Goal: Complete application form

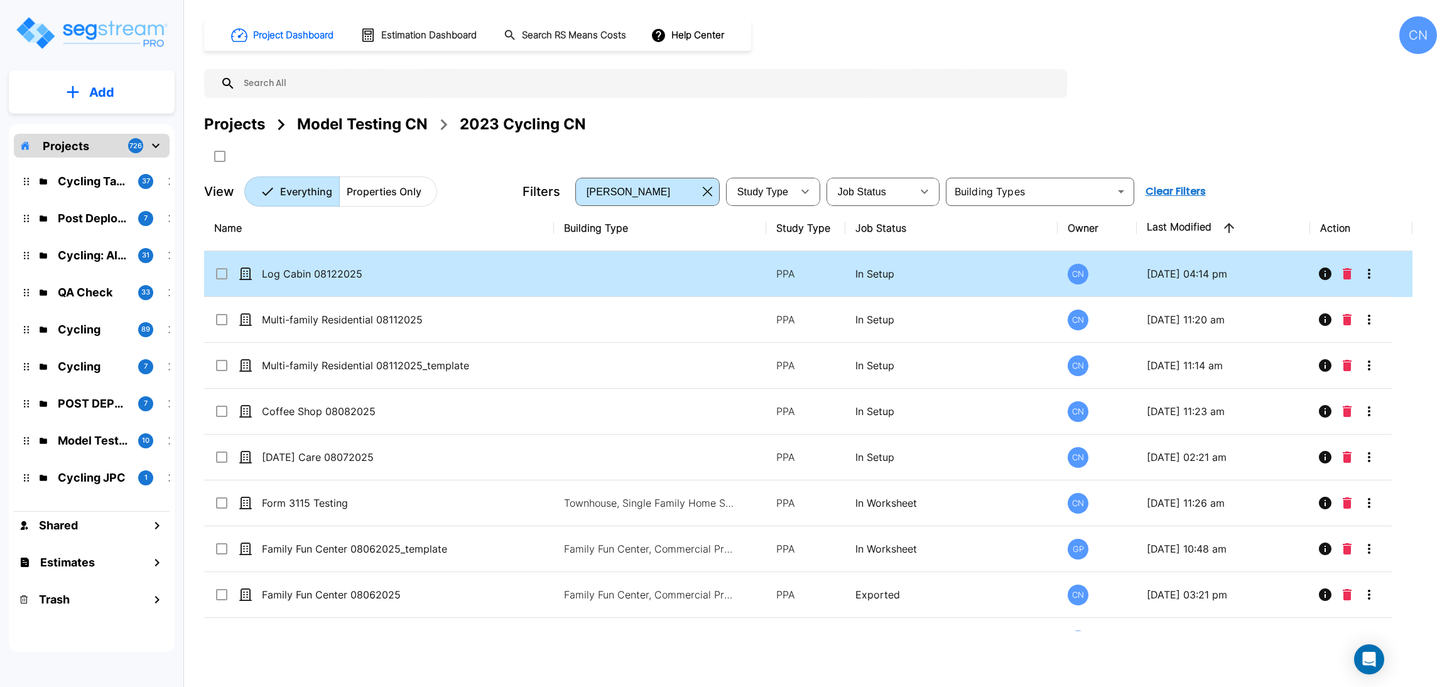
click at [406, 265] on td "Log Cabin 08122025" at bounding box center [379, 274] width 350 height 46
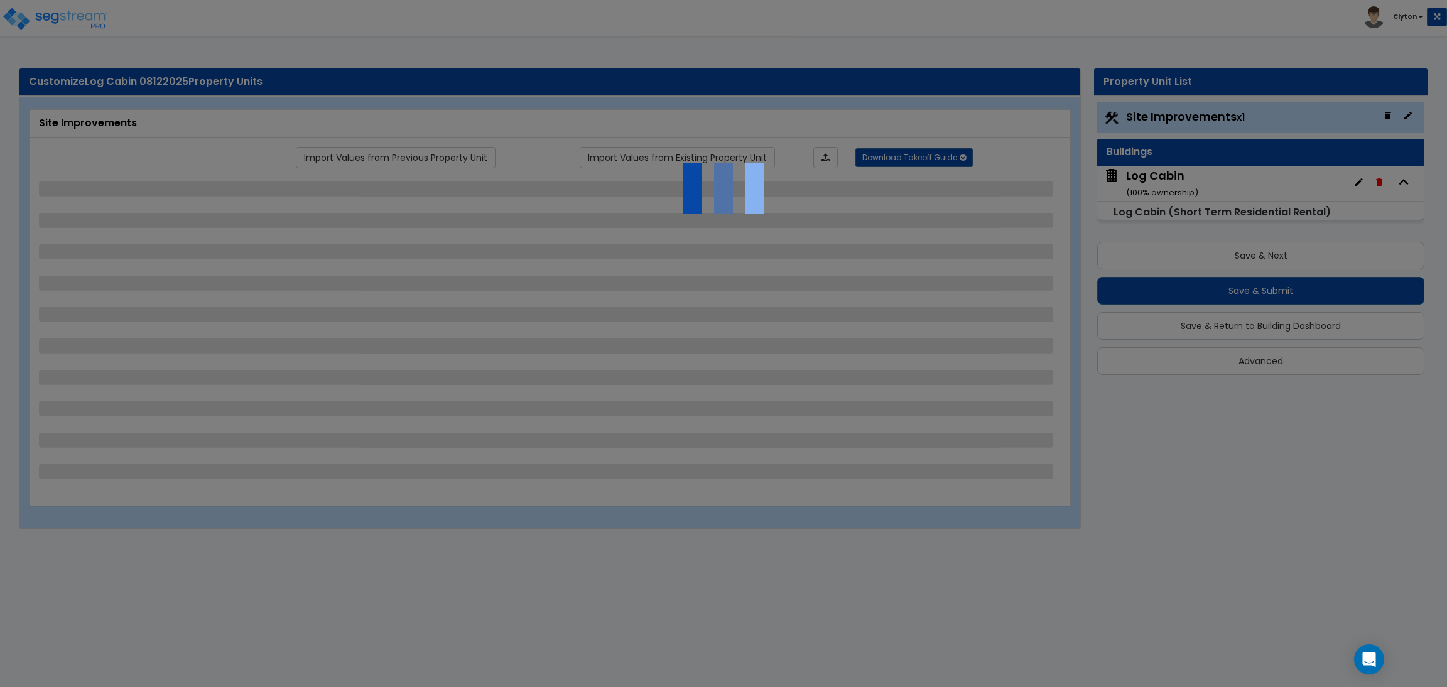
select select "2"
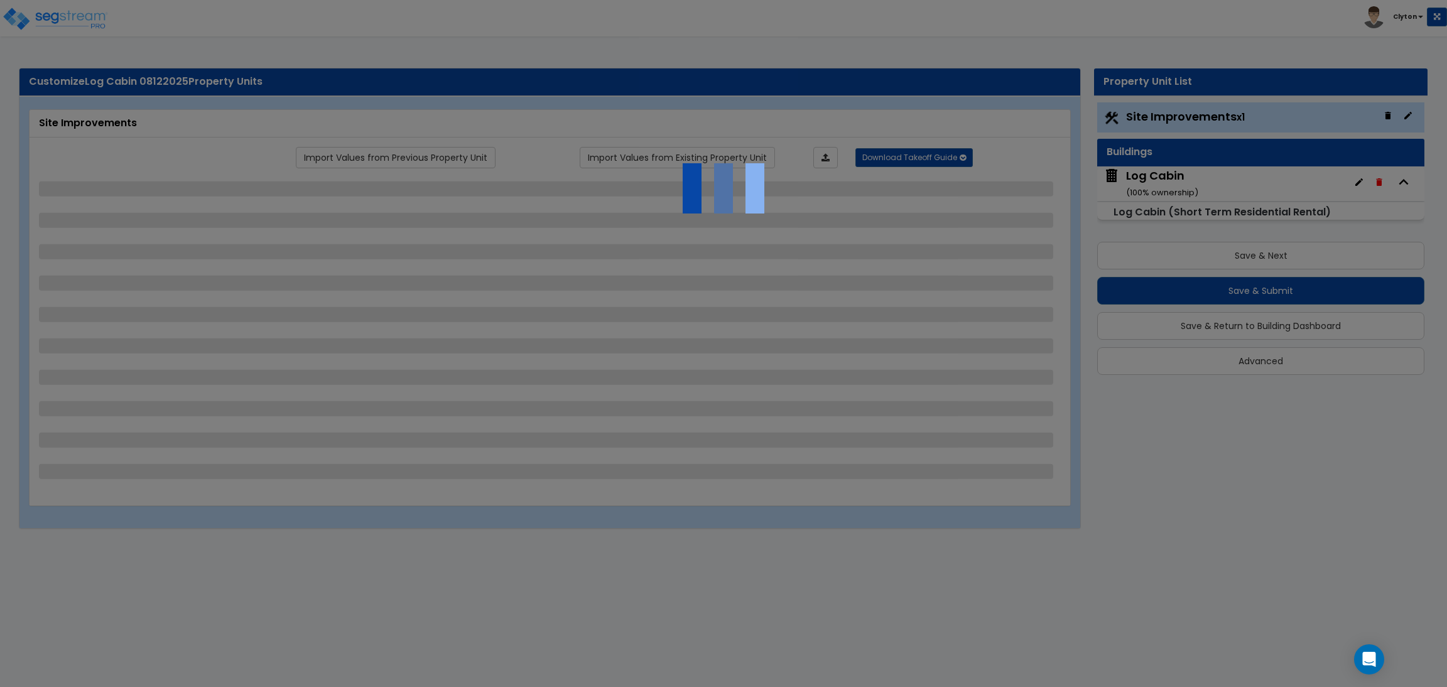
select select "1"
select select "2"
select select "3"
select select "1"
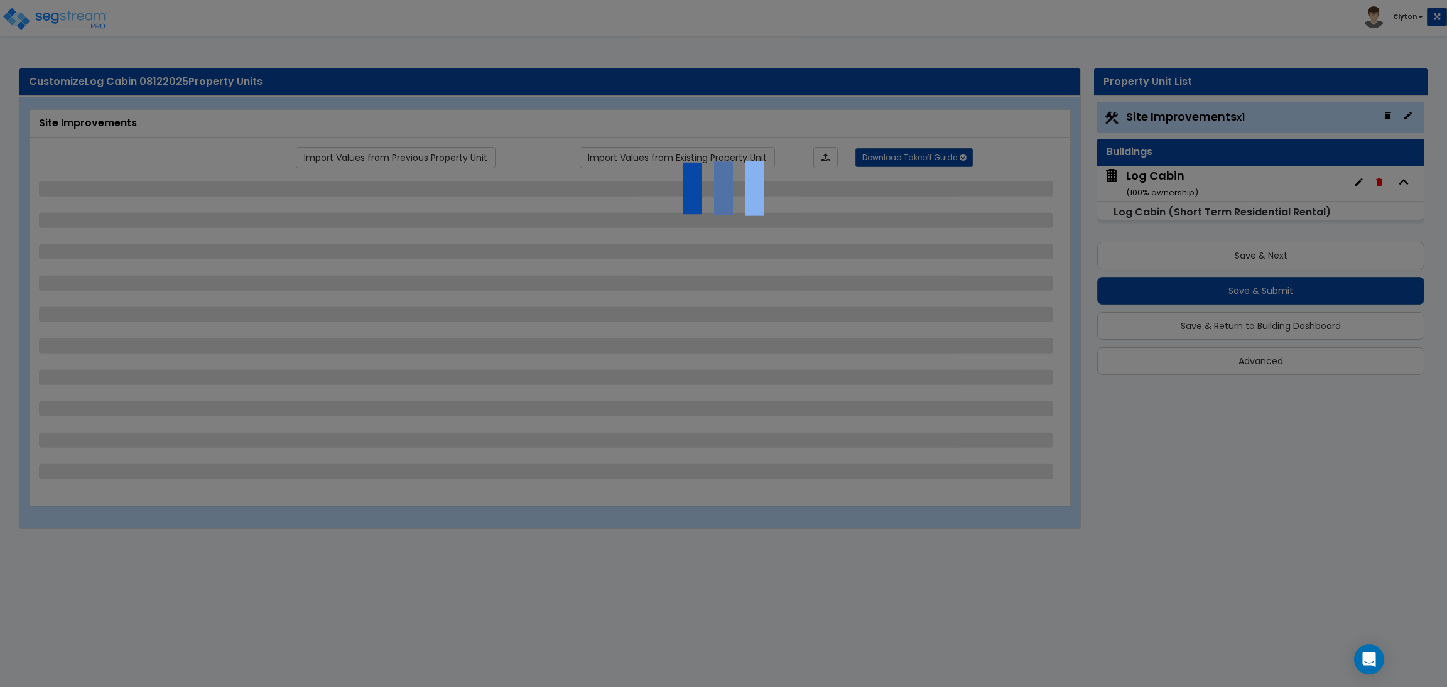
select select "2"
select select "1"
select select "3"
select select "2"
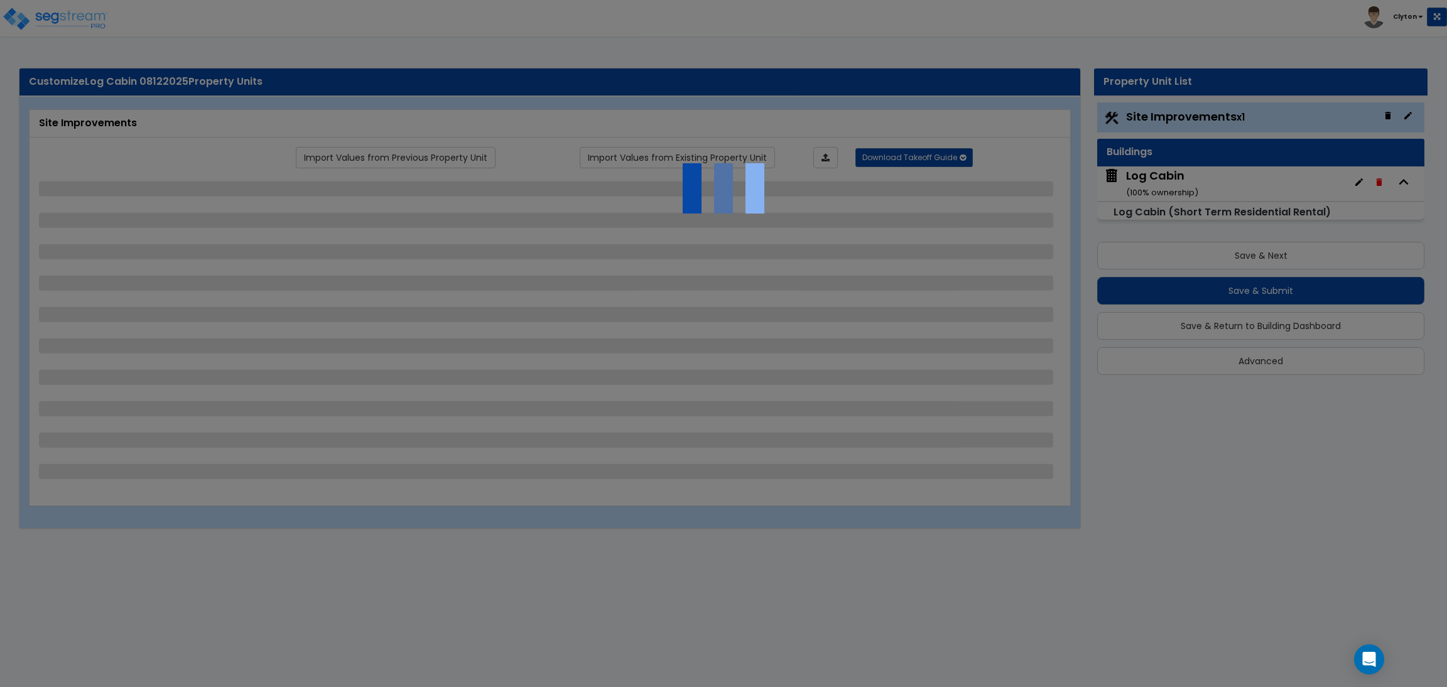
select select "2"
select select "1"
select select "2"
select select "3"
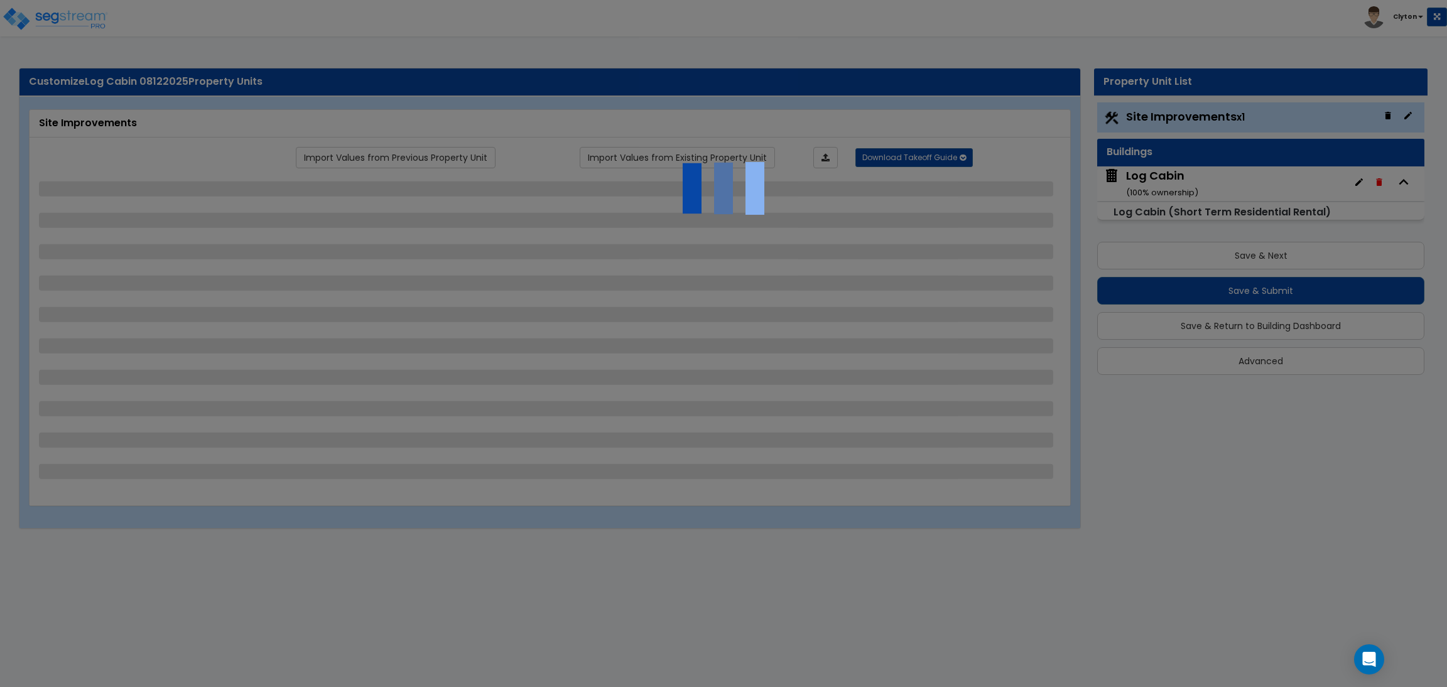
select select "6"
select select "10"
select select "8"
select select "3"
select select "1"
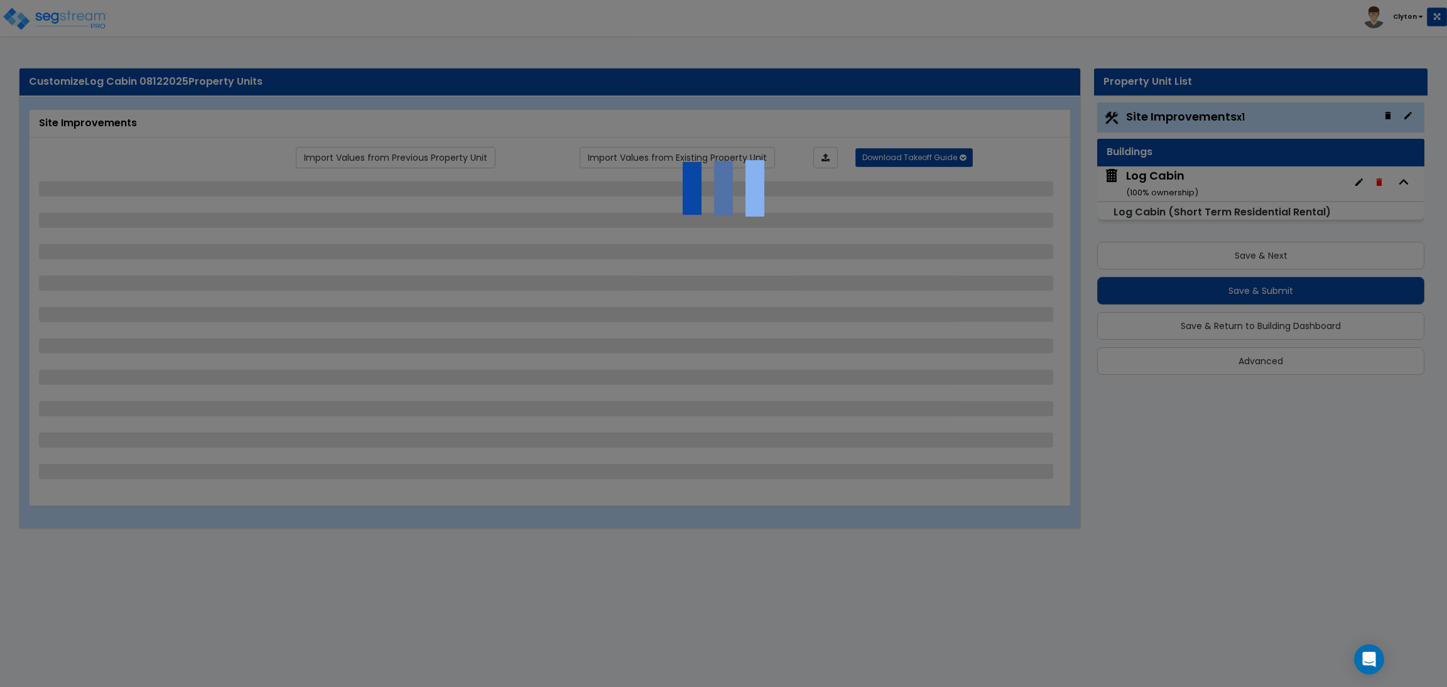
select select "2"
select select "3"
select select "1"
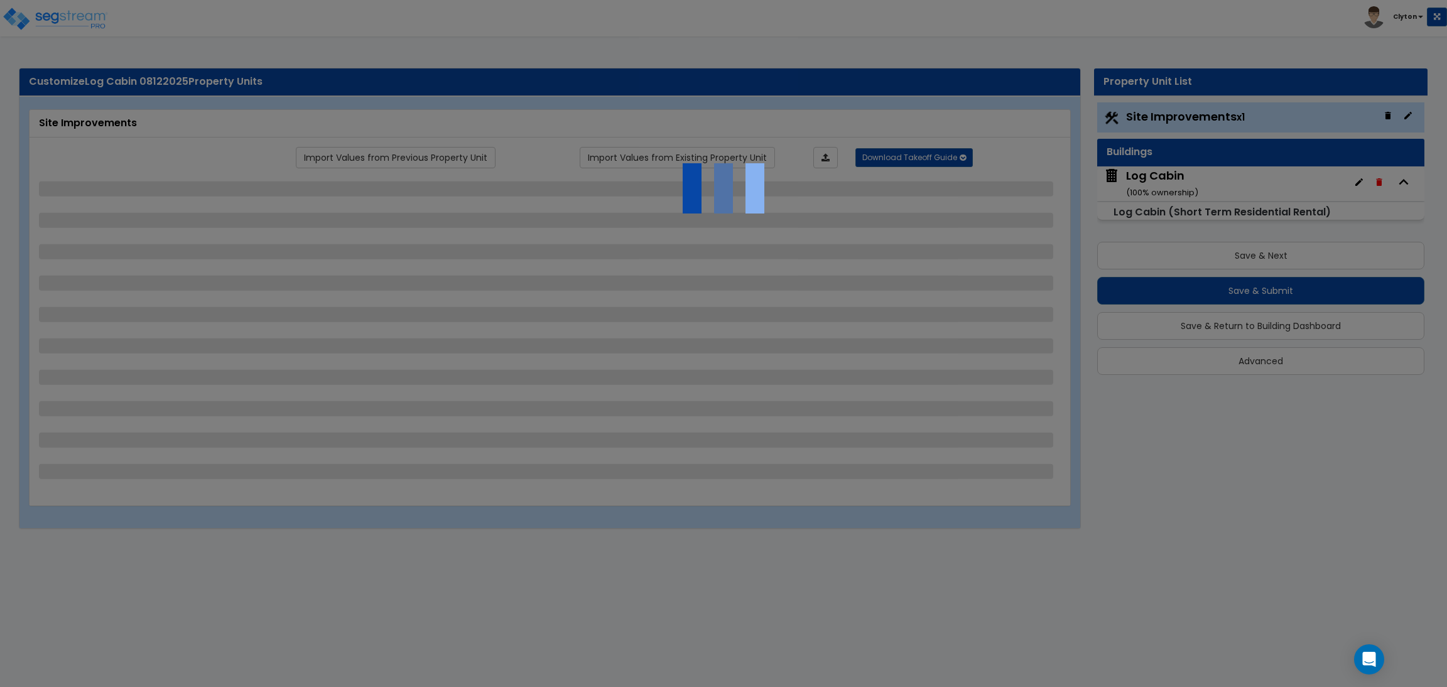
select select "1"
select select "2"
select select "1"
select select "2"
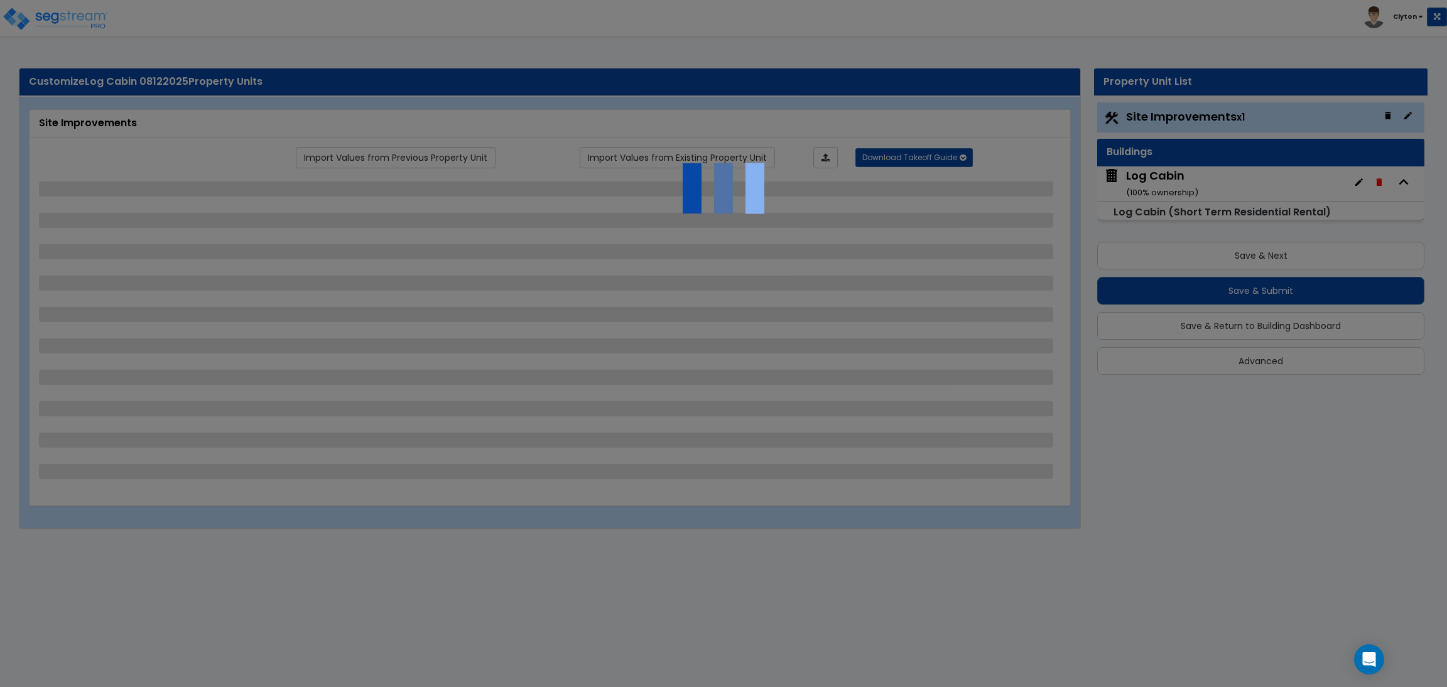
select select "1"
select select "2"
select select "5"
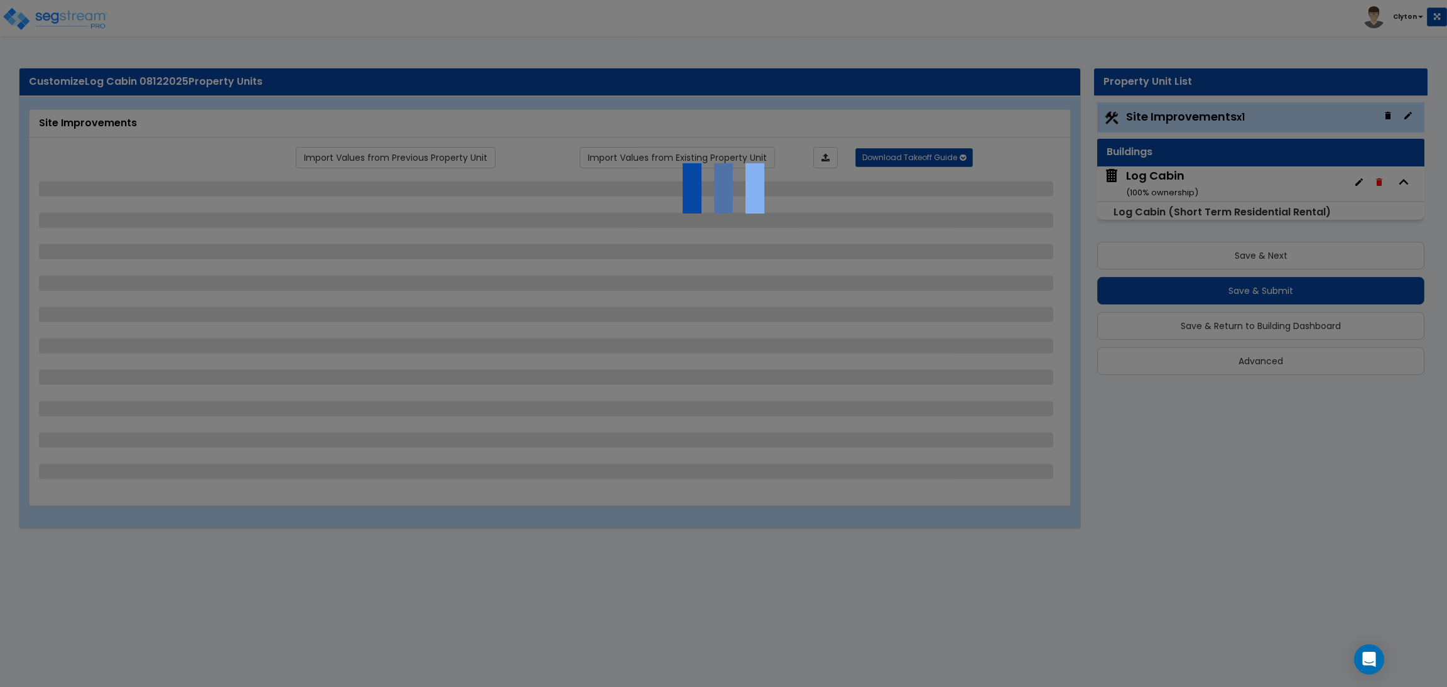
select select "0"
select select "3"
select select "1"
select select "2"
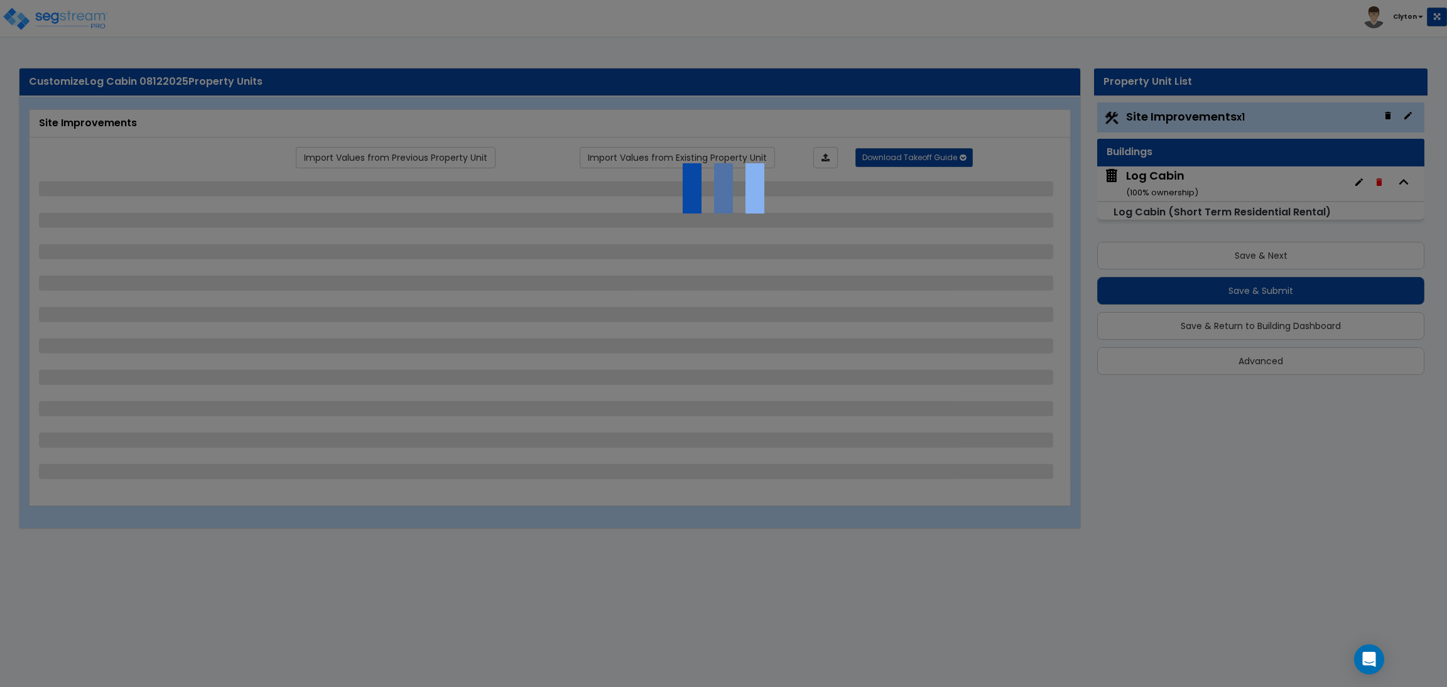
select select "2"
select select "1"
select select "2"
select select "1"
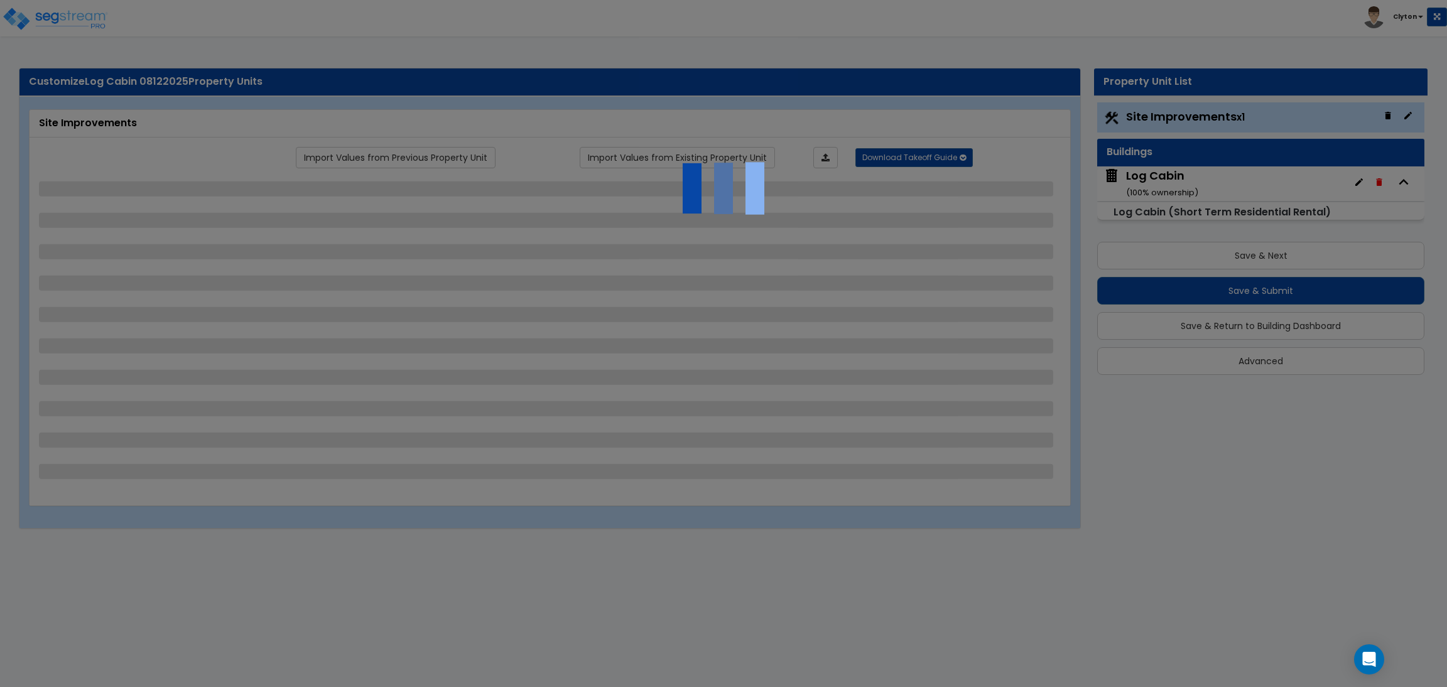
select select "2"
select select "1"
select select "2"
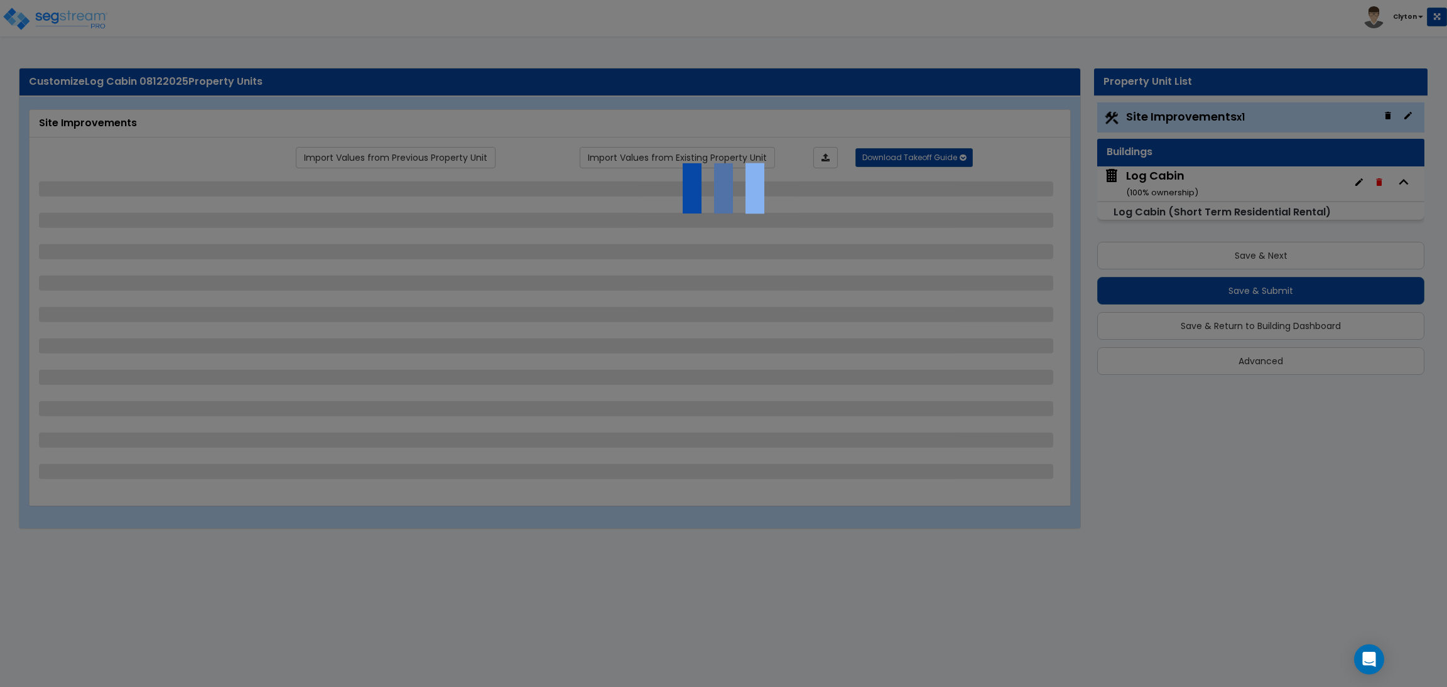
select select "4"
select select "1"
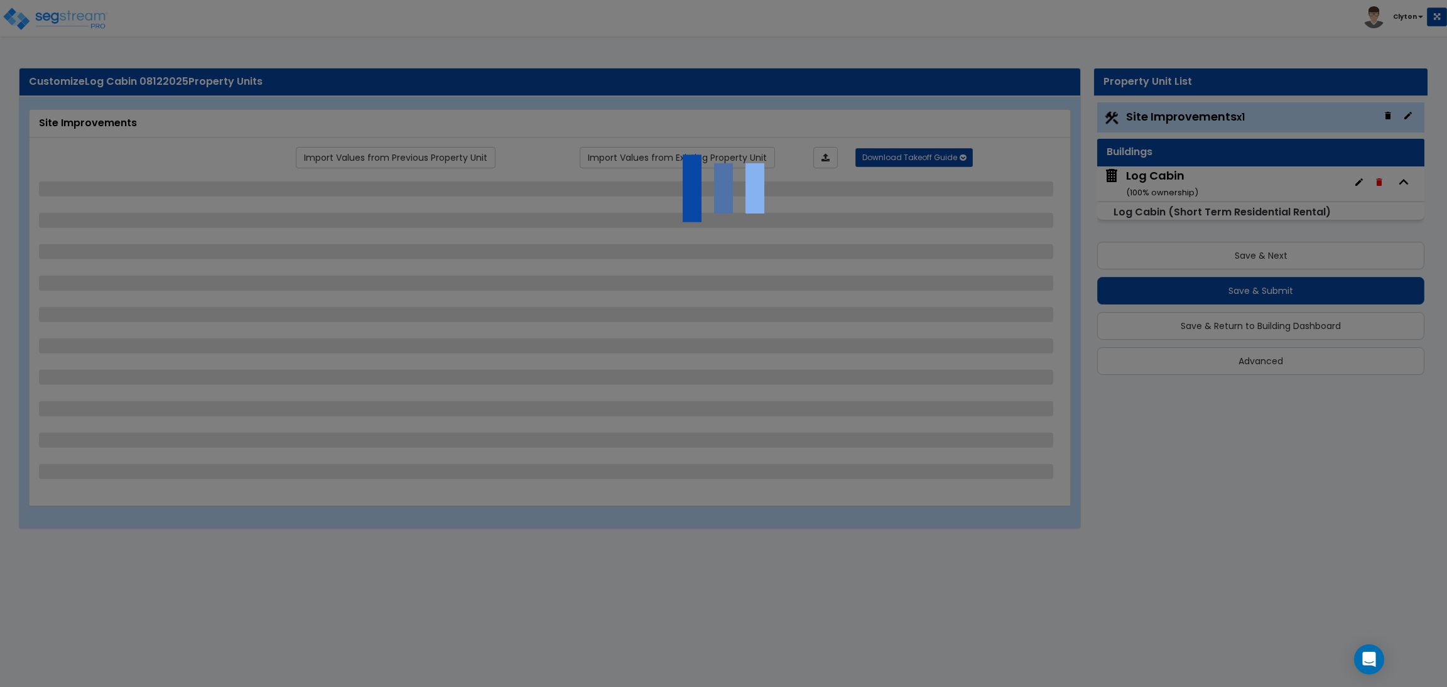
select select "10"
select select "3"
select select "1"
select select "2"
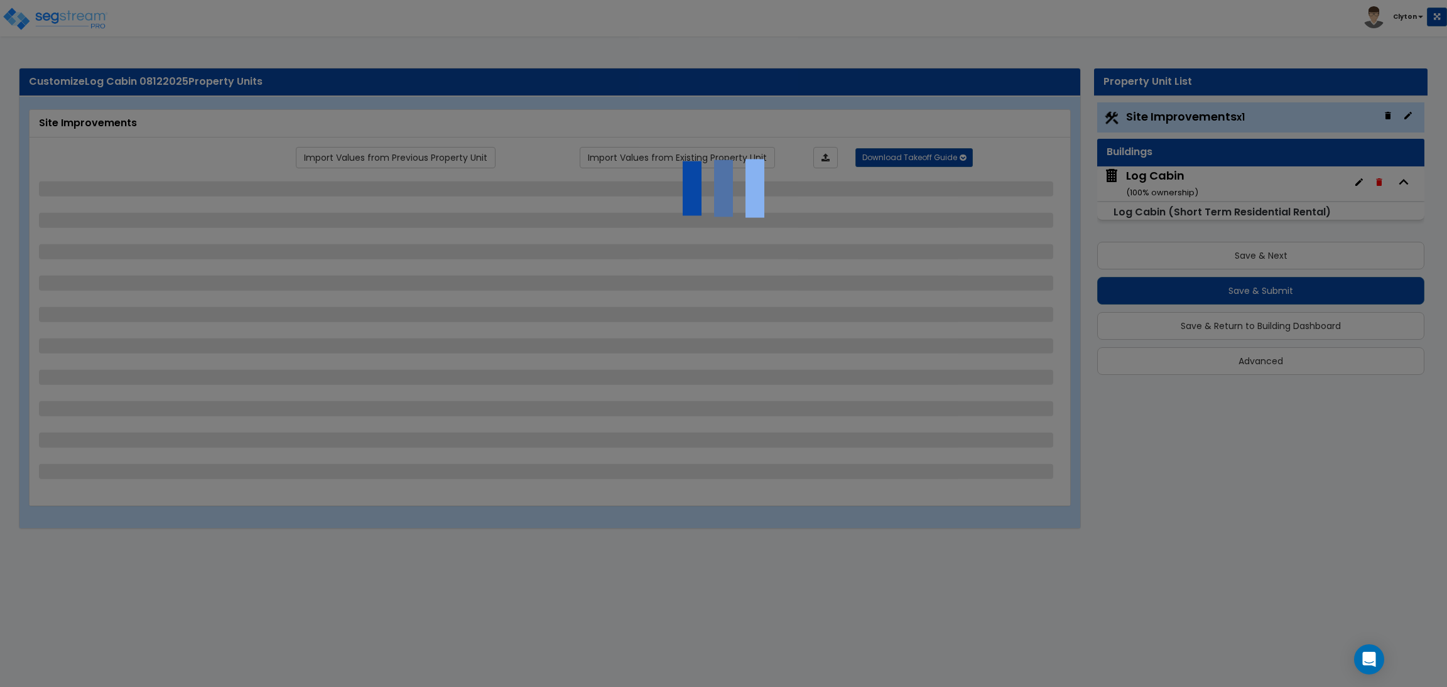
select select "3"
select select "1"
select select "2"
select select "1"
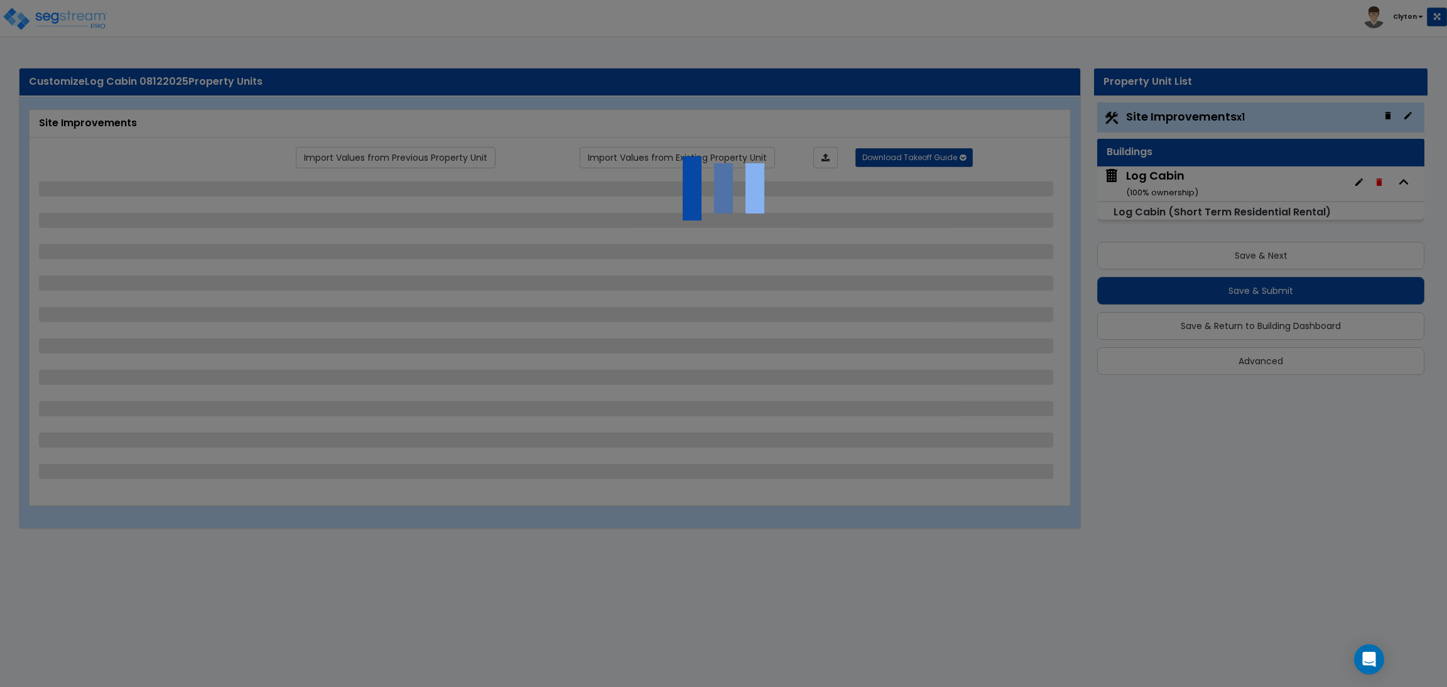
select select "3"
select select "1"
select select "3"
select select "1"
select select "3"
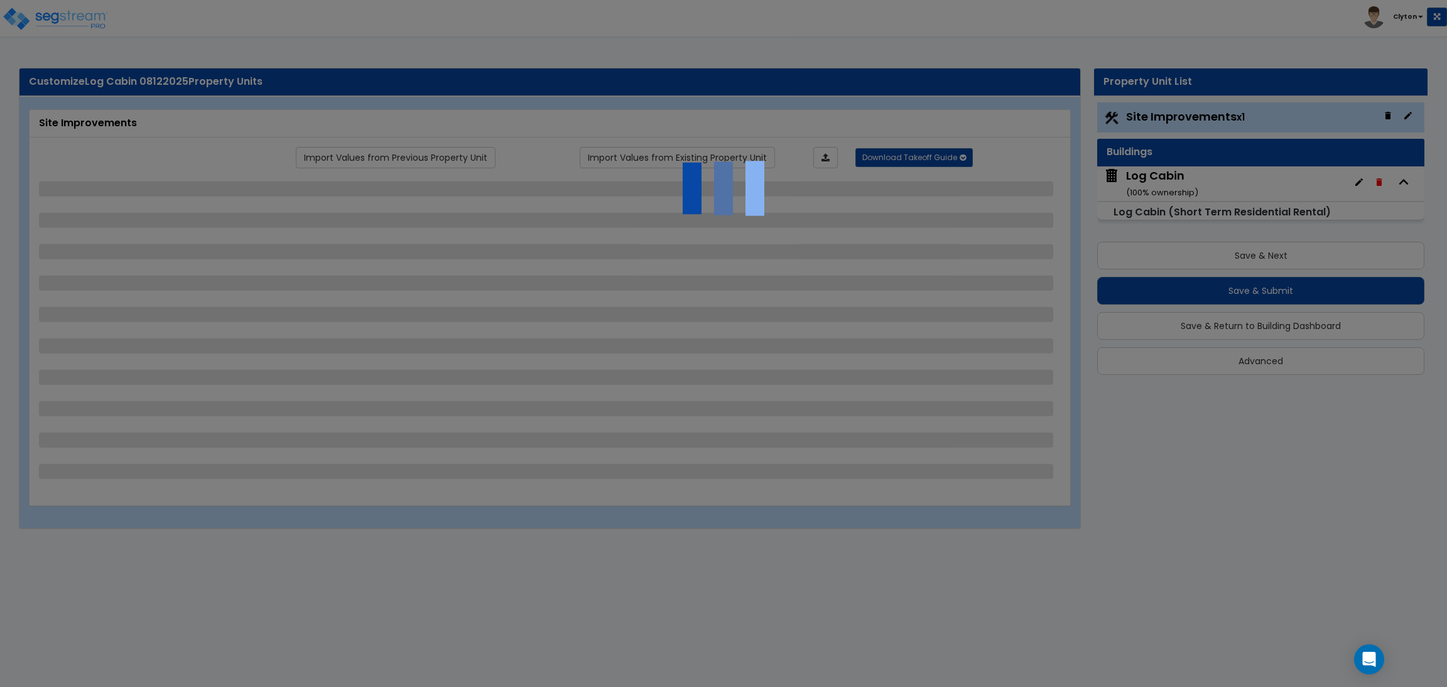
select select "11"
select select "8"
select select "5"
select select "3"
select select "1"
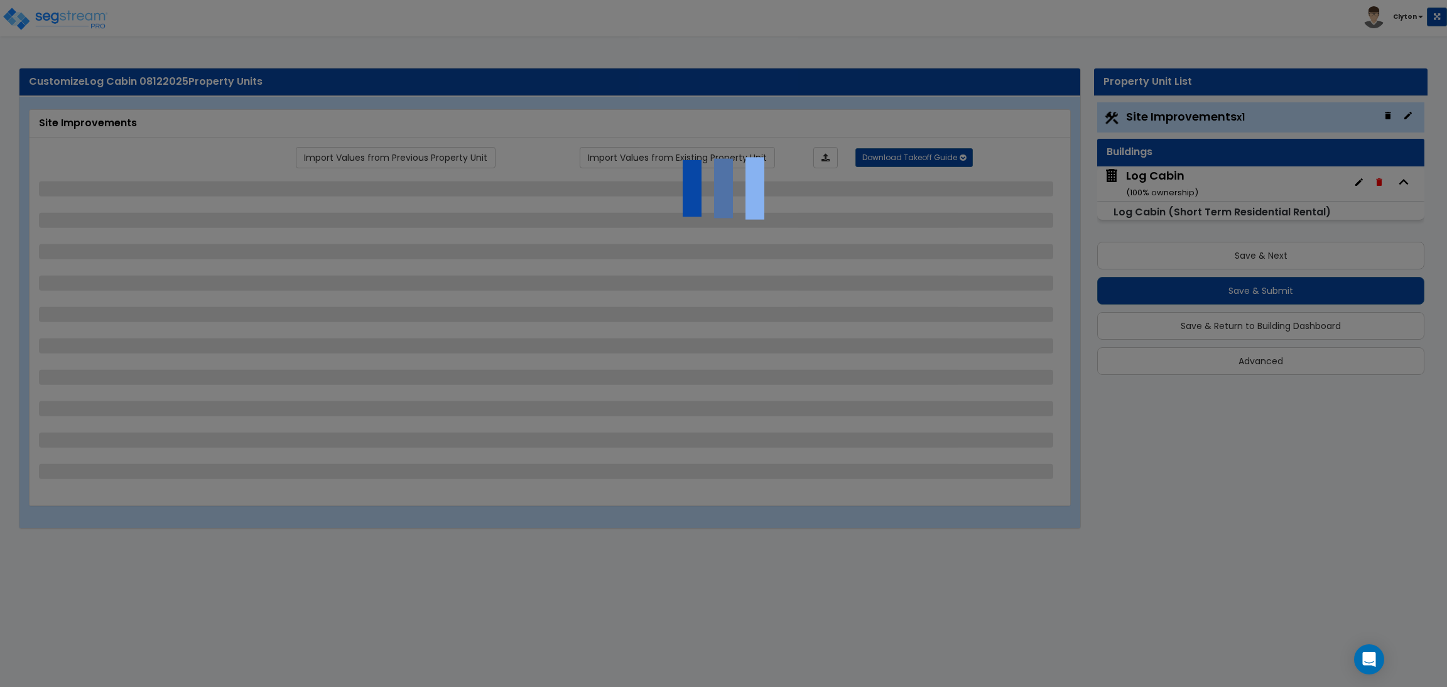
select select "5"
select select "7"
select select "2"
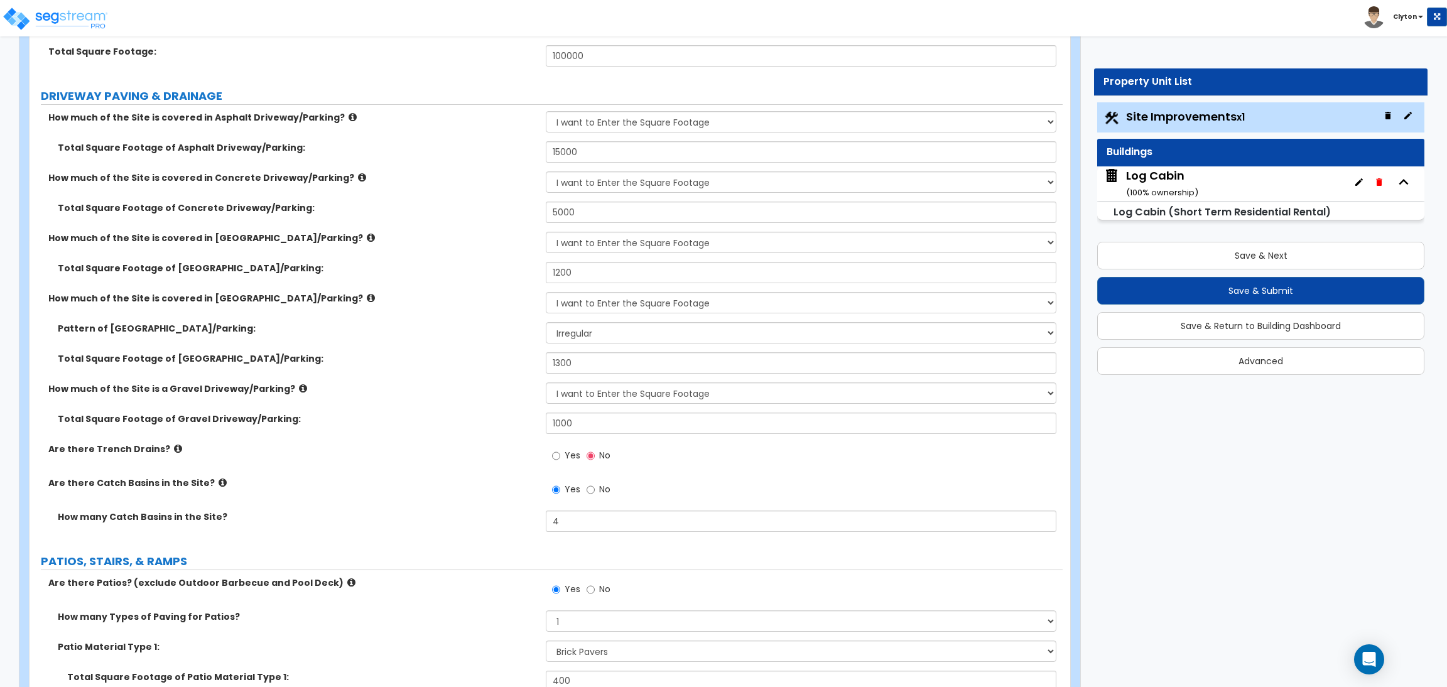
scroll to position [565, 0]
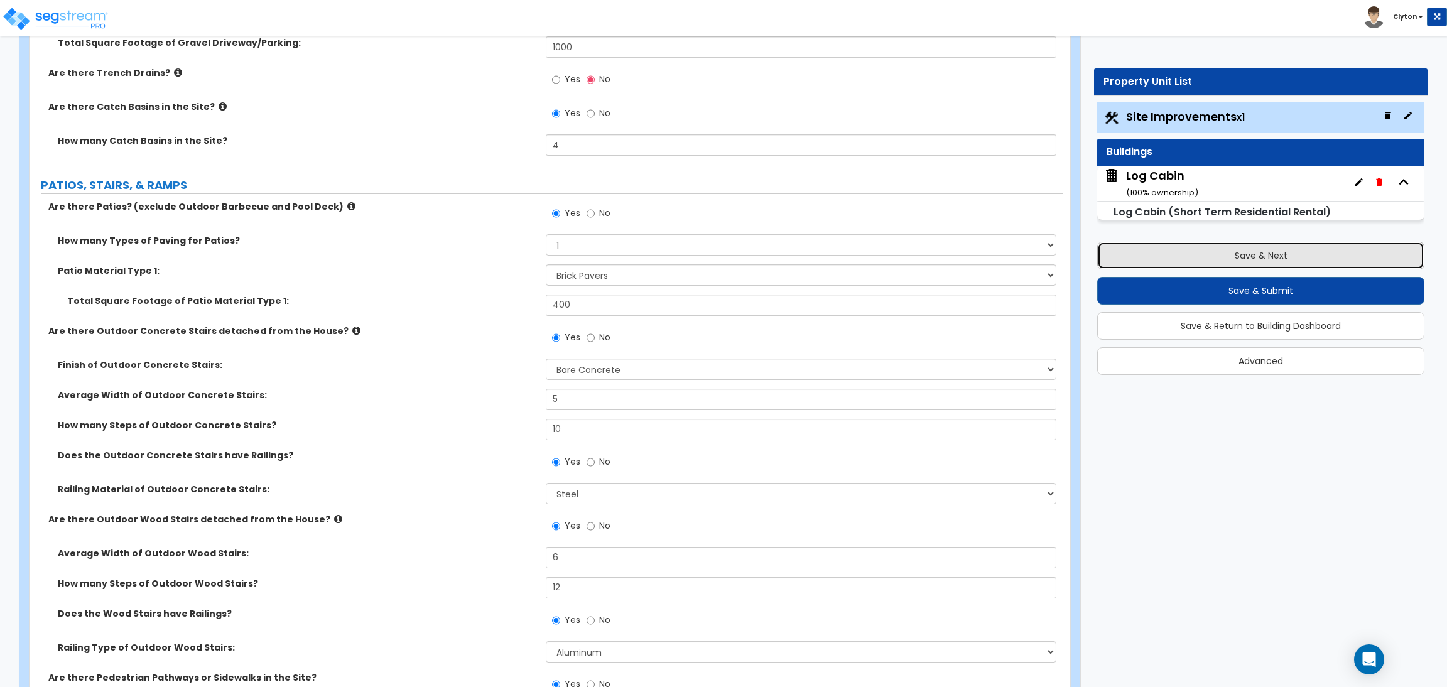
click at [1213, 259] on button "Save & Next" at bounding box center [1261, 256] width 327 height 28
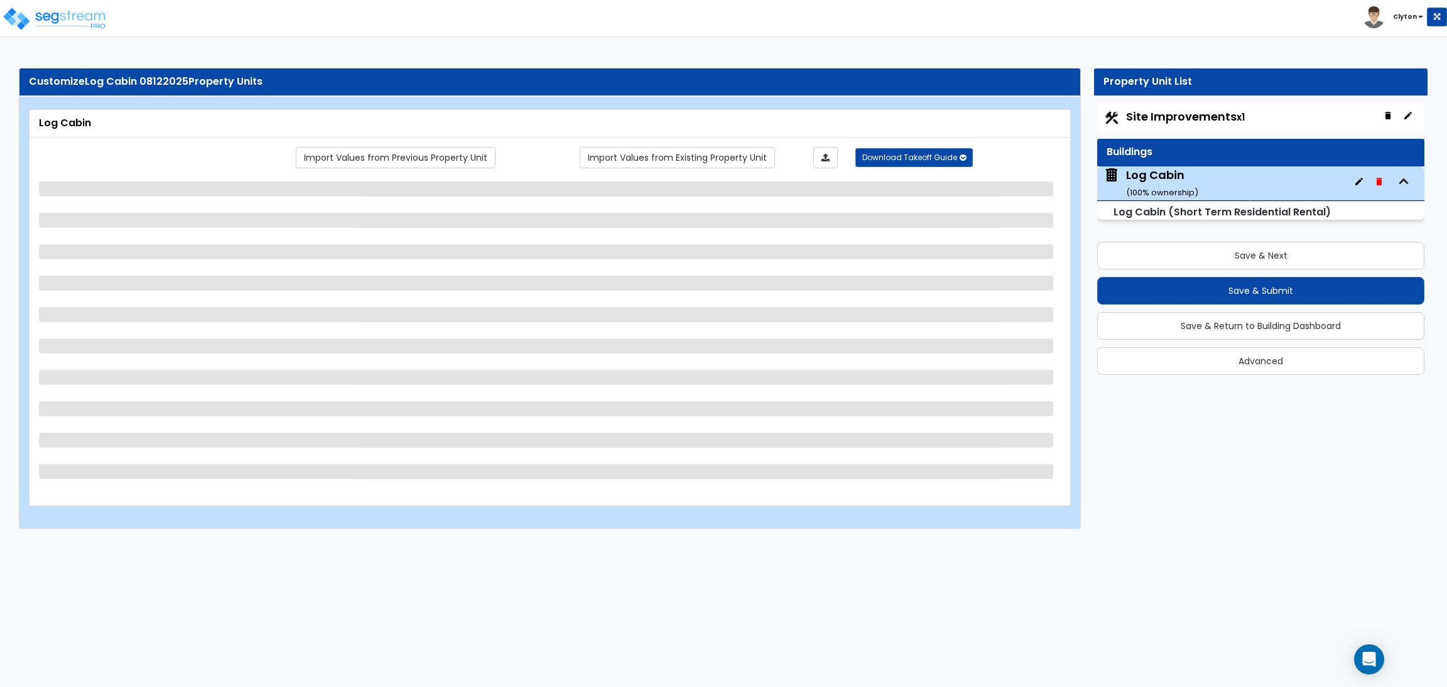
select select "2"
select select "1"
select select "2"
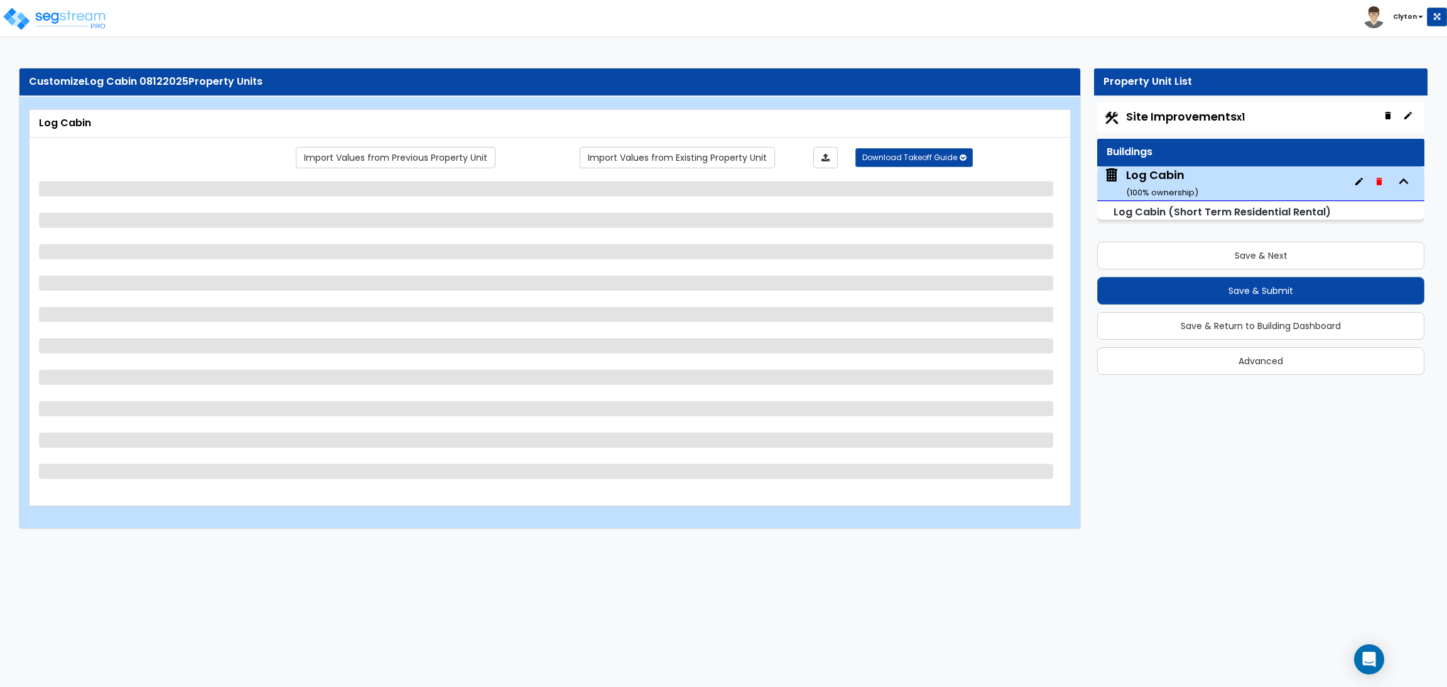
select select "1"
select select "2"
select select "1"
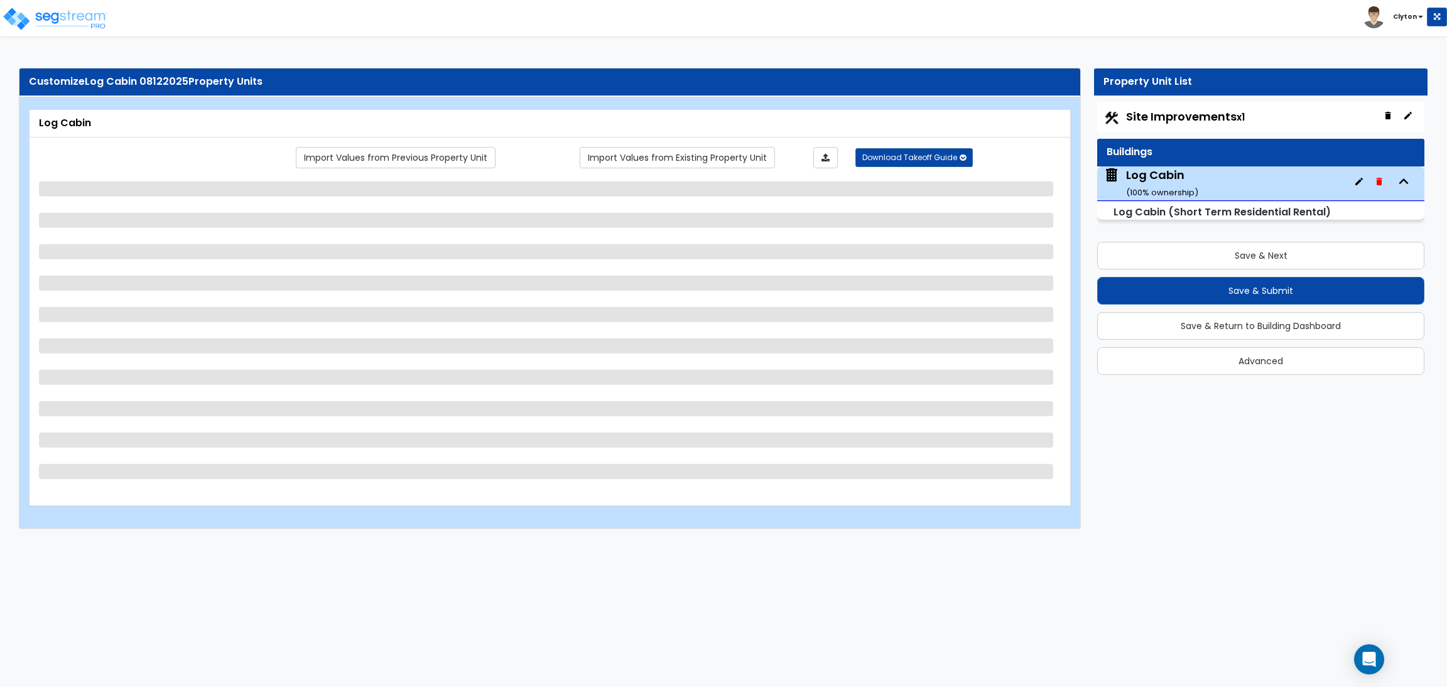
select select "1"
select select "3"
select select "1"
select select "3"
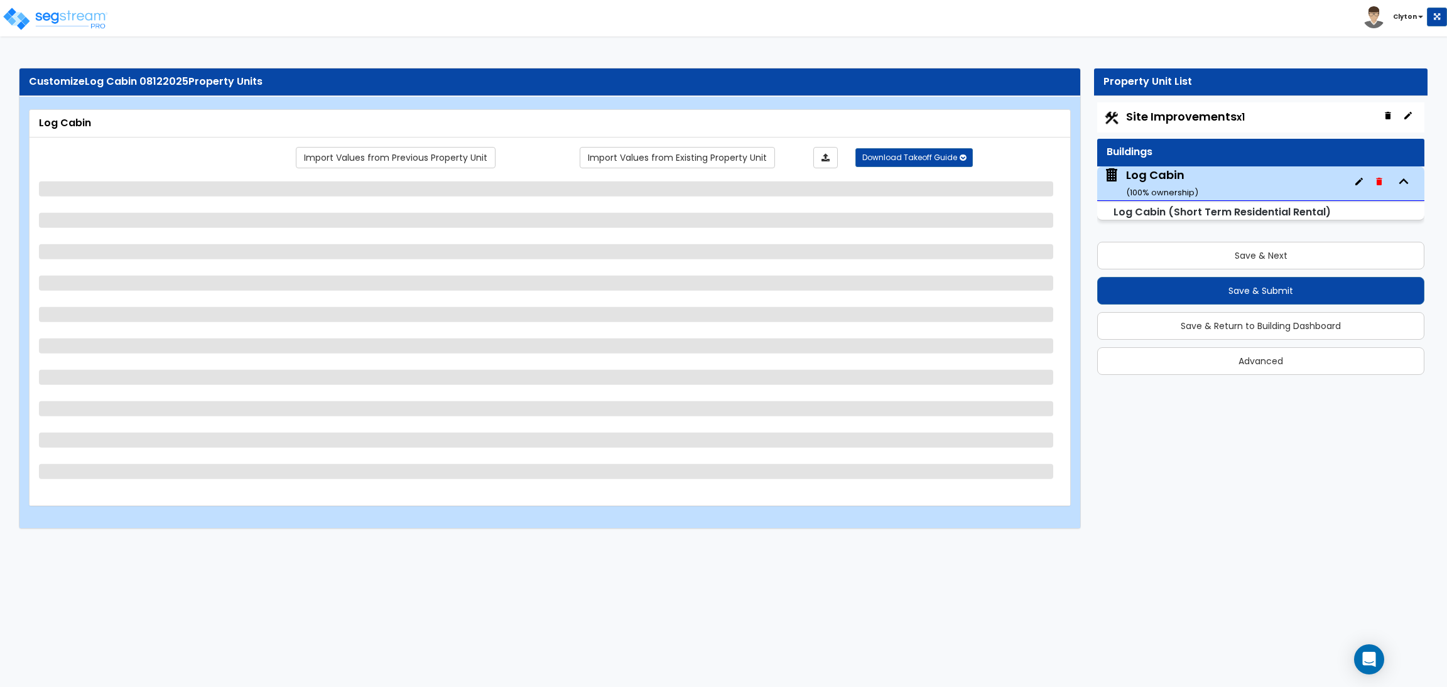
select select "3"
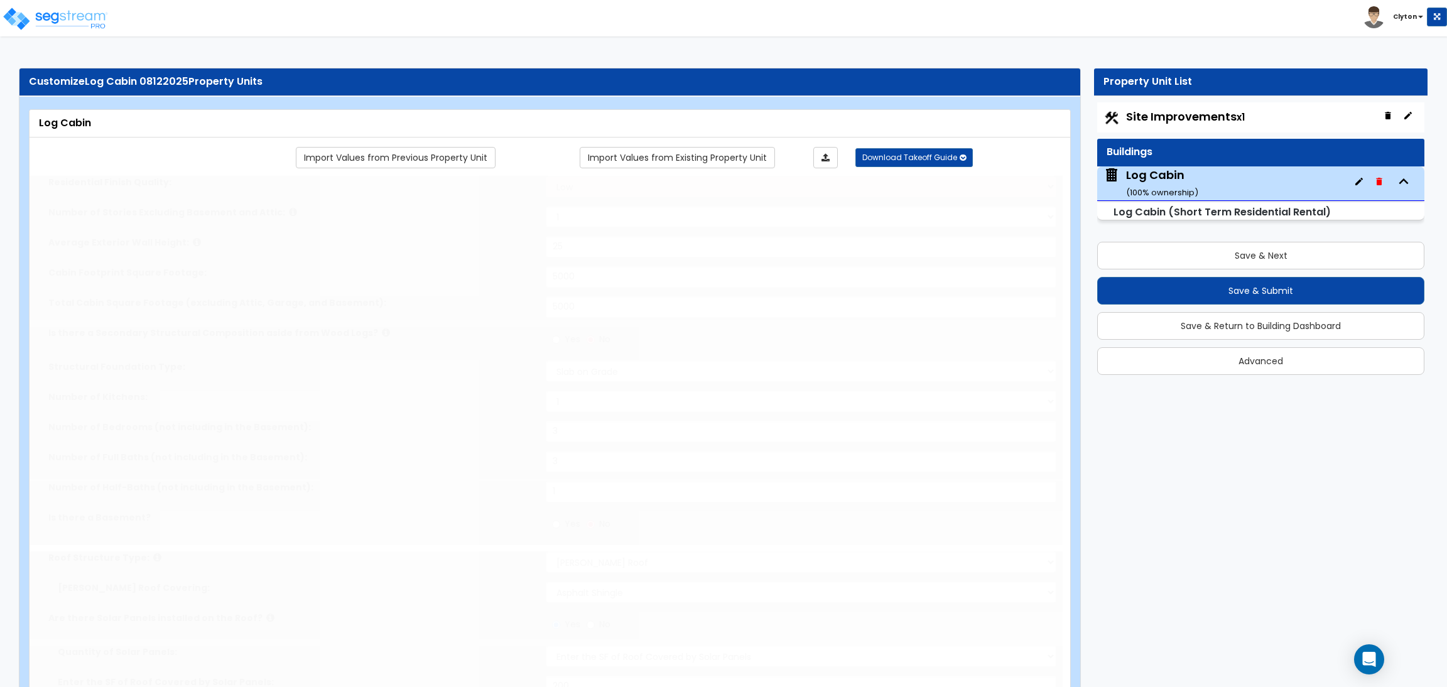
type input "1"
type input "4"
type input "6"
radio input "true"
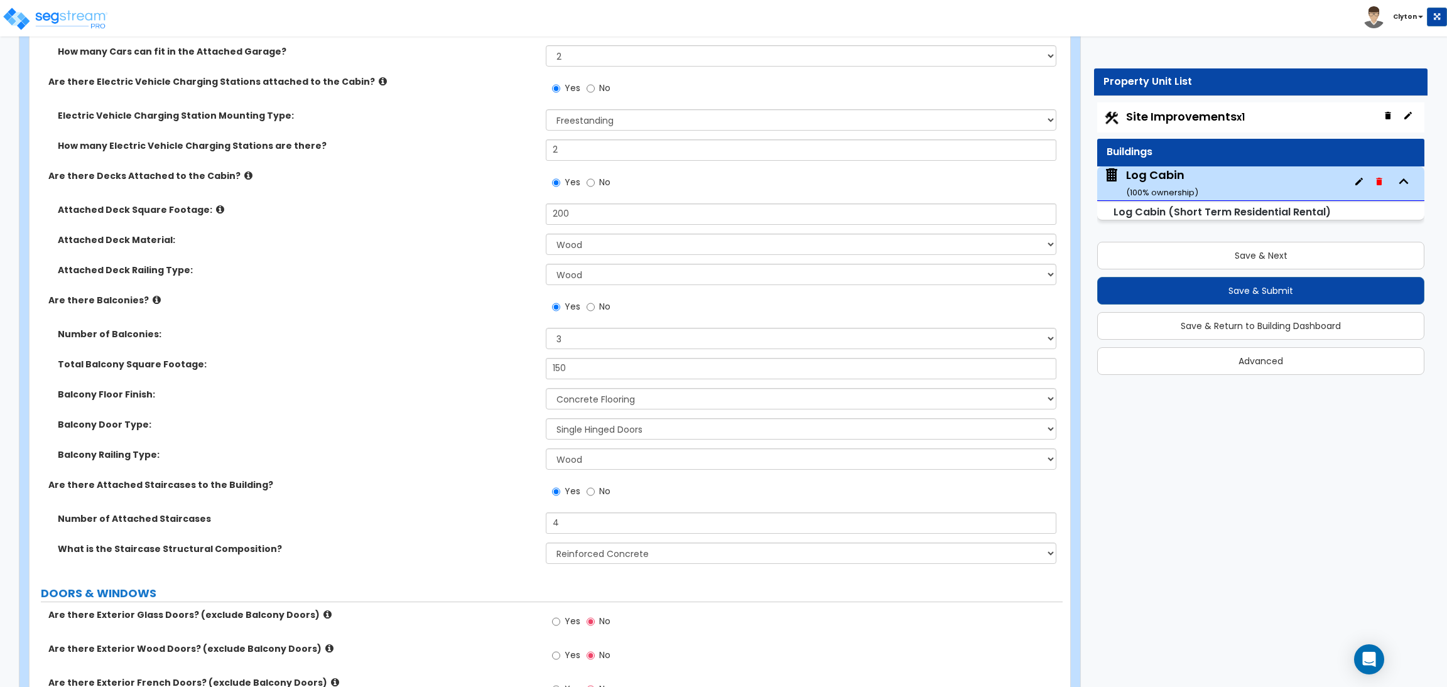
scroll to position [1978, 0]
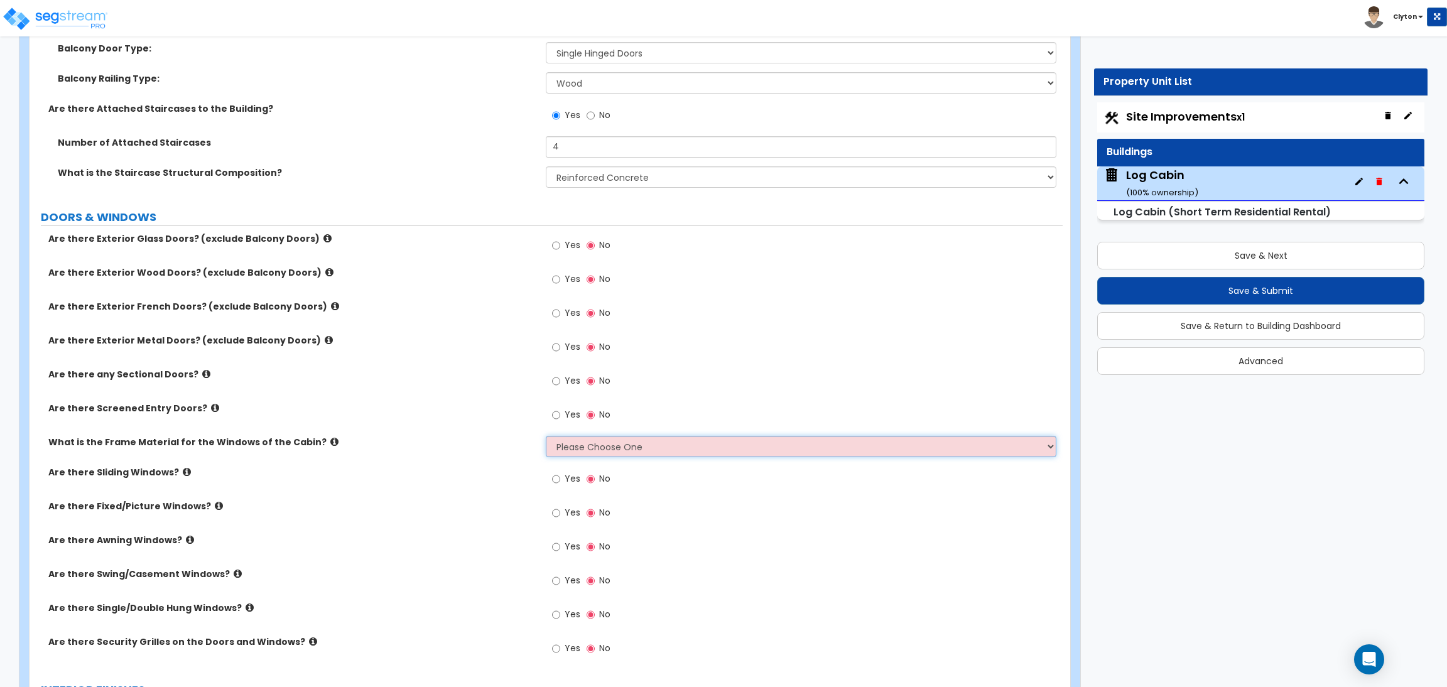
click at [595, 450] on select "Please Choose One Vinyl Aluminum Wood" at bounding box center [801, 446] width 510 height 21
select select "1"
click at [546, 436] on select "Please Choose One Vinyl Aluminum Wood" at bounding box center [801, 446] width 510 height 21
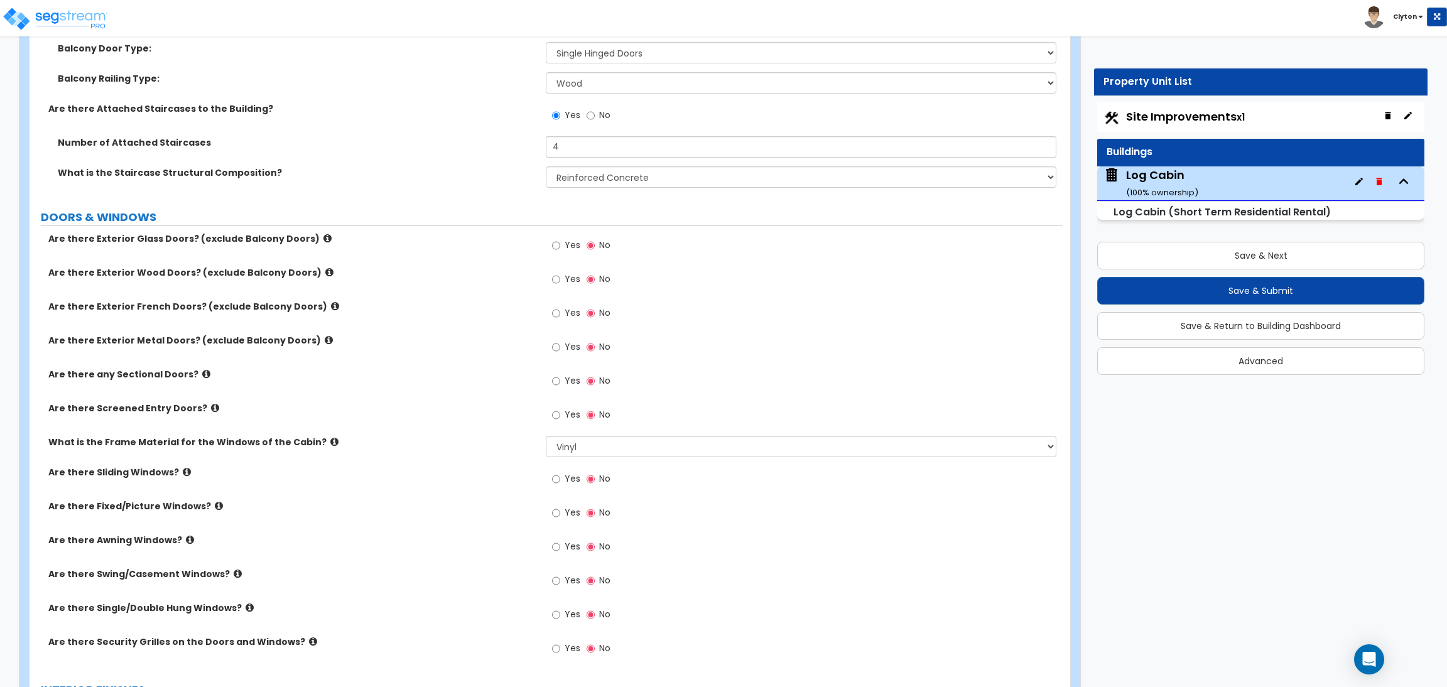
click at [561, 347] on label "Yes" at bounding box center [566, 348] width 28 height 21
click at [560, 347] on input "Yes" at bounding box center [556, 348] width 8 height 14
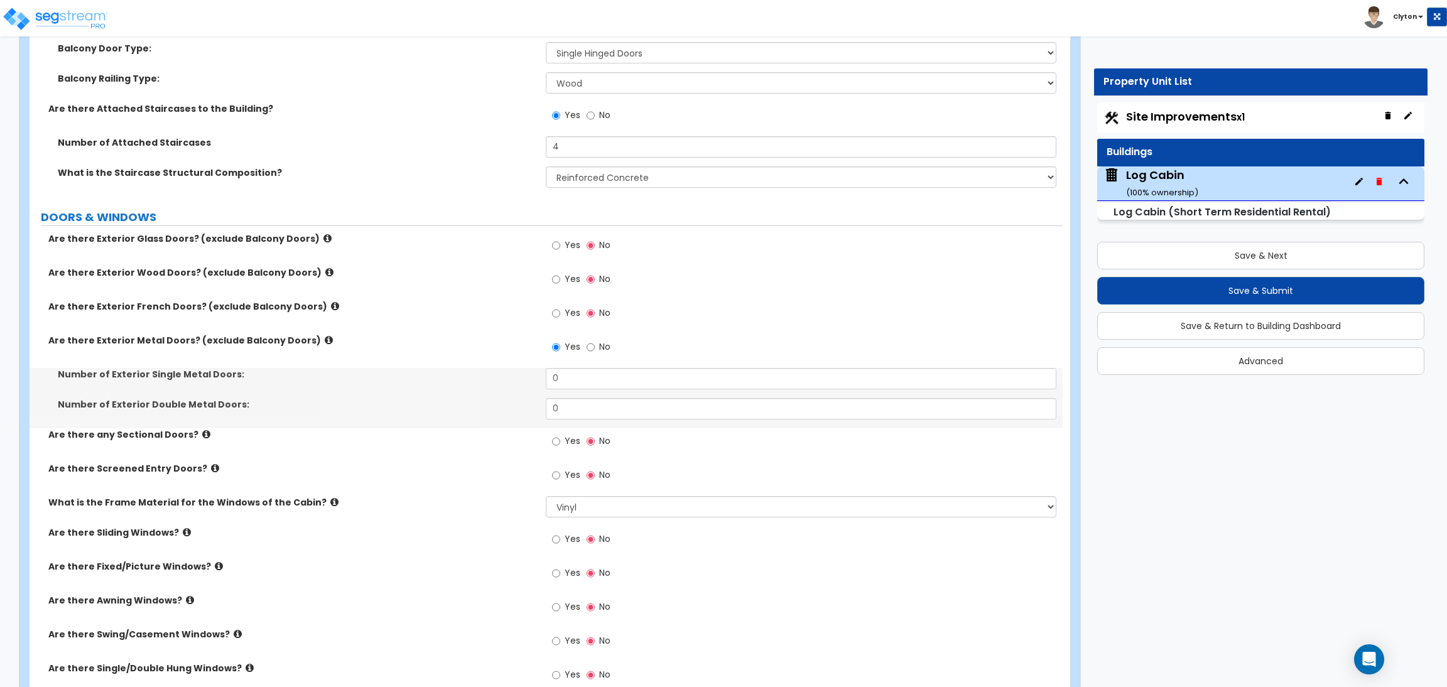
click at [582, 347] on div "Yes No" at bounding box center [581, 348] width 71 height 29
click at [587, 347] on input "No" at bounding box center [591, 348] width 8 height 14
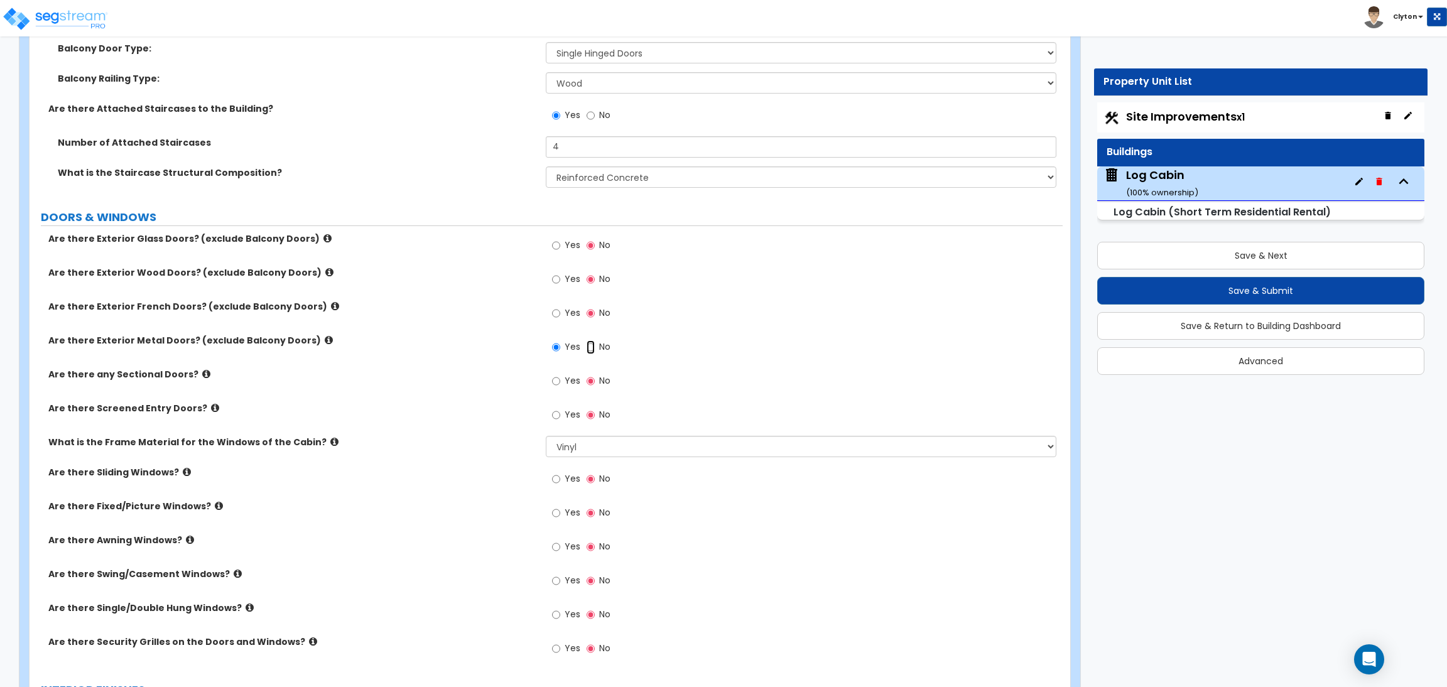
radio input "false"
radio input "true"
click at [556, 311] on input "Yes" at bounding box center [556, 314] width 8 height 14
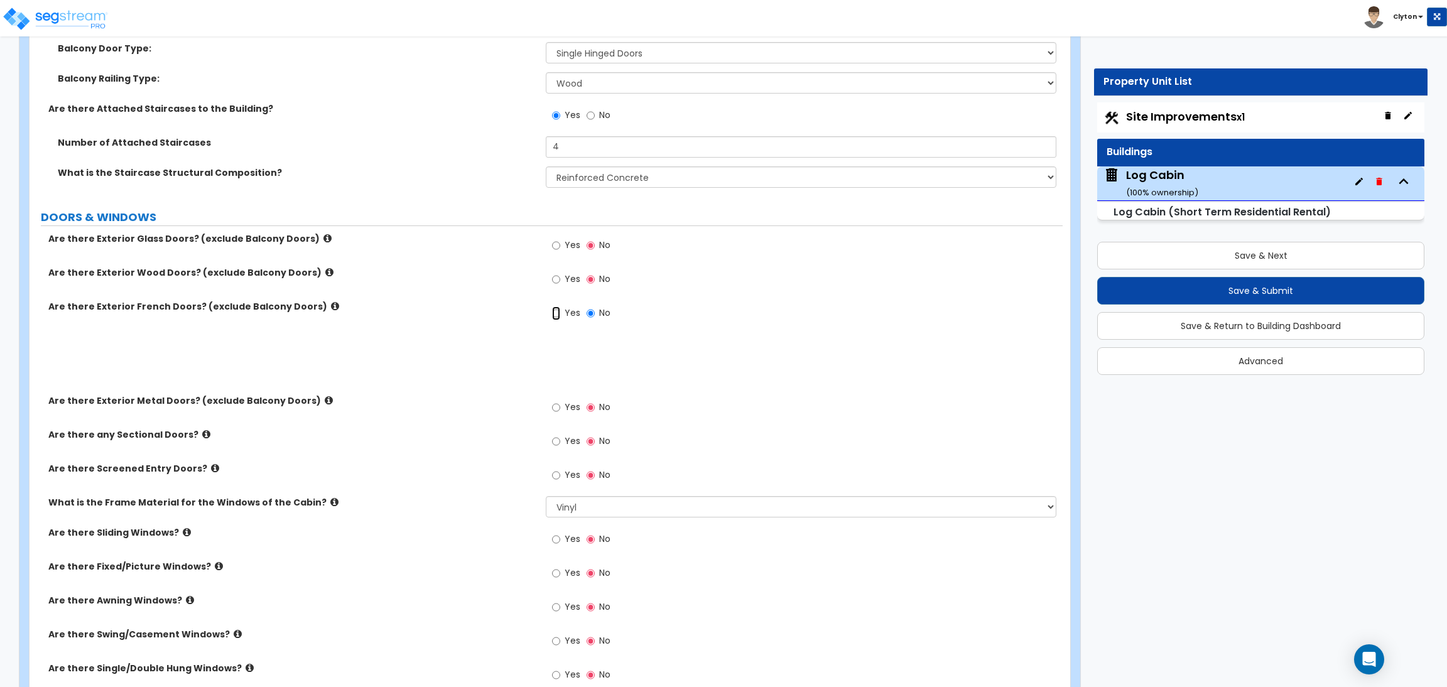
radio input "true"
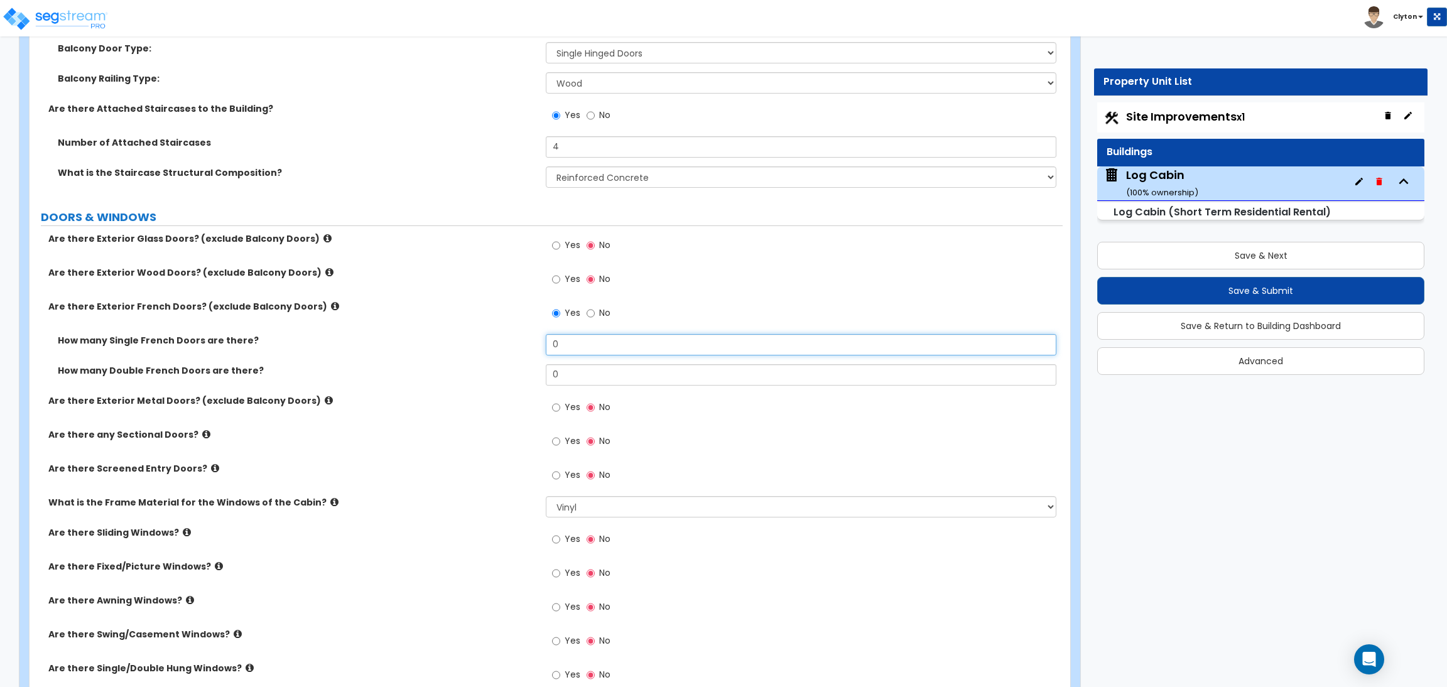
drag, startPoint x: 574, startPoint y: 341, endPoint x: 497, endPoint y: 355, distance: 77.9
click at [497, 355] on div "How many Single French Doors are there? 0" at bounding box center [546, 349] width 1033 height 30
type input "2"
drag, startPoint x: 572, startPoint y: 367, endPoint x: 470, endPoint y: 378, distance: 102.3
click at [477, 378] on div "How many Double French Doors are there? 0" at bounding box center [546, 379] width 1033 height 30
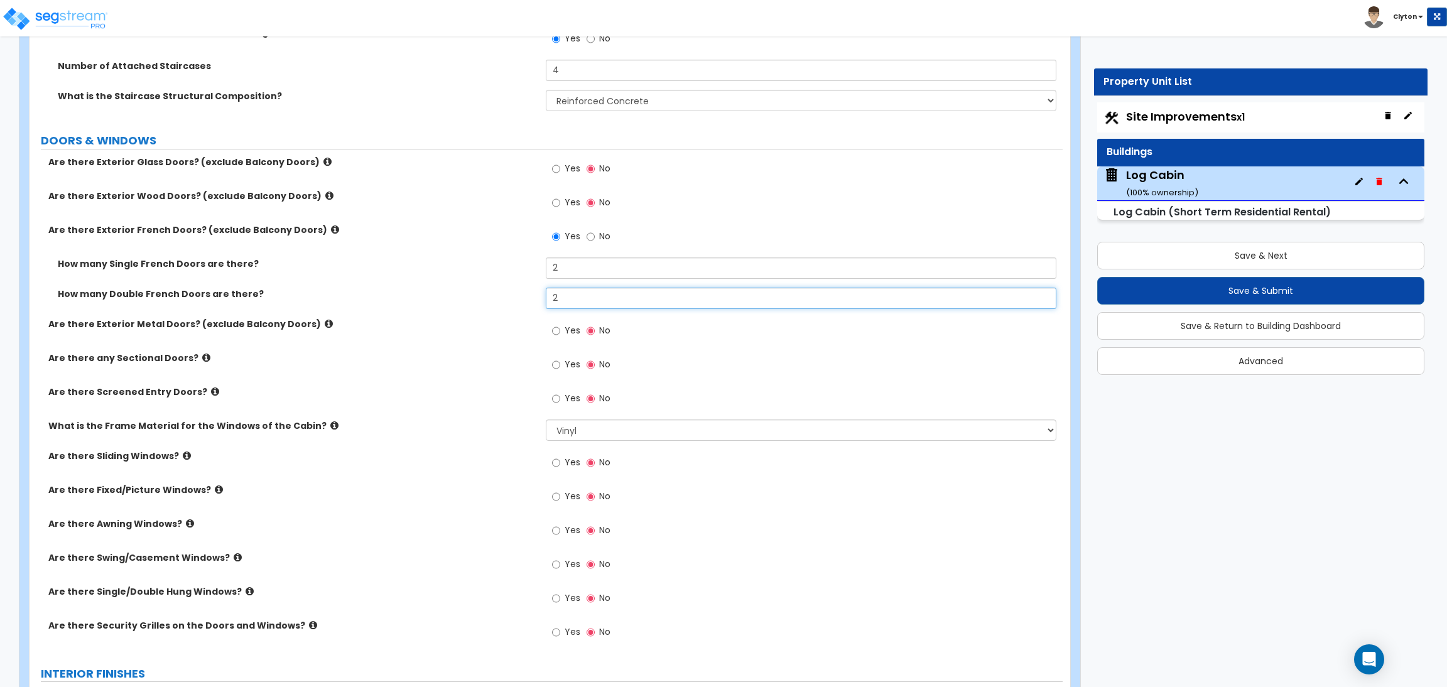
scroll to position [2167, 0]
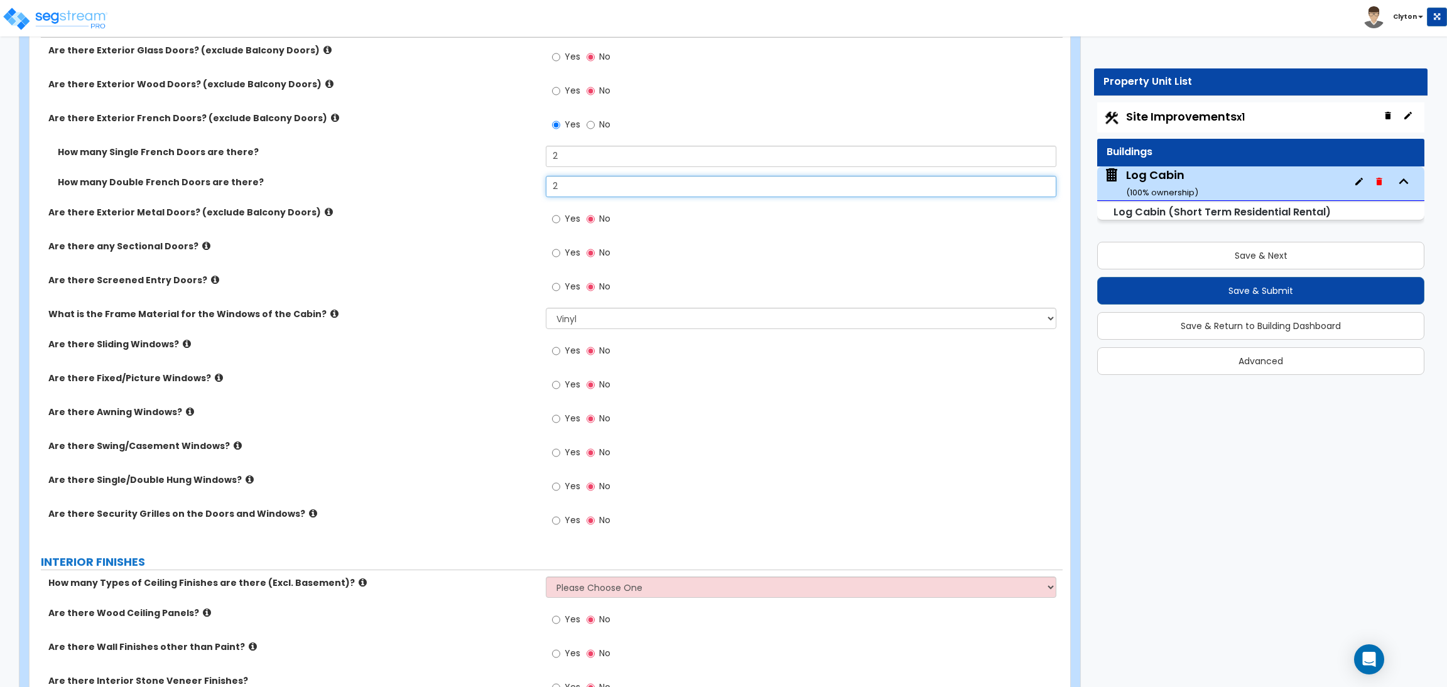
type input "2"
click at [569, 386] on span "Yes" at bounding box center [573, 384] width 16 height 13
click at [560, 386] on input "Yes" at bounding box center [556, 385] width 8 height 14
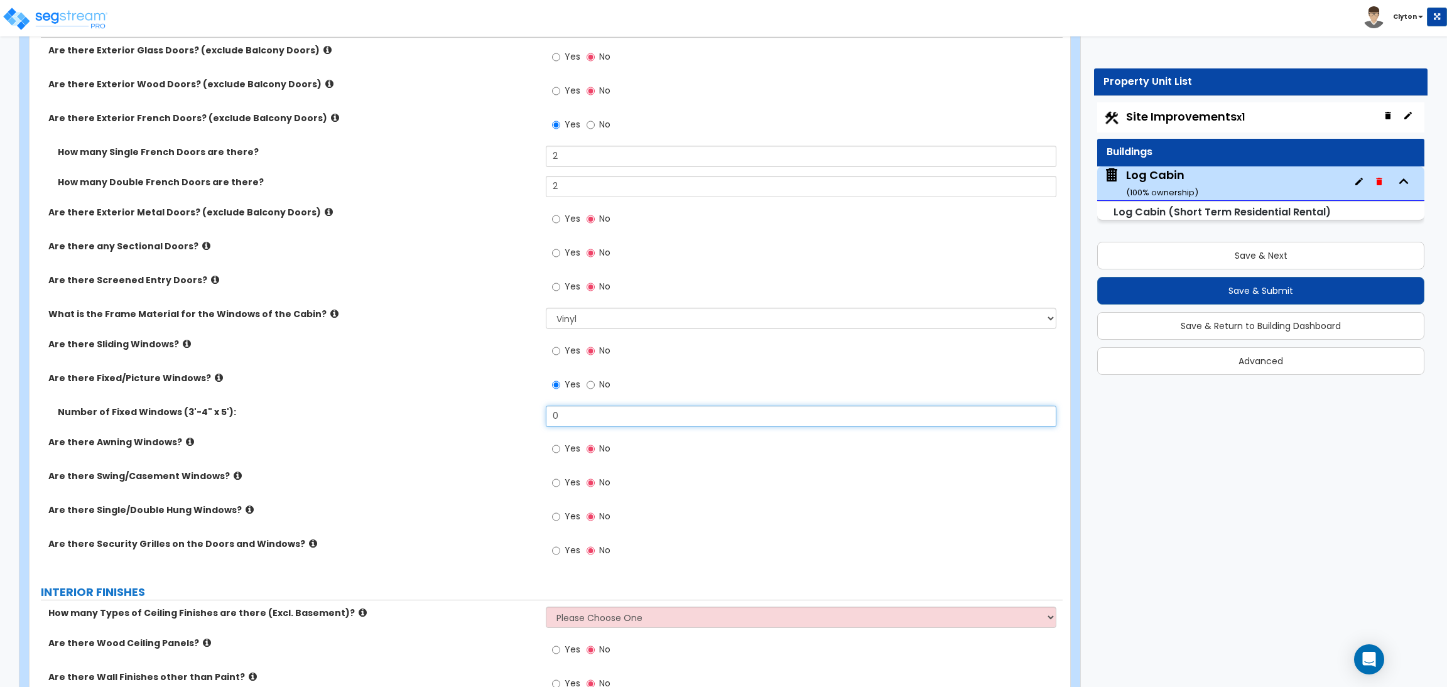
drag, startPoint x: 576, startPoint y: 415, endPoint x: 525, endPoint y: 419, distance: 51.0
click at [525, 419] on div "Number of Fixed Windows (3'-4" x 5'): 0" at bounding box center [546, 421] width 1033 height 30
click at [591, 381] on input "No" at bounding box center [591, 385] width 8 height 14
radio input "false"
radio input "true"
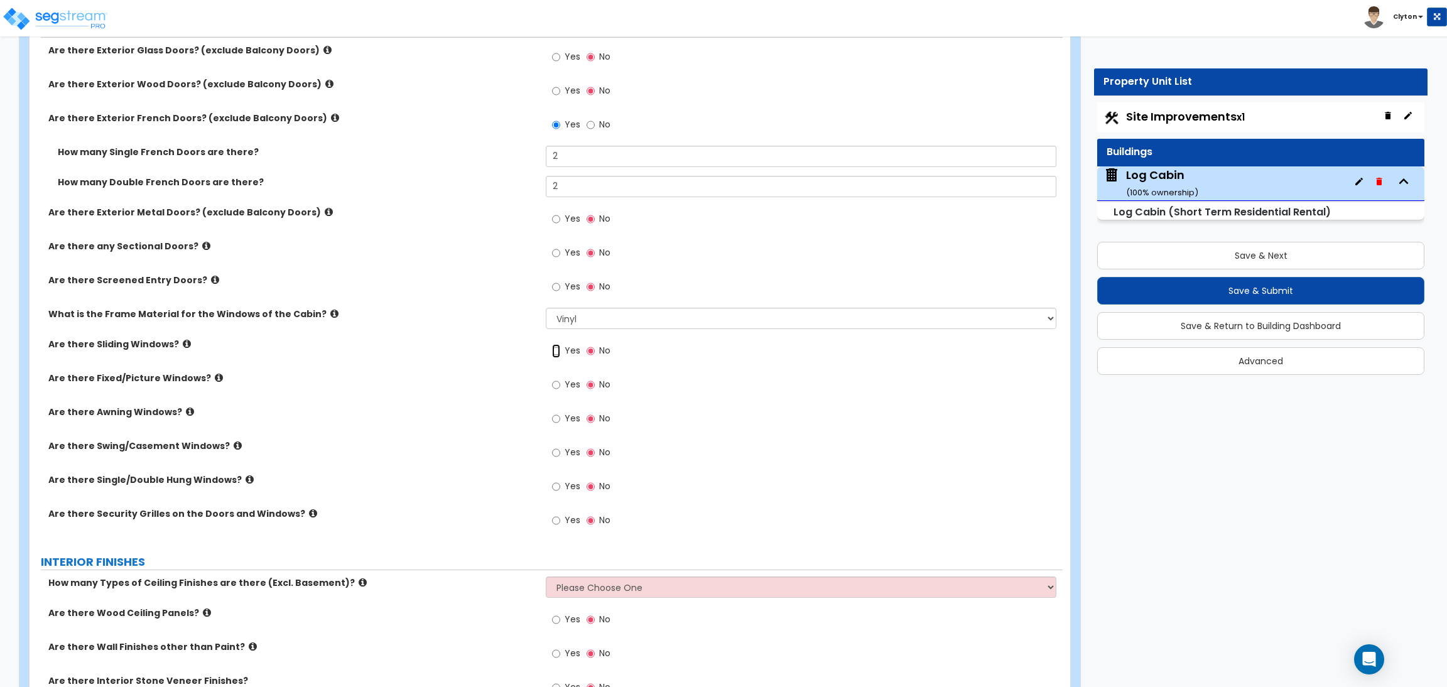
click at [559, 351] on input "Yes" at bounding box center [556, 351] width 8 height 14
radio input "true"
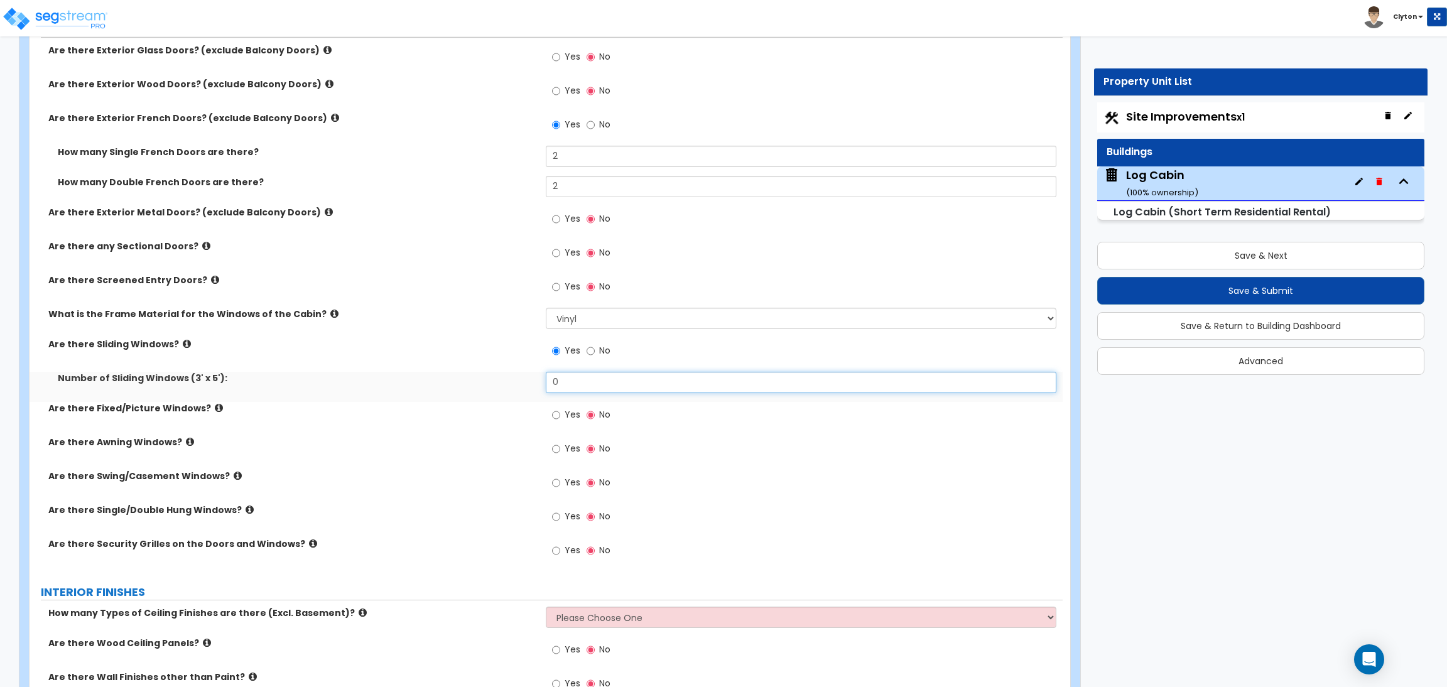
drag, startPoint x: 592, startPoint y: 386, endPoint x: 484, endPoint y: 391, distance: 108.8
click at [485, 391] on div "Number of Sliding Windows (3' x 5'): 0" at bounding box center [546, 387] width 1033 height 30
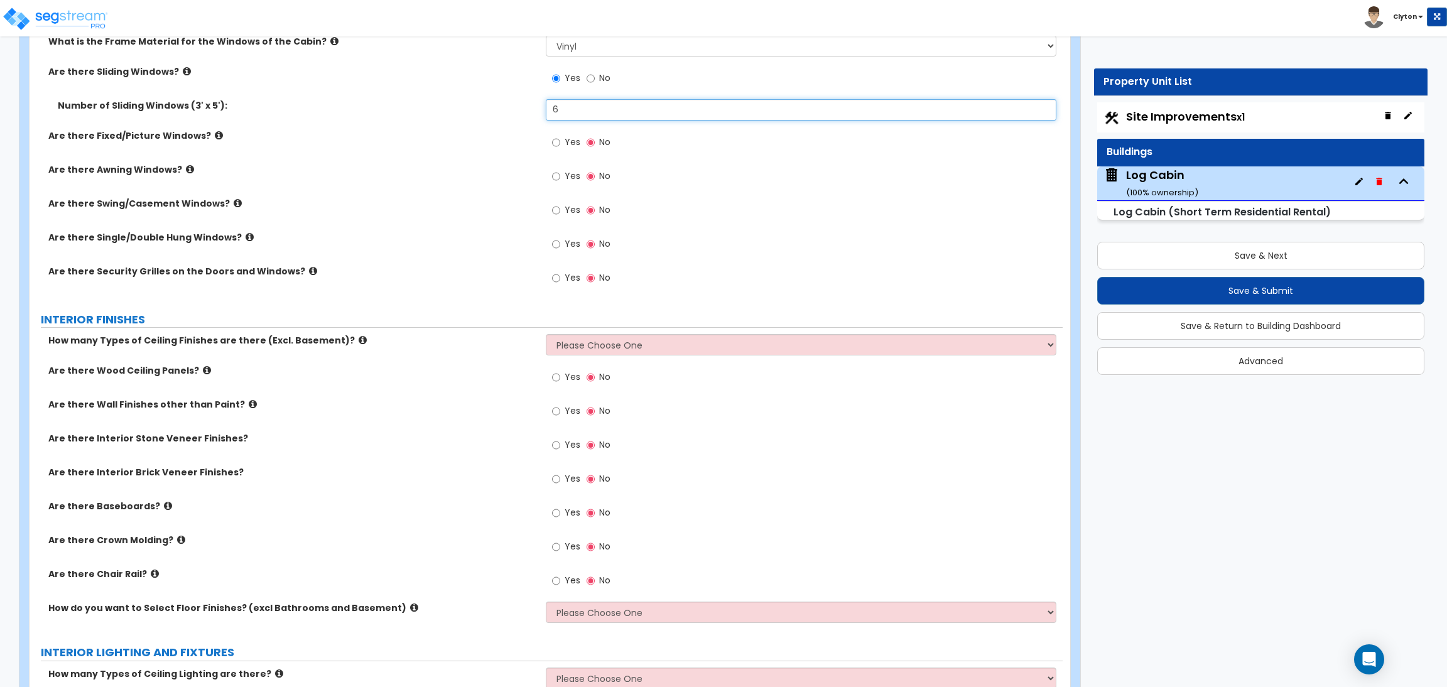
scroll to position [2450, 0]
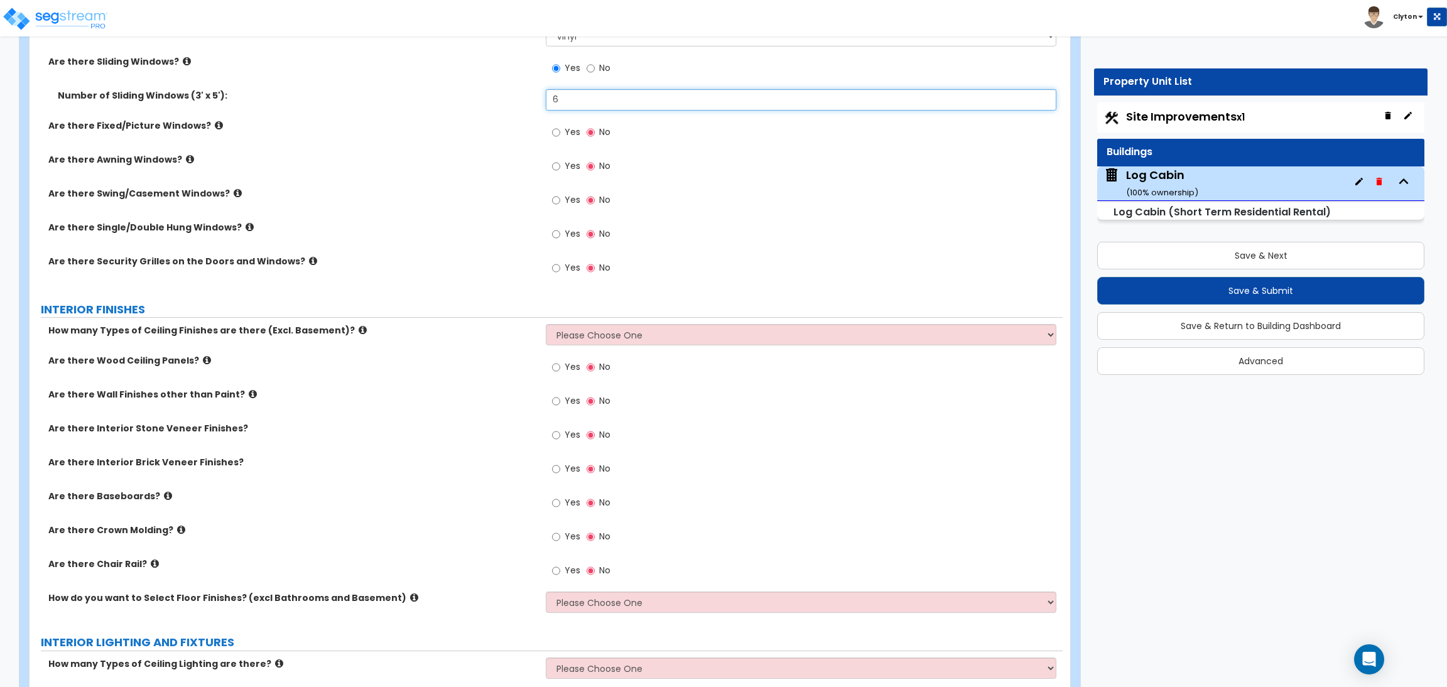
type input "6"
click at [597, 329] on select "Please Choose One 1 2 3" at bounding box center [801, 334] width 510 height 21
click at [546, 324] on select "Please Choose One 1 2 3" at bounding box center [801, 334] width 510 height 21
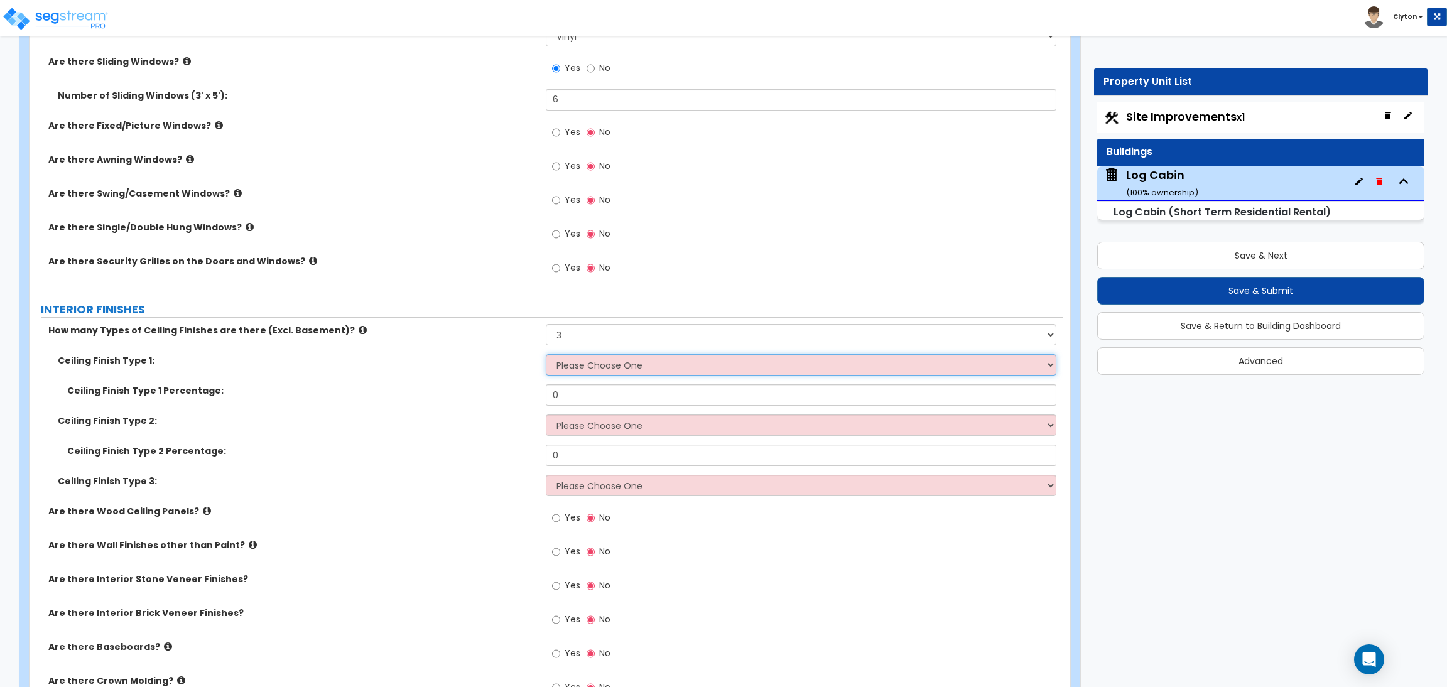
click at [578, 365] on select "Please Choose One Drop Ceiling Drywall Ceiling Open Ceiling" at bounding box center [801, 364] width 510 height 21
click at [515, 370] on div "Ceiling Finish Type 1: Please Choose One Drop Ceiling Drywall Ceiling Open Ceil…" at bounding box center [546, 369] width 1033 height 30
click at [579, 336] on select "Please Choose One 1 2 3" at bounding box center [801, 334] width 510 height 21
select select "1"
click at [546, 324] on select "Please Choose One 1 2 3" at bounding box center [801, 334] width 510 height 21
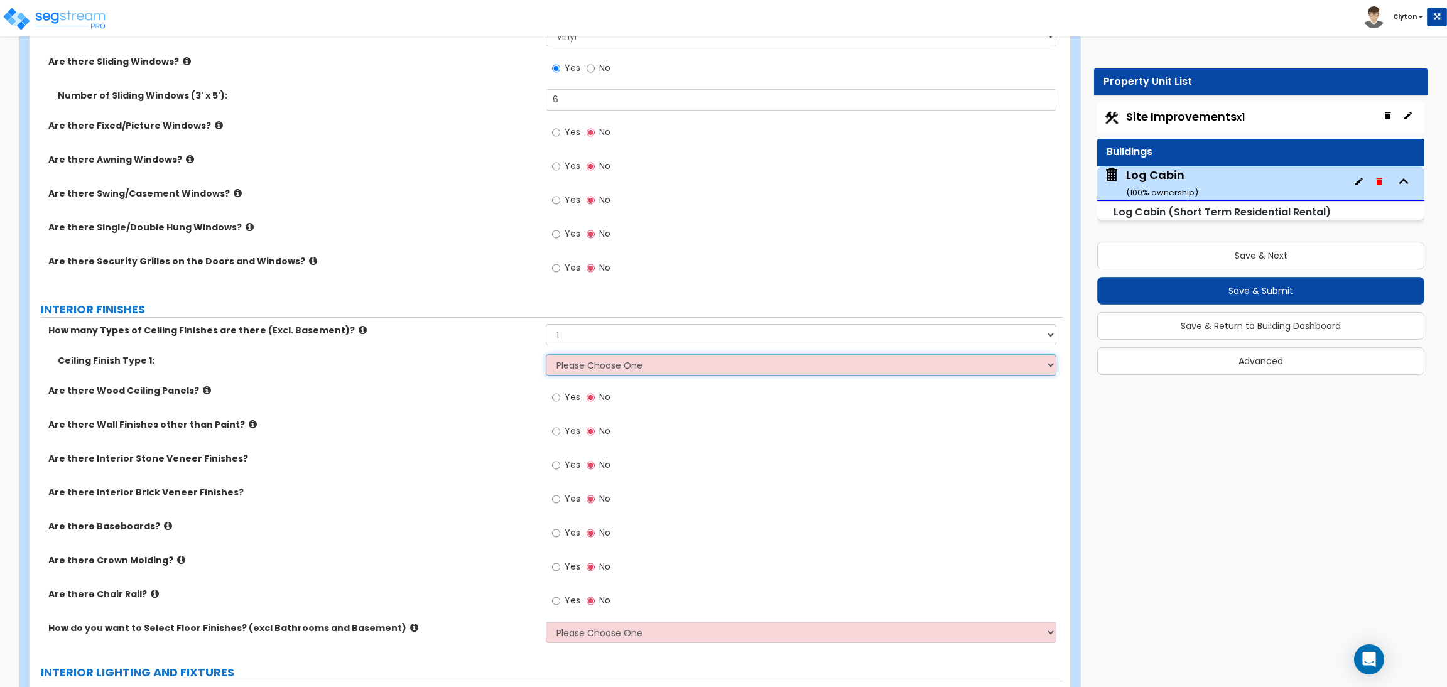
click at [570, 366] on select "Please Choose One Drop Ceiling Drywall Ceiling Open Ceiling" at bounding box center [801, 364] width 510 height 21
select select "1"
click at [546, 354] on select "Please Choose One Drop Ceiling Drywall Ceiling Open Ceiling" at bounding box center [801, 364] width 510 height 21
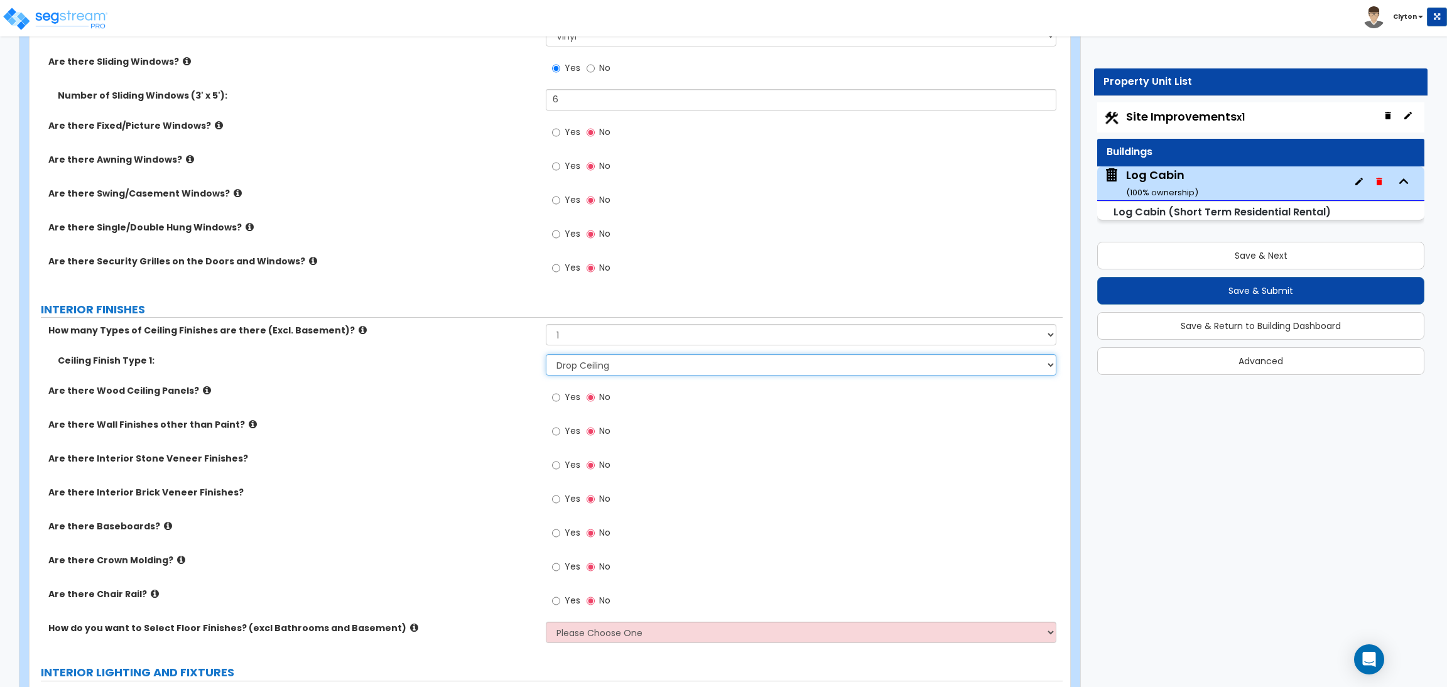
scroll to position [2544, 0]
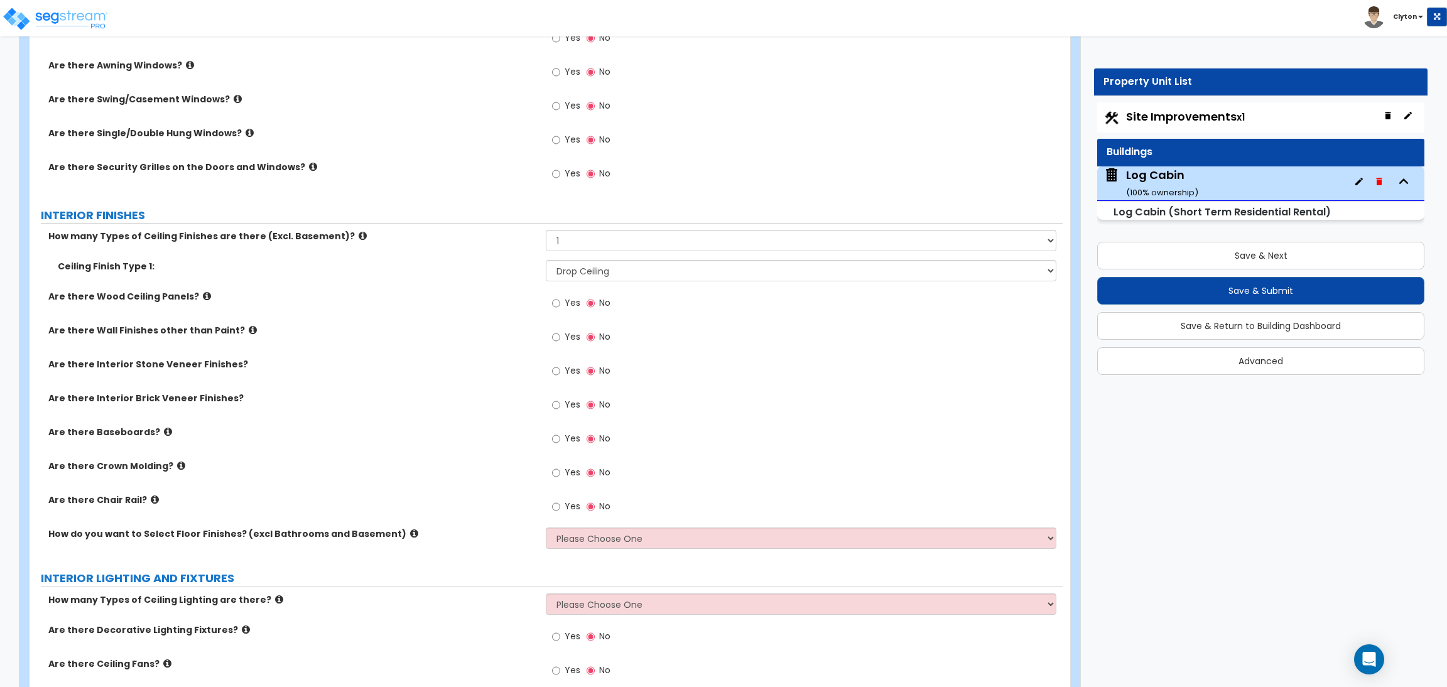
click at [565, 303] on span "Yes" at bounding box center [573, 303] width 16 height 13
click at [560, 303] on input "Yes" at bounding box center [556, 304] width 8 height 14
radio input "true"
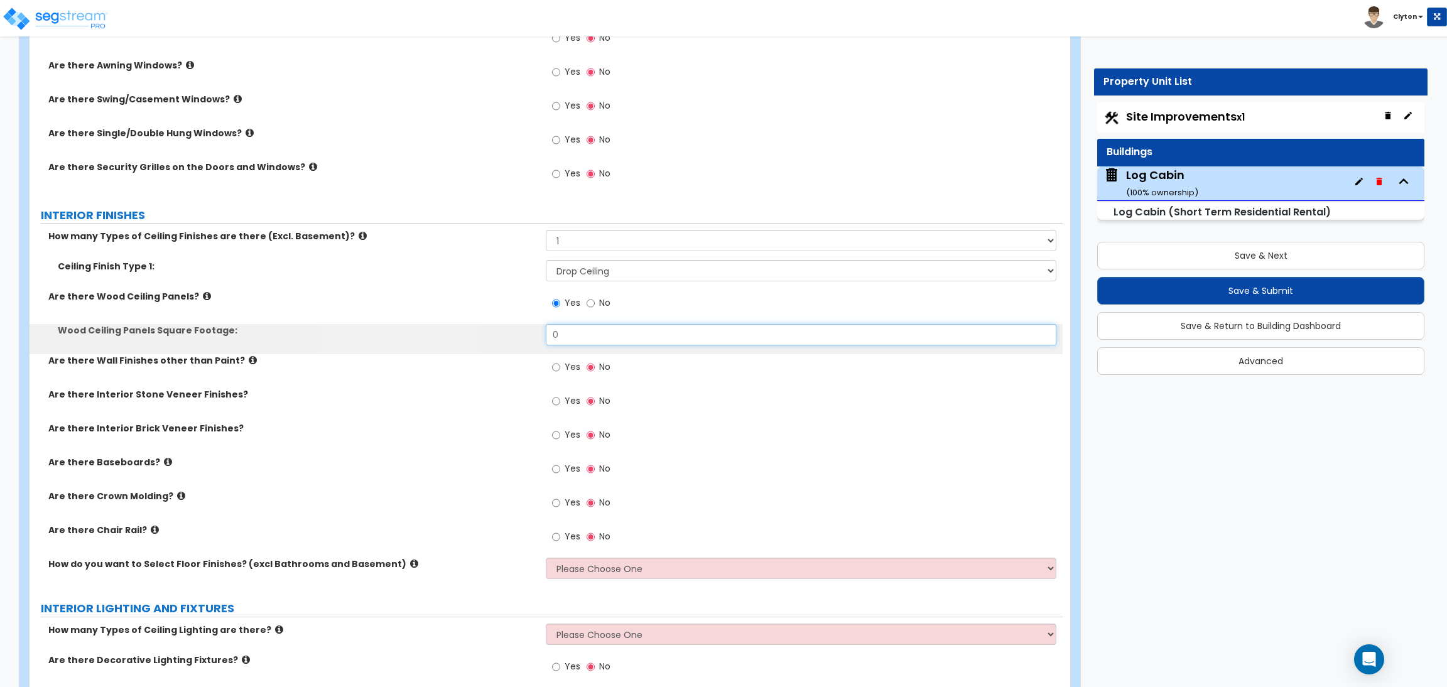
drag, startPoint x: 597, startPoint y: 335, endPoint x: 435, endPoint y: 335, distance: 162.1
click at [435, 335] on div "Wood Ceiling Panels Square Footage: 0" at bounding box center [546, 339] width 1033 height 30
type input "111"
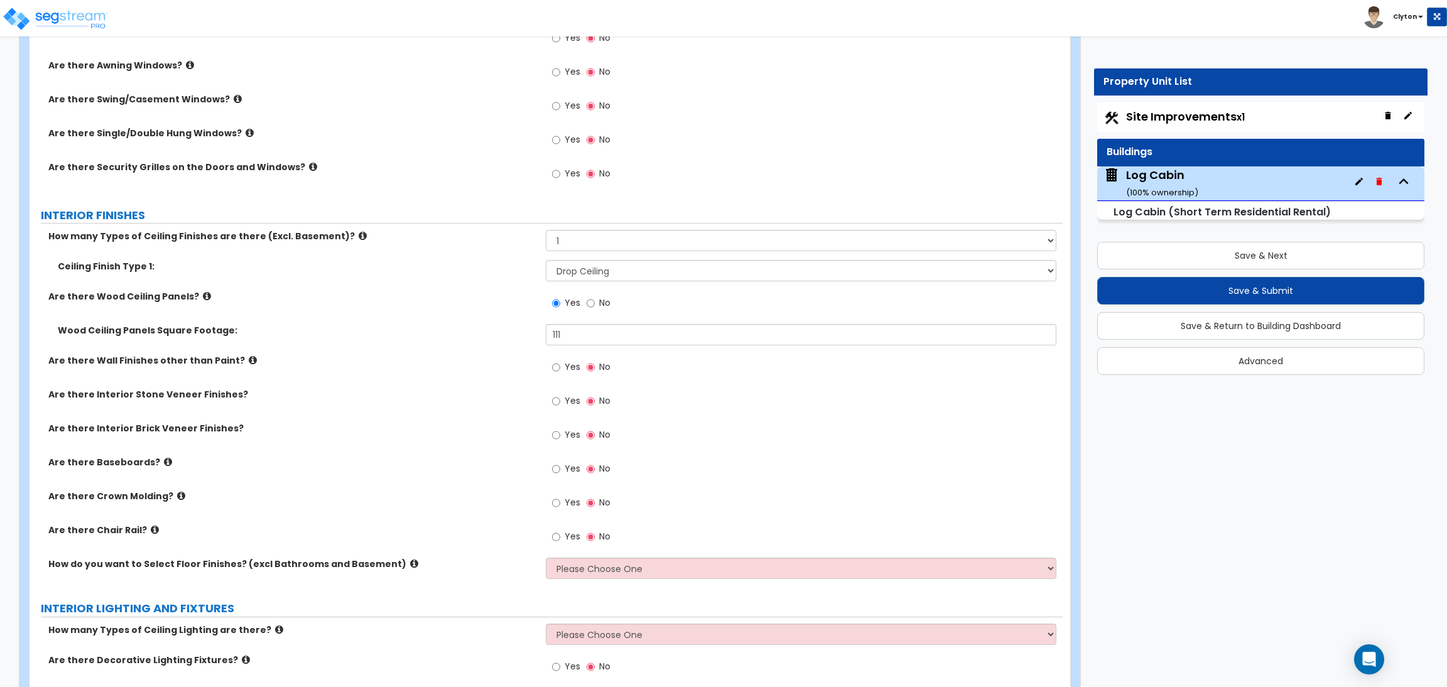
click at [564, 370] on label "Yes" at bounding box center [566, 368] width 28 height 21
click at [560, 370] on input "Yes" at bounding box center [556, 368] width 8 height 14
radio input "true"
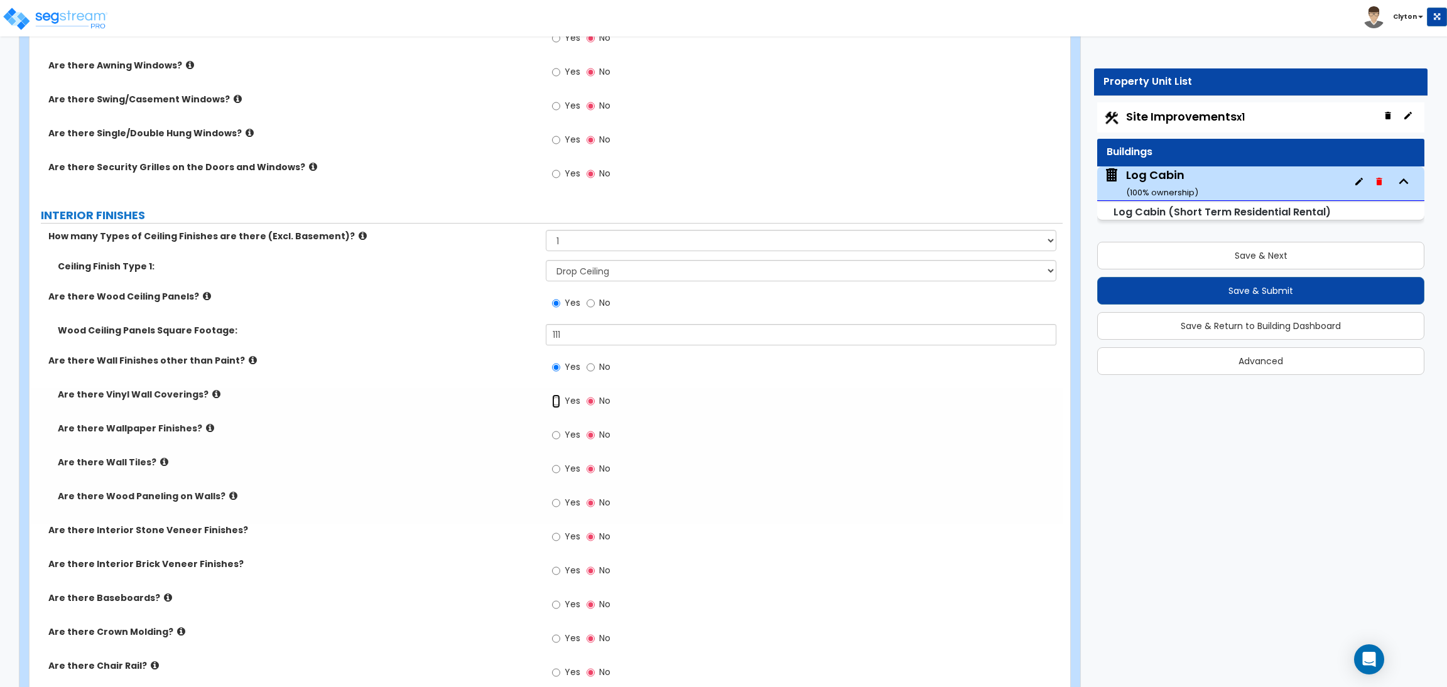
click at [552, 407] on input "Yes" at bounding box center [556, 402] width 8 height 14
radio input "true"
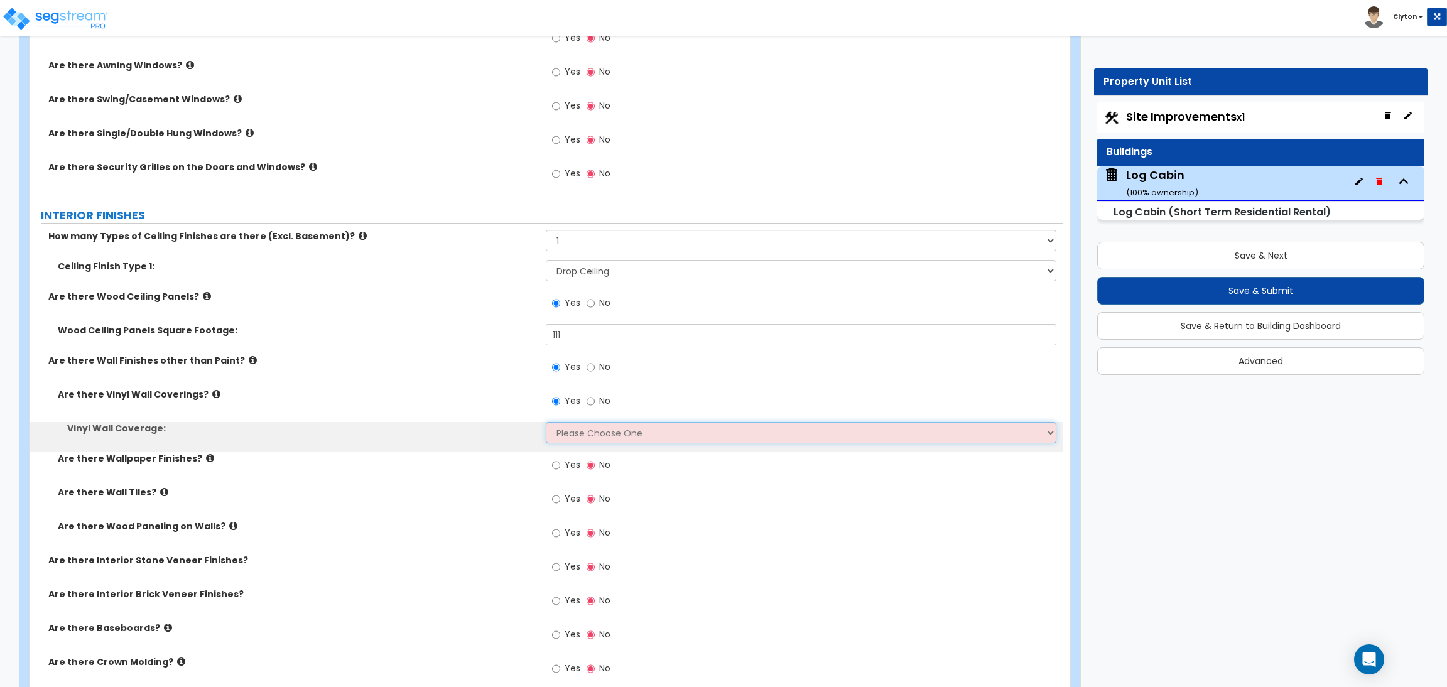
click at [566, 432] on select "Please Choose One Only a Small Portion of Walls are Covered Several Walls are C…" at bounding box center [801, 432] width 510 height 21
select select "5"
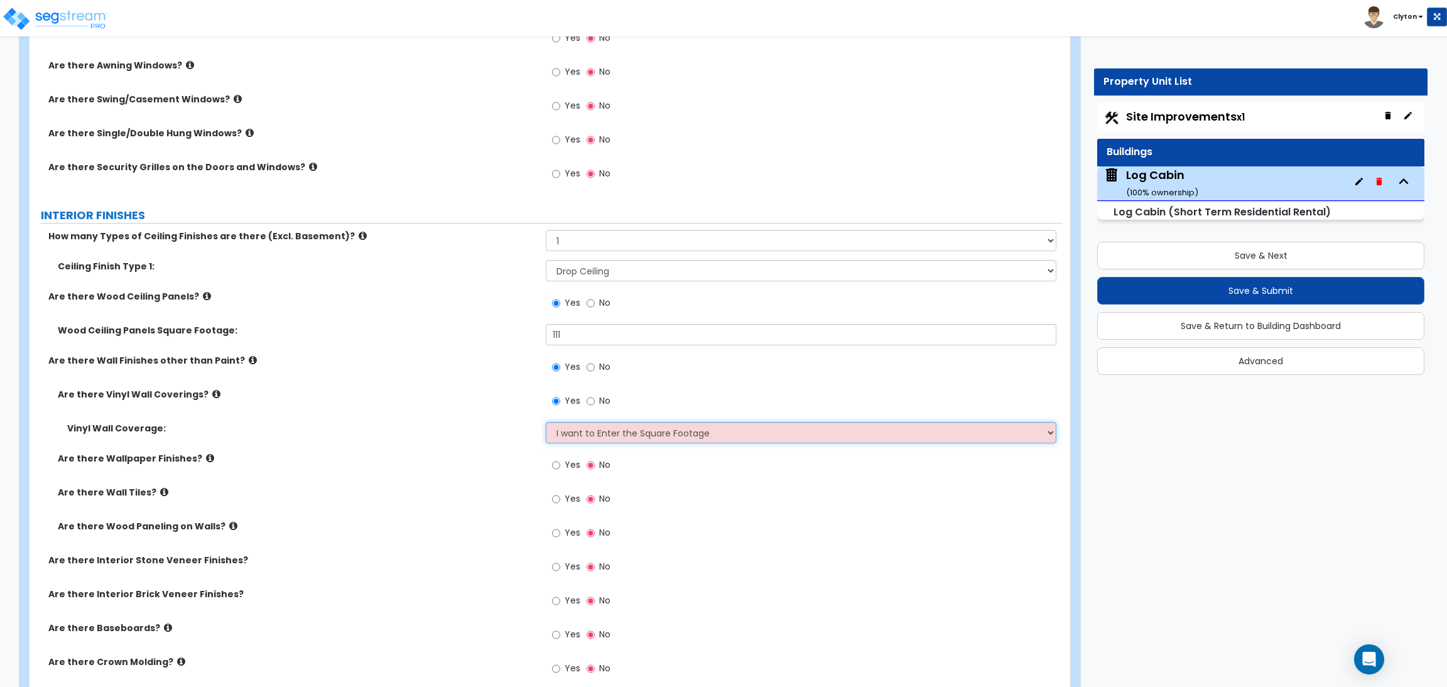
click at [546, 422] on select "Please Choose One Only a Small Portion of Walls are Covered Several Walls are C…" at bounding box center [801, 432] width 510 height 21
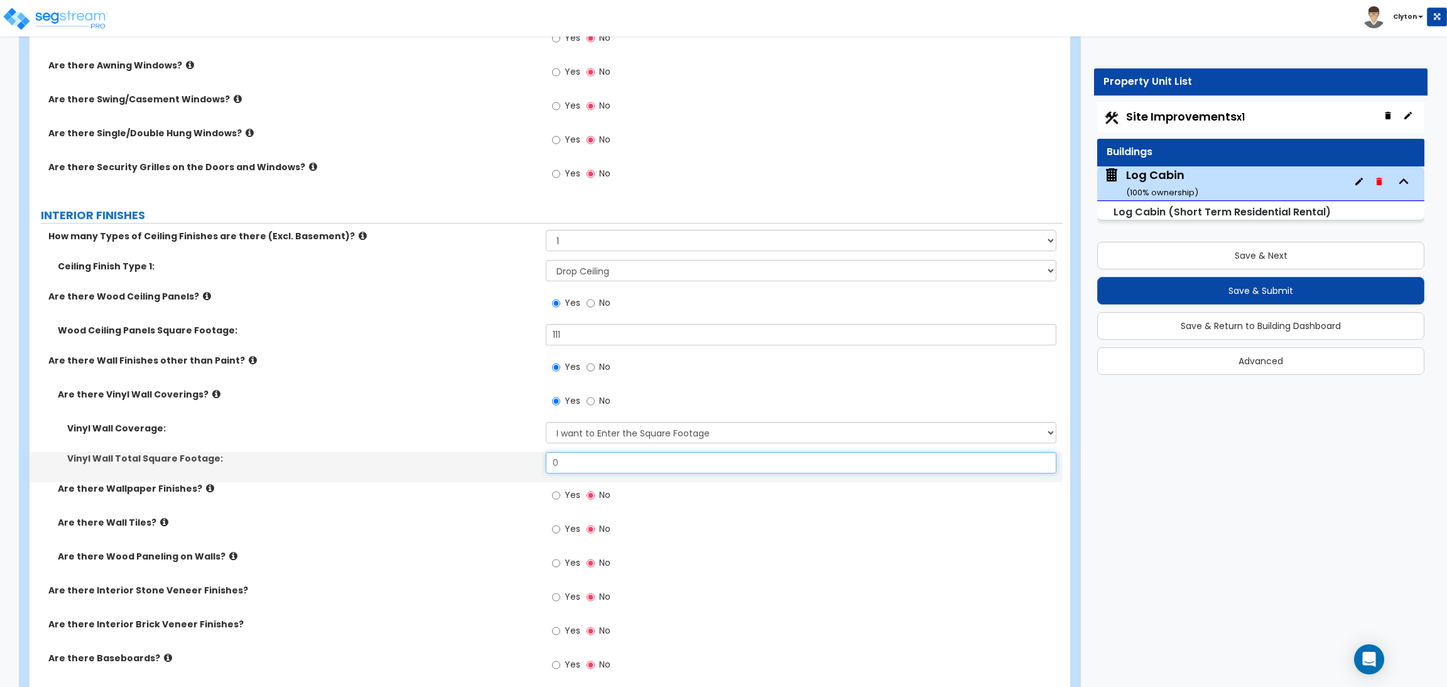
drag, startPoint x: 595, startPoint y: 457, endPoint x: 520, endPoint y: 460, distance: 75.5
click at [520, 460] on div "Vinyl Wall Total Square Footage: 0" at bounding box center [546, 467] width 1033 height 30
type input "222"
click at [565, 498] on span "Yes" at bounding box center [573, 495] width 16 height 13
click at [560, 498] on input "Yes" at bounding box center [556, 496] width 8 height 14
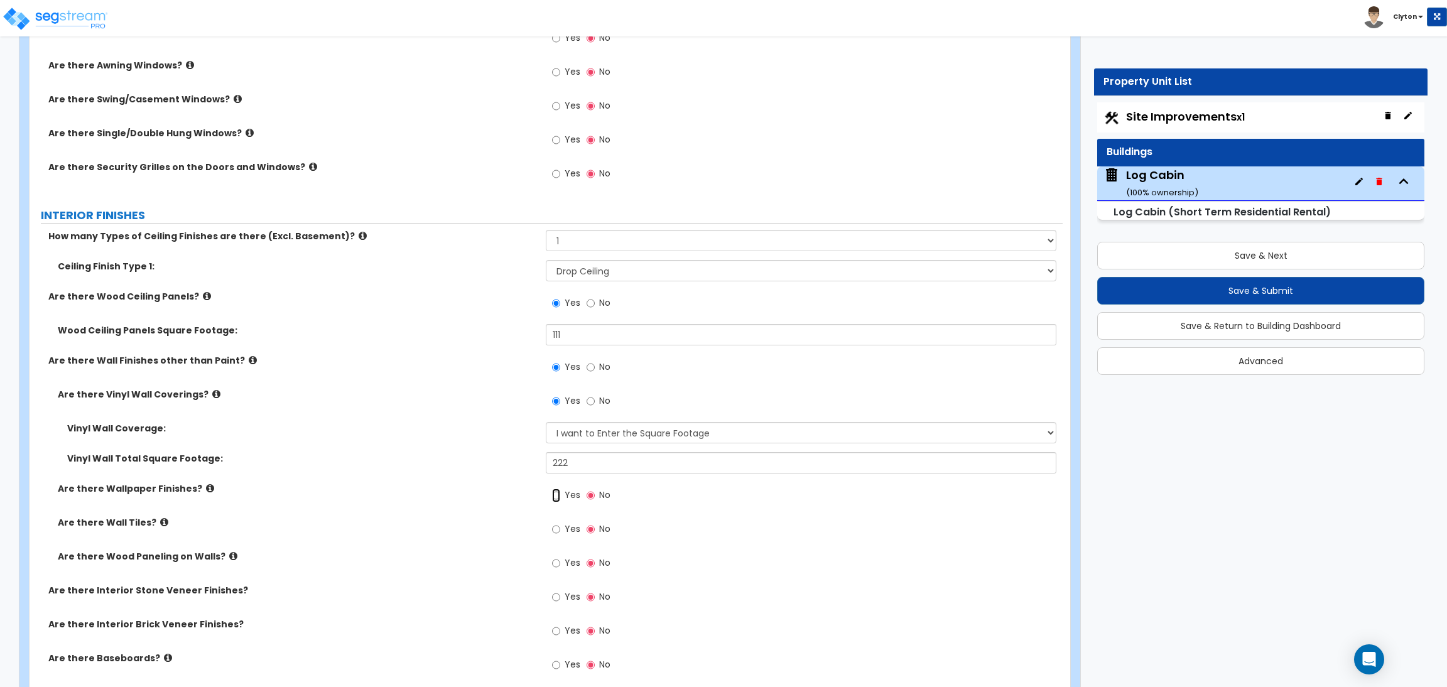
radio input "true"
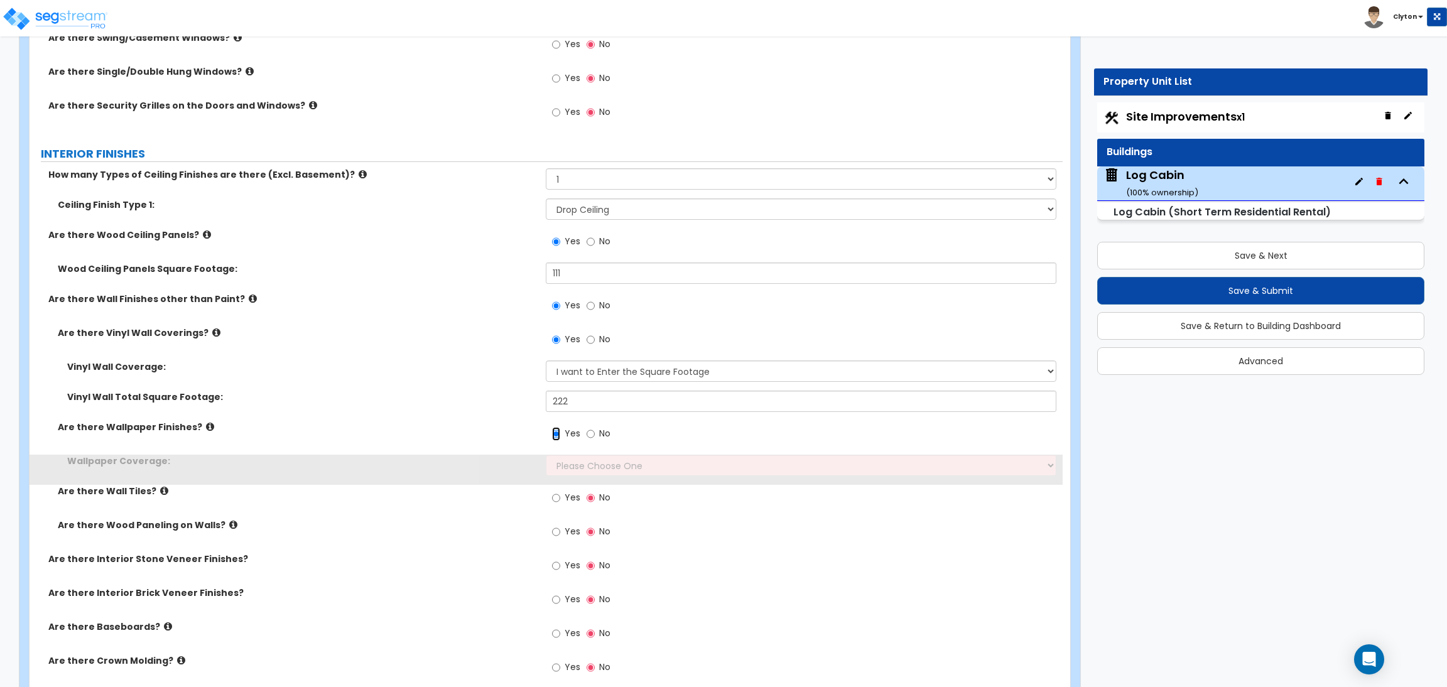
scroll to position [2639, 0]
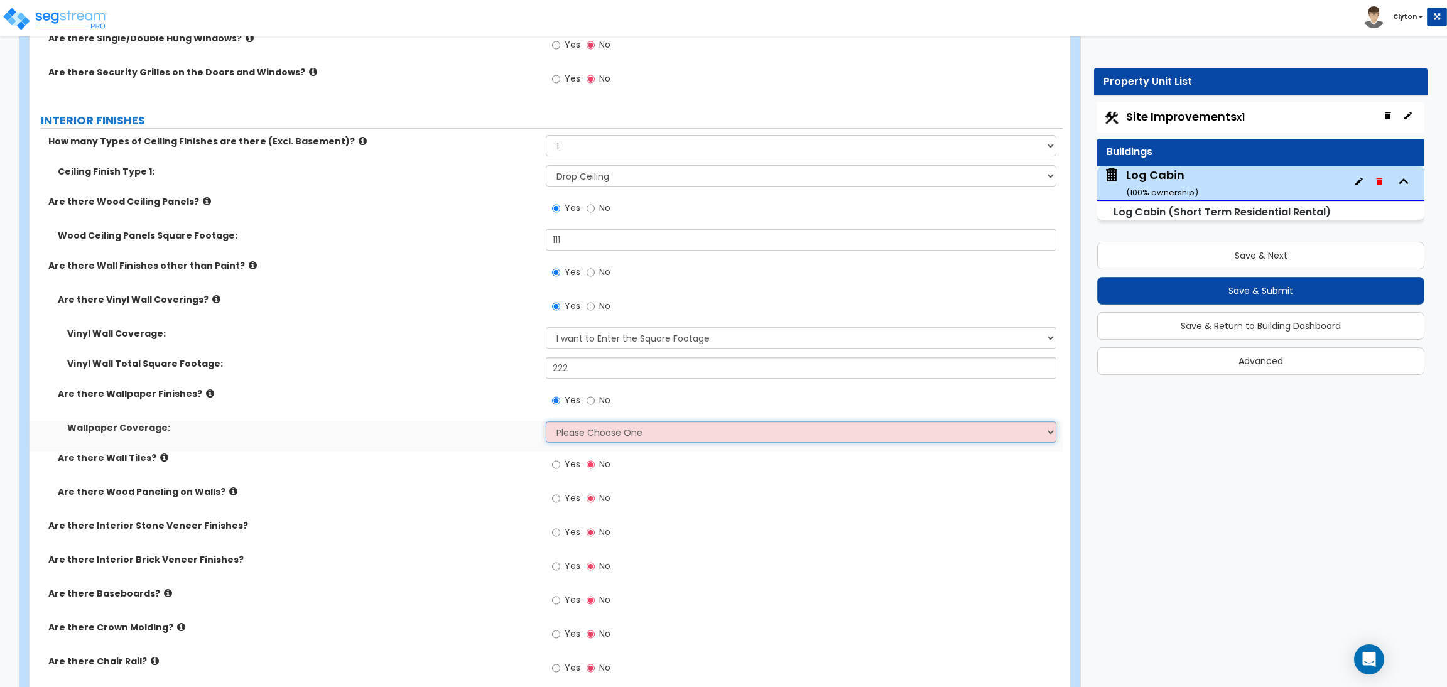
click at [612, 437] on select "Please Choose One Only a Small Portion of Walls are Covered Several Walls are C…" at bounding box center [801, 432] width 510 height 21
select select "5"
click at [546, 422] on select "Please Choose One Only a Small Portion of Walls are Covered Several Walls are C…" at bounding box center [801, 432] width 510 height 21
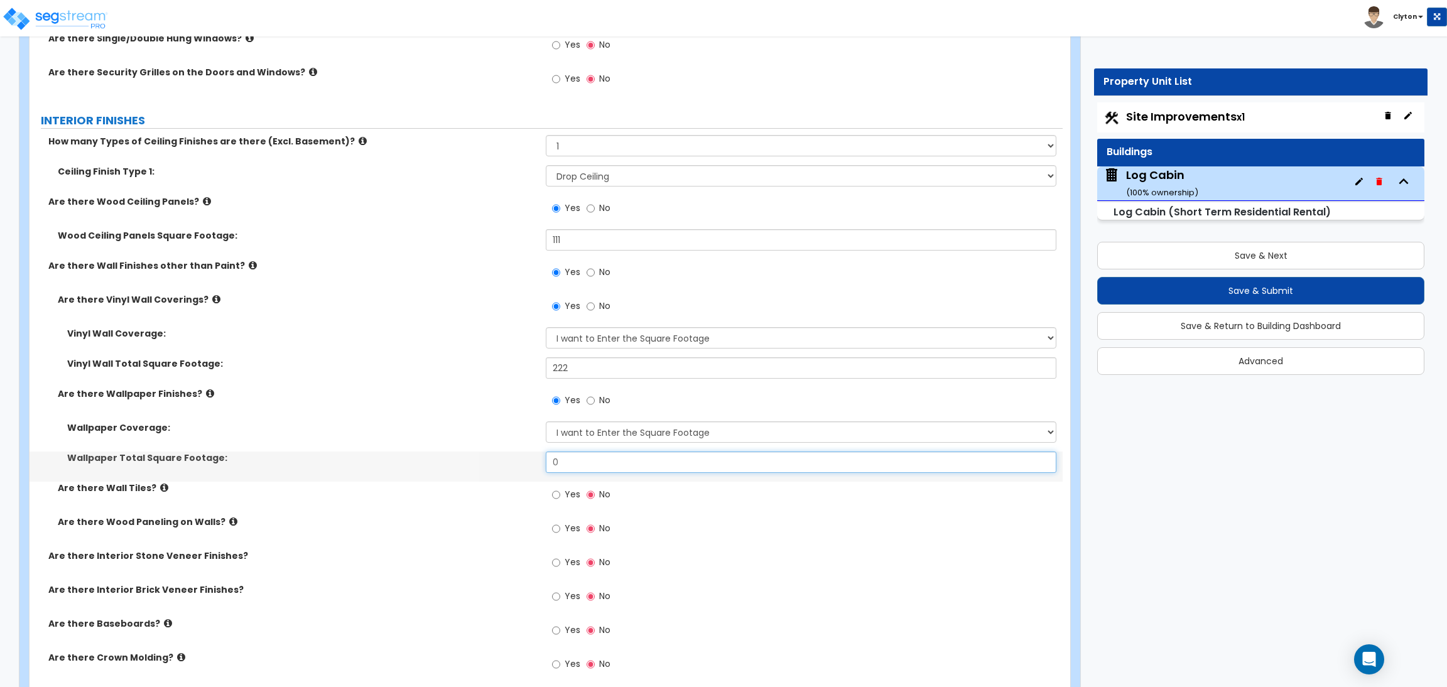
drag, startPoint x: 491, startPoint y: 458, endPoint x: 435, endPoint y: 453, distance: 56.8
click at [435, 453] on div "Wallpaper Total Square Footage: 0" at bounding box center [546, 467] width 1033 height 30
type input "333"
click at [567, 494] on span "Yes" at bounding box center [573, 494] width 16 height 13
click at [560, 494] on input "Yes" at bounding box center [556, 495] width 8 height 14
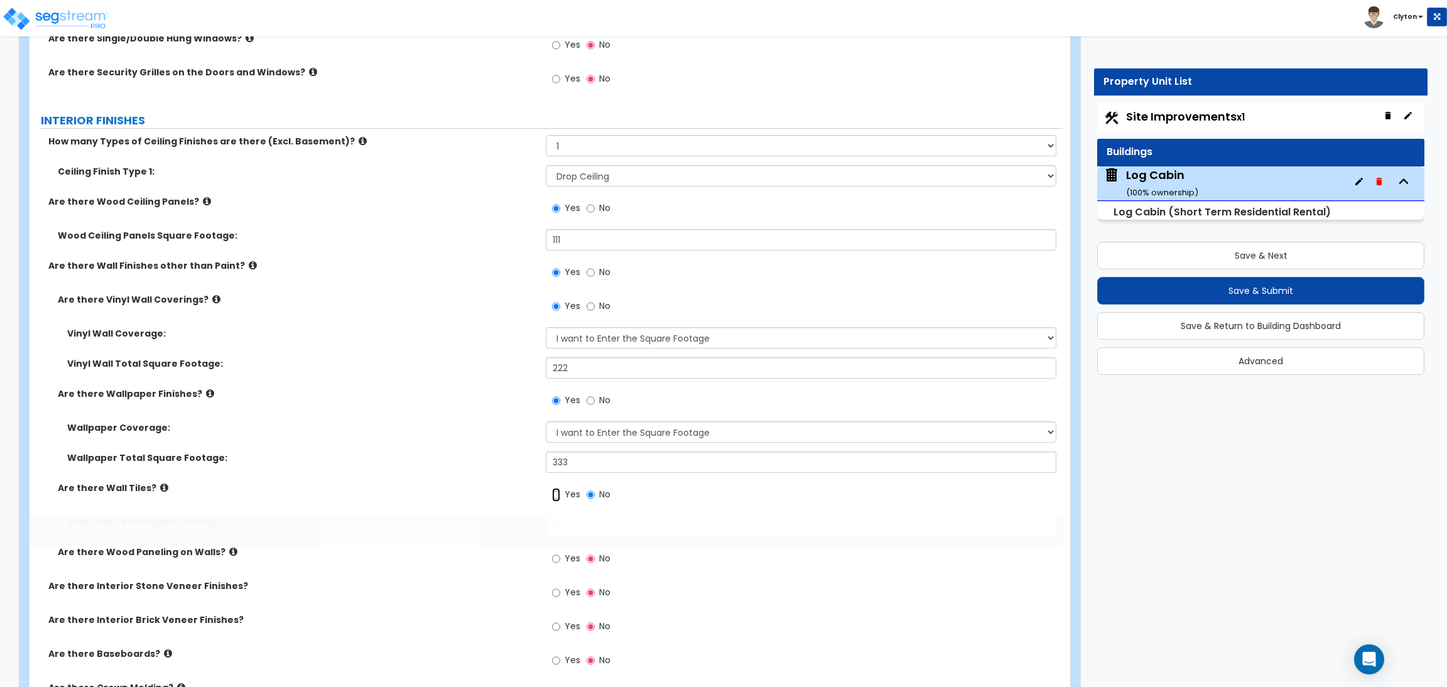
radio input "true"
drag, startPoint x: 575, startPoint y: 521, endPoint x: 477, endPoint y: 529, distance: 98.3
click at [478, 528] on div "Wall Tiles Total Square Footage: 0" at bounding box center [546, 531] width 1033 height 30
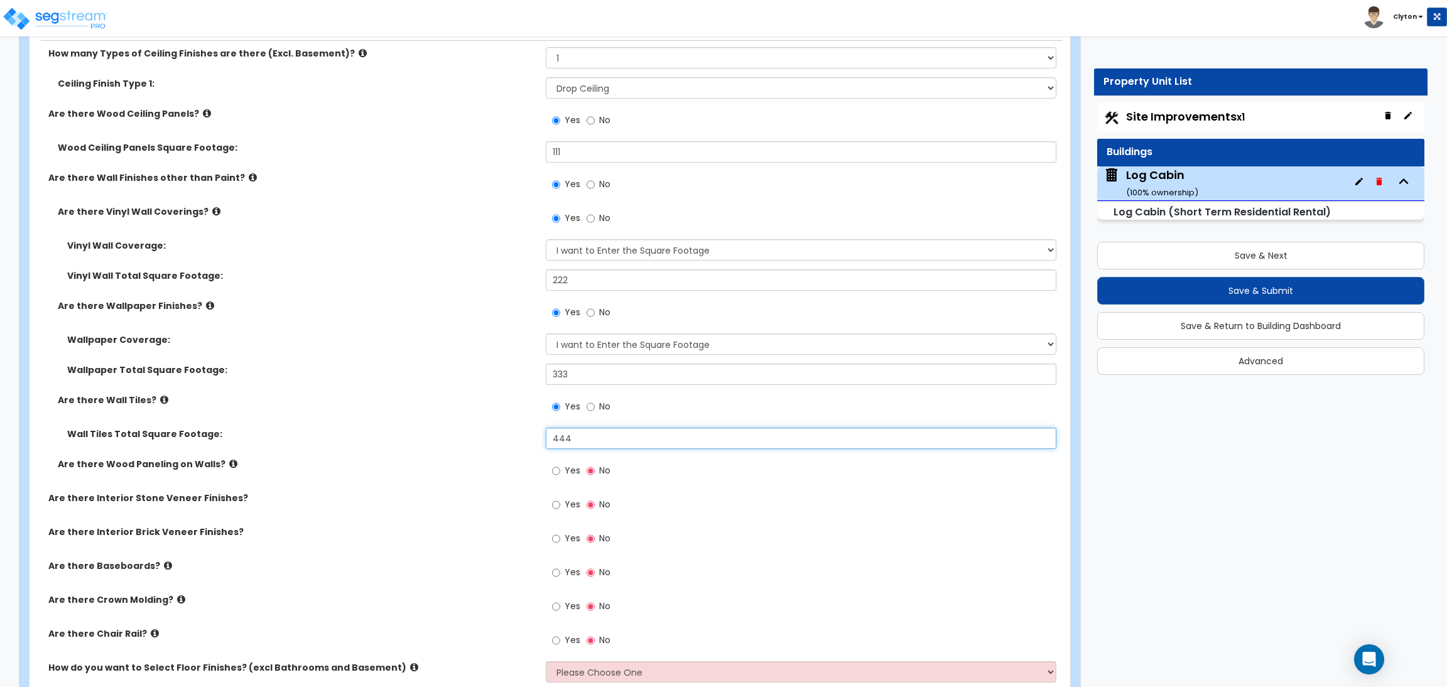
scroll to position [2827, 0]
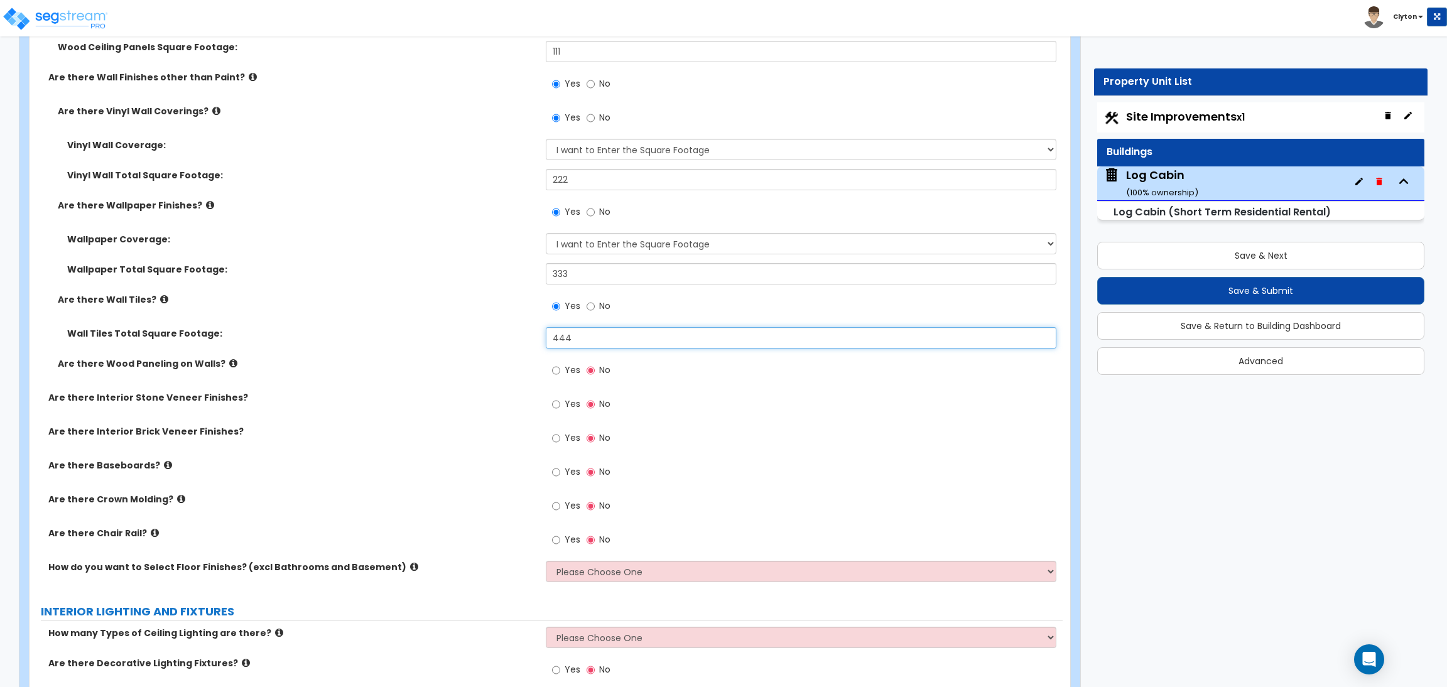
type input "444"
click at [556, 375] on input "Yes" at bounding box center [556, 371] width 8 height 14
radio input "true"
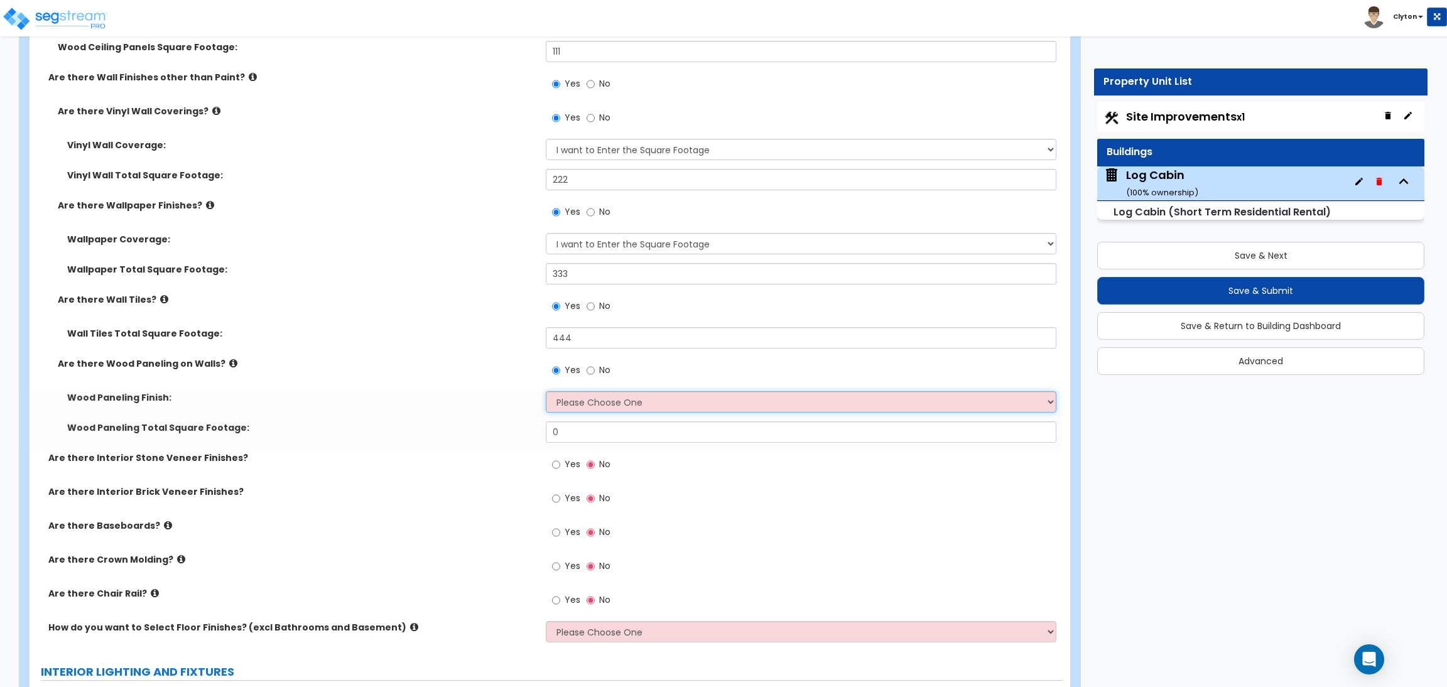
click at [579, 406] on select "Please Choose One Birch Mahogany Oak or Cherry Rosewood Teak I Don't Know, Plea…" at bounding box center [801, 401] width 510 height 21
select select "1"
click at [546, 392] on select "Please Choose One Birch Mahogany Oak or Cherry Rosewood Teak I Don't Know, Plea…" at bounding box center [801, 401] width 510 height 21
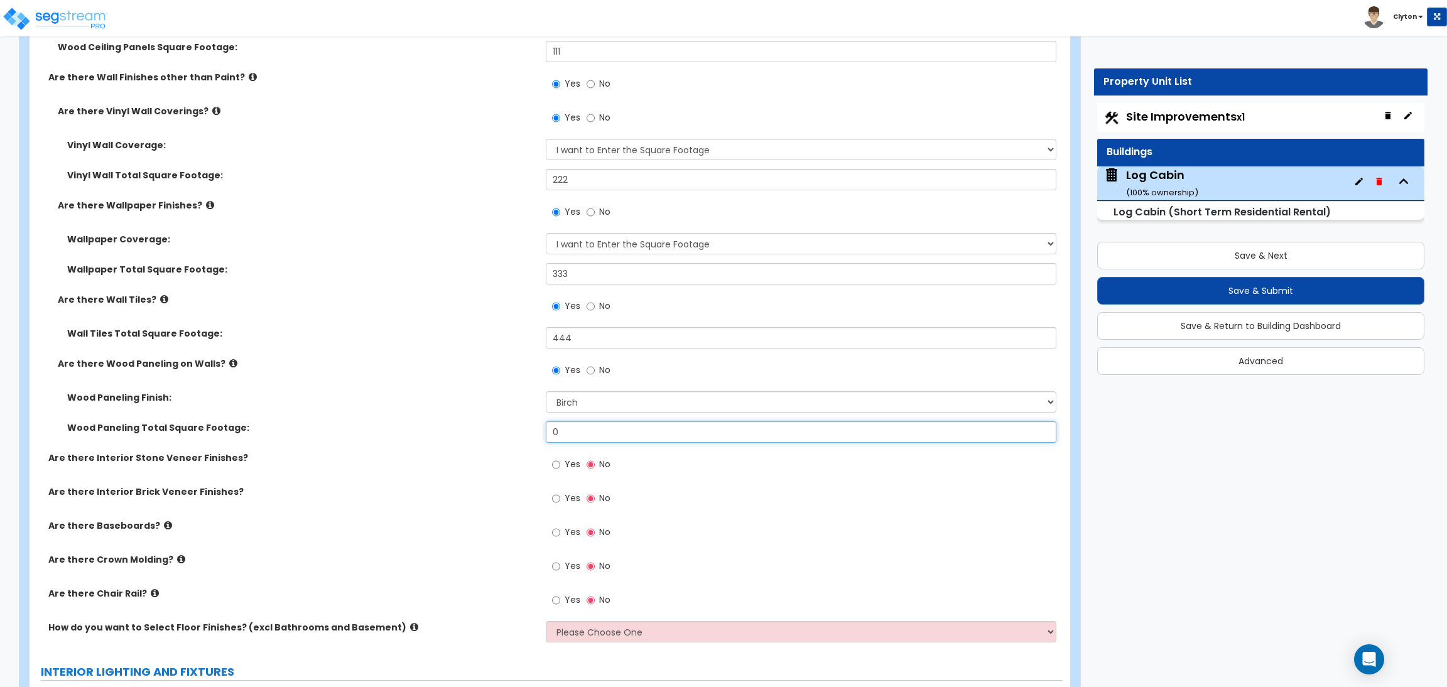
drag, startPoint x: 580, startPoint y: 430, endPoint x: 452, endPoint y: 437, distance: 128.3
click at [453, 437] on div "Wood Paneling Total Square Footage: 0" at bounding box center [546, 437] width 1033 height 30
type input "555"
click at [565, 465] on span "Yes" at bounding box center [573, 464] width 16 height 13
click at [560, 465] on input "Yes" at bounding box center [556, 465] width 8 height 14
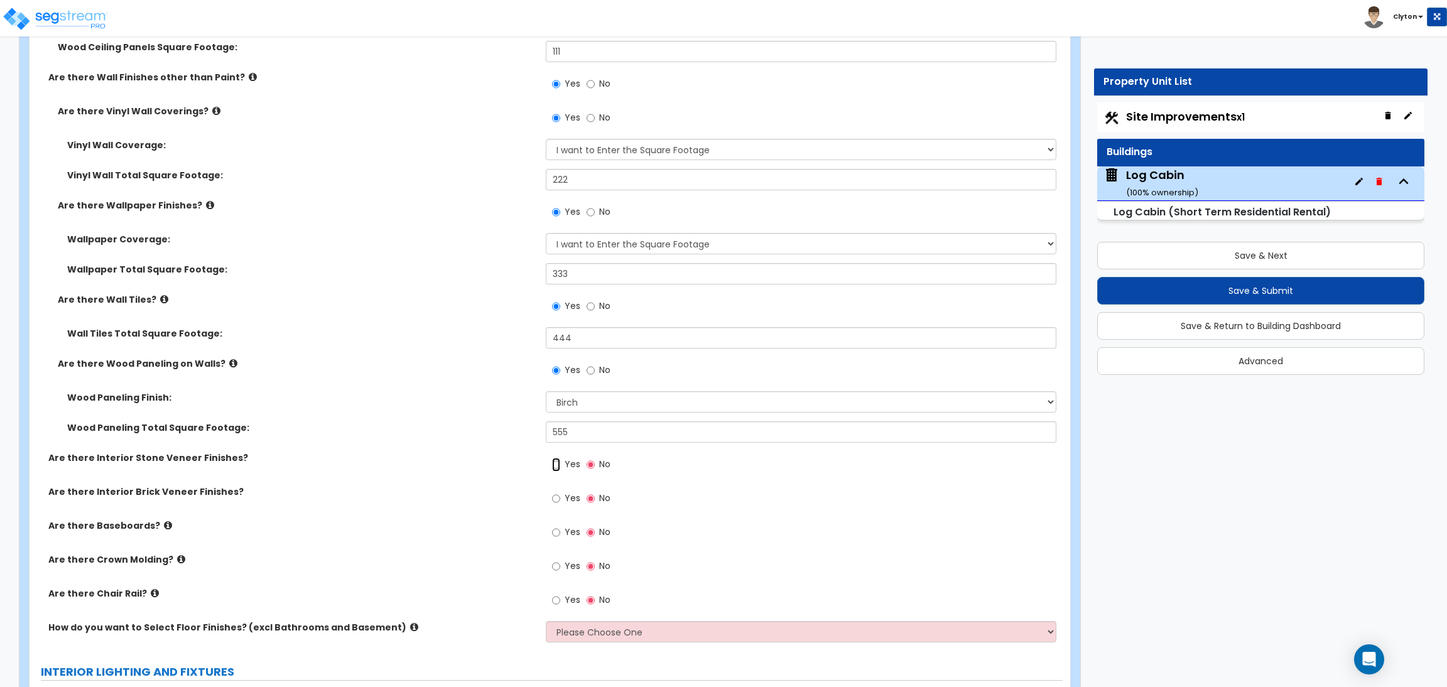
radio input "true"
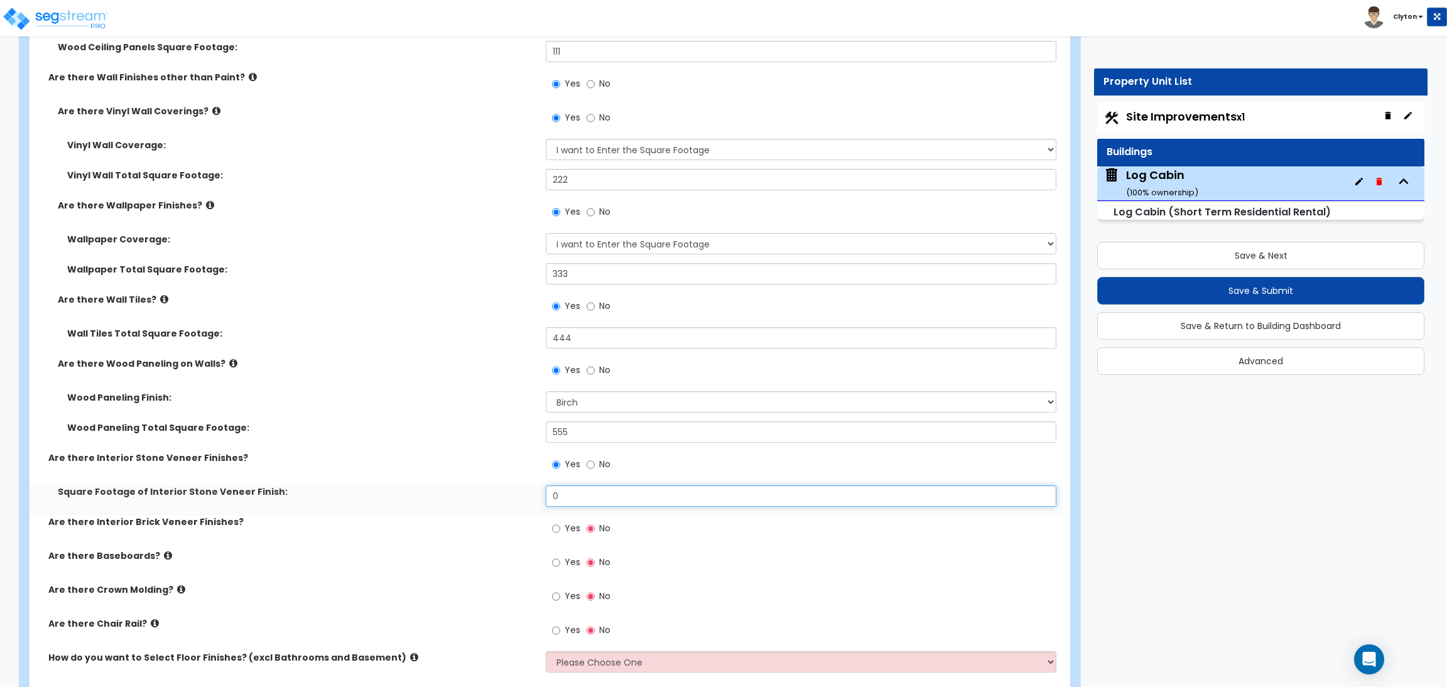
drag, startPoint x: 582, startPoint y: 494, endPoint x: 454, endPoint y: 486, distance: 128.5
click at [454, 486] on div "How many Types of Ceiling Finishes are there (Excl. Basement)? Please Choose On…" at bounding box center [546, 314] width 1015 height 735
type input "666"
click at [565, 531] on span "Yes" at bounding box center [573, 528] width 16 height 13
click at [560, 531] on input "Yes" at bounding box center [556, 529] width 8 height 14
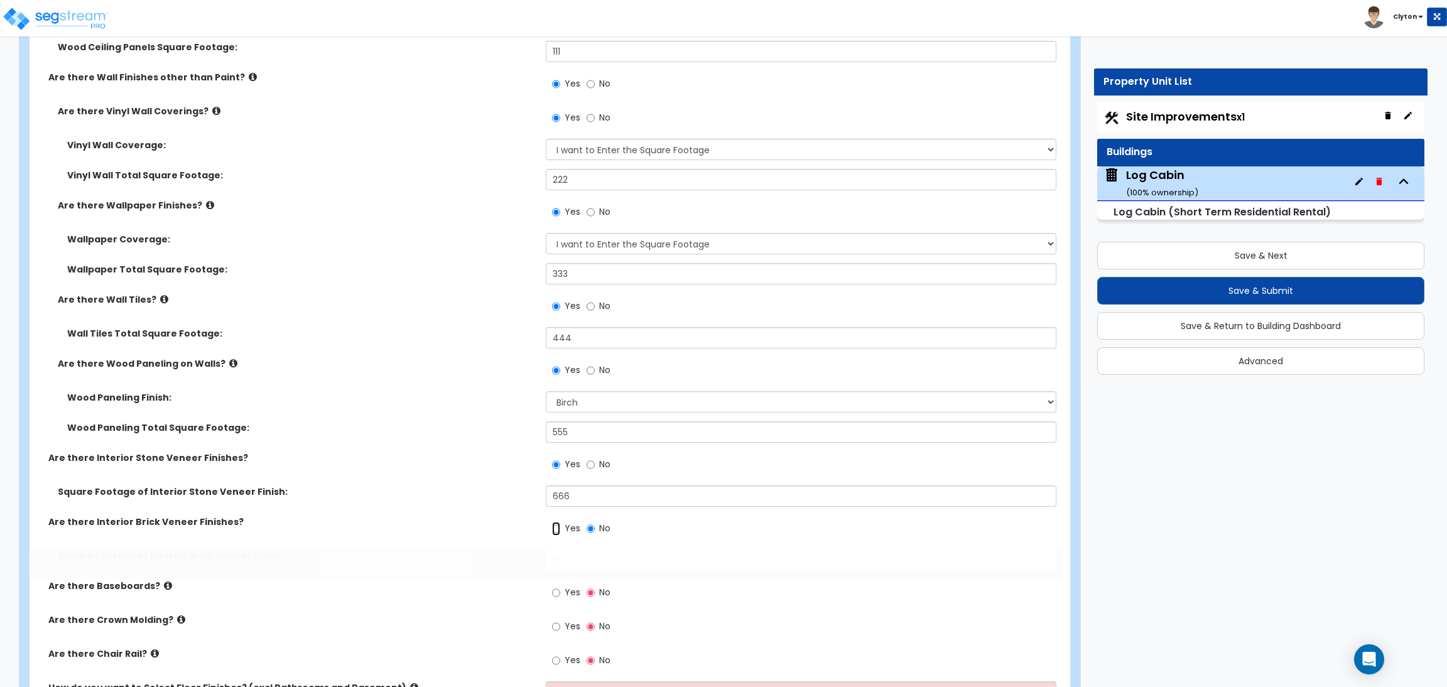
radio input "true"
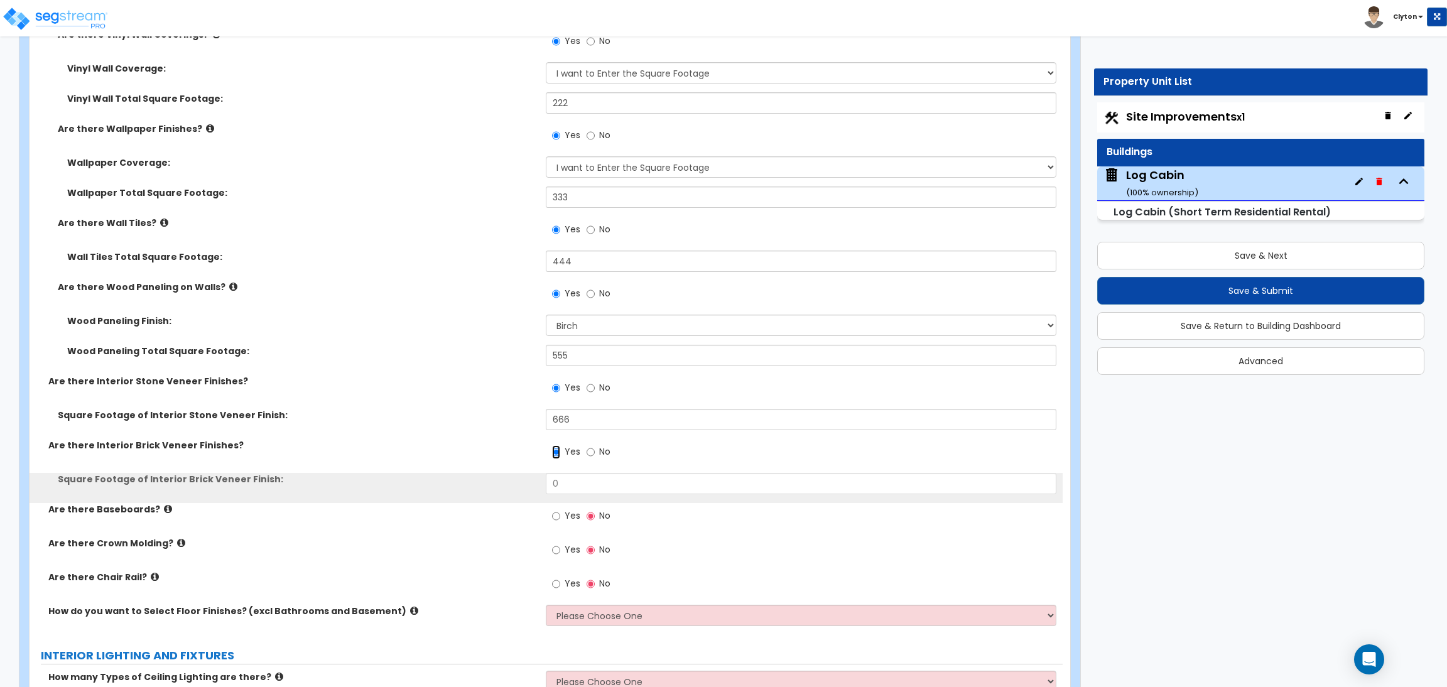
scroll to position [3016, 0]
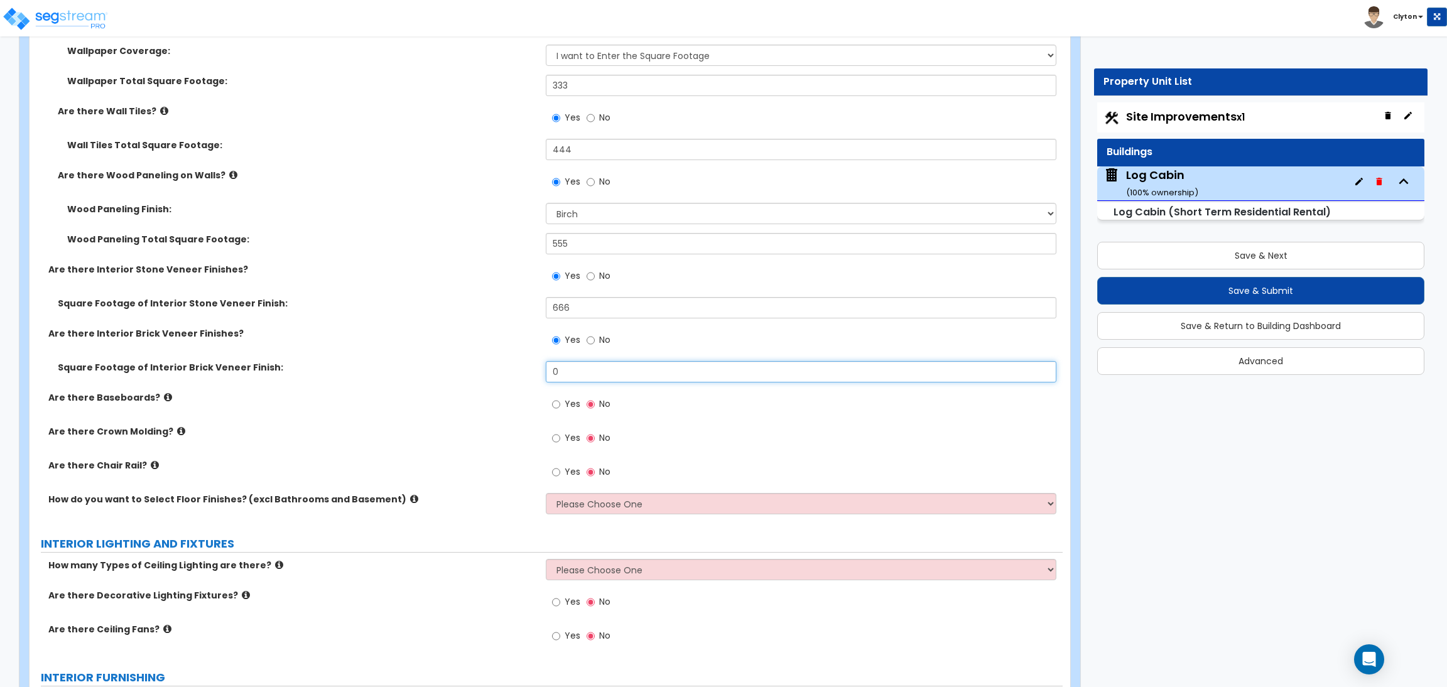
drag, startPoint x: 575, startPoint y: 380, endPoint x: 468, endPoint y: 381, distance: 106.8
click at [472, 380] on div "Square Footage of Interior Brick Veneer Finish: 0" at bounding box center [546, 376] width 1033 height 30
type input "777"
click at [557, 409] on input "Yes" at bounding box center [556, 405] width 8 height 14
radio input "true"
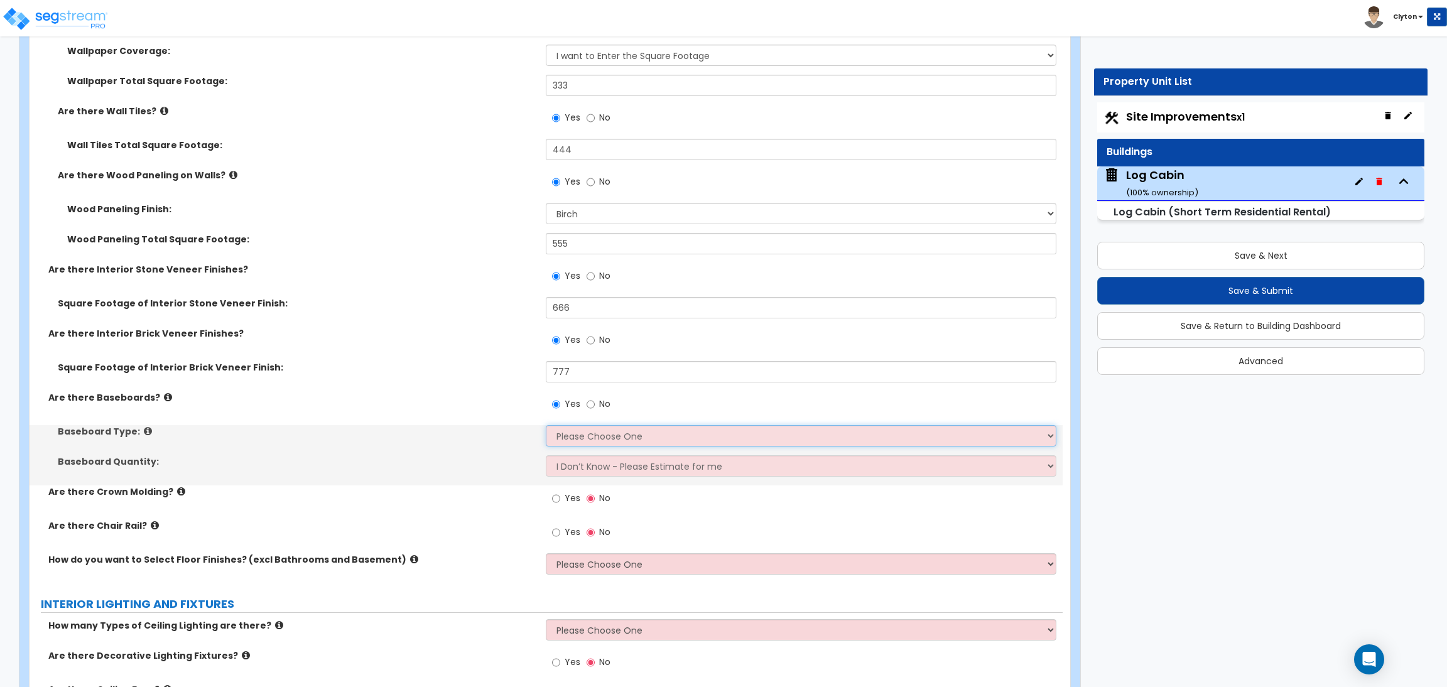
click at [574, 443] on select "Please Choose One Wood Vinyl Carpet Tile" at bounding box center [801, 435] width 510 height 21
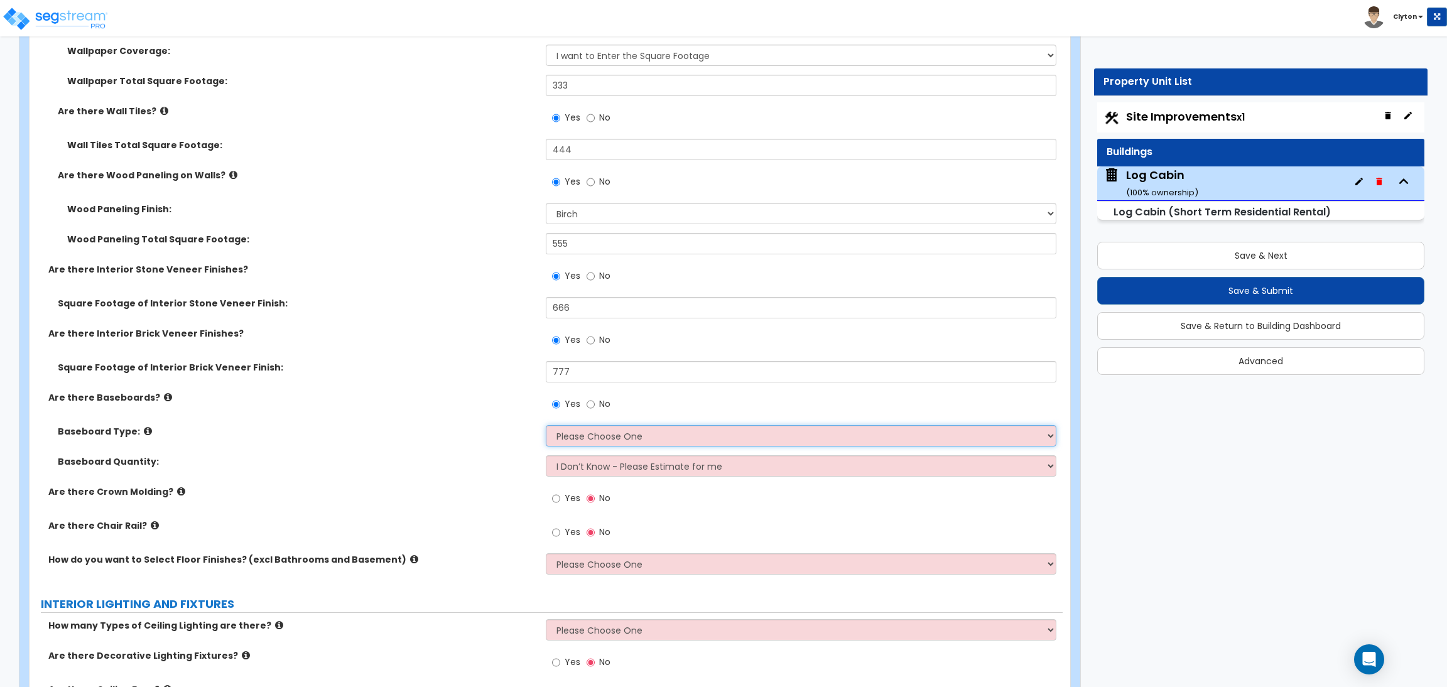
select select "1"
click at [546, 426] on select "Please Choose One Wood Vinyl Carpet Tile" at bounding box center [801, 435] width 510 height 21
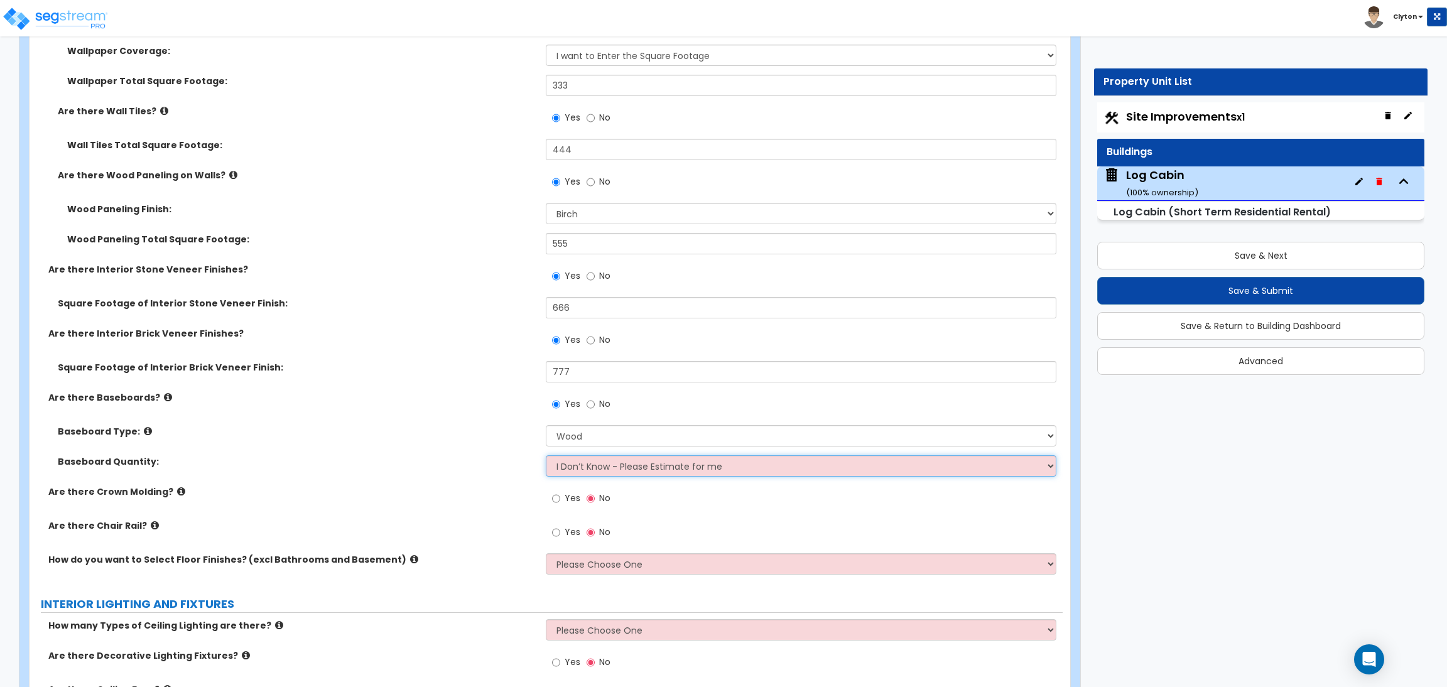
click at [577, 471] on select "I Don’t Know - Please Estimate for me I want to Enter the Linear Footage" at bounding box center [801, 465] width 510 height 21
click at [546, 456] on select "I Don’t Know - Please Estimate for me I want to Enter the Linear Footage" at bounding box center [801, 465] width 510 height 21
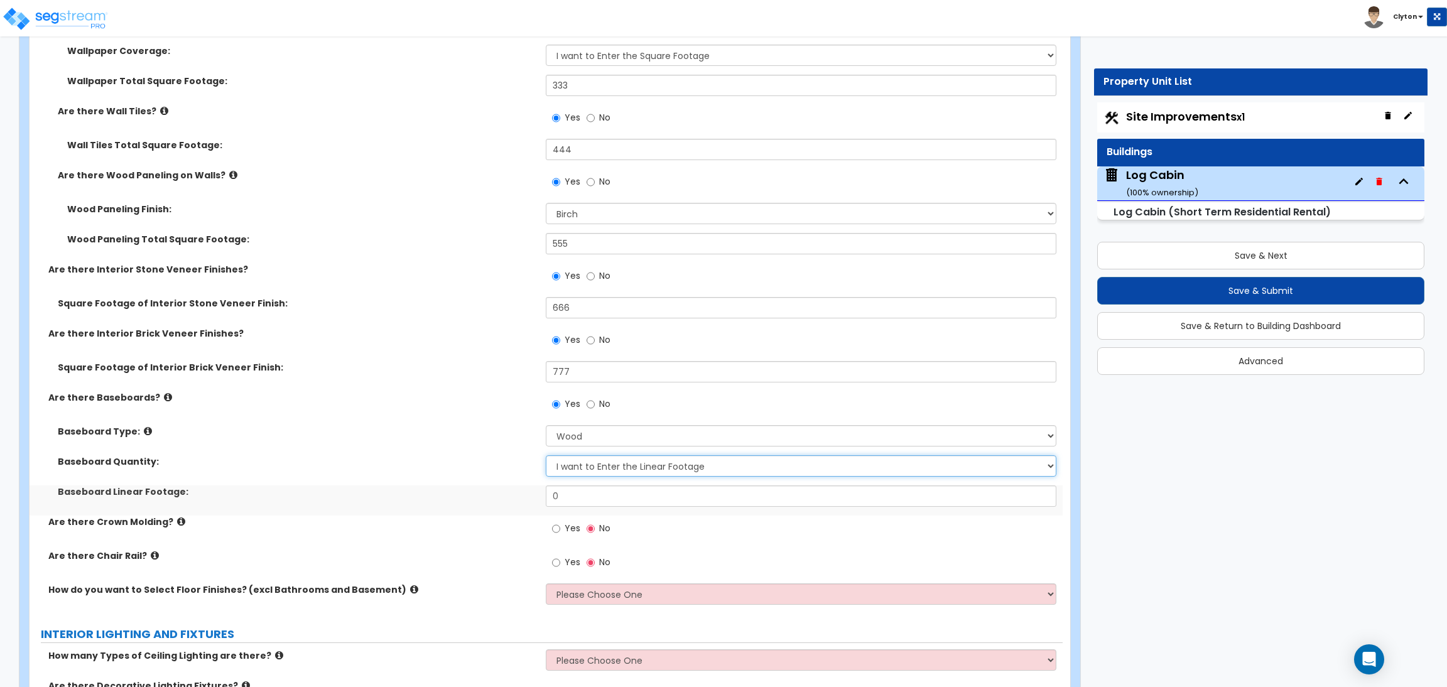
click at [585, 462] on select "I Don’t Know - Please Estimate for me I want to Enter the Linear Footage" at bounding box center [801, 465] width 510 height 21
select select "0"
click at [546, 456] on select "I Don’t Know - Please Estimate for me I want to Enter the Linear Footage" at bounding box center [801, 465] width 510 height 21
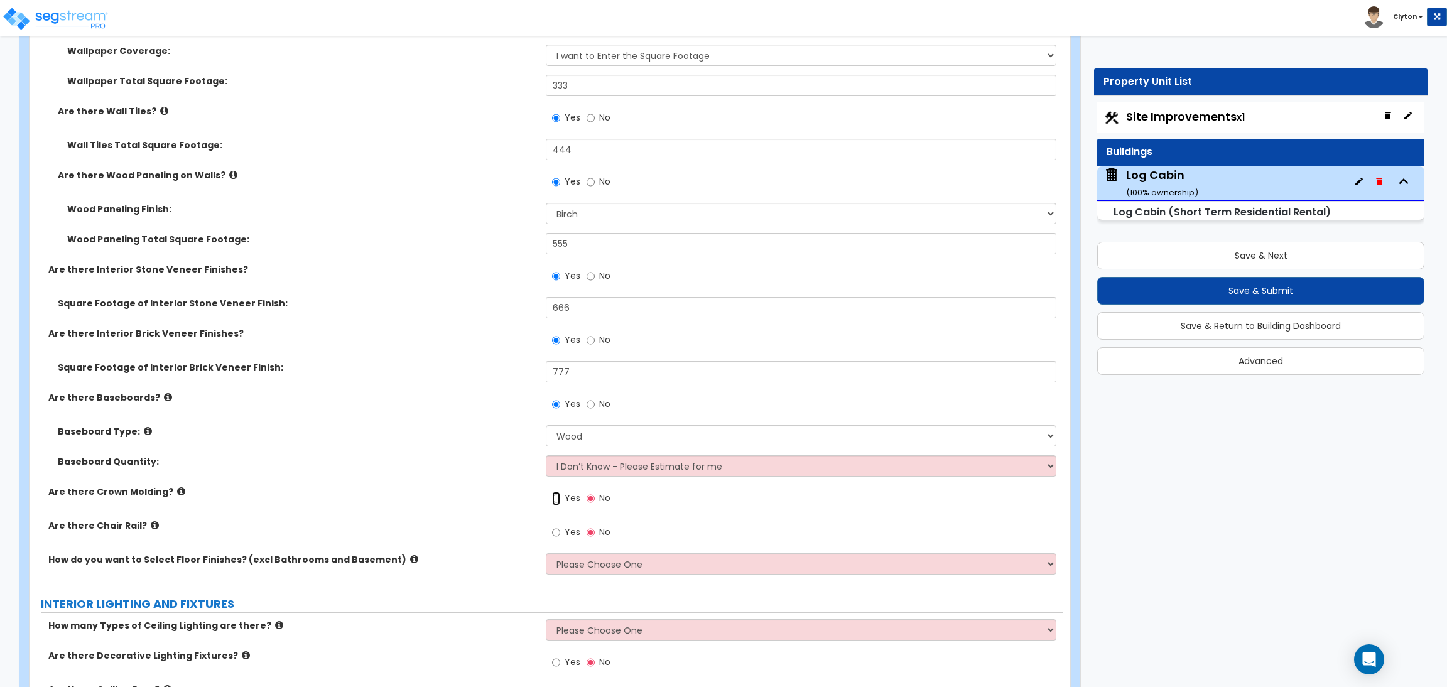
click at [552, 504] on input "Yes" at bounding box center [556, 499] width 8 height 14
radio input "true"
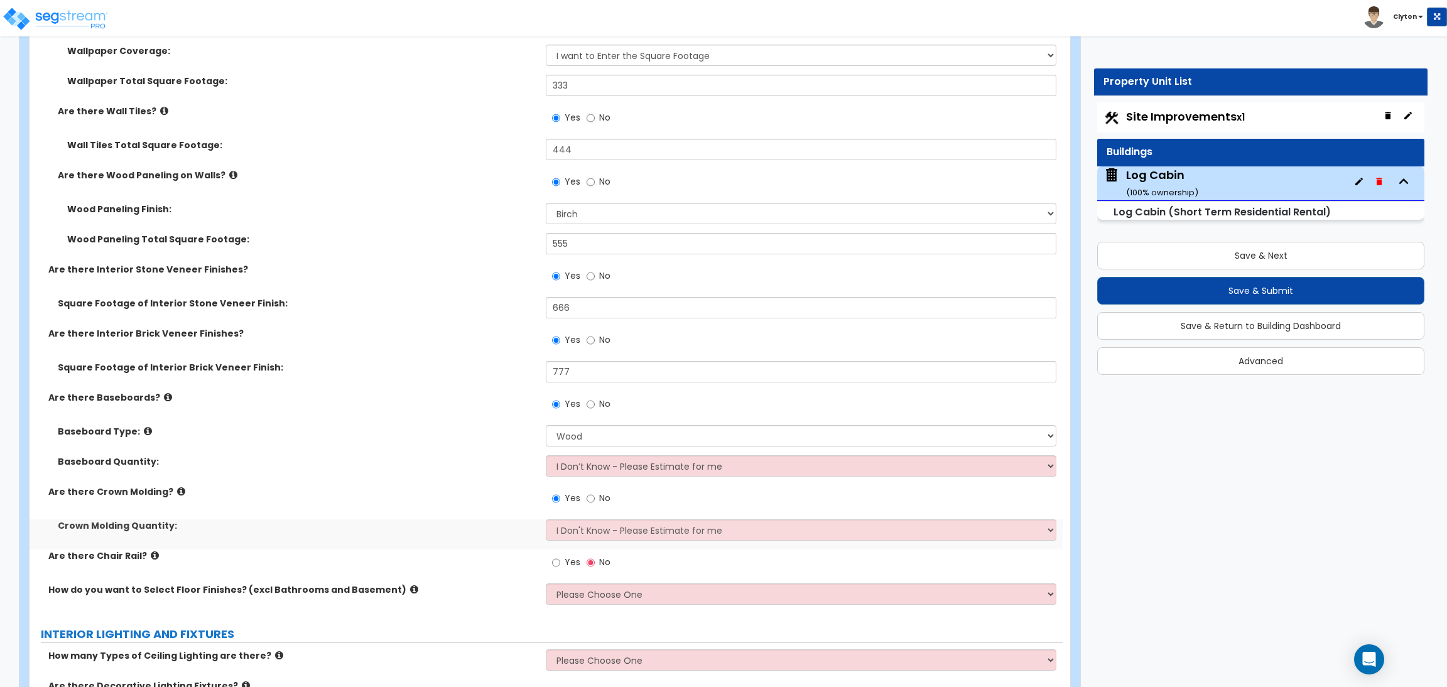
click at [560, 559] on label "Yes" at bounding box center [566, 563] width 28 height 21
click at [560, 559] on input "Yes" at bounding box center [556, 563] width 8 height 14
radio input "true"
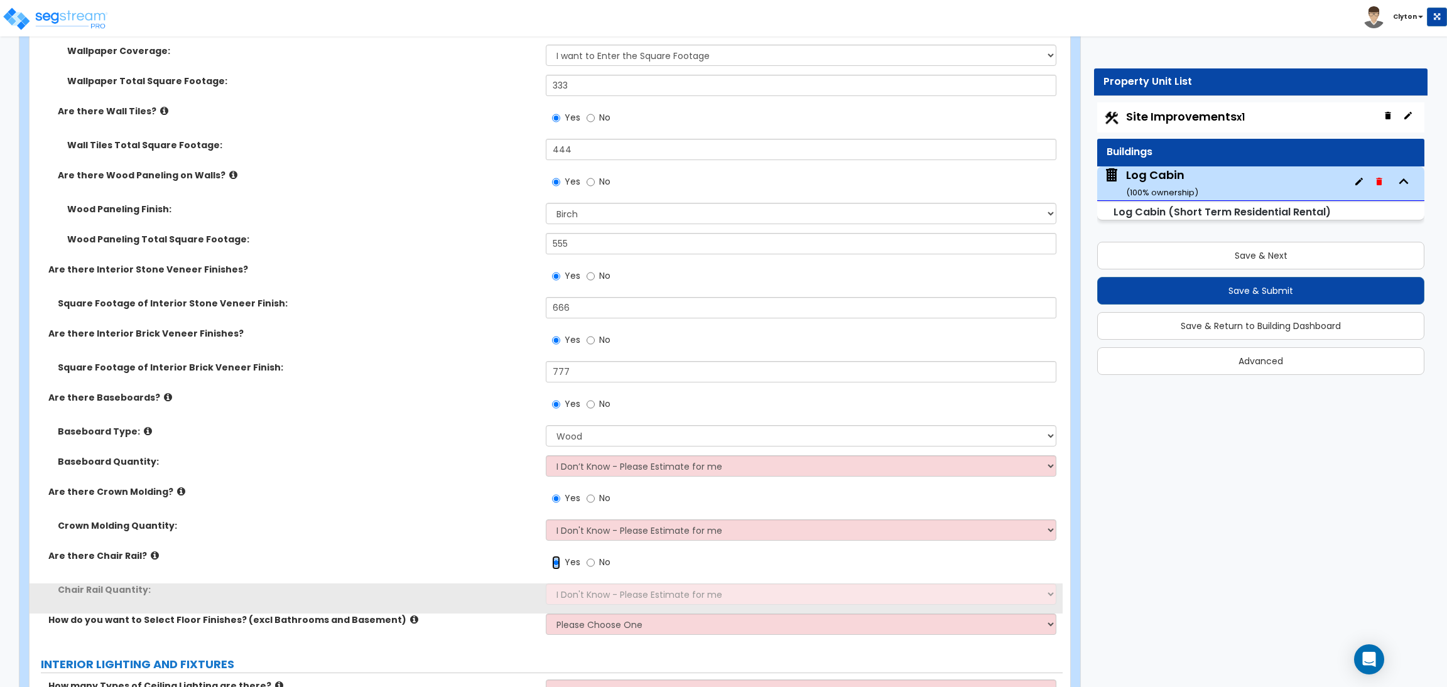
scroll to position [3204, 0]
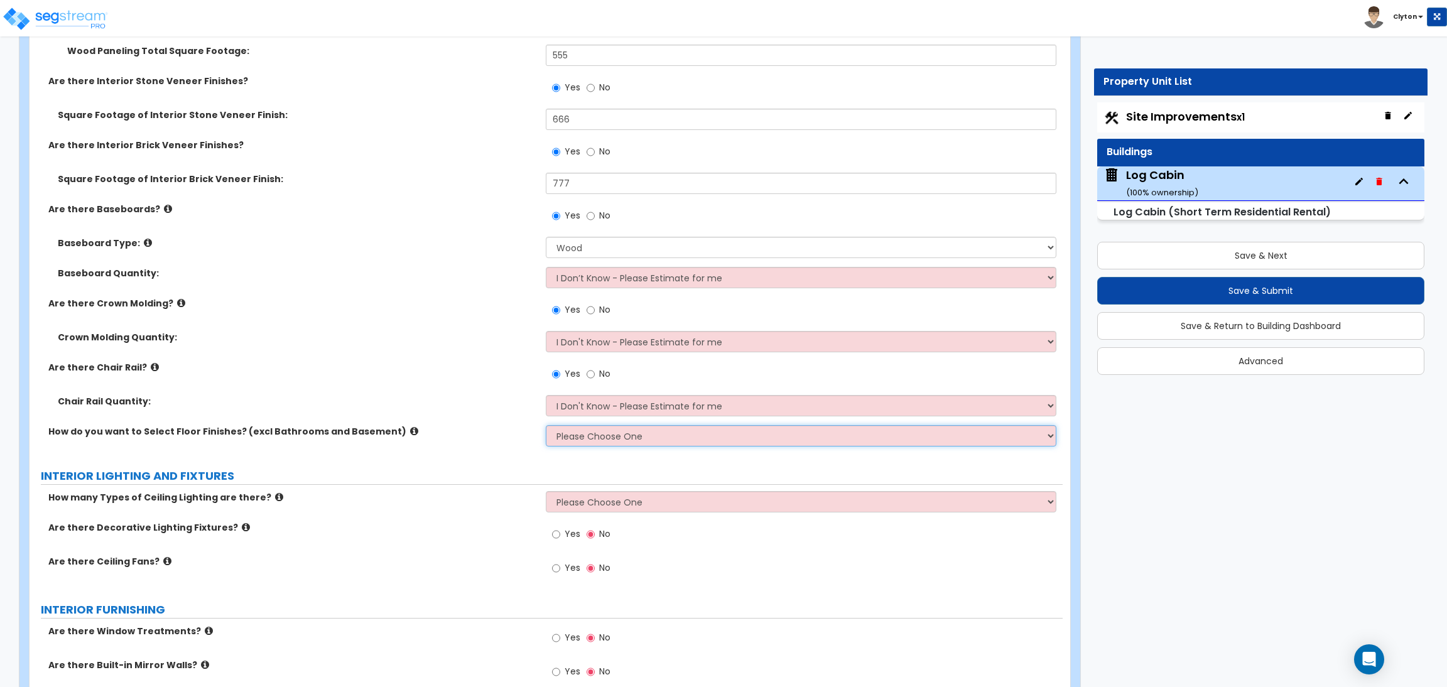
click at [614, 445] on select "Please Choose One I want to Select Floor Finishes for the Areas of the House I …" at bounding box center [801, 435] width 510 height 21
click at [507, 439] on div "How do you want to Select Floor Finishes? (excl Bathrooms and Basement) Please …" at bounding box center [546, 440] width 1033 height 30
click at [576, 433] on select "Please Choose One I want to Select Floor Finishes for the Areas of the House I …" at bounding box center [801, 435] width 510 height 21
select select "2"
click at [546, 426] on select "Please Choose One I want to Select Floor Finishes for the Areas of the House I …" at bounding box center [801, 435] width 510 height 21
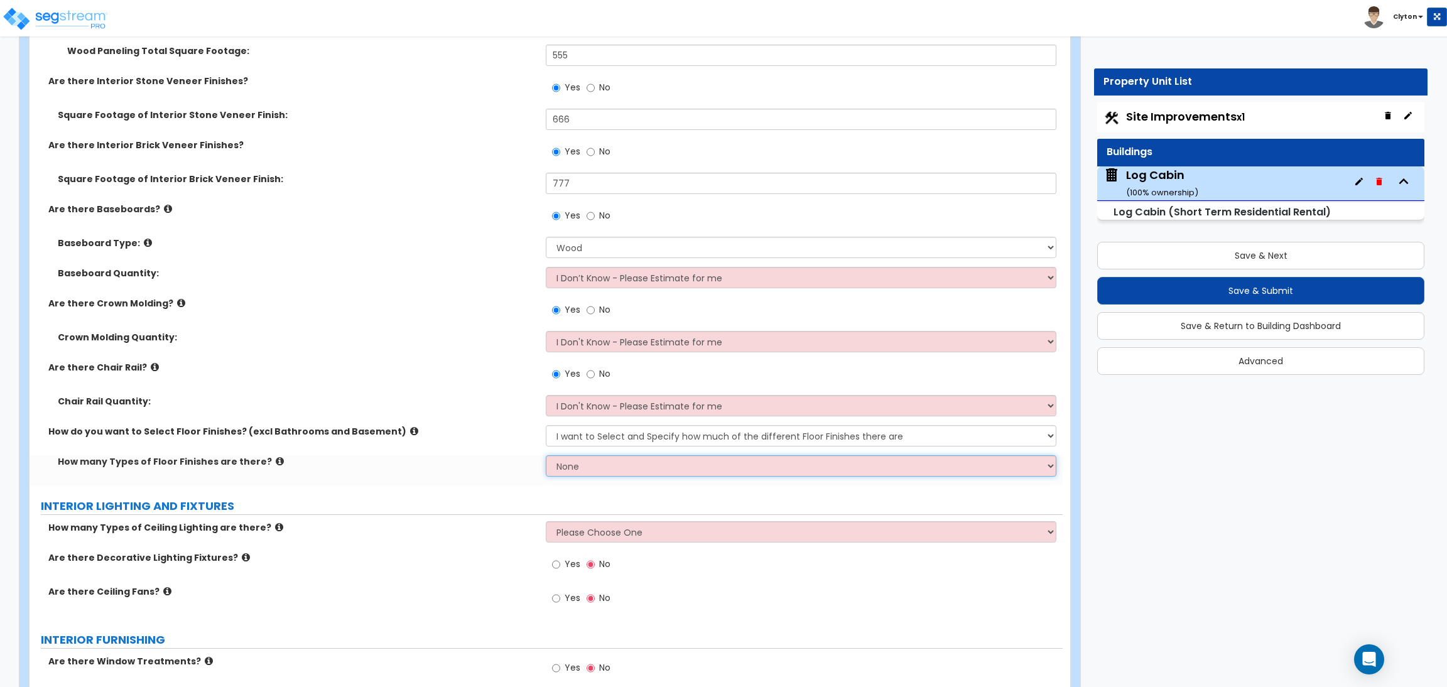
click at [585, 468] on select "None 1 2 3 4" at bounding box center [801, 465] width 510 height 21
select select "1"
click at [546, 456] on select "None 1 2 3 4" at bounding box center [801, 465] width 510 height 21
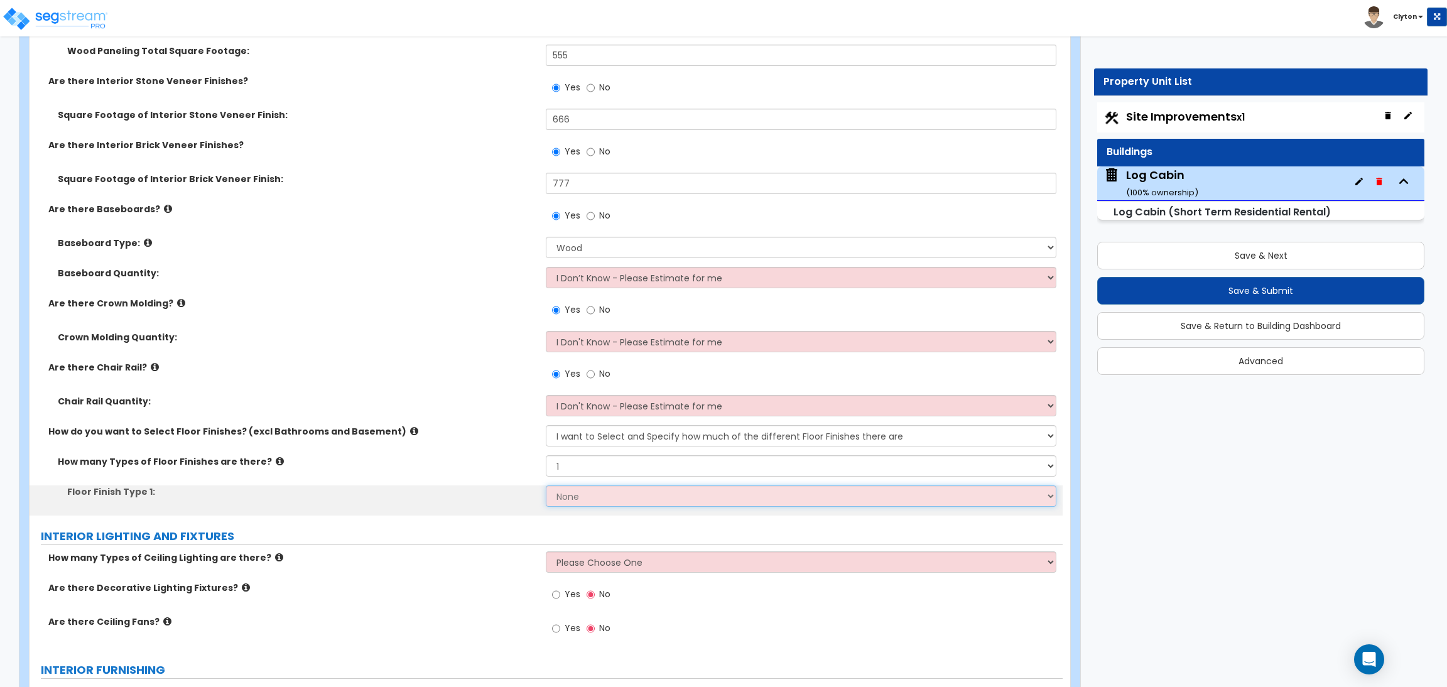
click at [584, 496] on select "None Tile Flooring Hardwood Flooring Resilient Laminate Flooring VCT Flooring S…" at bounding box center [801, 496] width 510 height 21
select select "4"
click at [546, 486] on select "None Tile Flooring Hardwood Flooring Resilient Laminate Flooring VCT Flooring S…" at bounding box center [801, 496] width 510 height 21
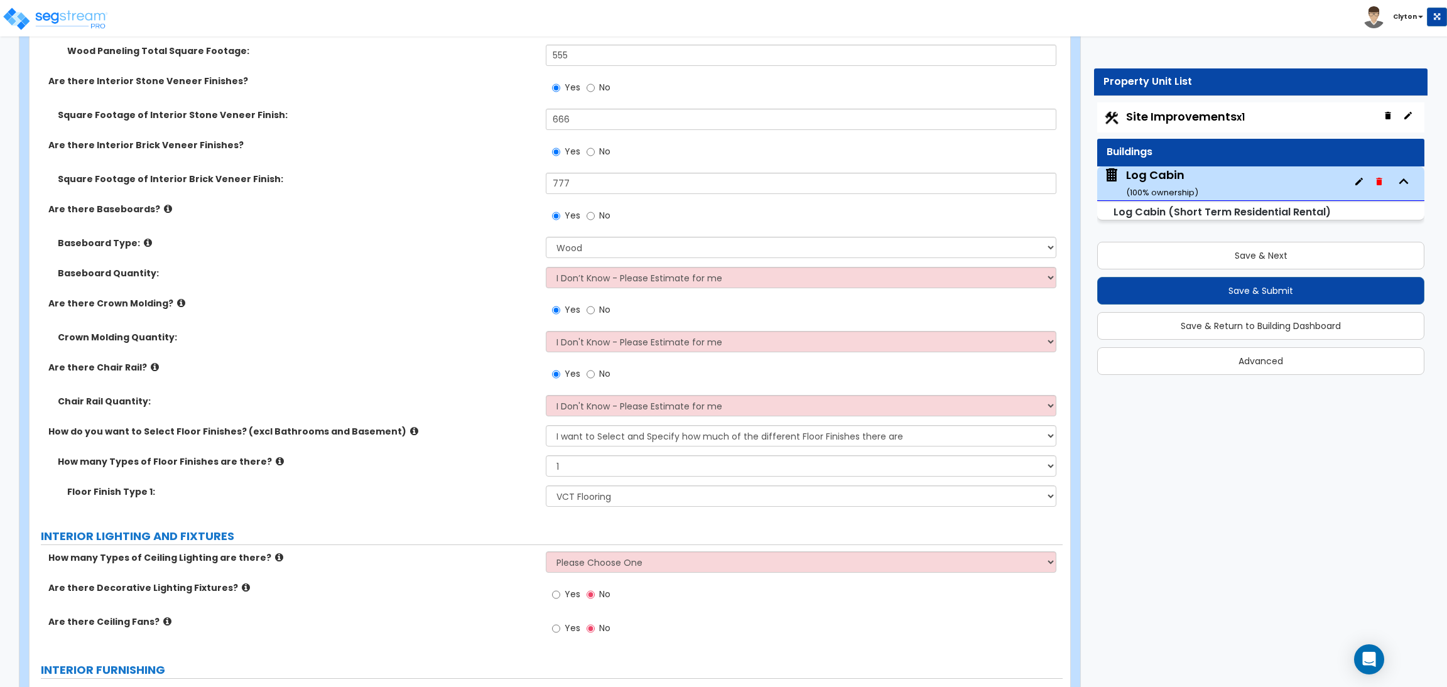
click at [511, 460] on label "How many Types of Floor Finishes are there?" at bounding box center [297, 461] width 479 height 13
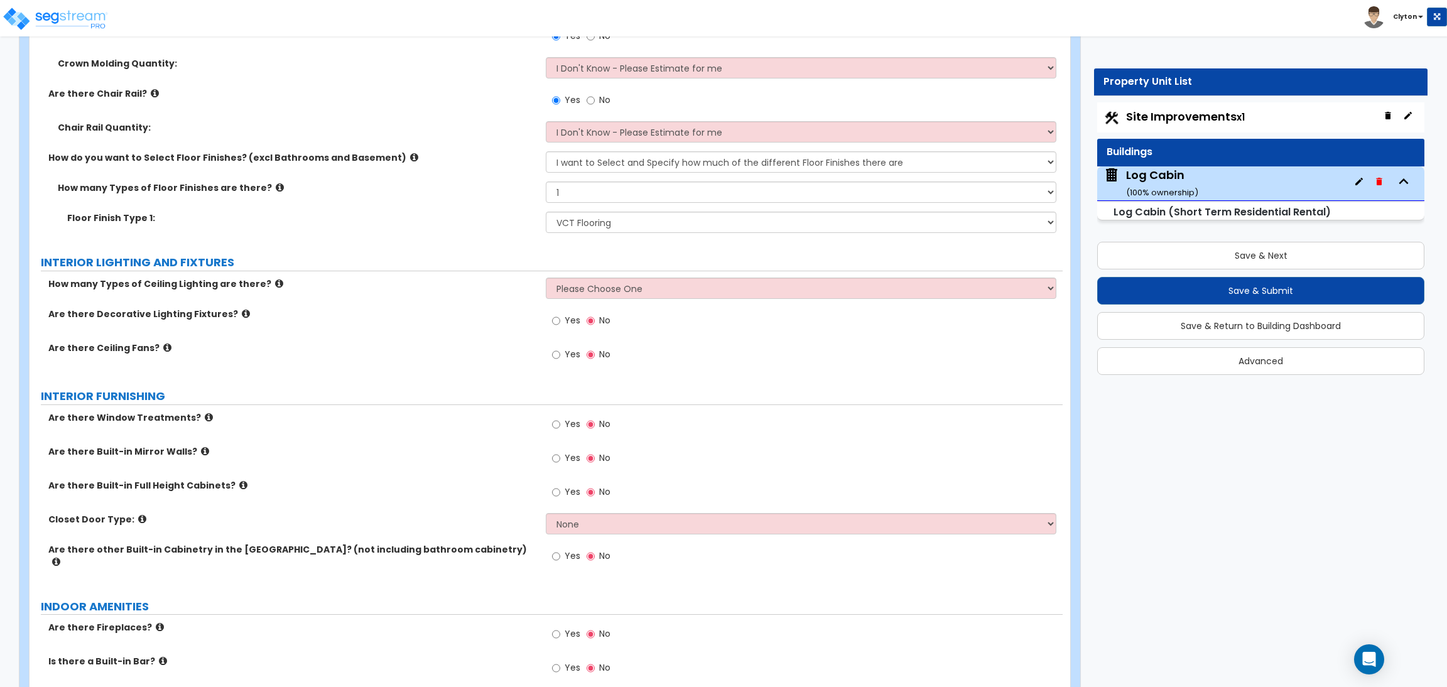
scroll to position [3395, 0]
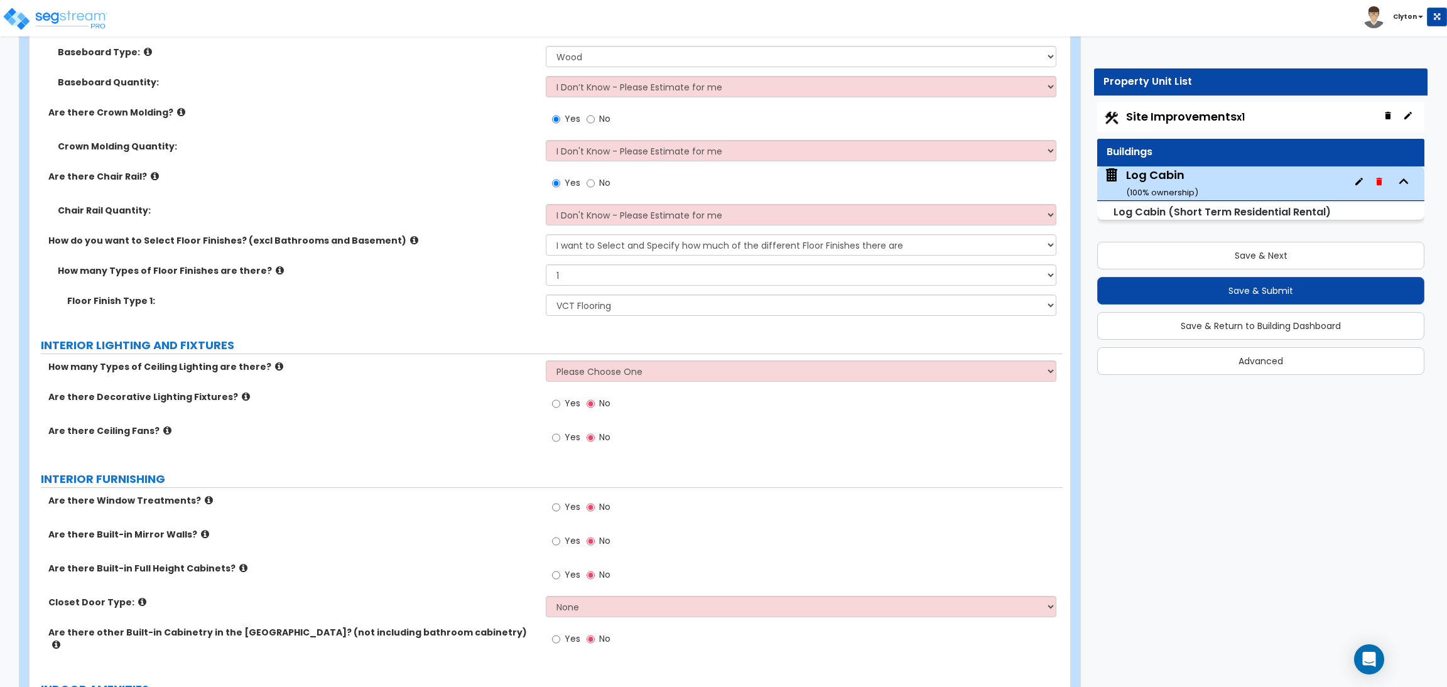
click at [405, 389] on div "How many Types of Ceiling Lighting are there? Please Choose One 1 2 3" at bounding box center [546, 376] width 1033 height 30
click at [582, 375] on select "Please Choose One 1 2 3" at bounding box center [801, 371] width 510 height 21
select select "1"
click at [546, 361] on select "Please Choose One 1 2 3" at bounding box center [801, 371] width 510 height 21
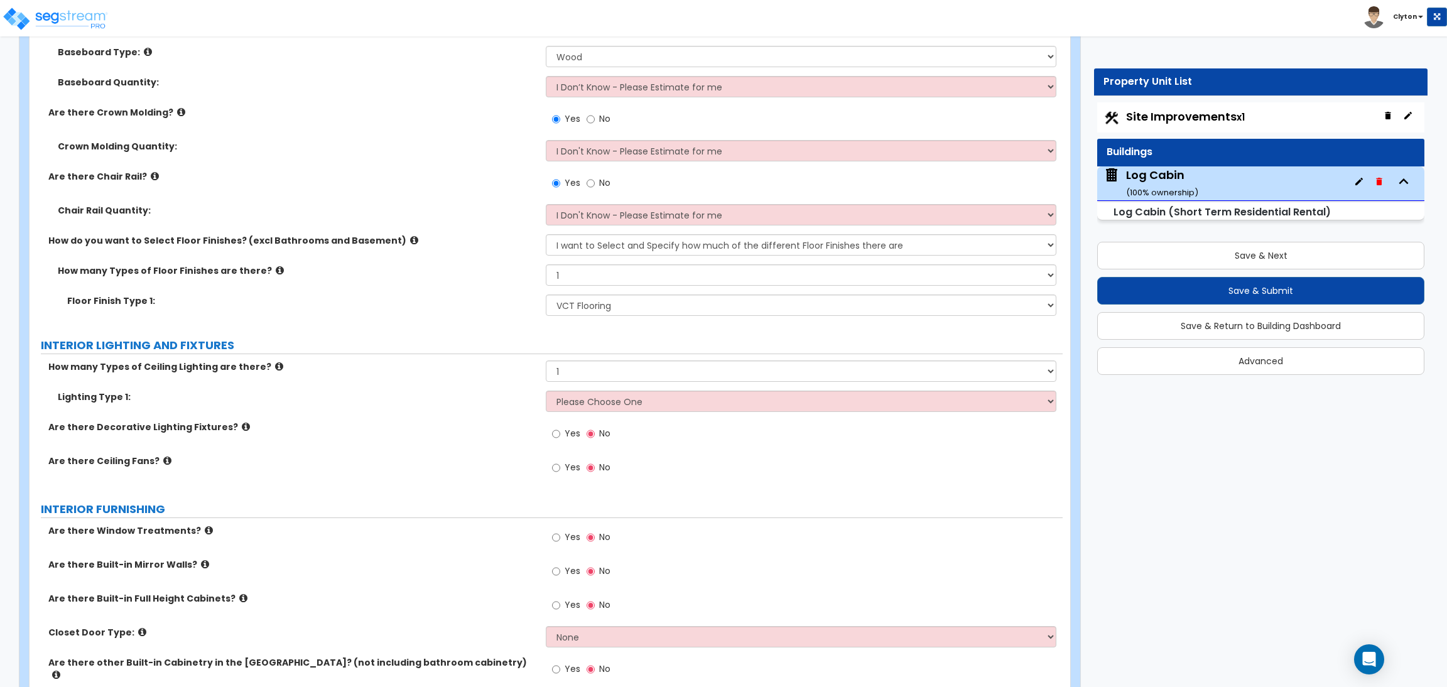
click at [635, 401] on select "Please Choose One LED Surface-Mounted LED Recessed Fluorescent Surface-Mounted …" at bounding box center [801, 401] width 510 height 21
select select "2"
click at [546, 391] on select "Please Choose One LED Surface-Mounted LED Recessed Fluorescent Surface-Mounted …" at bounding box center [801, 401] width 510 height 21
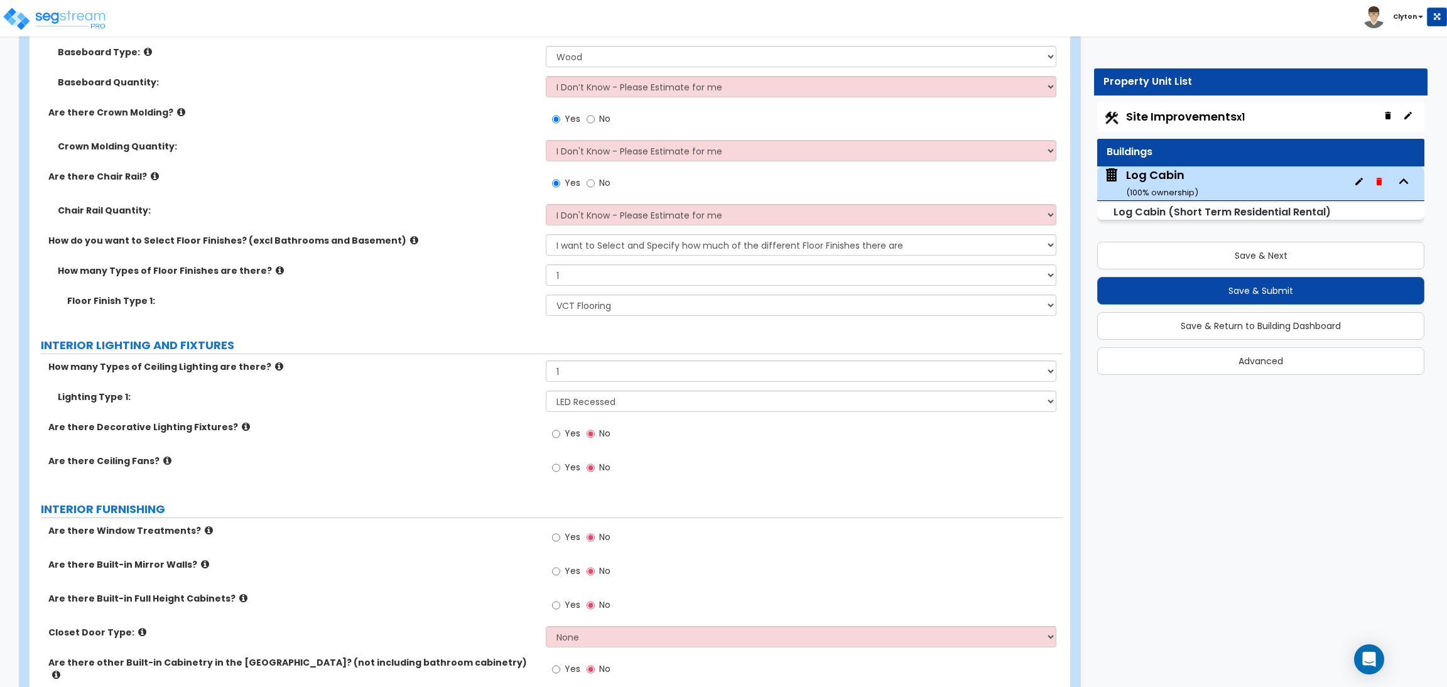
click at [314, 484] on div "Are there Ceiling Fans? Yes No" at bounding box center [546, 472] width 1033 height 34
click at [549, 442] on div "Yes No" at bounding box center [581, 435] width 71 height 29
click at [557, 437] on input "Yes" at bounding box center [556, 434] width 8 height 14
radio input "true"
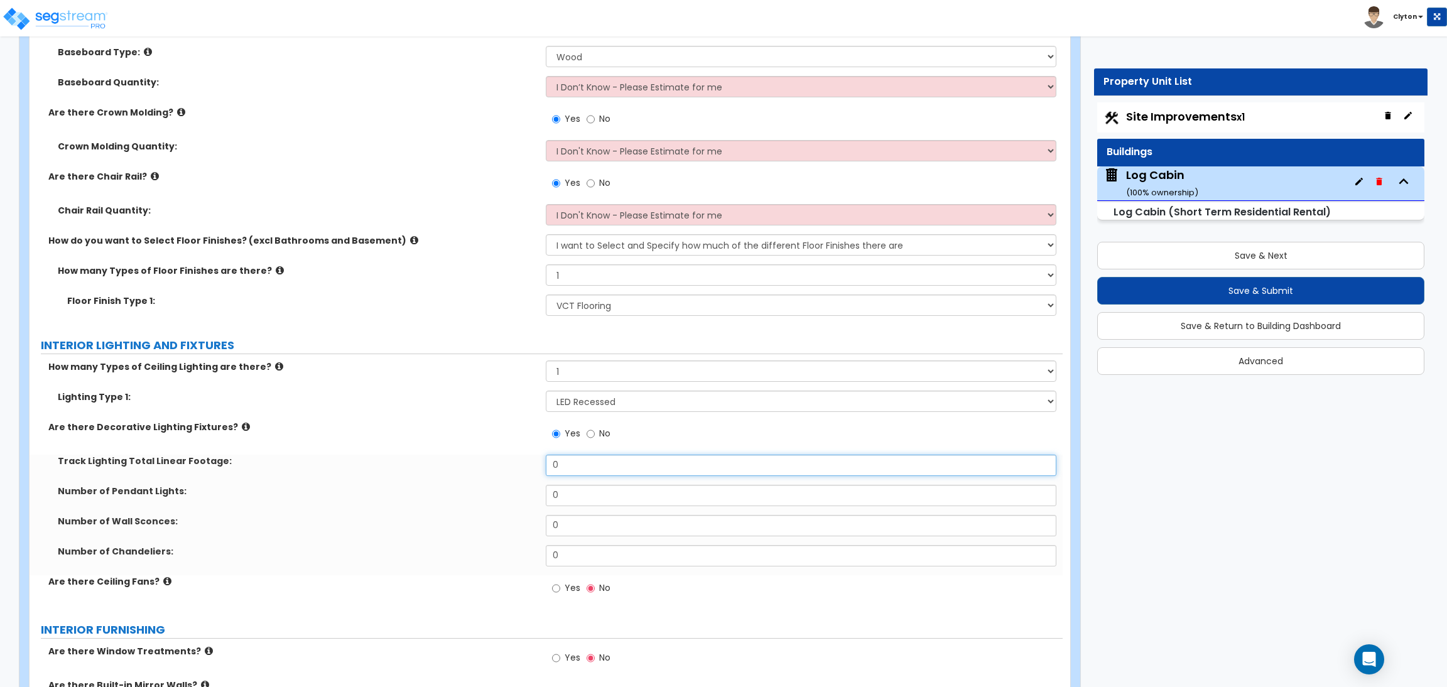
drag, startPoint x: 586, startPoint y: 469, endPoint x: 460, endPoint y: 482, distance: 126.4
click at [464, 482] on div "Track Lighting Total Linear Footage: 0" at bounding box center [546, 470] width 1033 height 30
type input "24"
drag, startPoint x: 595, startPoint y: 503, endPoint x: 472, endPoint y: 494, distance: 122.8
click at [472, 493] on div "Number of Pendant Lights: 0" at bounding box center [546, 500] width 1033 height 30
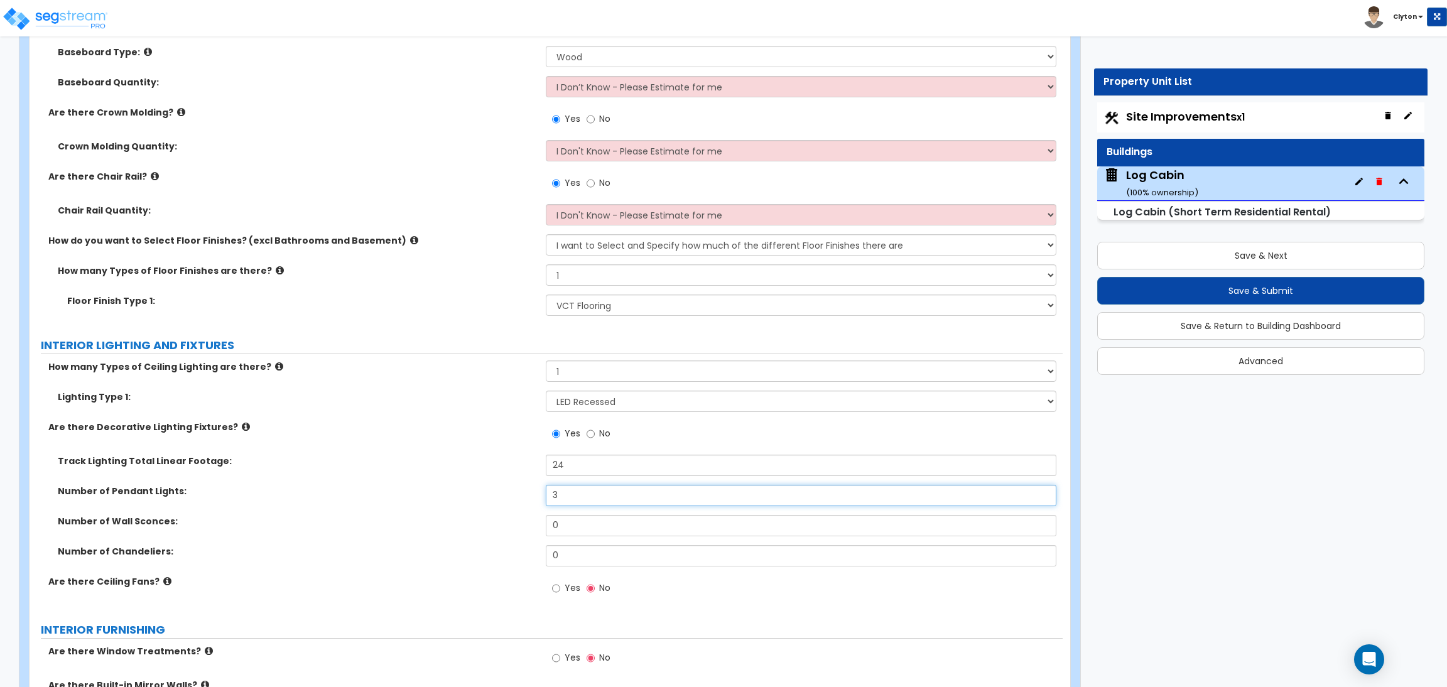
type input "3"
drag, startPoint x: 600, startPoint y: 526, endPoint x: 395, endPoint y: 525, distance: 205.4
click at [395, 525] on div "Number of Wall Sconces: 0" at bounding box center [546, 530] width 1033 height 30
type input "3"
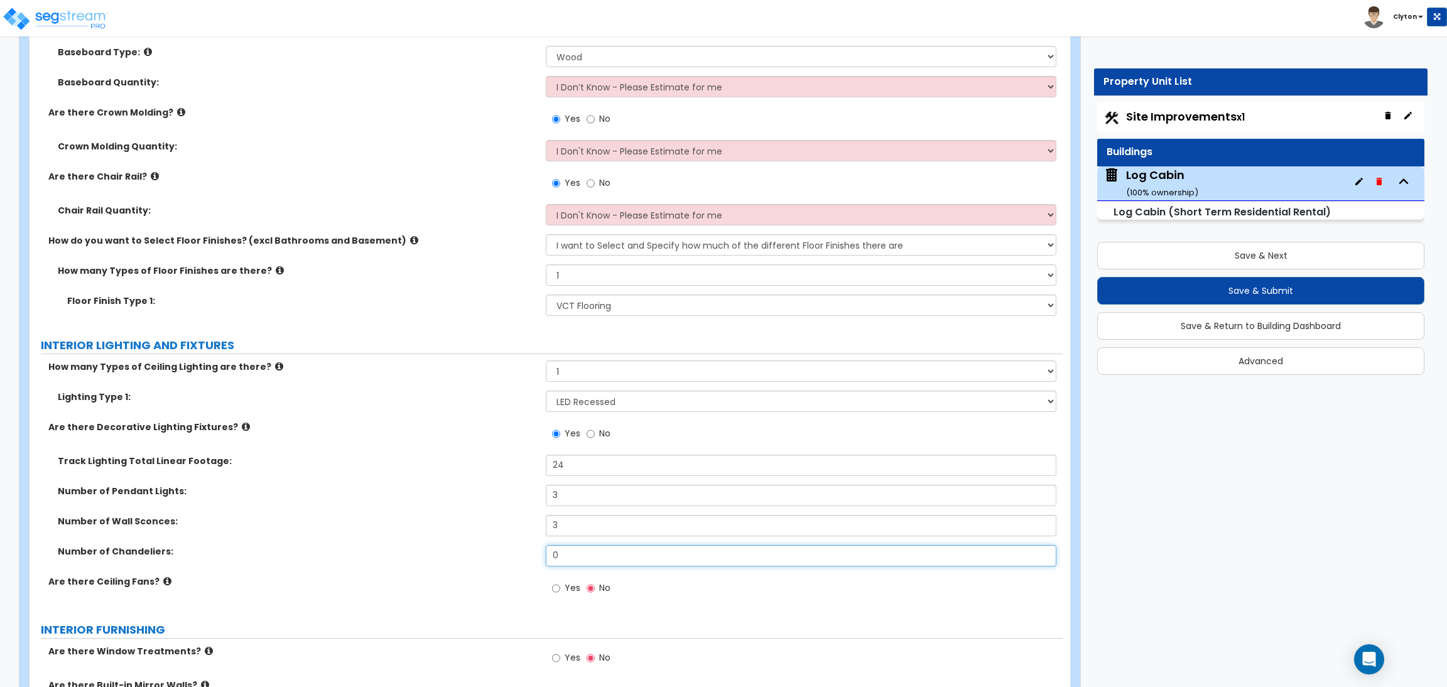
drag, startPoint x: 599, startPoint y: 559, endPoint x: 408, endPoint y: 540, distance: 191.3
click at [411, 540] on div "Track Lighting Total Linear Footage: 24 Number of Pendant Lights: 3 Number of W…" at bounding box center [546, 515] width 1015 height 121
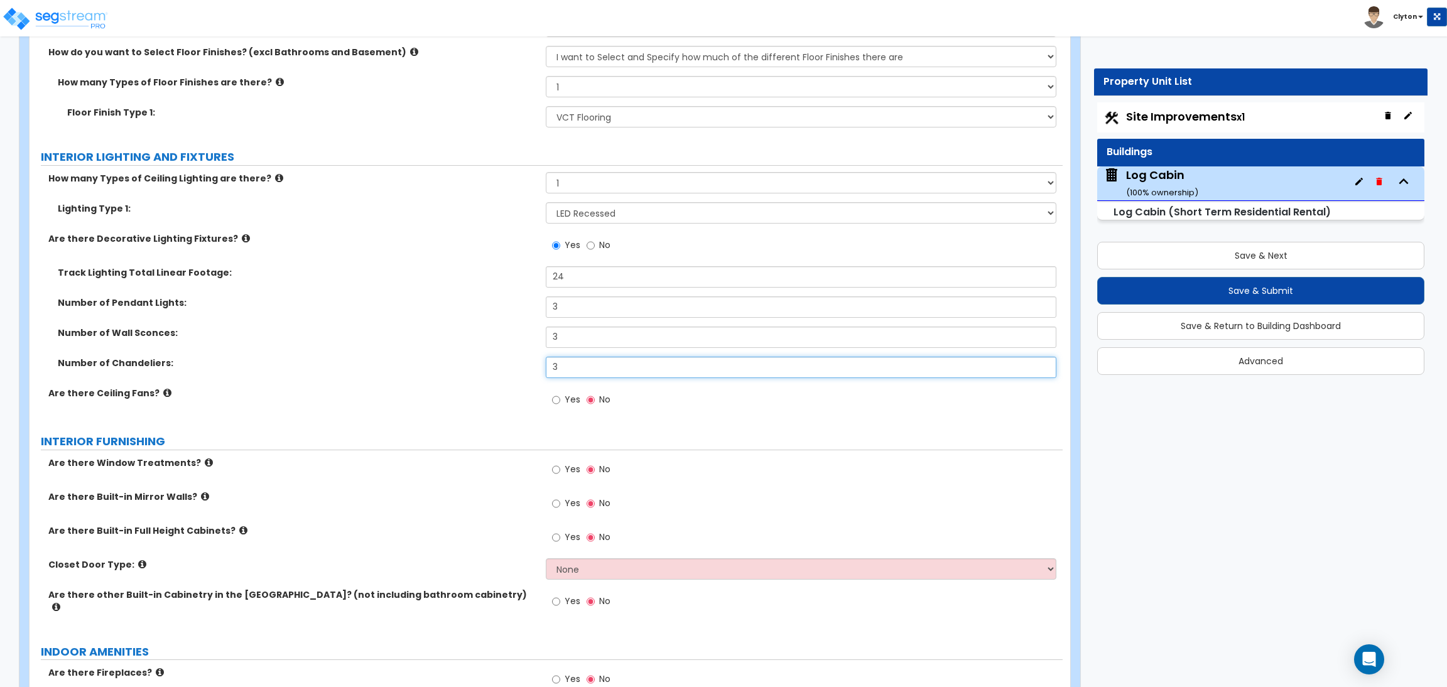
type input "3"
click at [559, 404] on input "Yes" at bounding box center [556, 400] width 8 height 14
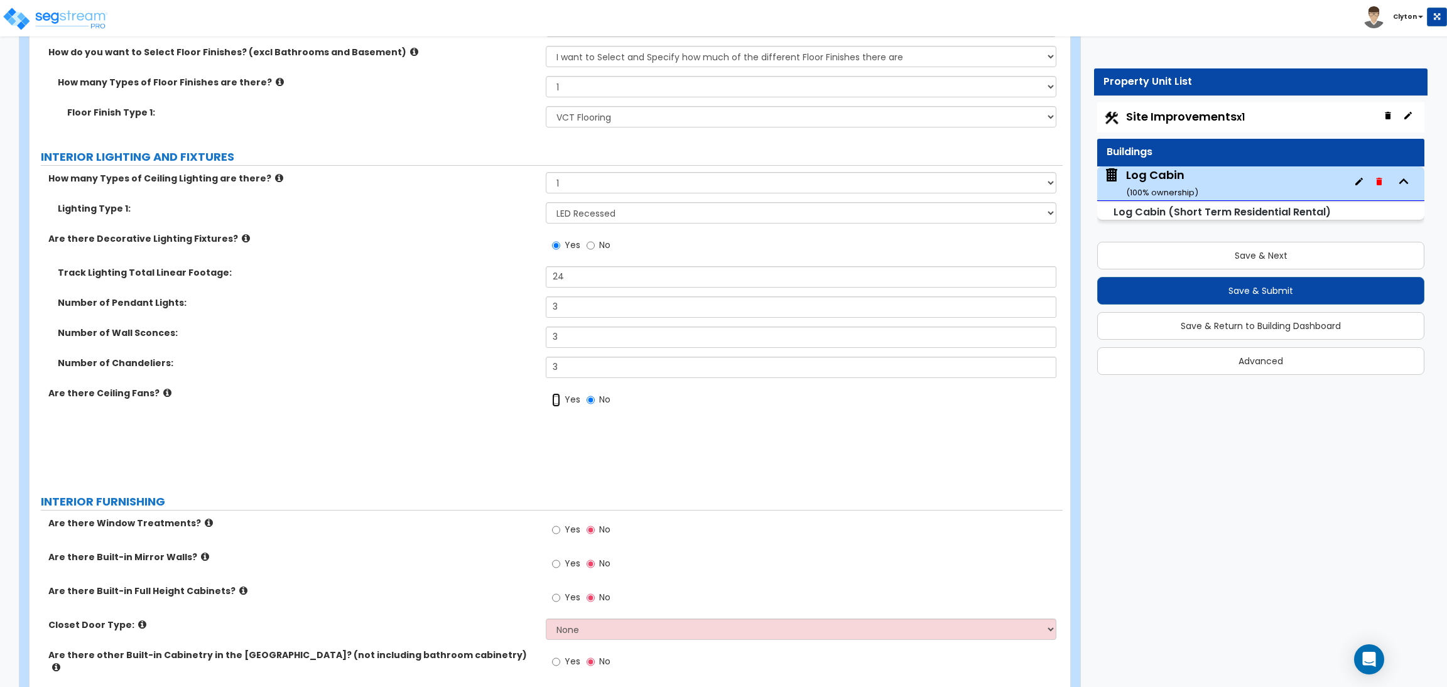
radio input "true"
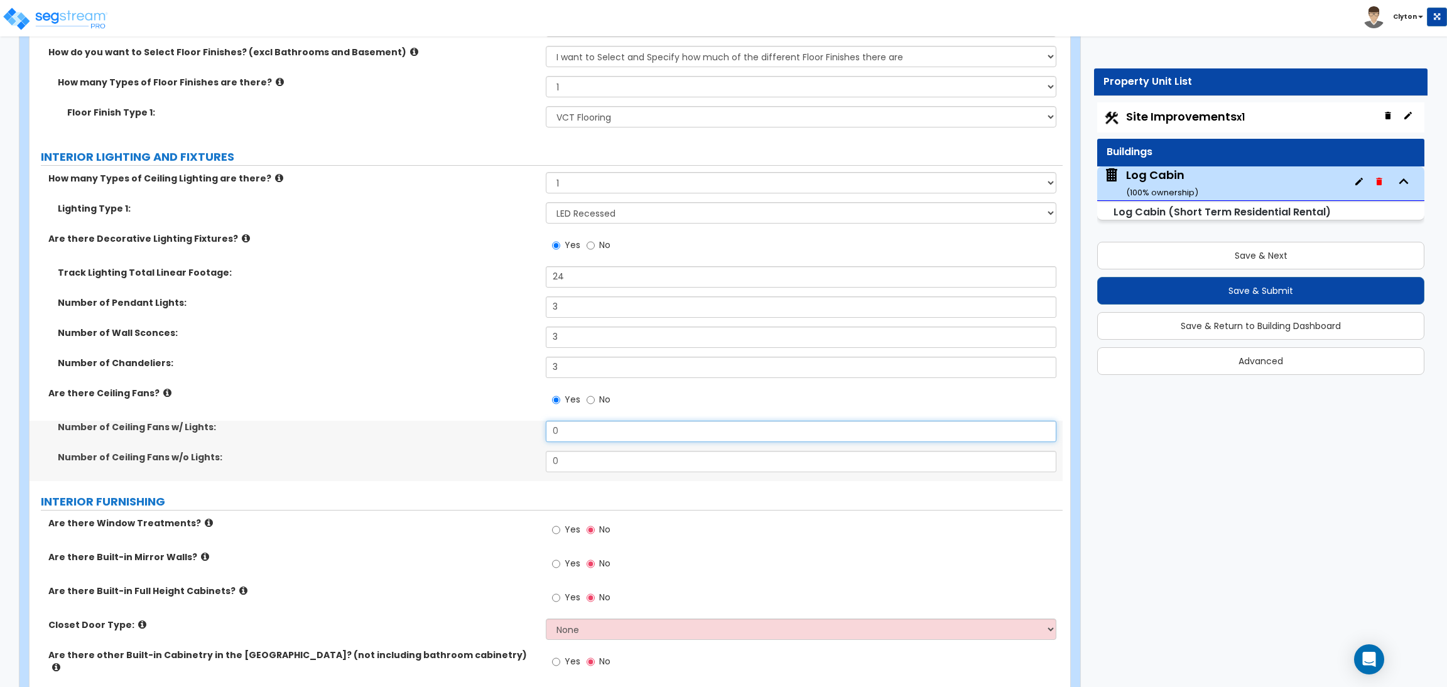
drag, startPoint x: 586, startPoint y: 438, endPoint x: 451, endPoint y: 430, distance: 134.7
click at [451, 430] on div "Number of Ceiling Fans w/ Lights: 0" at bounding box center [546, 436] width 1033 height 30
drag, startPoint x: 604, startPoint y: 463, endPoint x: 381, endPoint y: 459, distance: 222.4
click at [382, 459] on div "Number of Ceiling Fans w/o Lights: 0" at bounding box center [546, 466] width 1033 height 30
drag, startPoint x: 566, startPoint y: 430, endPoint x: 405, endPoint y: 427, distance: 161.5
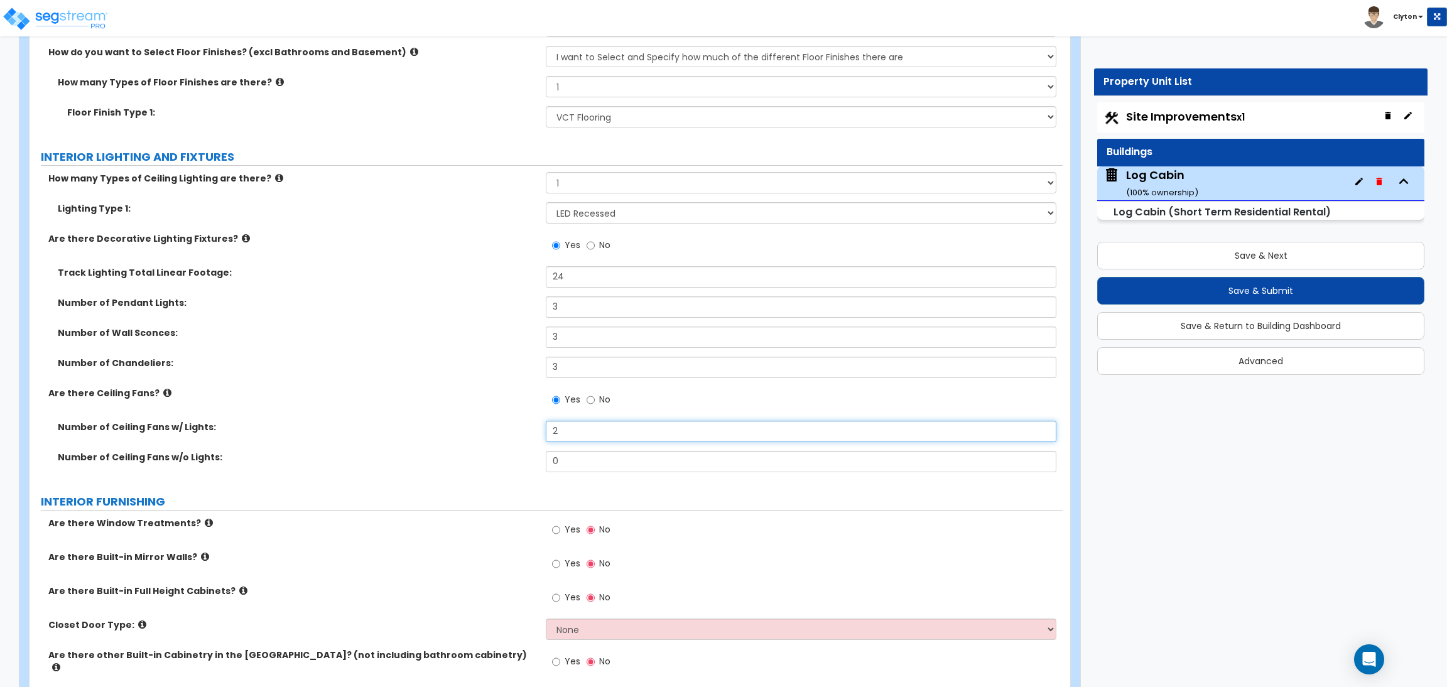
click at [405, 427] on div "Number of Ceiling Fans w/ Lights: 2" at bounding box center [546, 436] width 1033 height 30
type input "3"
drag, startPoint x: 592, startPoint y: 461, endPoint x: 349, endPoint y: 446, distance: 243.6
click at [353, 446] on div "Number of Ceiling Fans w/ Lights: 3 Number of Ceiling Fans w/o Lights: 0" at bounding box center [546, 451] width 1015 height 60
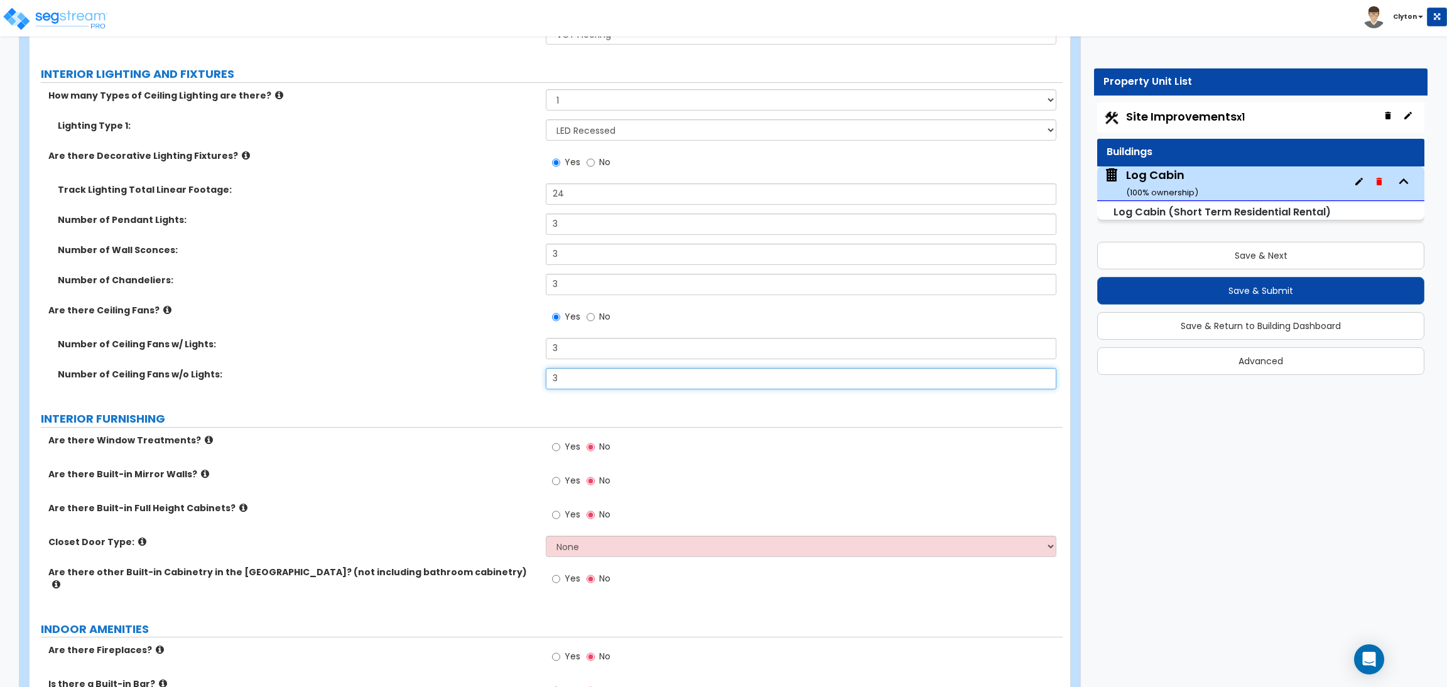
scroll to position [3772, 0]
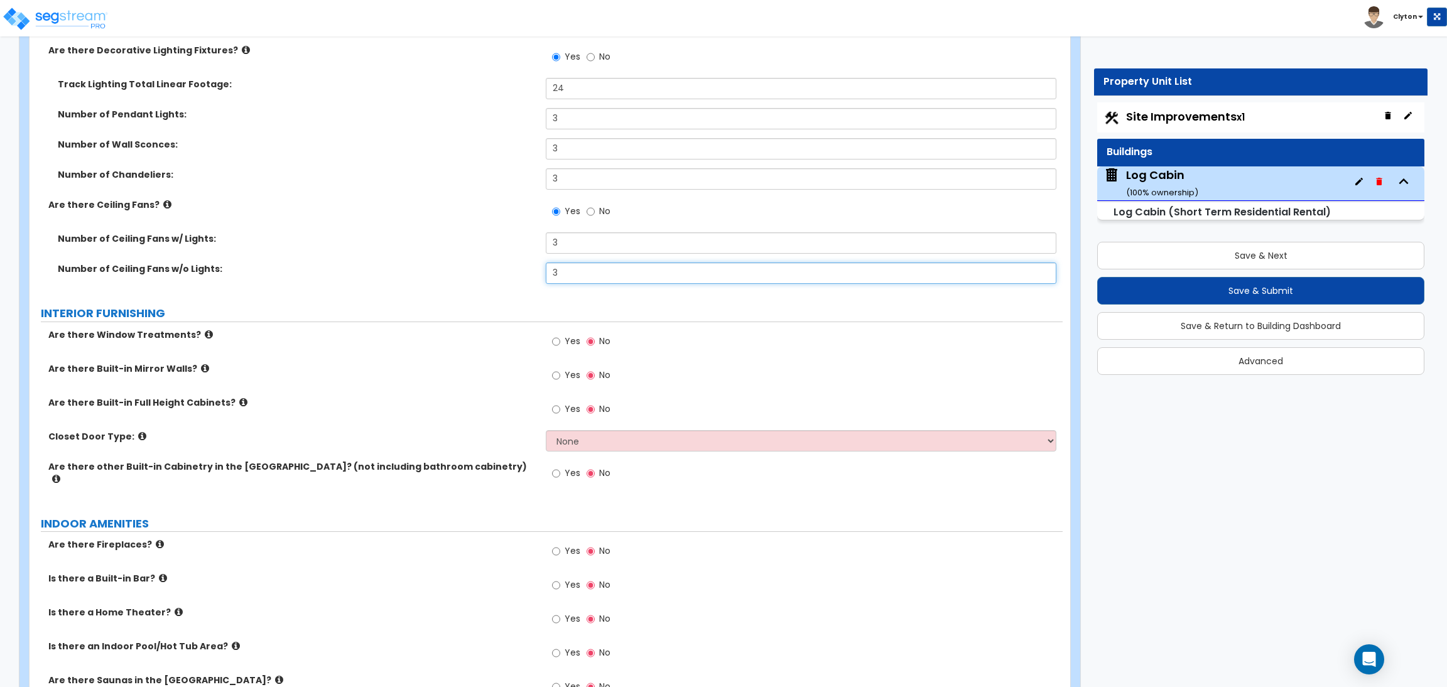
type input "3"
click at [565, 337] on span "Yes" at bounding box center [573, 341] width 16 height 13
click at [560, 337] on input "Yes" at bounding box center [556, 342] width 8 height 14
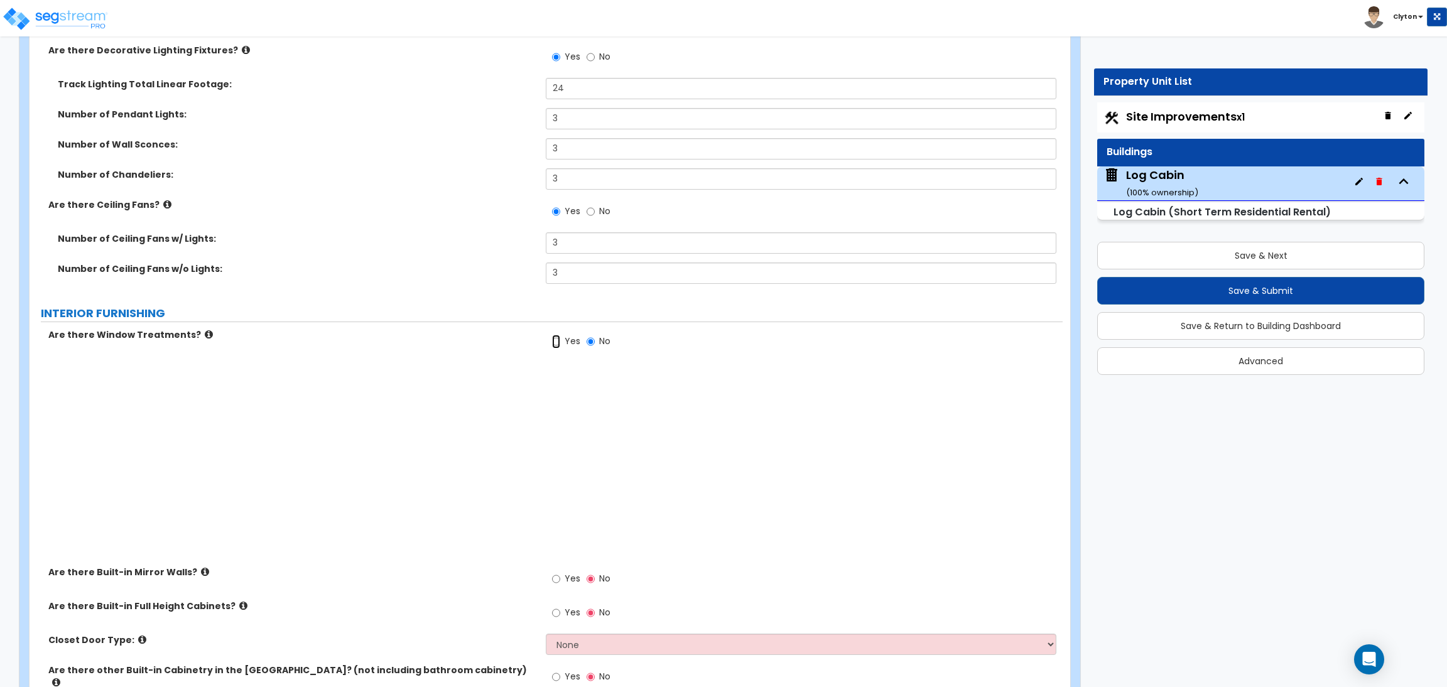
radio input "true"
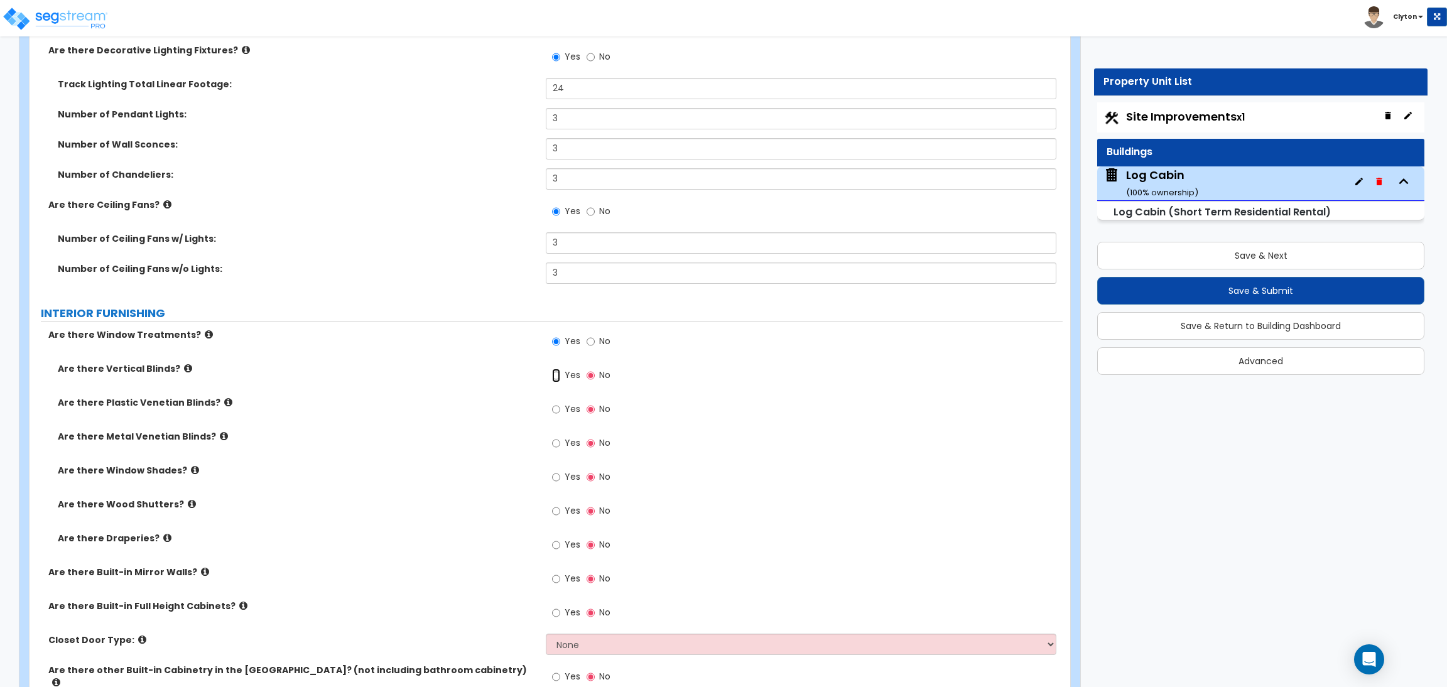
click at [559, 379] on input "Yes" at bounding box center [556, 376] width 8 height 14
radio input "true"
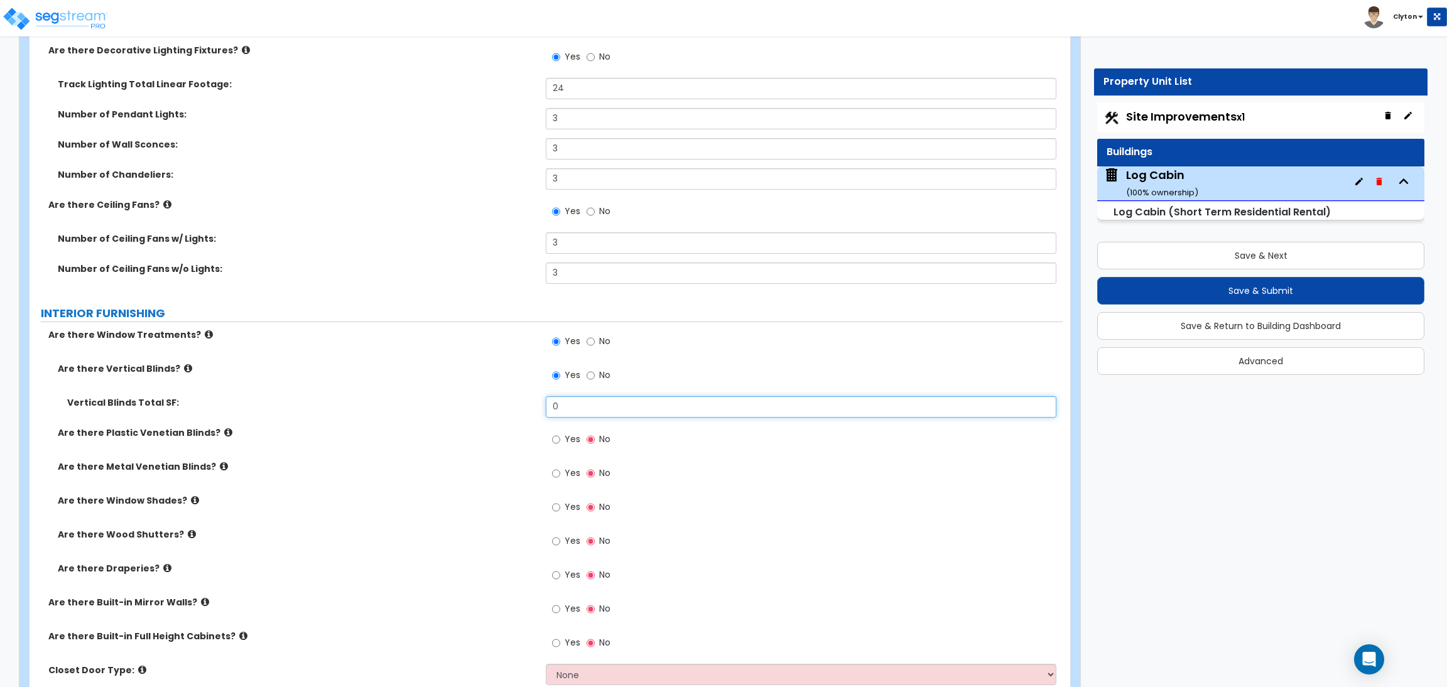
drag, startPoint x: 572, startPoint y: 409, endPoint x: 433, endPoint y: 392, distance: 140.5
click at [433, 392] on div "Are there Vertical Blinds? Yes No Vertical Blinds Total SF: 0 Are there Plastic…" at bounding box center [546, 479] width 1015 height 234
type input "11"
click at [560, 441] on label "Yes" at bounding box center [566, 440] width 28 height 21
click at [560, 441] on input "Yes" at bounding box center [556, 440] width 8 height 14
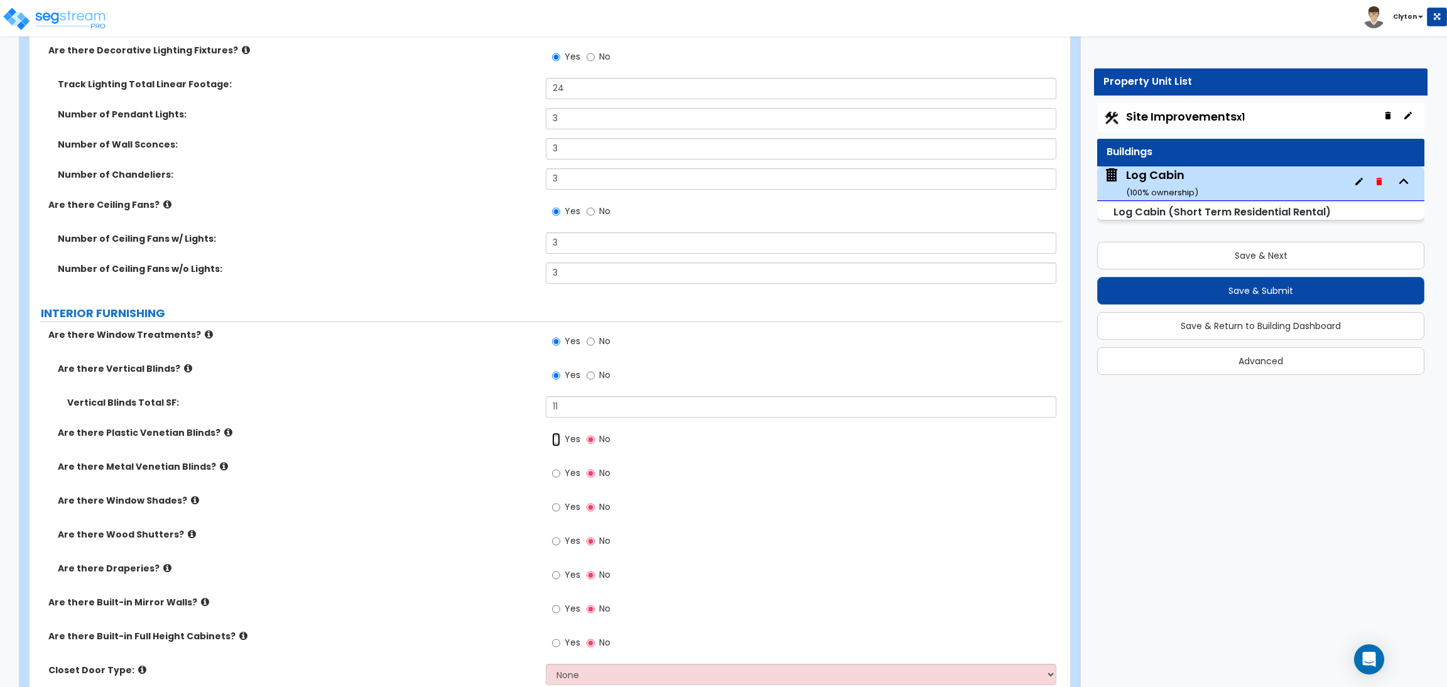
radio input "true"
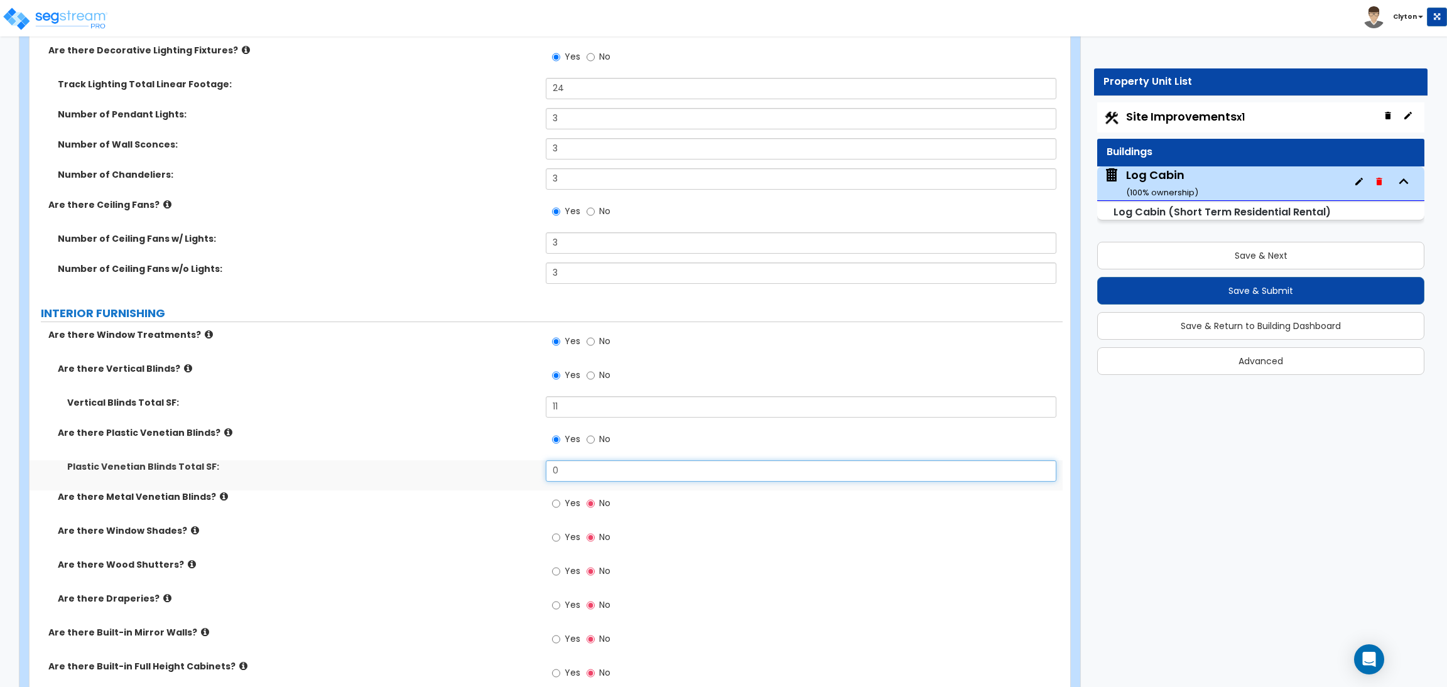
drag, startPoint x: 561, startPoint y: 469, endPoint x: 506, endPoint y: 468, distance: 55.3
click at [506, 468] on div "Plastic Venetian Blinds Total SF: 0" at bounding box center [546, 475] width 1033 height 30
type input "22"
click at [560, 503] on label "Yes" at bounding box center [566, 504] width 28 height 21
click at [560, 503] on input "Yes" at bounding box center [556, 504] width 8 height 14
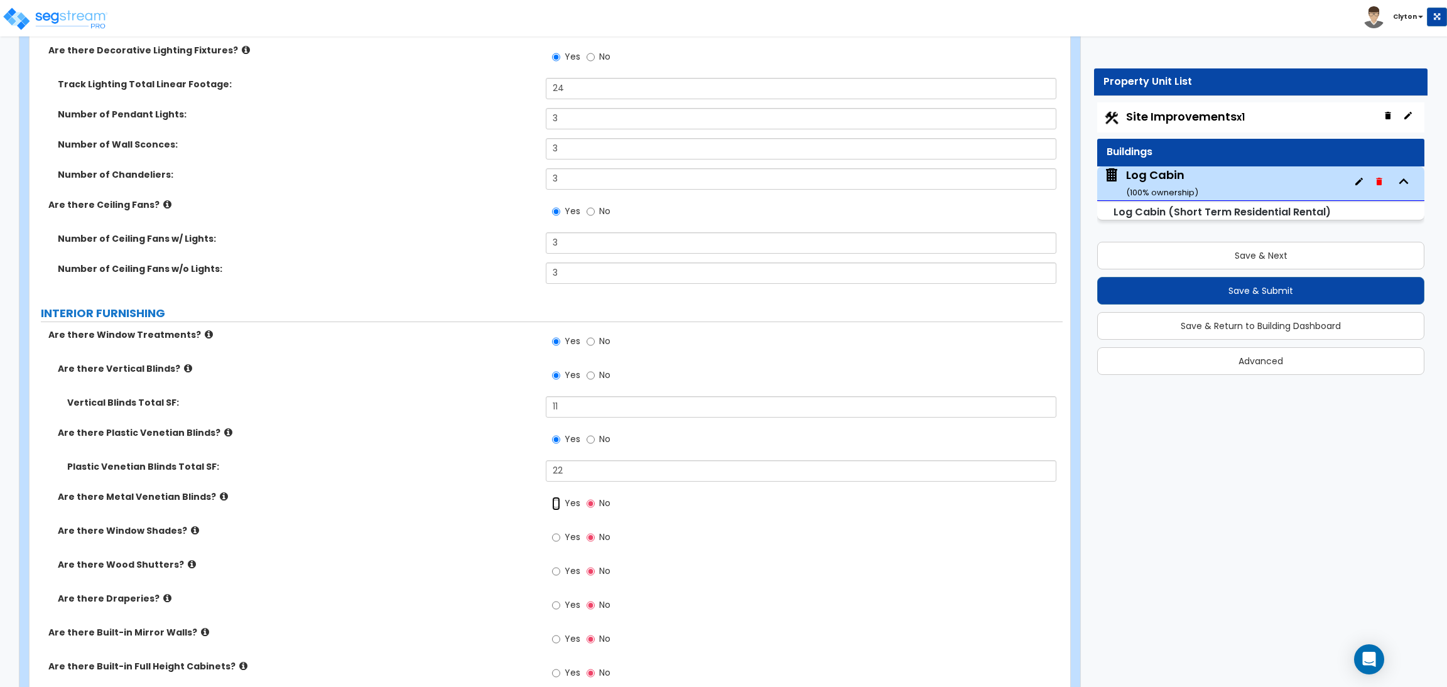
radio input "true"
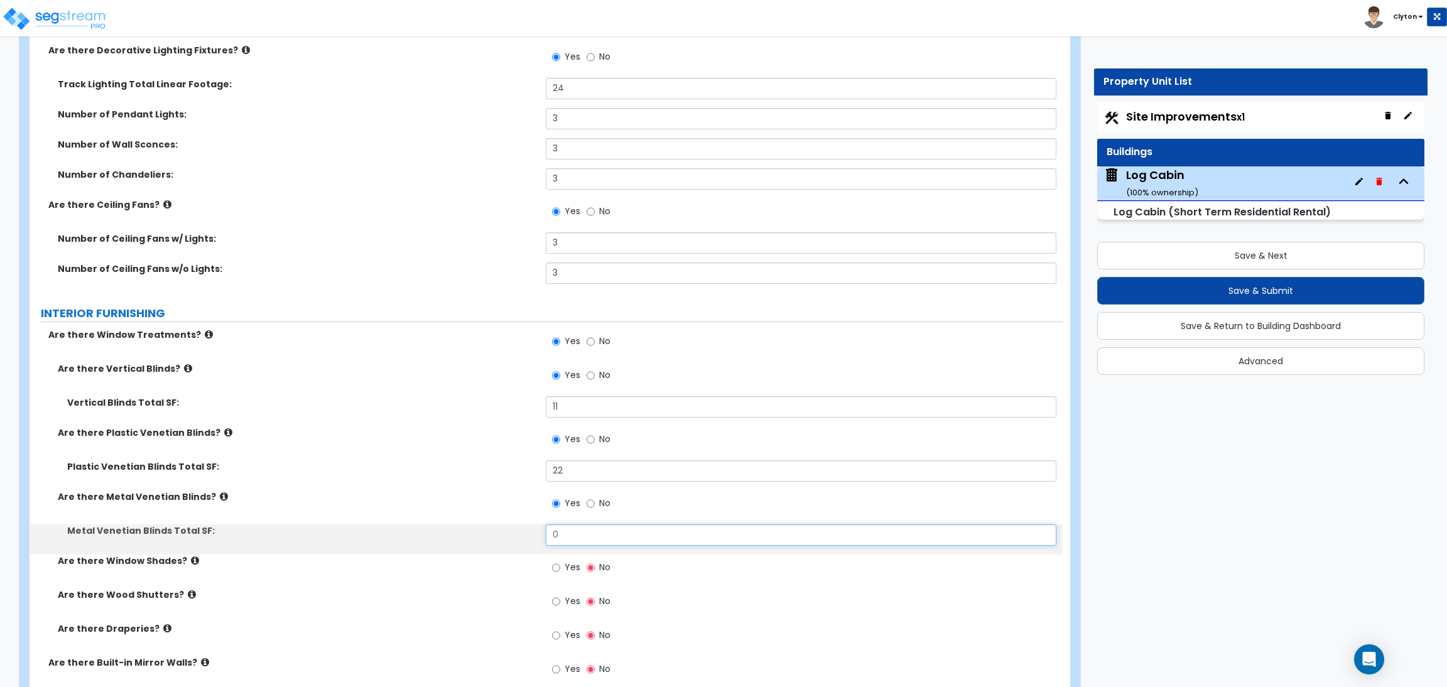
drag, startPoint x: 562, startPoint y: 536, endPoint x: 523, endPoint y: 536, distance: 39.0
click at [525, 536] on div "Metal Venetian Blinds Total SF: 0" at bounding box center [546, 540] width 1033 height 30
type input "33"
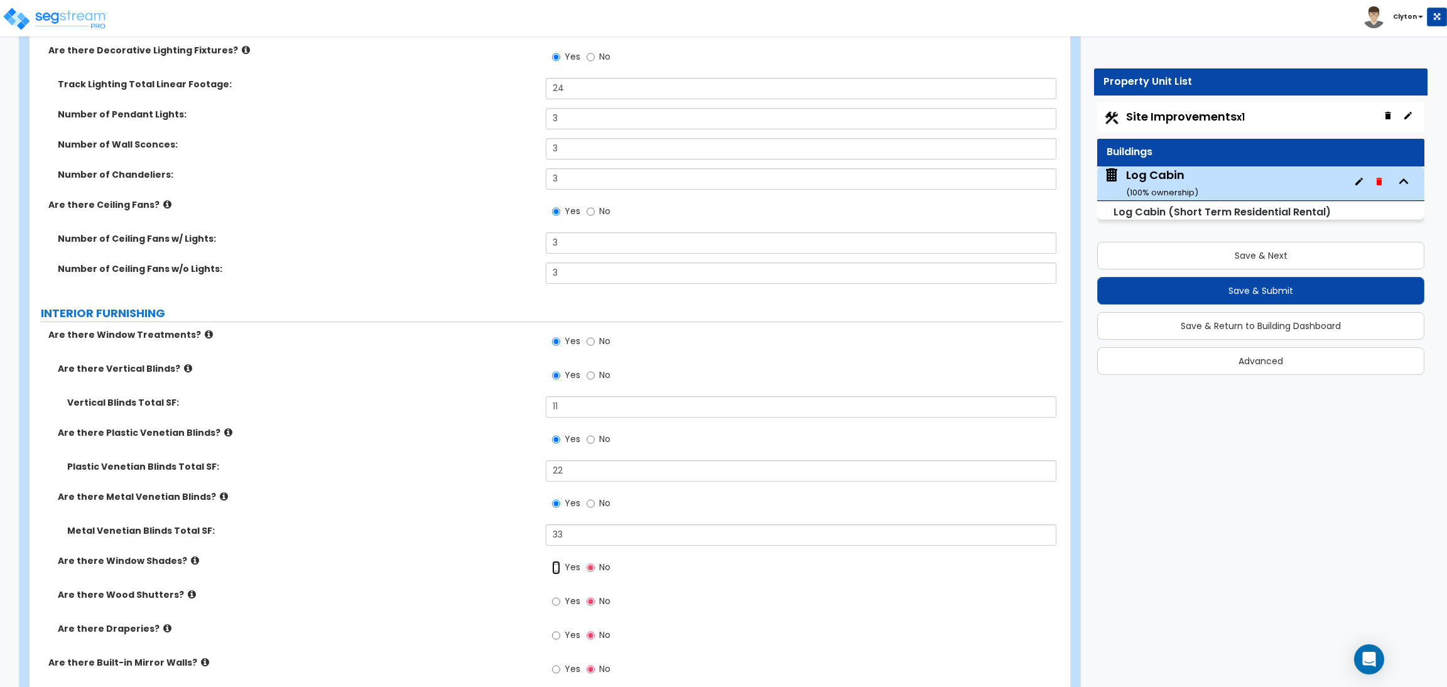
click at [560, 563] on input "Yes" at bounding box center [556, 568] width 8 height 14
radio input "true"
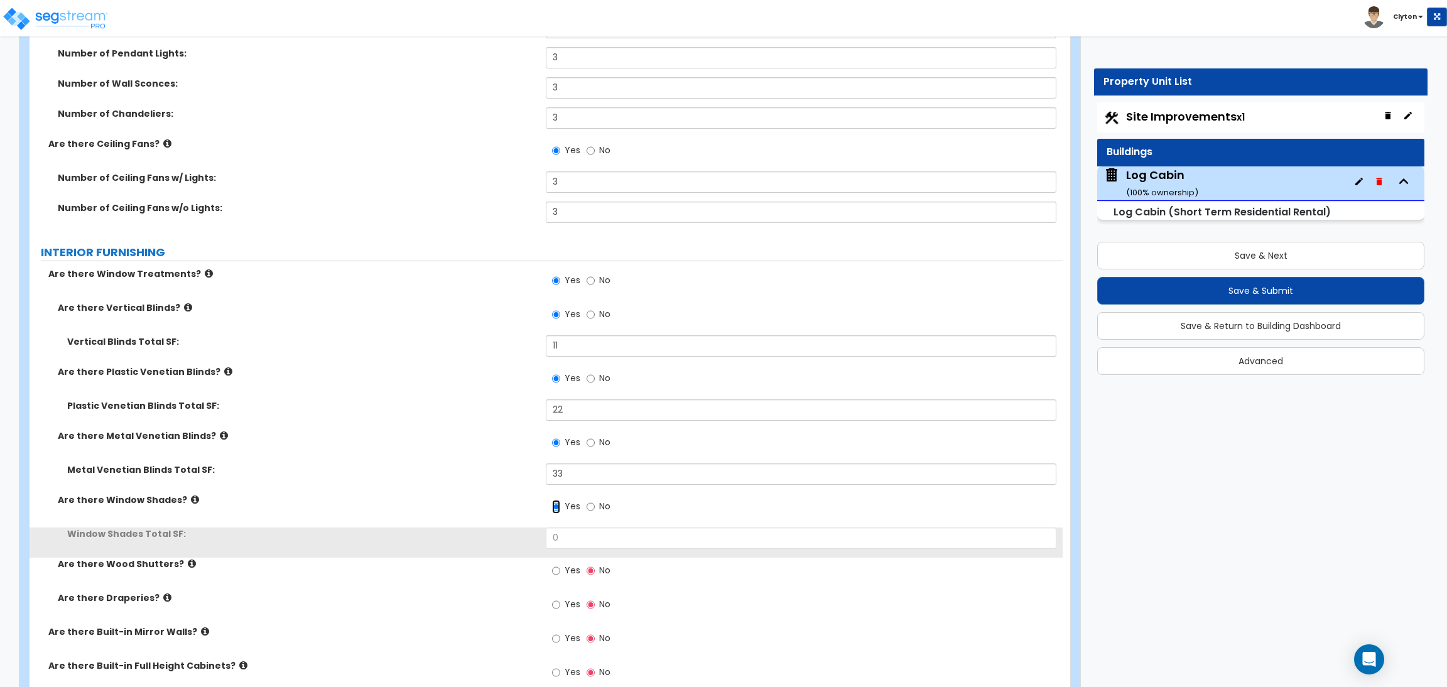
scroll to position [3866, 0]
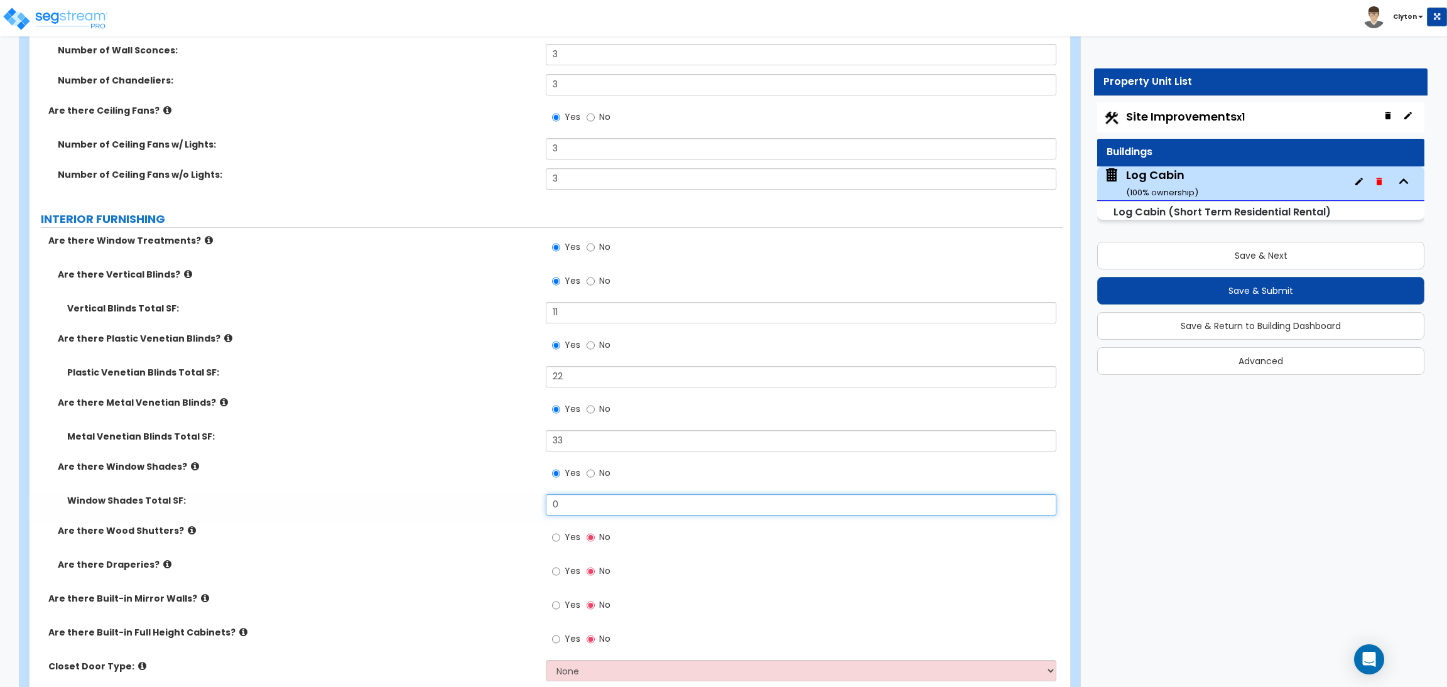
drag, startPoint x: 578, startPoint y: 501, endPoint x: 459, endPoint y: 502, distance: 119.4
click at [459, 502] on div "Window Shades Total SF: 0" at bounding box center [546, 509] width 1033 height 30
type input "44"
click at [553, 541] on input "Yes" at bounding box center [556, 538] width 8 height 14
radio input "true"
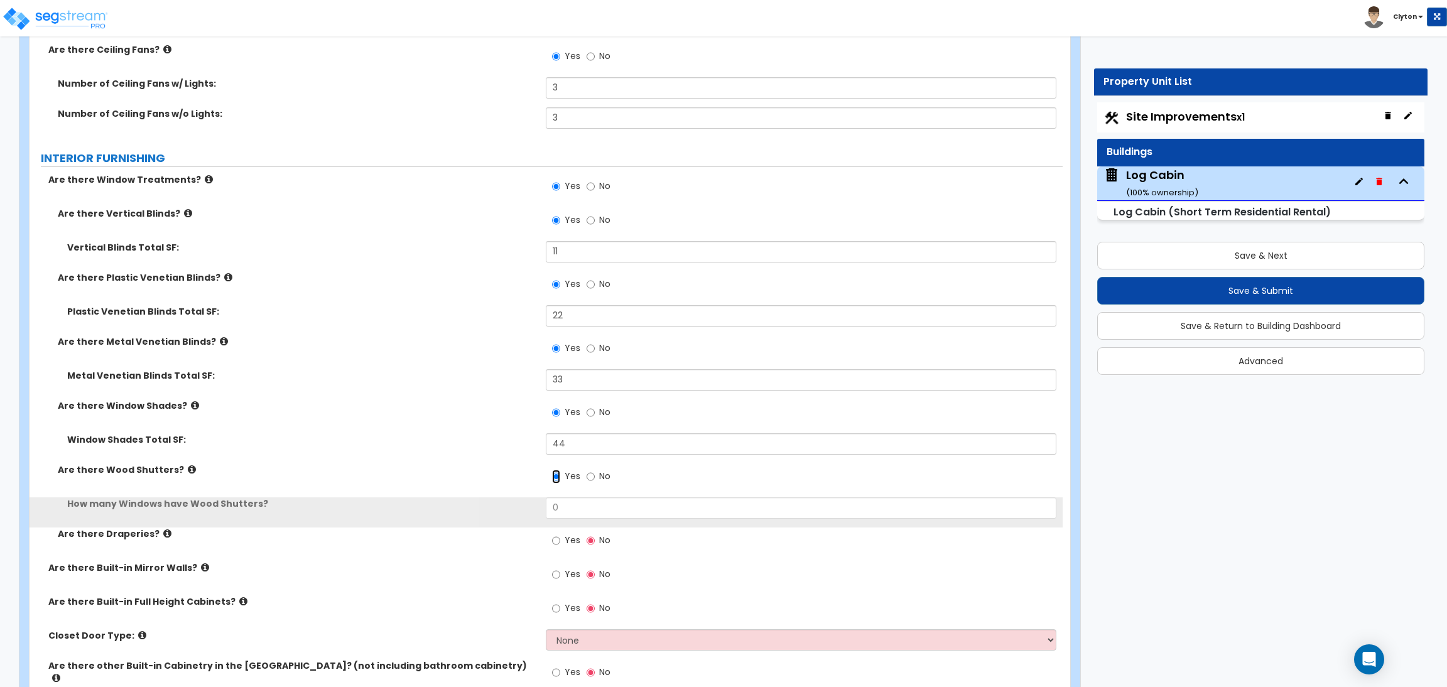
scroll to position [3960, 0]
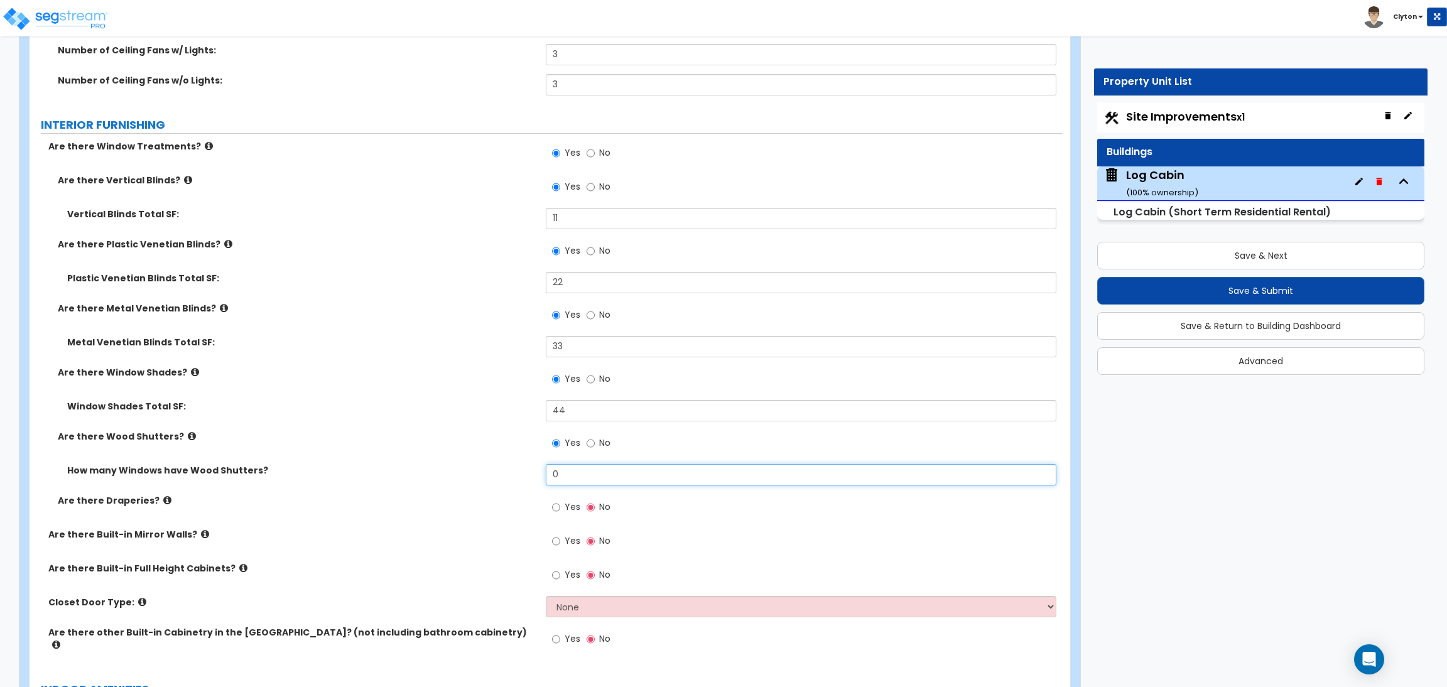
drag, startPoint x: 577, startPoint y: 474, endPoint x: 485, endPoint y: 480, distance: 92.5
click at [487, 480] on div "How many Windows have Wood Shutters? 0" at bounding box center [546, 479] width 1033 height 30
type input "5"
click at [555, 503] on input "Yes" at bounding box center [556, 508] width 8 height 14
radio input "true"
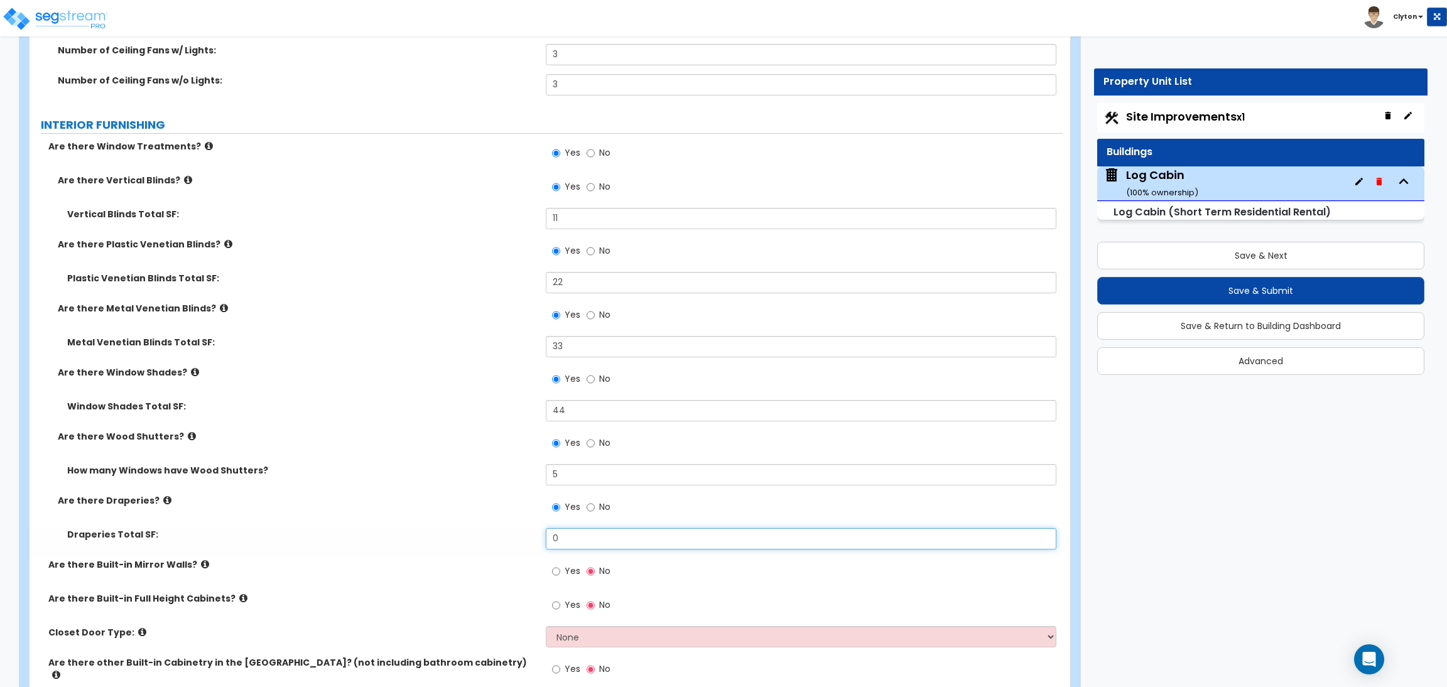
drag, startPoint x: 579, startPoint y: 540, endPoint x: 499, endPoint y: 531, distance: 80.2
click at [500, 532] on div "Draperies Total SF: 0" at bounding box center [546, 543] width 1033 height 30
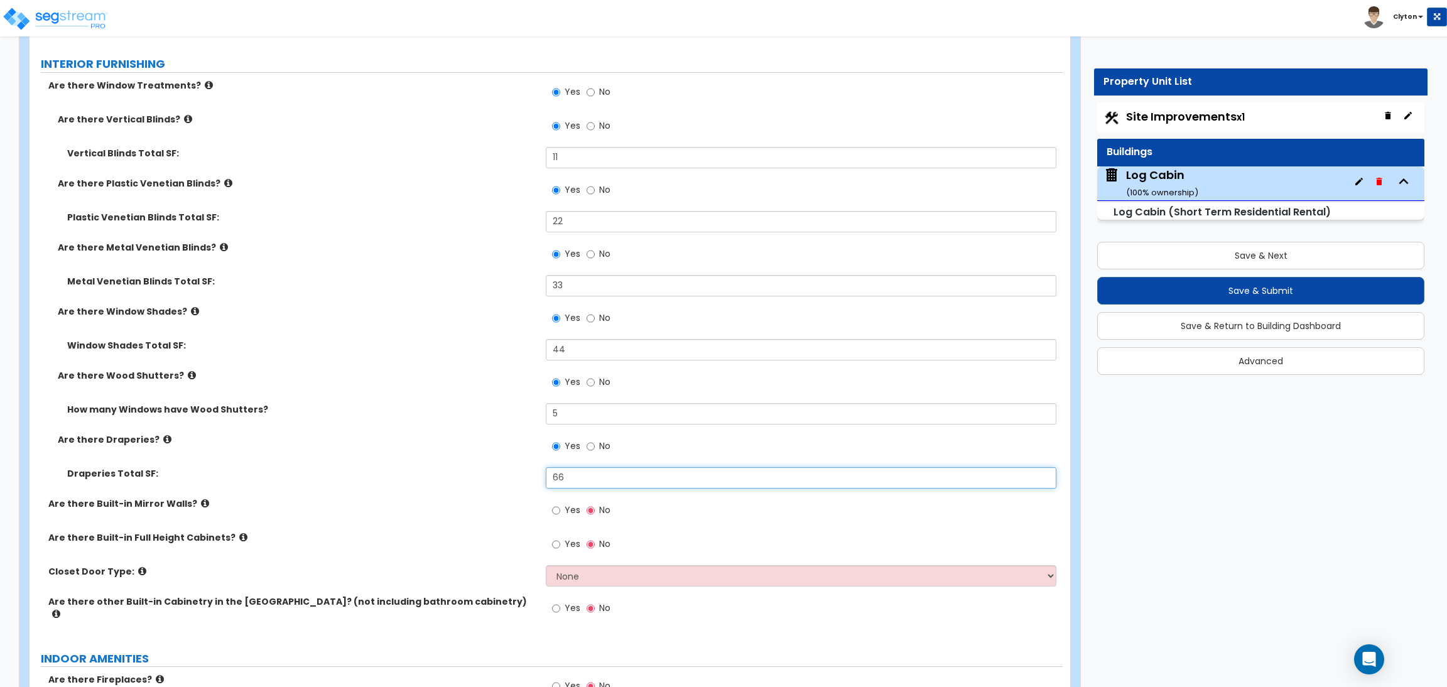
scroll to position [4055, 0]
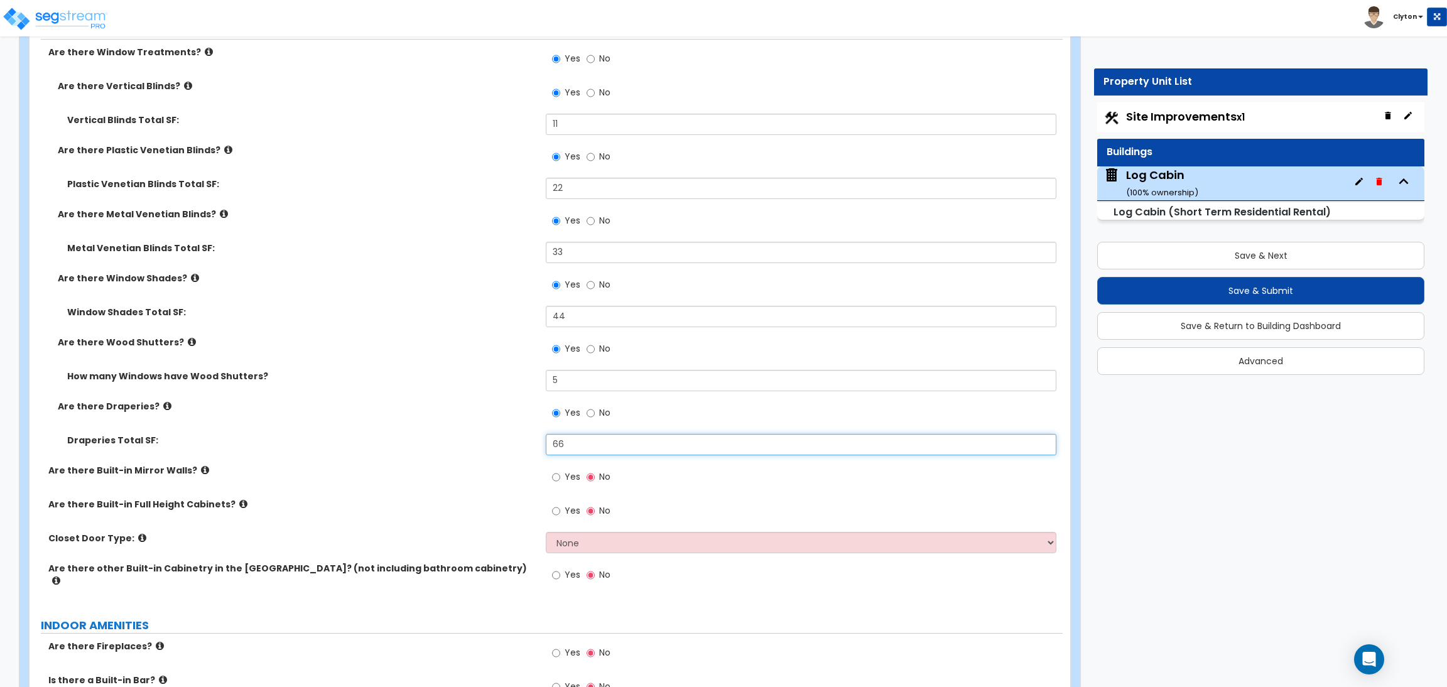
type input "66"
click at [567, 478] on span "Yes" at bounding box center [573, 477] width 16 height 13
click at [560, 478] on input "Yes" at bounding box center [556, 478] width 8 height 14
radio input "true"
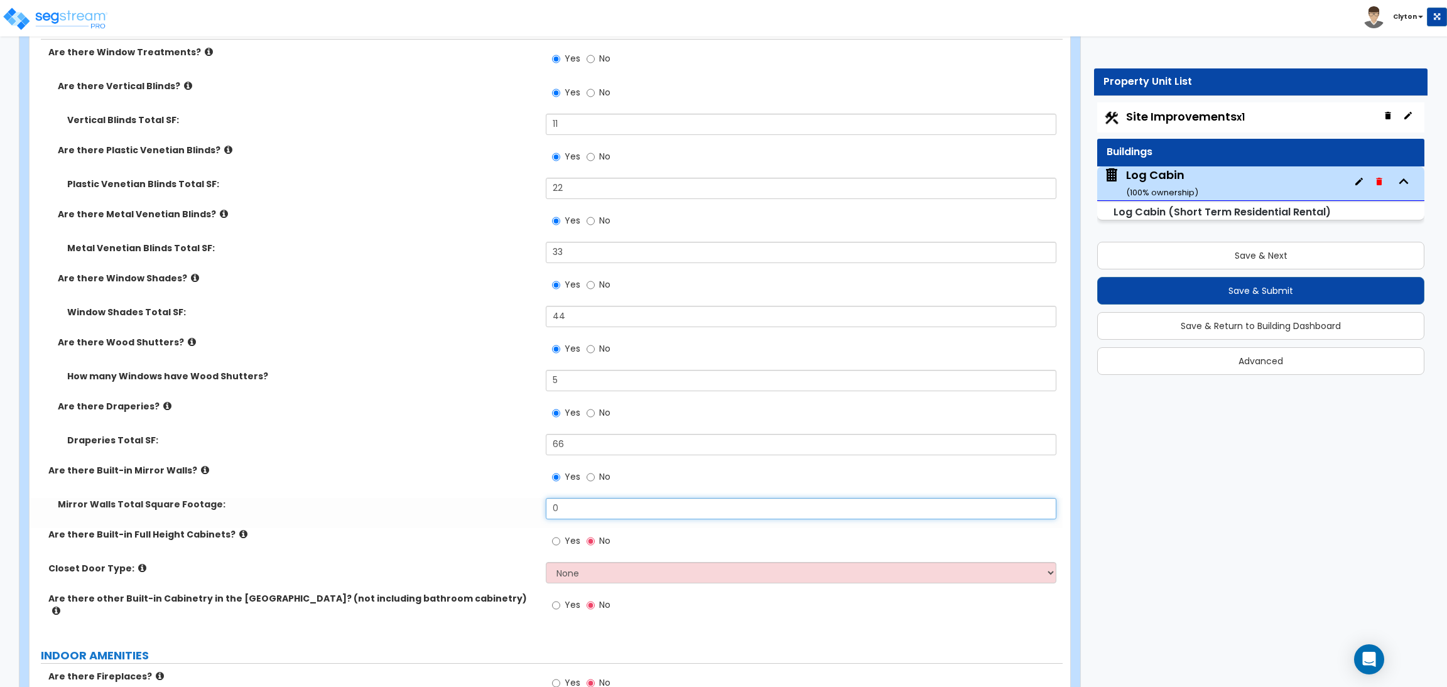
drag, startPoint x: 572, startPoint y: 508, endPoint x: 488, endPoint y: 510, distance: 84.2
click at [491, 510] on div "Mirror Walls Total Square Footage: 0" at bounding box center [546, 513] width 1033 height 30
type input "35"
click at [561, 537] on label "Yes" at bounding box center [566, 542] width 28 height 21
click at [560, 537] on input "Yes" at bounding box center [556, 542] width 8 height 14
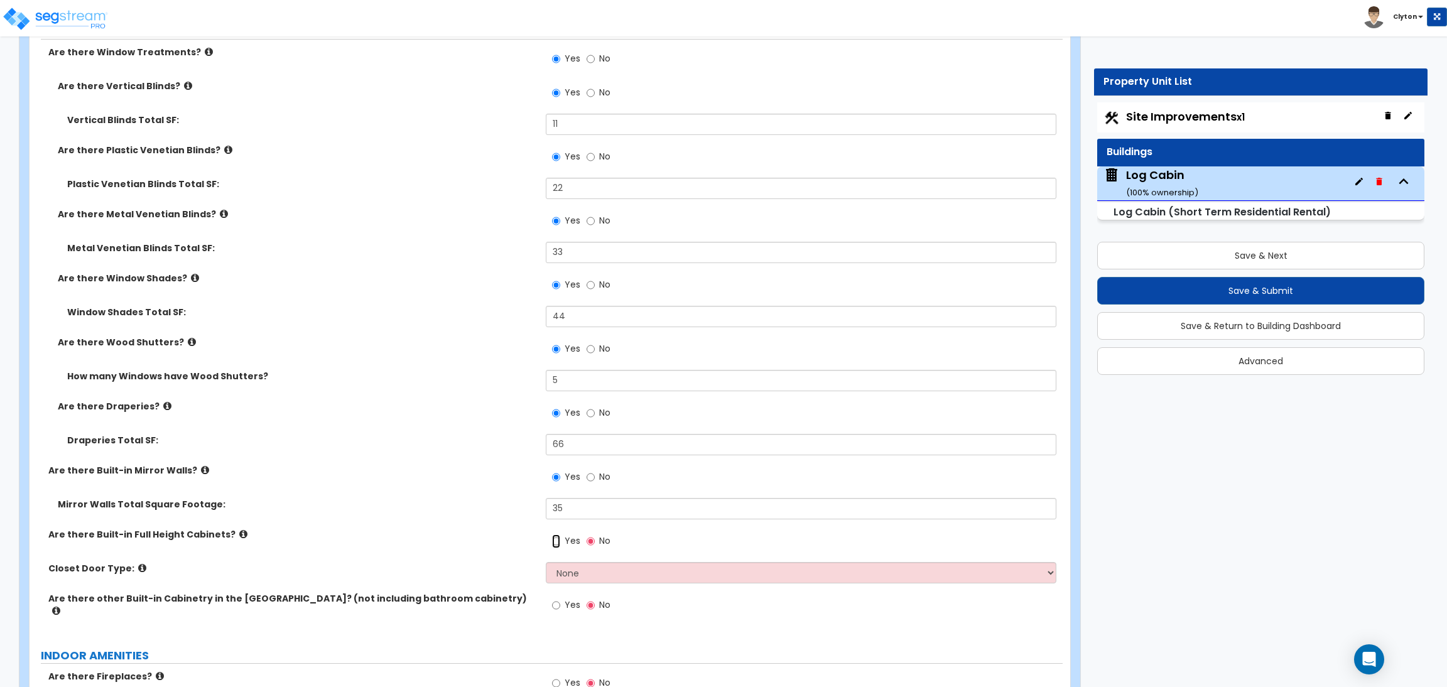
radio input "true"
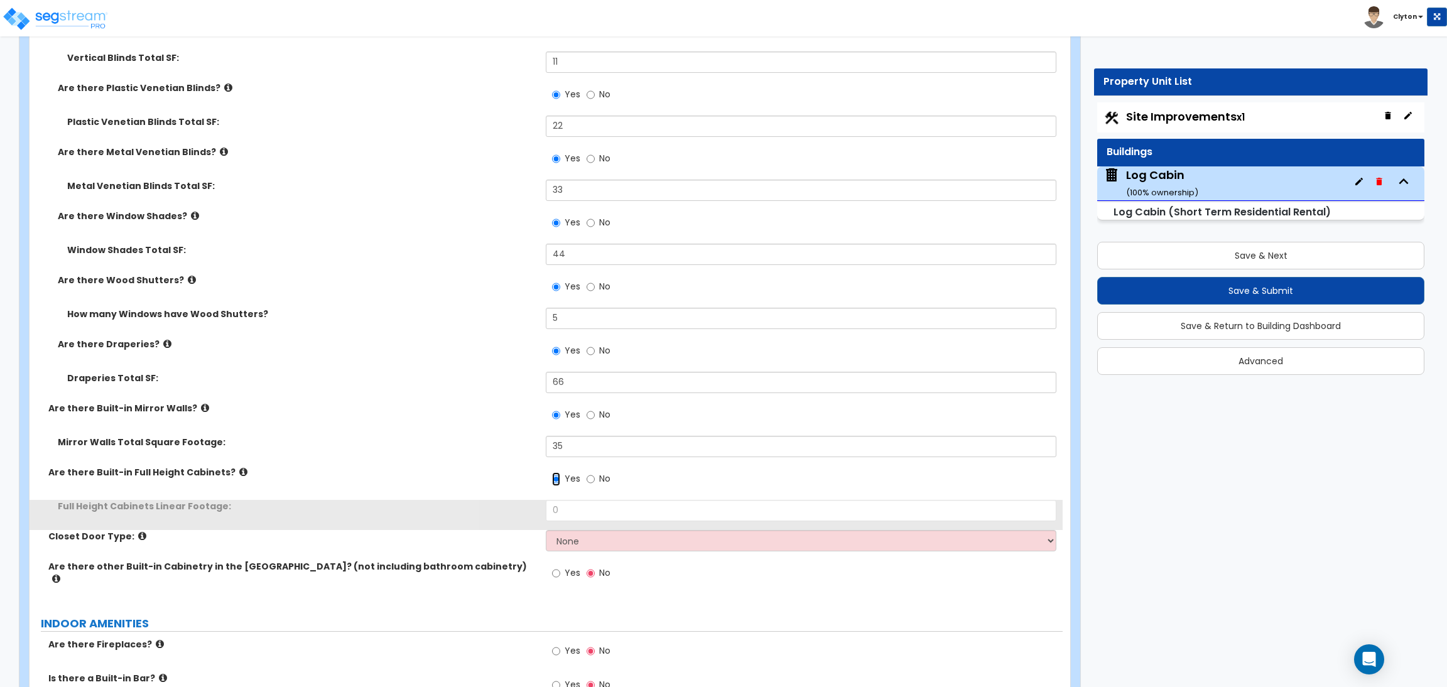
scroll to position [4149, 0]
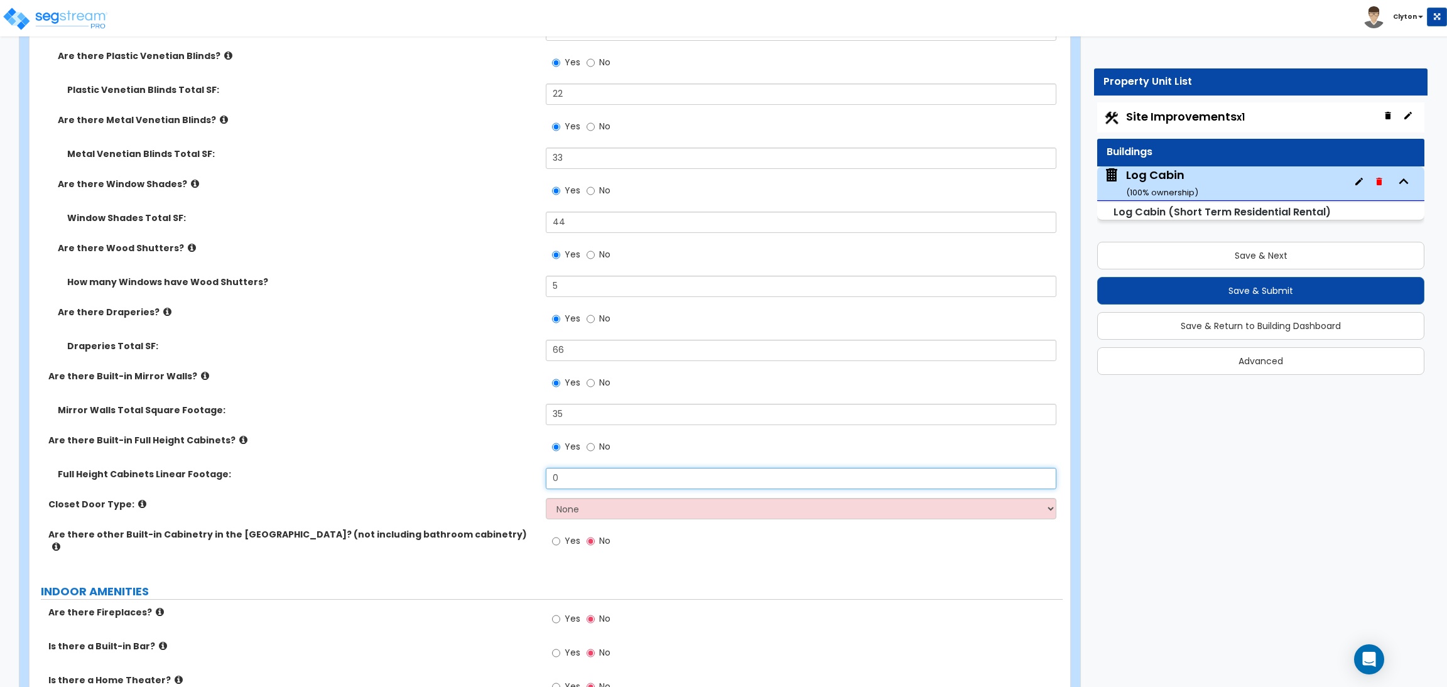
drag, startPoint x: 579, startPoint y: 482, endPoint x: 435, endPoint y: 480, distance: 143.9
click at [438, 480] on div "Full Height Cabinets Linear Footage: 0" at bounding box center [546, 483] width 1033 height 30
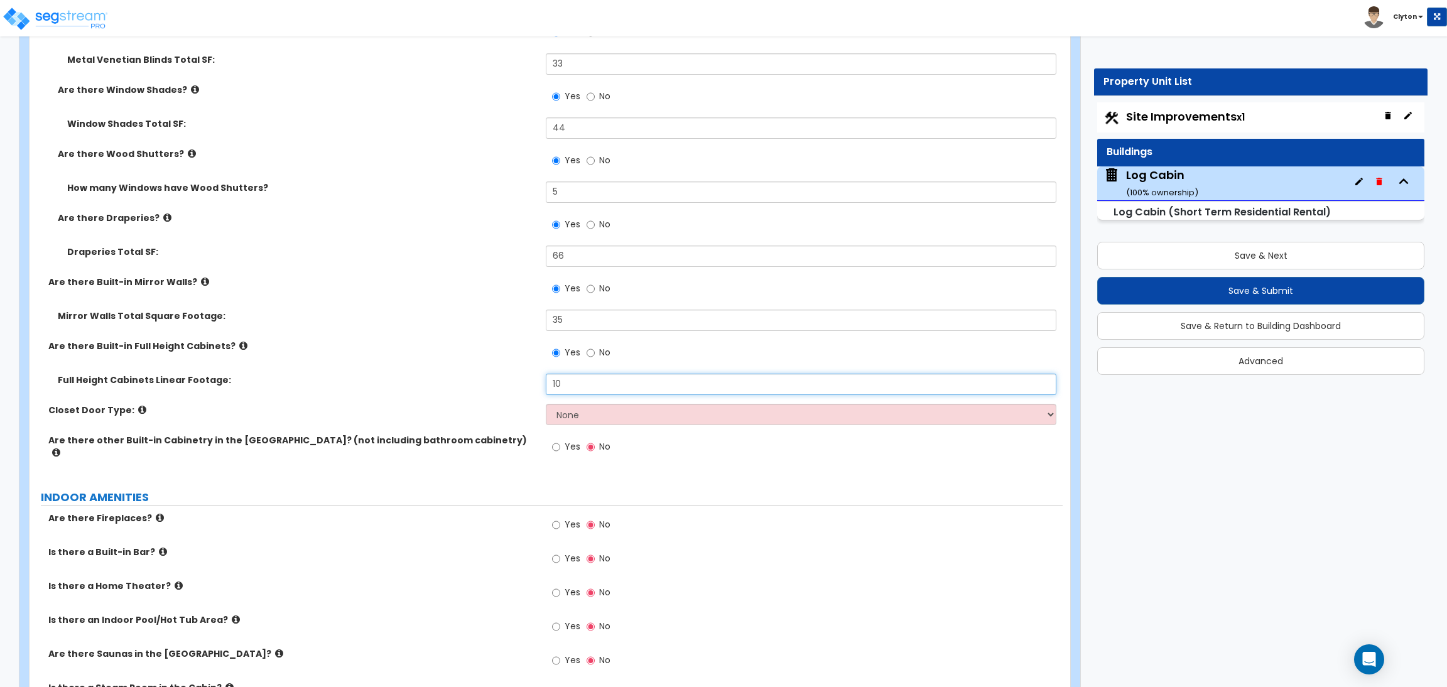
type input "10"
click at [555, 417] on select "None Bi-fold Louvered Doors Bi-fold Panel Doors Sliding Doors Hinged Wood Door" at bounding box center [801, 414] width 510 height 21
select select "4"
click at [546, 404] on select "None Bi-fold Louvered Doors Bi-fold Panel Doors Sliding Doors Hinged Wood Door" at bounding box center [801, 414] width 510 height 21
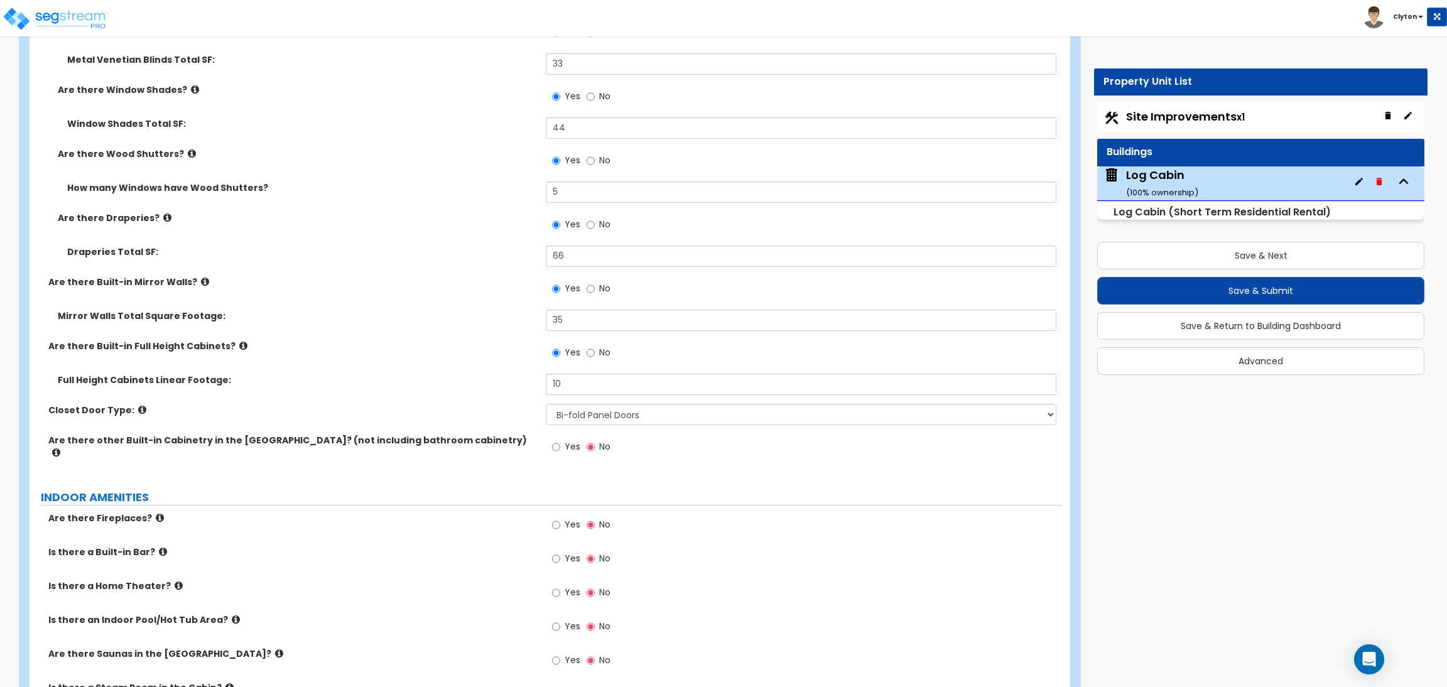
click at [442, 390] on div "Full Height Cabinets Linear Footage: 10" at bounding box center [546, 389] width 1033 height 30
click at [553, 447] on input "Yes" at bounding box center [556, 447] width 8 height 14
radio input "true"
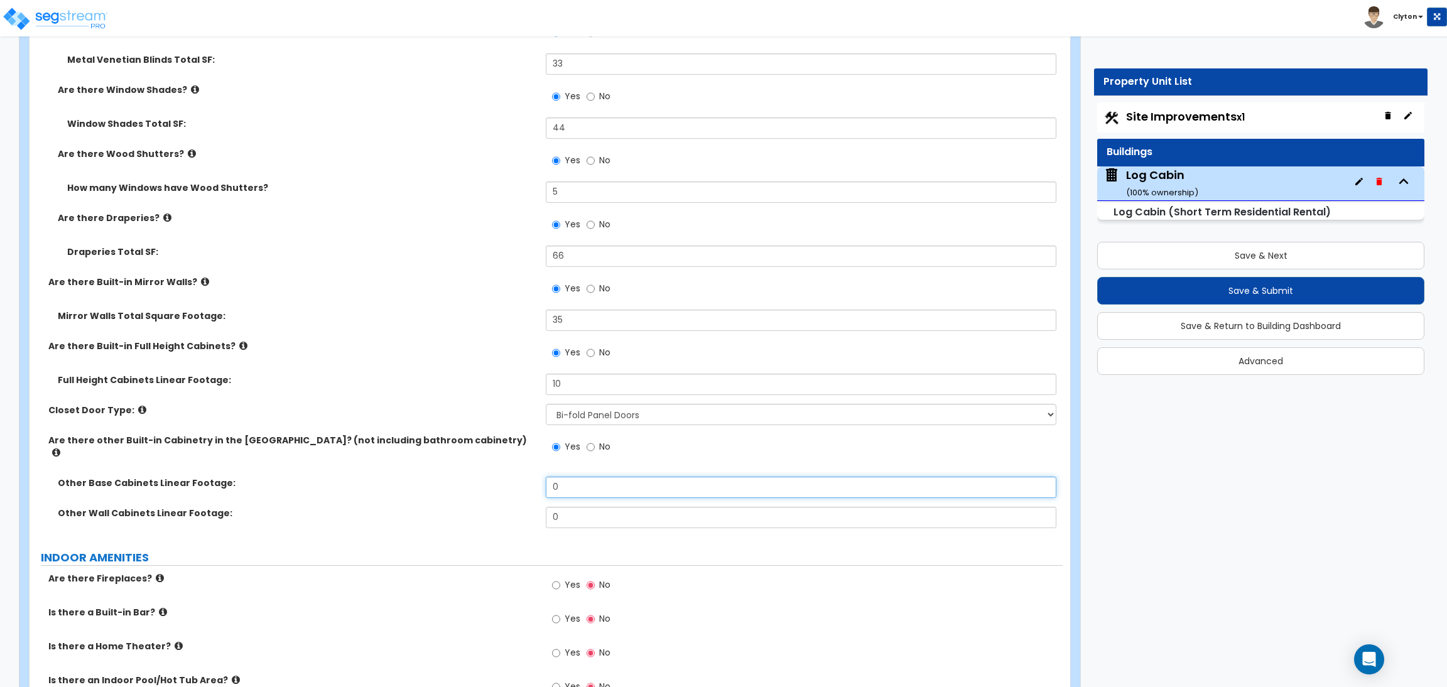
drag, startPoint x: 575, startPoint y: 473, endPoint x: 427, endPoint y: 455, distance: 149.3
click at [428, 456] on div "Are there Window Treatments? Yes No Are there Vertical Blinds? Yes No Vertical …" at bounding box center [546, 197] width 1015 height 680
type input "13"
drag, startPoint x: 572, startPoint y: 506, endPoint x: 487, endPoint y: 506, distance: 85.4
click at [489, 507] on div "Other Wall Cabinets Linear Footage: 0" at bounding box center [546, 522] width 1033 height 30
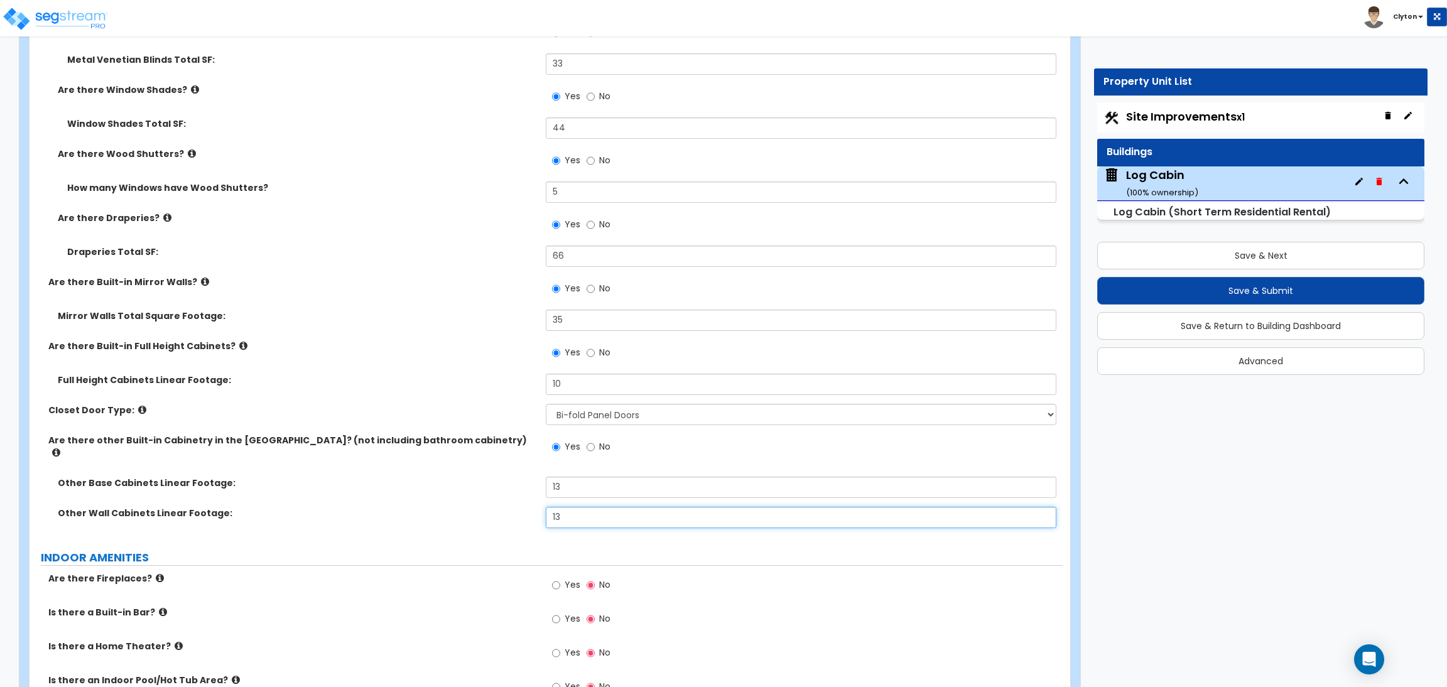
type input "13"
click at [472, 507] on label "Other Wall Cabinets Linear Footage:" at bounding box center [297, 513] width 479 height 13
click at [421, 507] on label "Other Wall Cabinets Linear Footage:" at bounding box center [297, 513] width 479 height 13
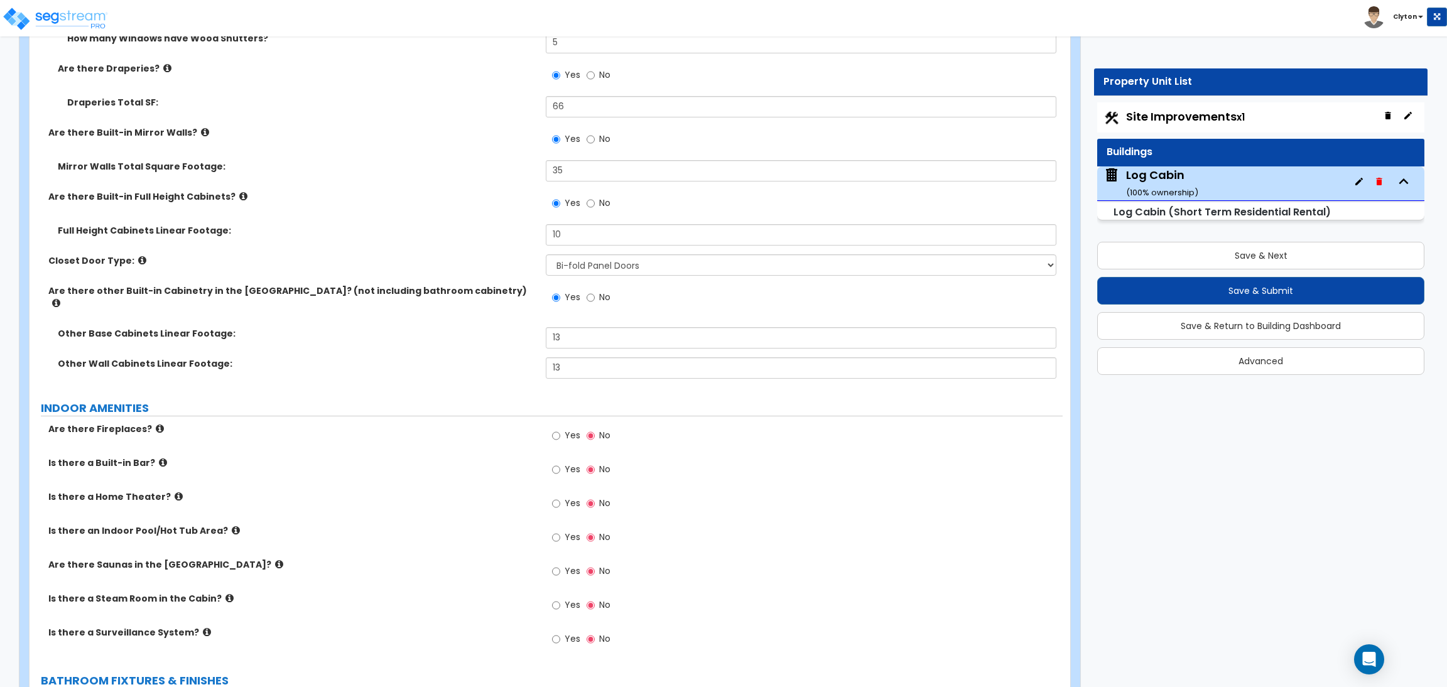
scroll to position [4526, 0]
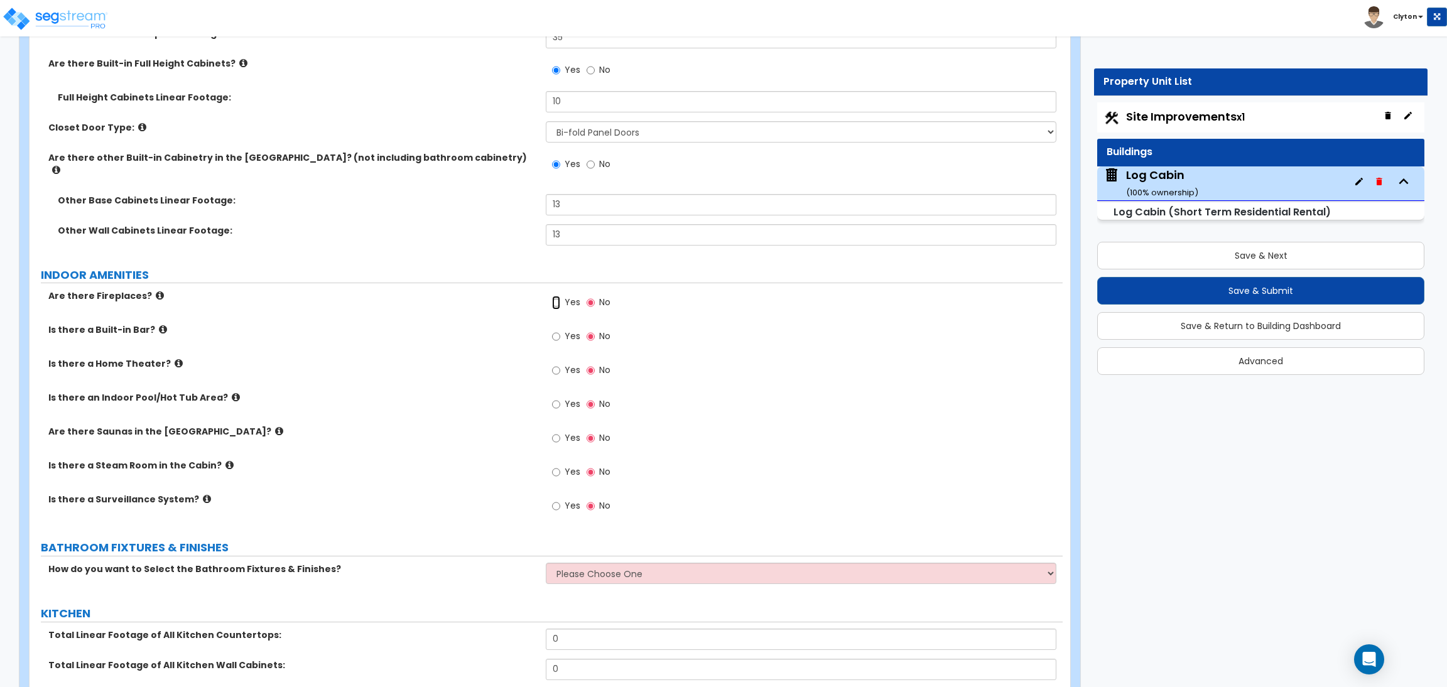
click at [555, 296] on input "Yes" at bounding box center [556, 303] width 8 height 14
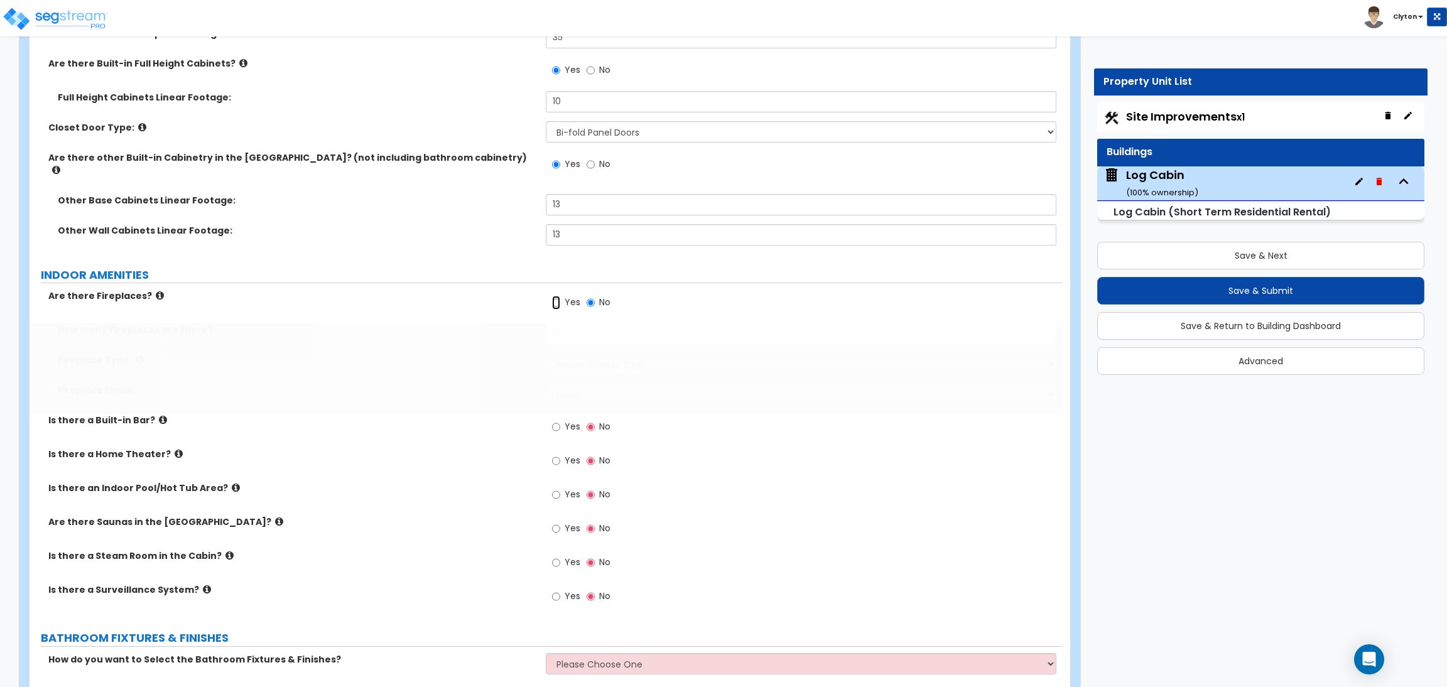
radio input "true"
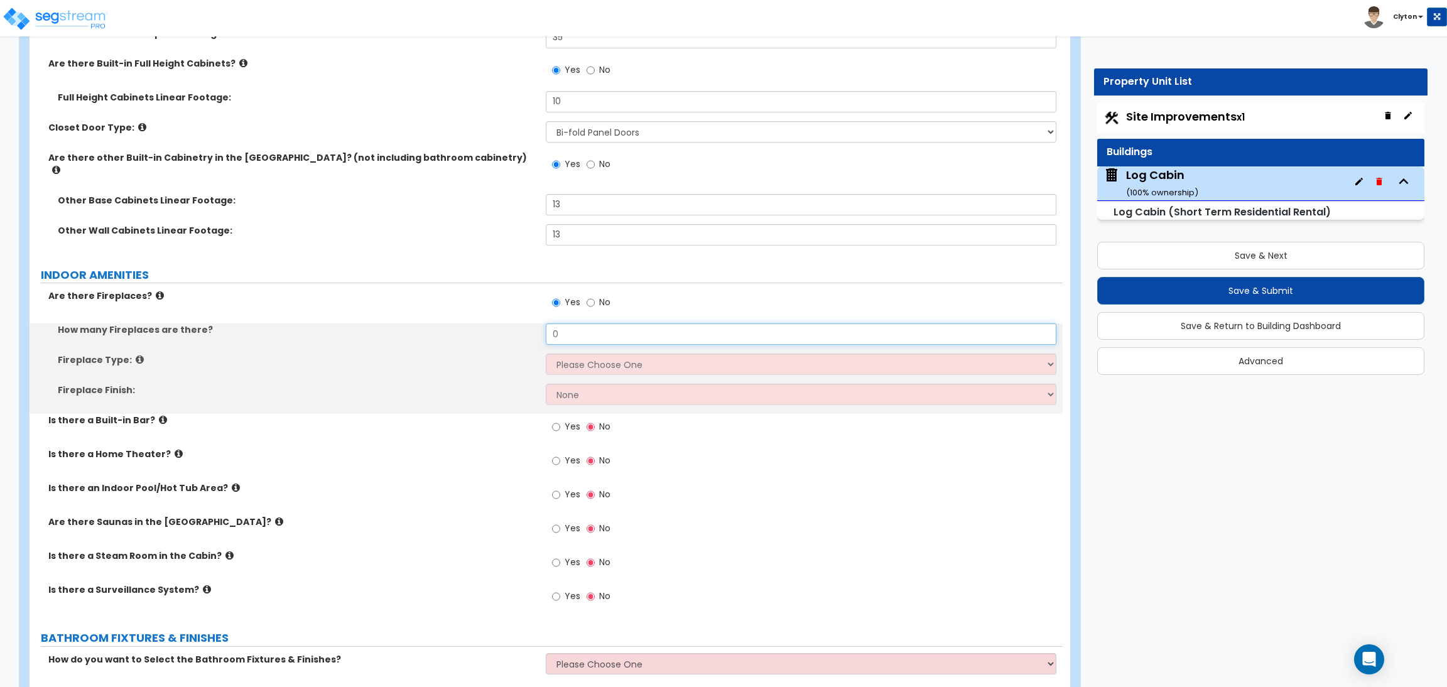
drag, startPoint x: 583, startPoint y: 322, endPoint x: 507, endPoint y: 322, distance: 76.0
click at [507, 324] on div "How many Fireplaces are there? 0" at bounding box center [546, 339] width 1033 height 30
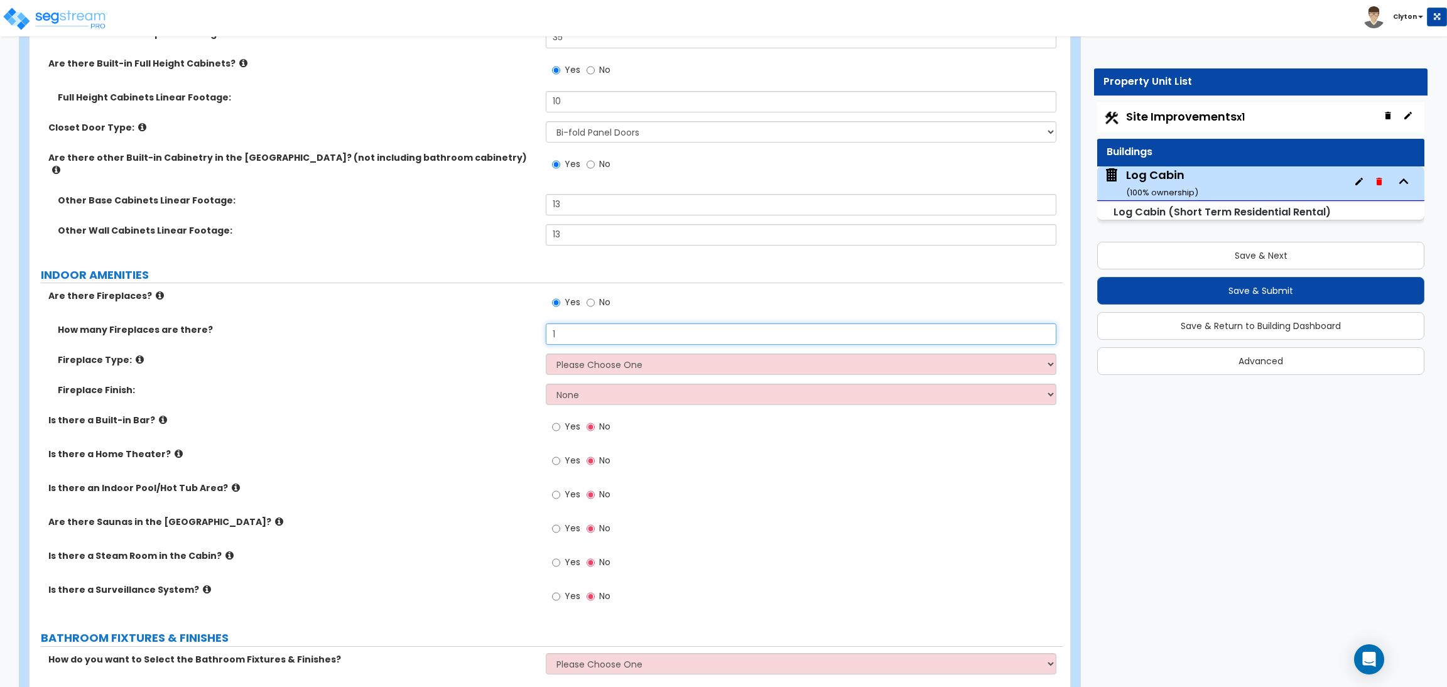
type input "1"
click at [613, 358] on select "Please Choose One Built-in Electric Fireplace Built-in Gas Fireplace Built-in W…" at bounding box center [801, 364] width 510 height 21
select select "2"
click at [546, 354] on select "Please Choose One Built-in Electric Fireplace Built-in Gas Fireplace Built-in W…" at bounding box center [801, 364] width 510 height 21
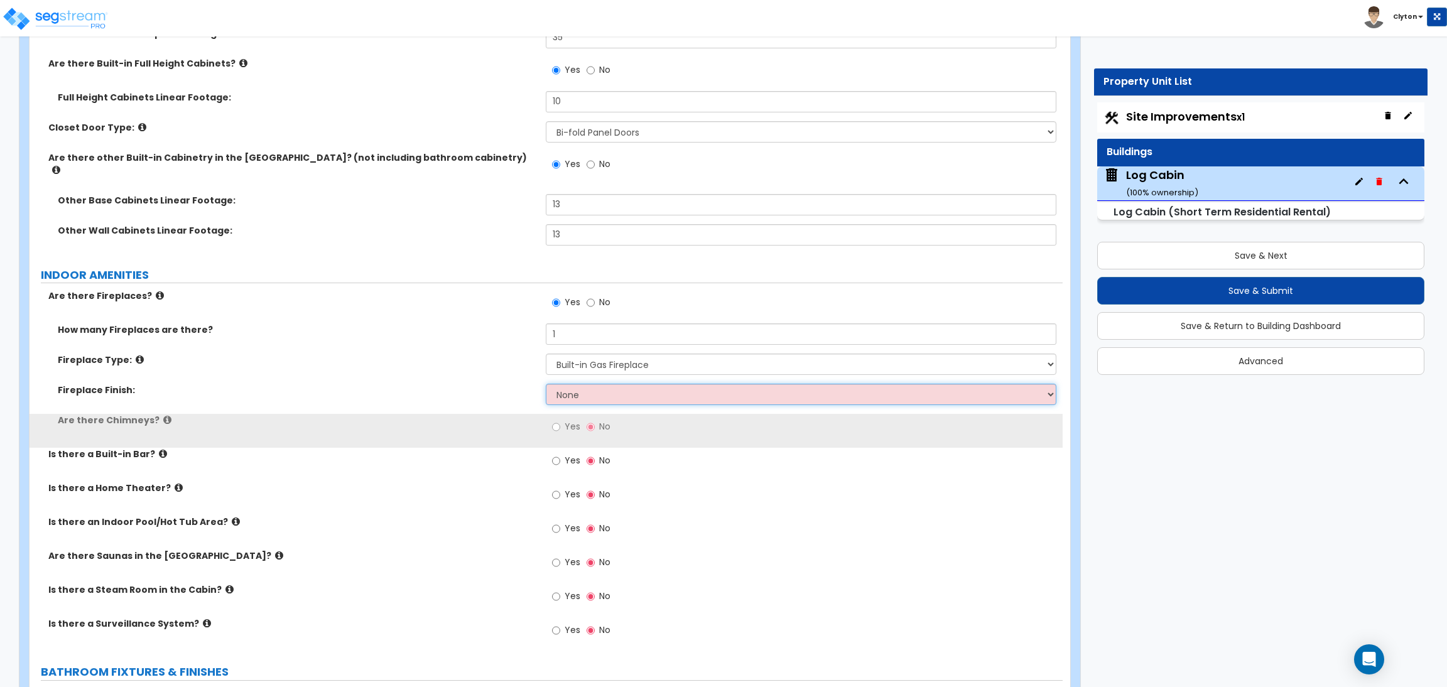
click at [576, 388] on select "None Brick Stone Tile Painted Molding" at bounding box center [801, 394] width 510 height 21
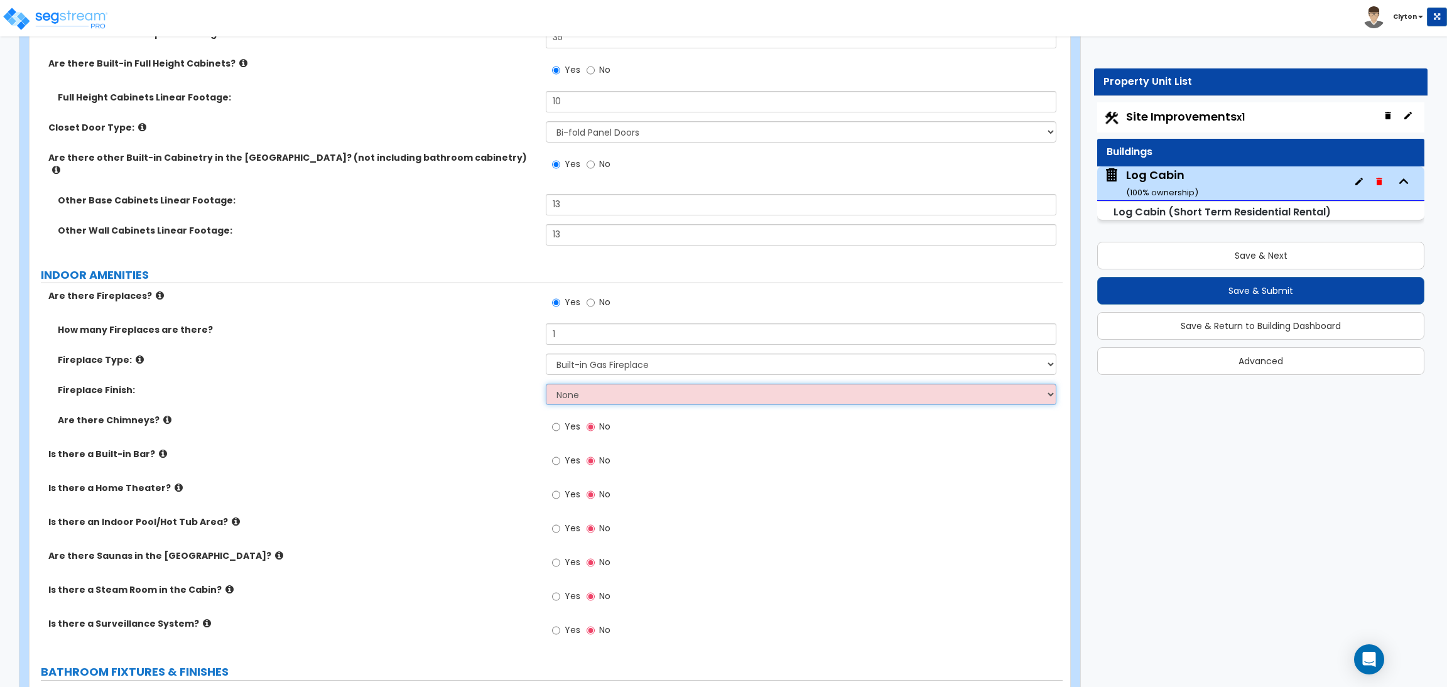
select select "1"
click at [546, 384] on select "None Brick Stone Tile Painted Molding" at bounding box center [801, 394] width 510 height 21
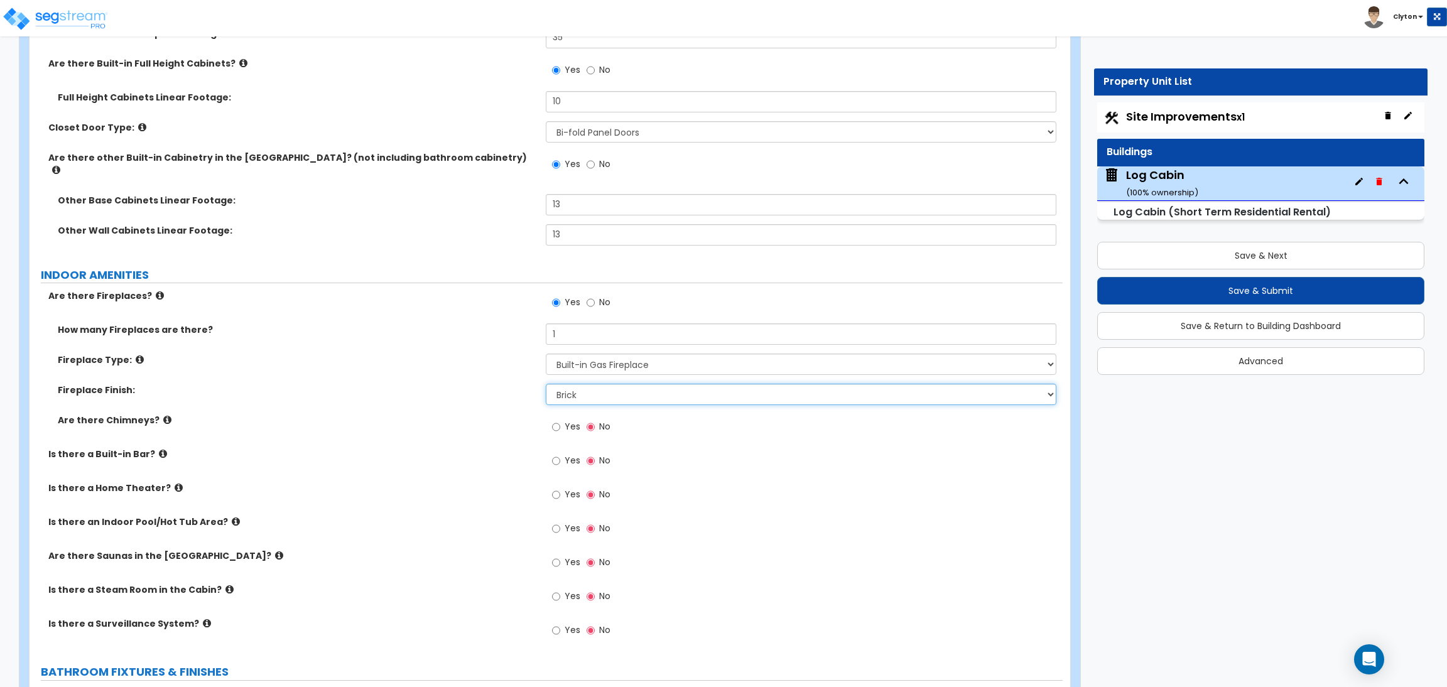
click at [572, 385] on select "None Brick Stone Tile Painted Molding" at bounding box center [801, 394] width 510 height 21
click at [480, 414] on label "Are there Chimneys?" at bounding box center [297, 420] width 479 height 13
click at [556, 420] on input "Yes" at bounding box center [556, 427] width 8 height 14
radio input "true"
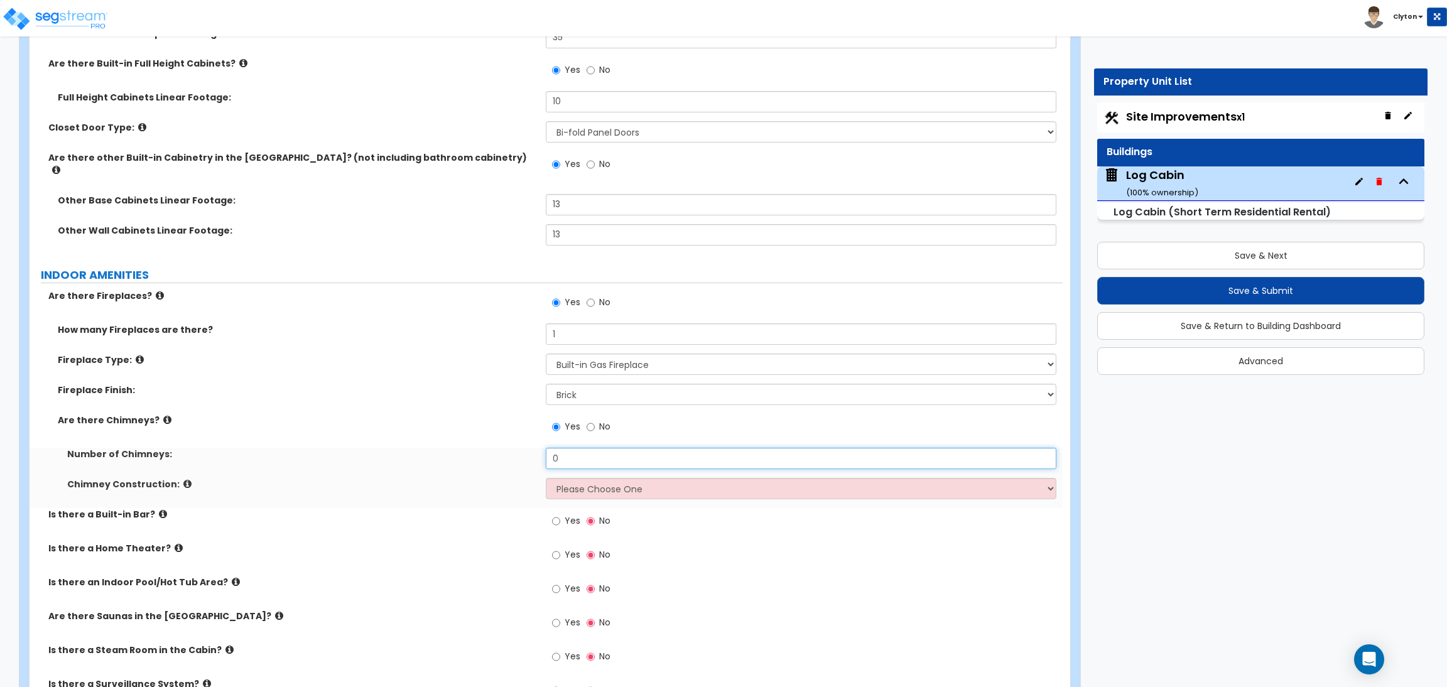
drag, startPoint x: 570, startPoint y: 457, endPoint x: 526, endPoint y: 437, distance: 48.1
click at [526, 437] on div "How many Fireplaces are there? 1 Fireplace Type: Please Choose One Built-in Ele…" at bounding box center [546, 416] width 1015 height 185
type input "1"
click at [580, 478] on select "Please Choose One Brick Construction Cinder Block Construction Stone Constructi…" at bounding box center [801, 488] width 510 height 21
select select "1"
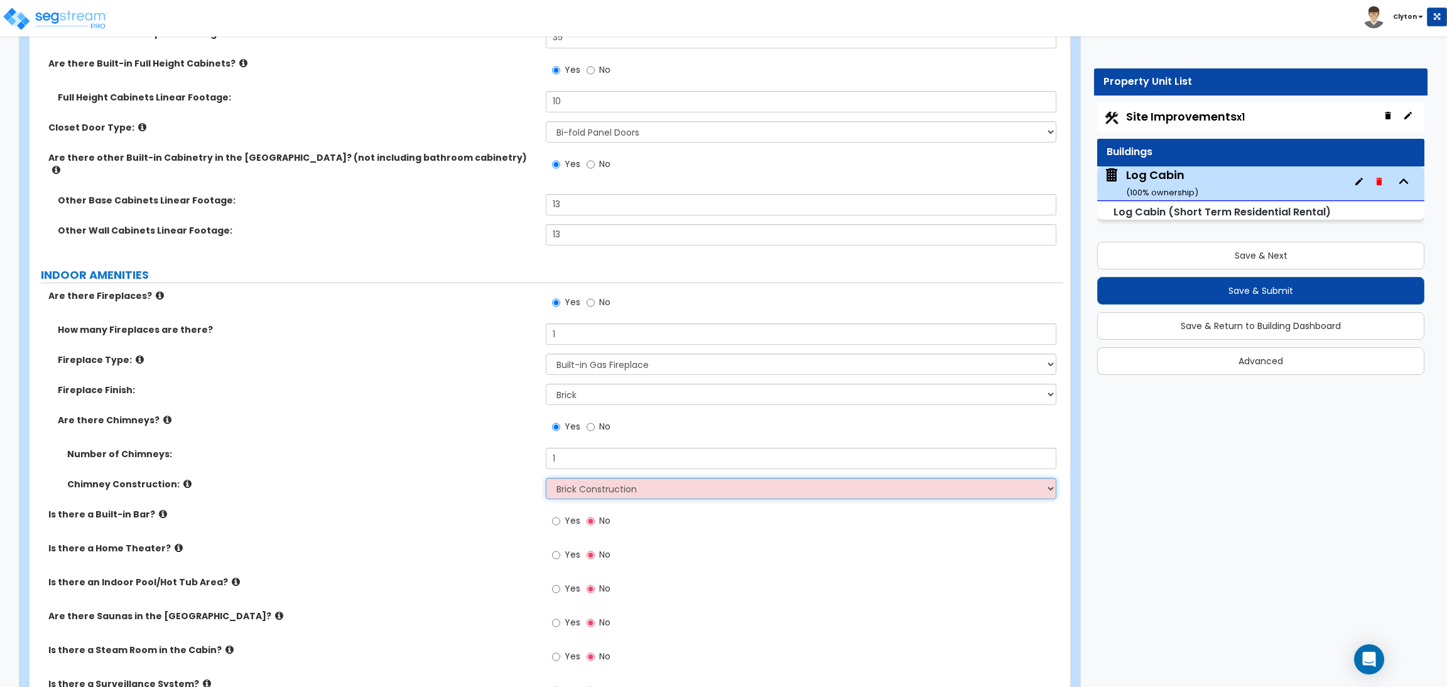
click at [546, 478] on select "Please Choose One Brick Construction Cinder Block Construction Stone Constructi…" at bounding box center [801, 488] width 510 height 21
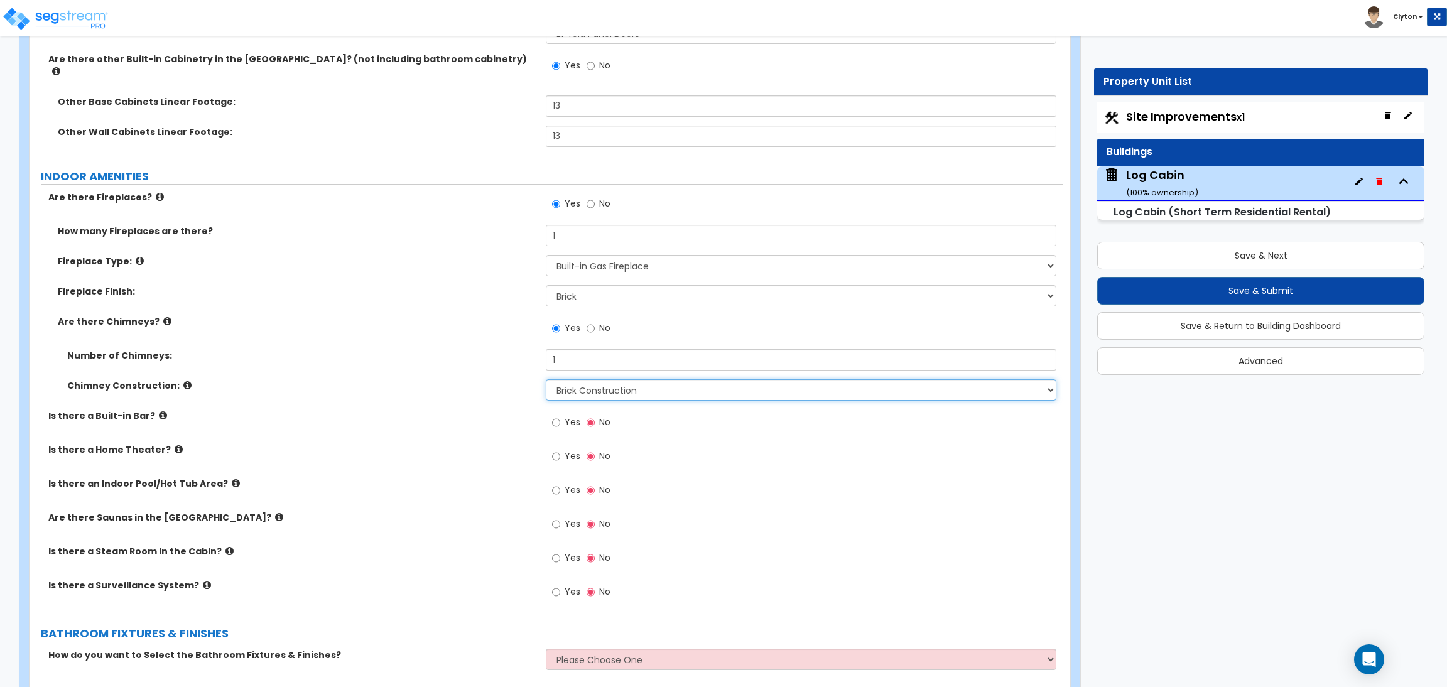
scroll to position [4714, 0]
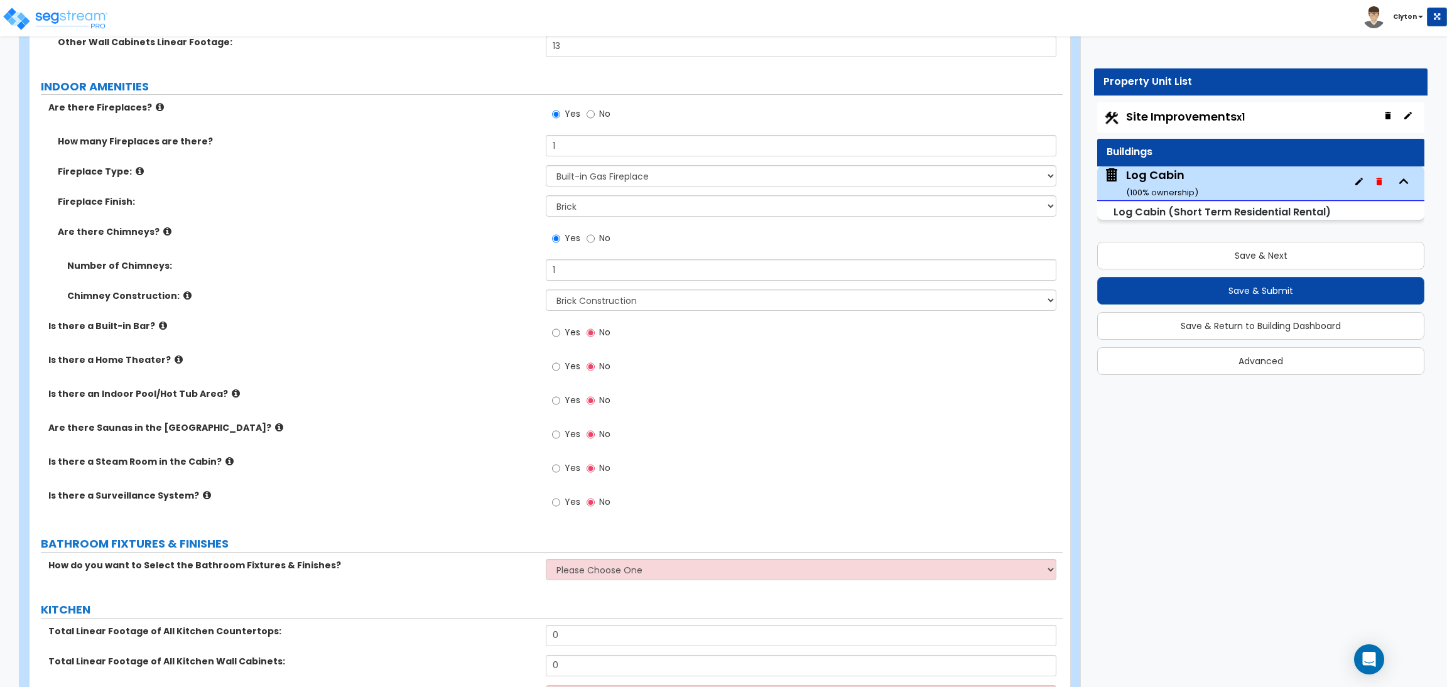
click at [563, 324] on label "Yes" at bounding box center [566, 334] width 28 height 21
click at [560, 326] on input "Yes" at bounding box center [556, 333] width 8 height 14
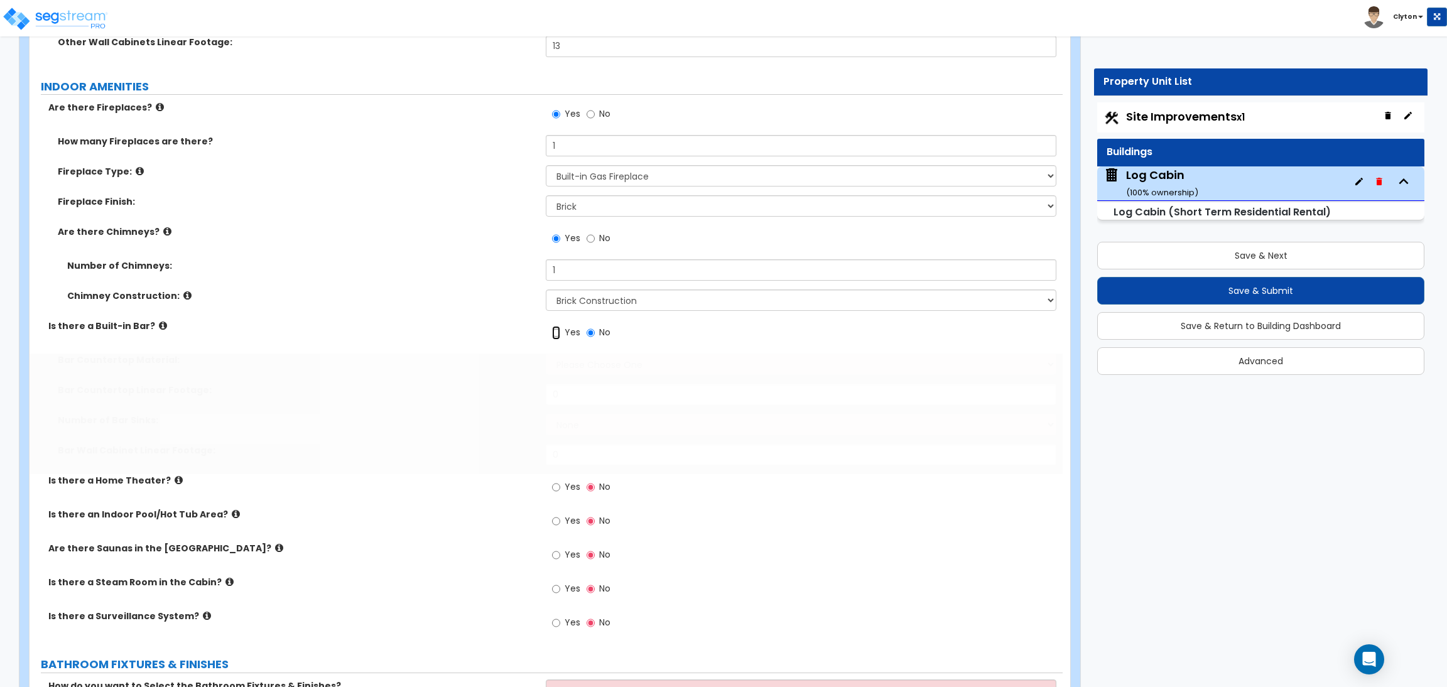
radio input "true"
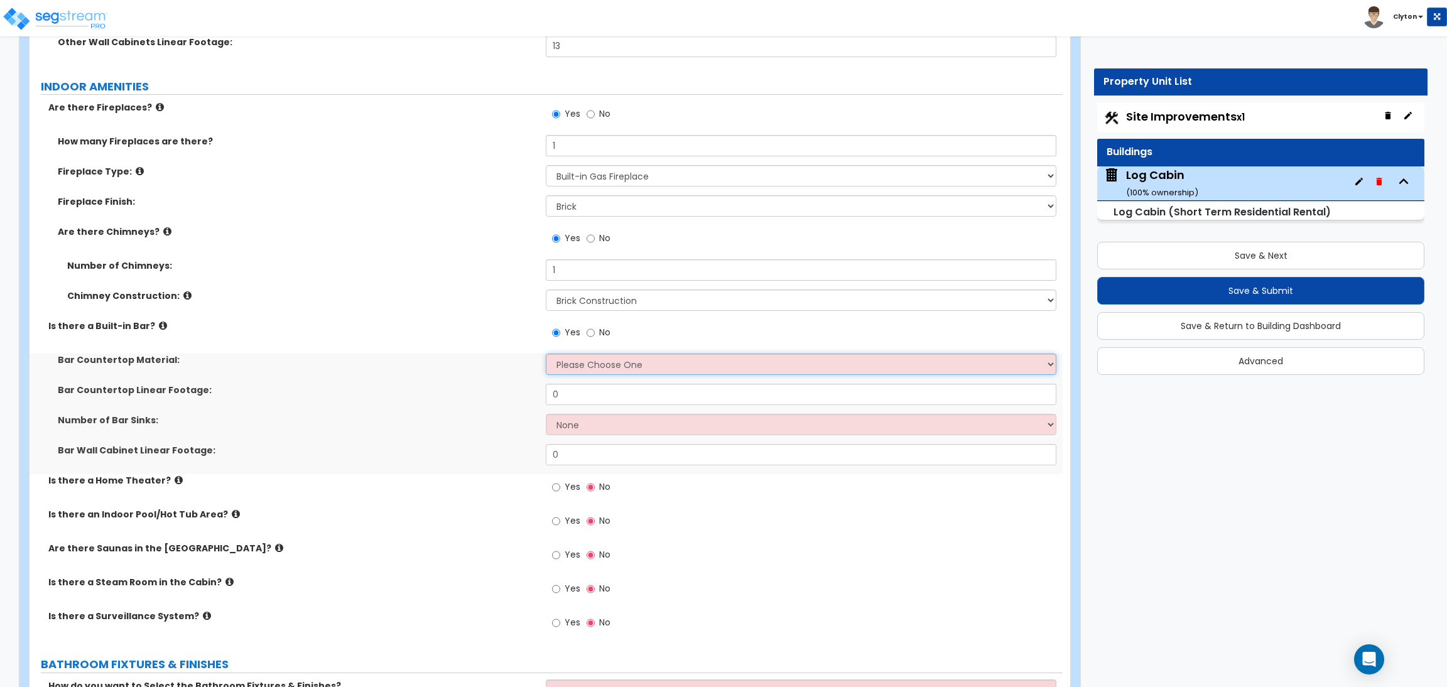
click at [587, 354] on select "Please Choose One Plastic Laminate Solid Surface Stone Quartz Marble Tile Wood …" at bounding box center [801, 364] width 510 height 21
select select "1"
click at [546, 354] on select "Please Choose One Plastic Laminate Solid Surface Stone Quartz Marble Tile Wood …" at bounding box center [801, 364] width 510 height 21
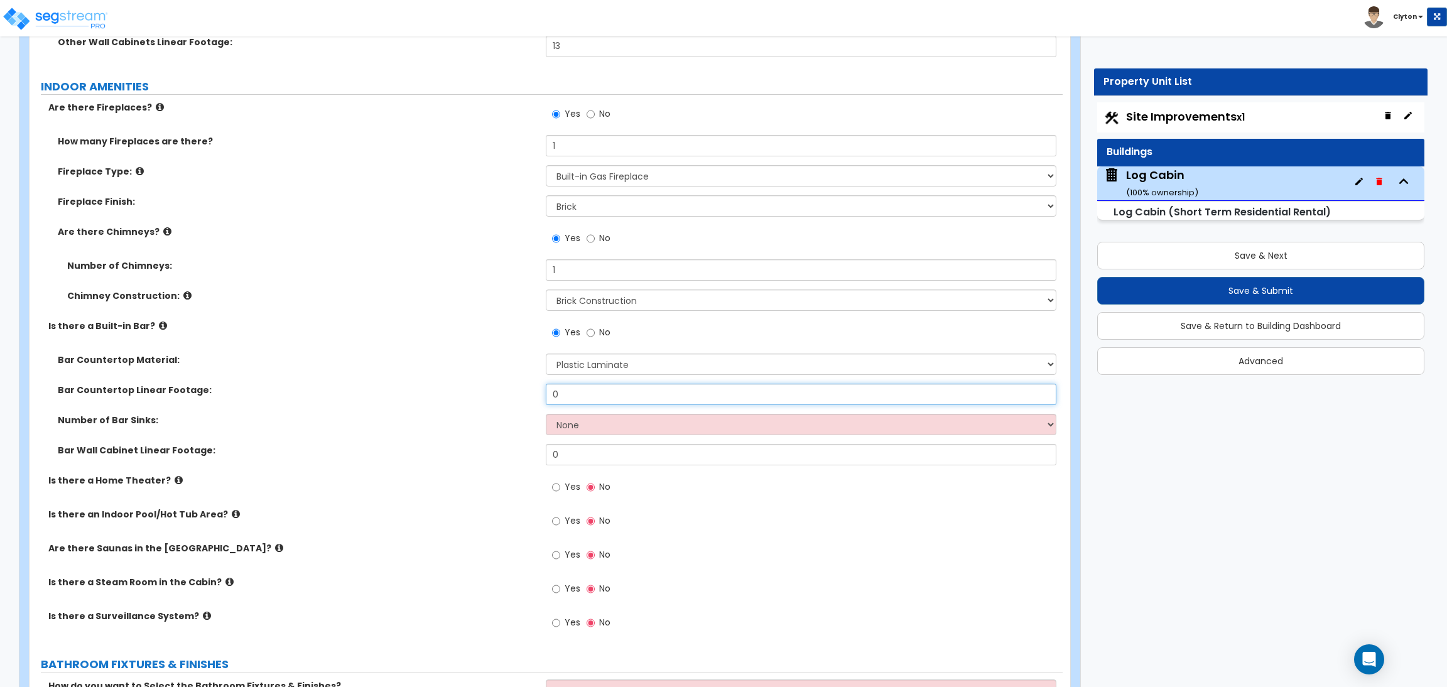
drag, startPoint x: 590, startPoint y: 386, endPoint x: 495, endPoint y: 373, distance: 95.8
click at [496, 374] on div "Bar Countertop Material: Please Choose One Plastic Laminate Solid Surface Stone…" at bounding box center [546, 414] width 1015 height 121
type input "5"
click at [582, 414] on select "None 1 2 3" at bounding box center [801, 424] width 510 height 21
select select "1"
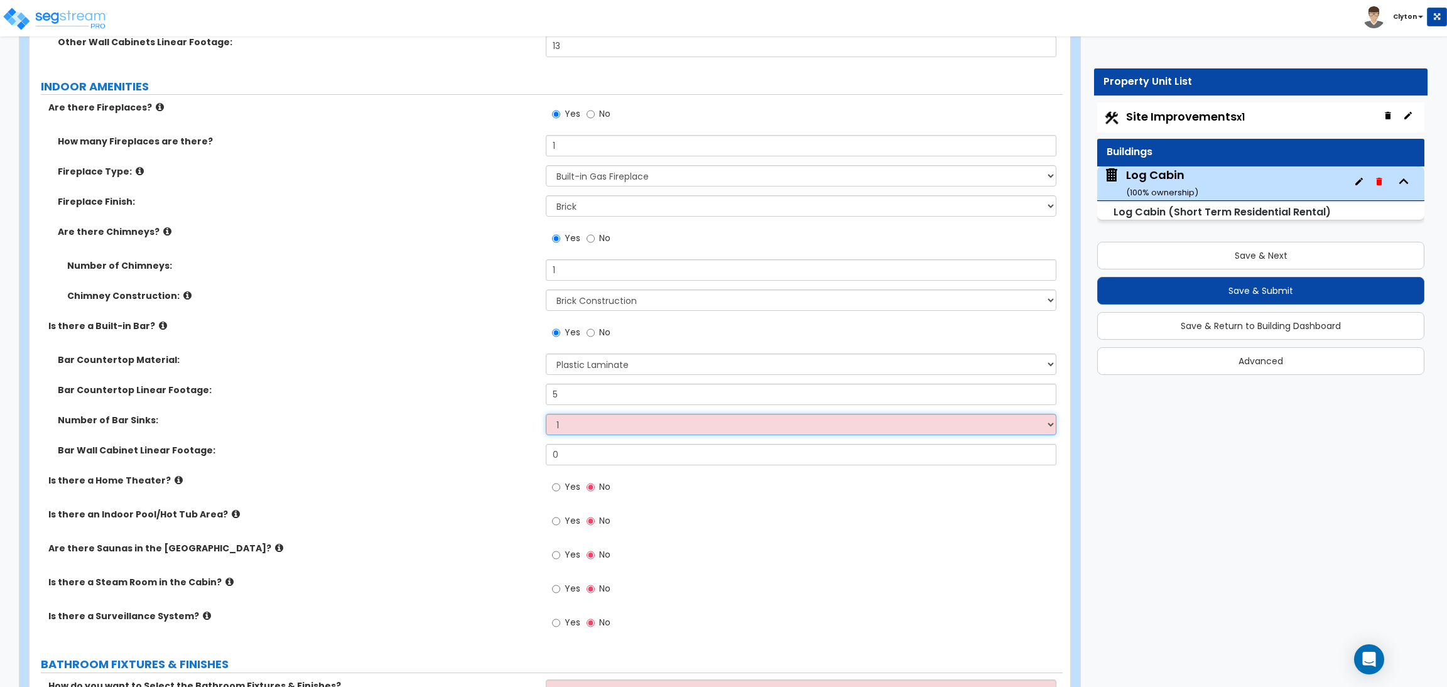
click at [546, 414] on select "None 1 2 3" at bounding box center [801, 424] width 510 height 21
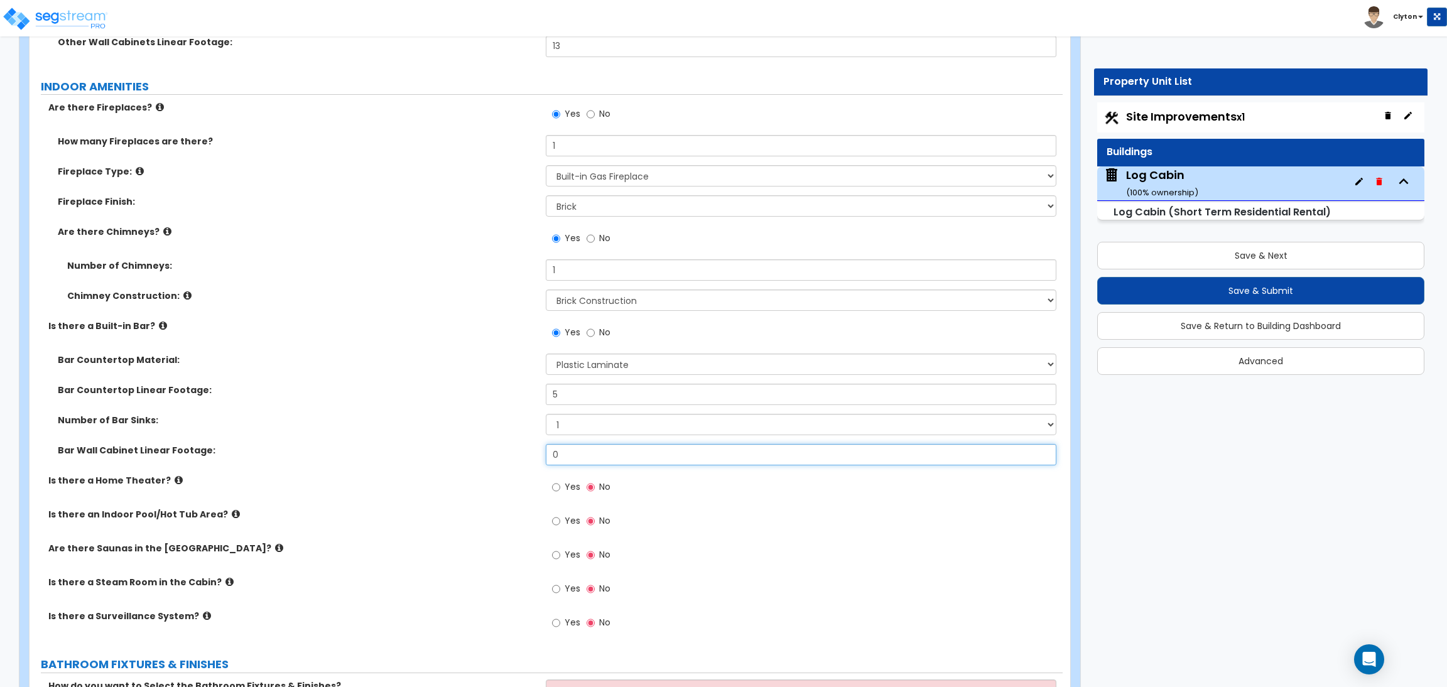
drag, startPoint x: 578, startPoint y: 442, endPoint x: 468, endPoint y: 435, distance: 110.2
click at [474, 435] on div "Bar Countertop Material: Please Choose One Plastic Laminate Solid Surface Stone…" at bounding box center [546, 414] width 1015 height 121
type input "5"
click at [449, 464] on div "Bar Wall Cabinet Linear Footage: 5" at bounding box center [546, 459] width 1033 height 30
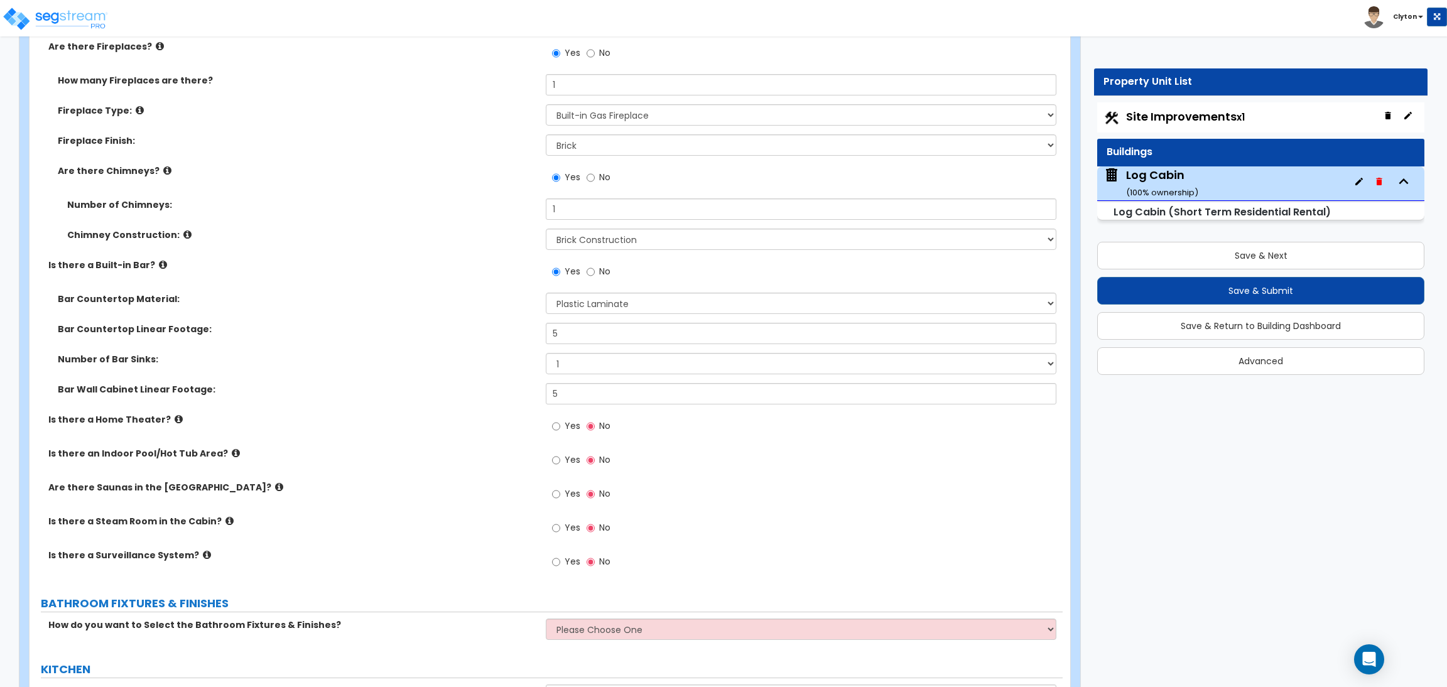
scroll to position [4809, 0]
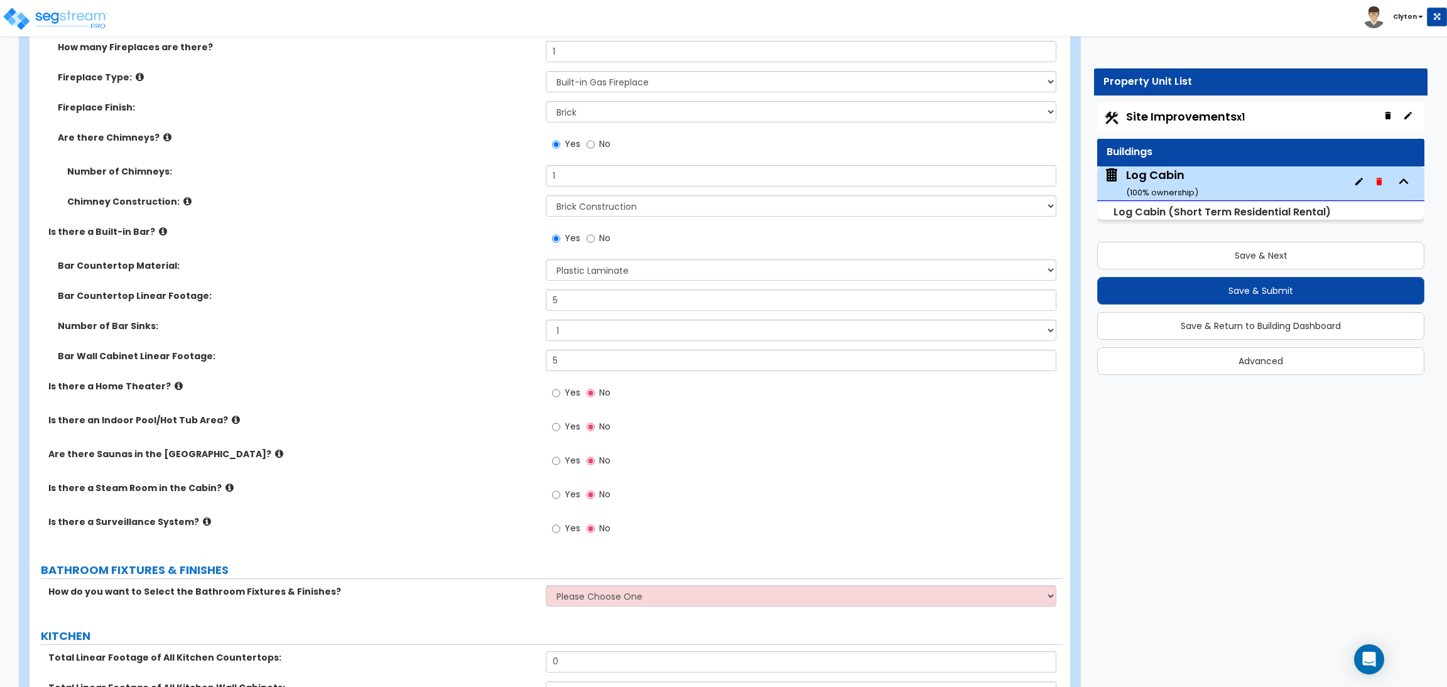
click at [565, 386] on span "Yes" at bounding box center [573, 392] width 16 height 13
click at [560, 386] on input "Yes" at bounding box center [556, 393] width 8 height 14
radio input "true"
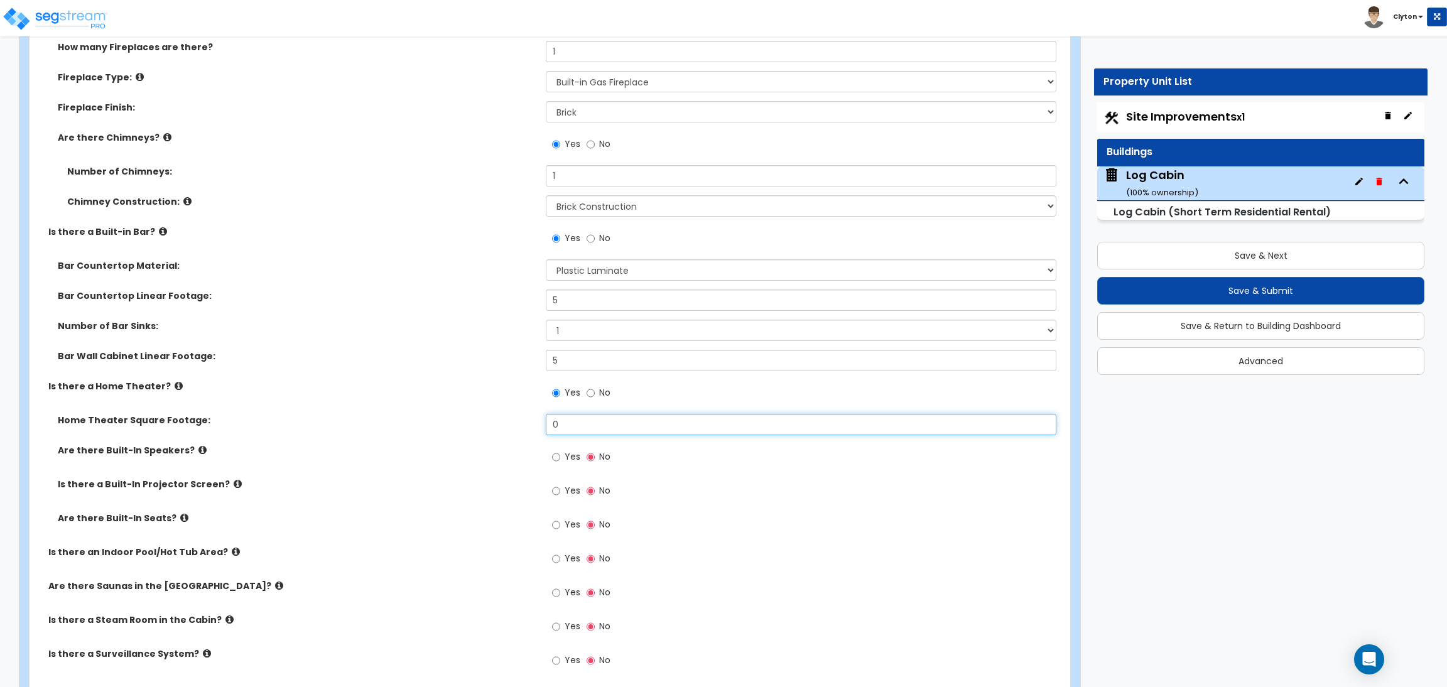
drag, startPoint x: 569, startPoint y: 408, endPoint x: 472, endPoint y: 415, distance: 96.4
click at [474, 415] on div "Home Theater Square Footage: 0" at bounding box center [546, 429] width 1033 height 30
drag, startPoint x: 583, startPoint y: 414, endPoint x: 523, endPoint y: 406, distance: 60.2
click at [523, 414] on div "Home Theater Square Footage: 300" at bounding box center [546, 429] width 1033 height 30
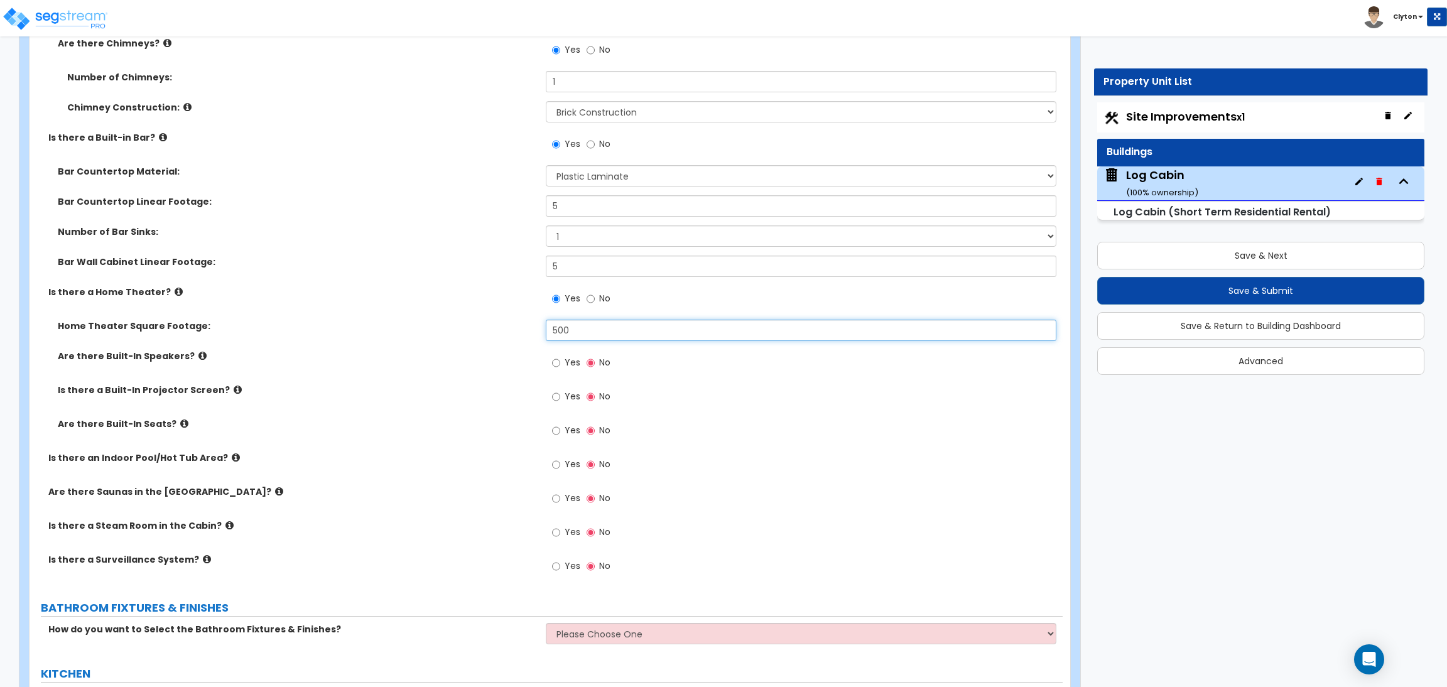
type input "500"
click at [559, 356] on input "Yes" at bounding box center [556, 363] width 8 height 14
radio input "true"
click at [567, 393] on span "Yes" at bounding box center [573, 396] width 16 height 13
click at [560, 393] on input "Yes" at bounding box center [556, 397] width 8 height 14
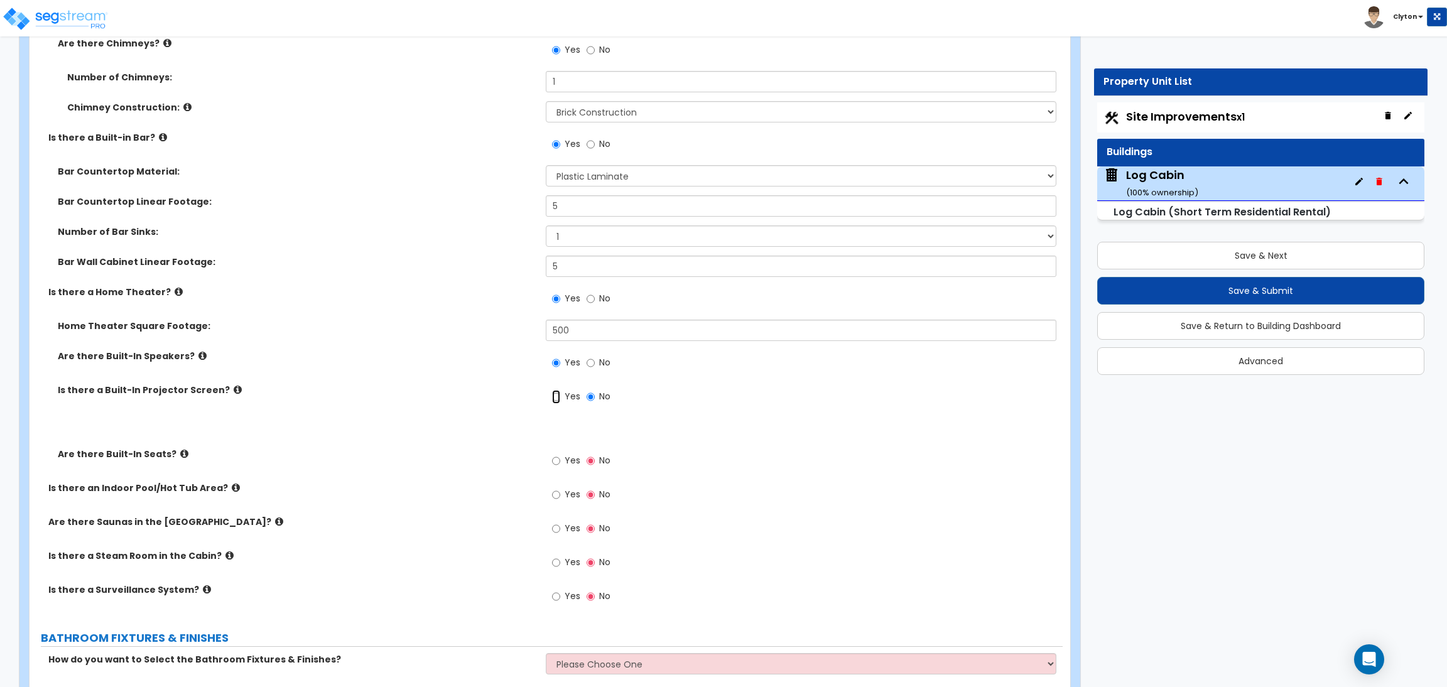
radio input "true"
drag, startPoint x: 584, startPoint y: 415, endPoint x: 507, endPoint y: 406, distance: 77.1
click at [507, 406] on div "Home Theater Square Footage: 500 Are there Built-In Speakers? Yes No Is there a…" at bounding box center [546, 401] width 1015 height 162
type input "1"
drag, startPoint x: 568, startPoint y: 415, endPoint x: 550, endPoint y: 414, distance: 18.3
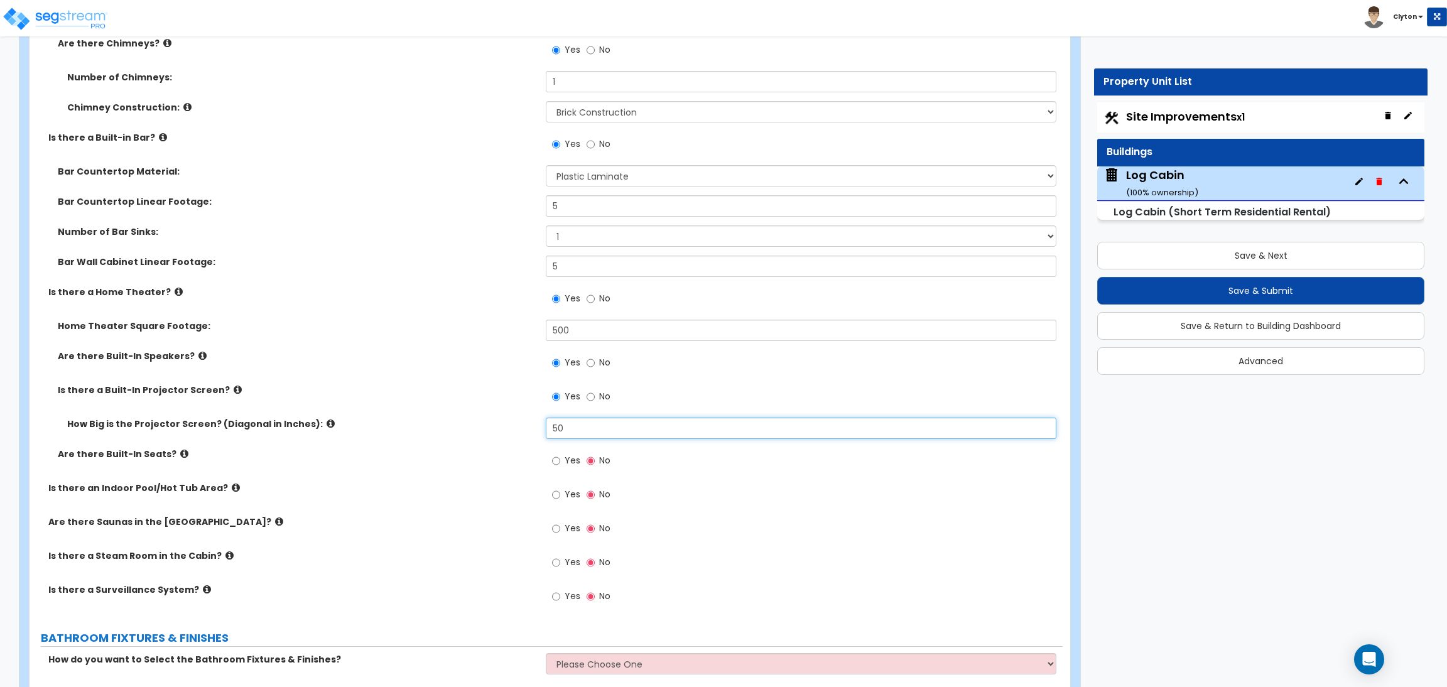
click at [550, 418] on input "50" at bounding box center [801, 428] width 510 height 21
type input "100"
click at [559, 454] on input "Yes" at bounding box center [556, 461] width 8 height 14
radio input "true"
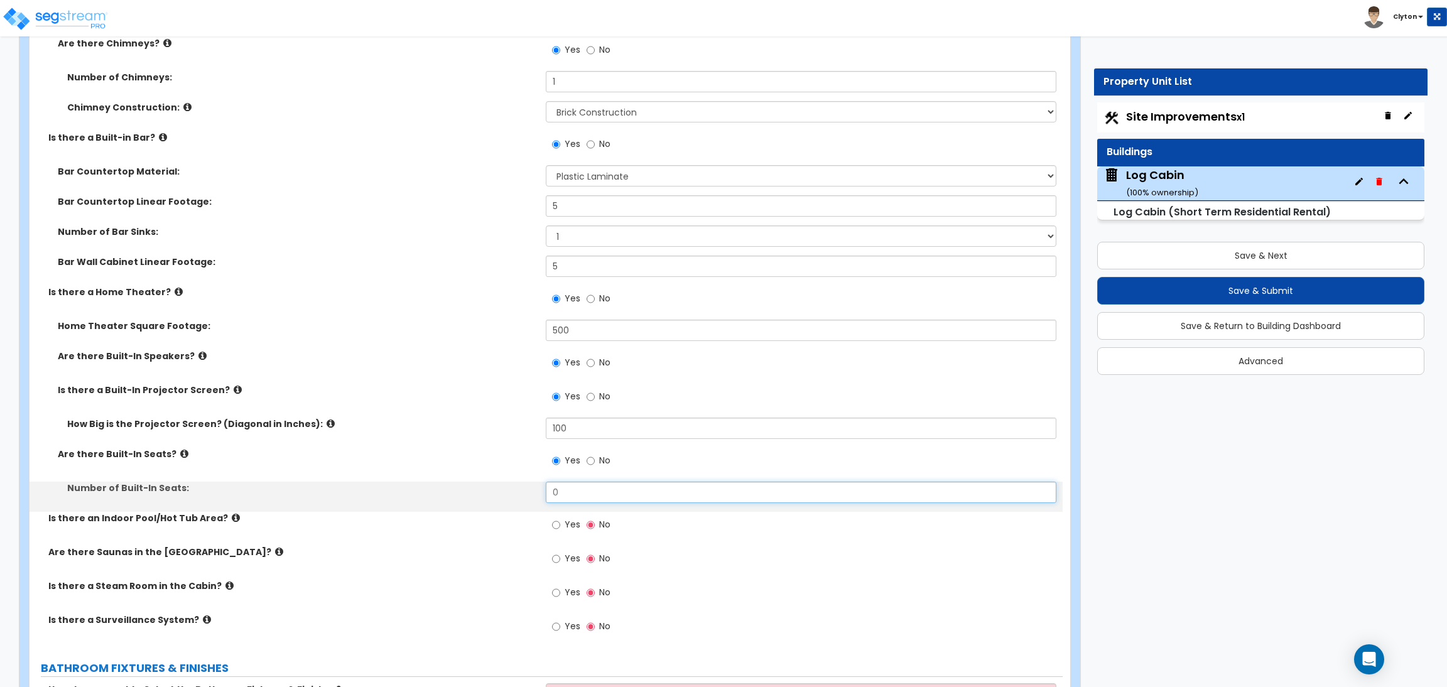
drag, startPoint x: 582, startPoint y: 478, endPoint x: 489, endPoint y: 479, distance: 92.4
click at [489, 482] on div "Number of Built-In Seats: 0" at bounding box center [546, 497] width 1033 height 30
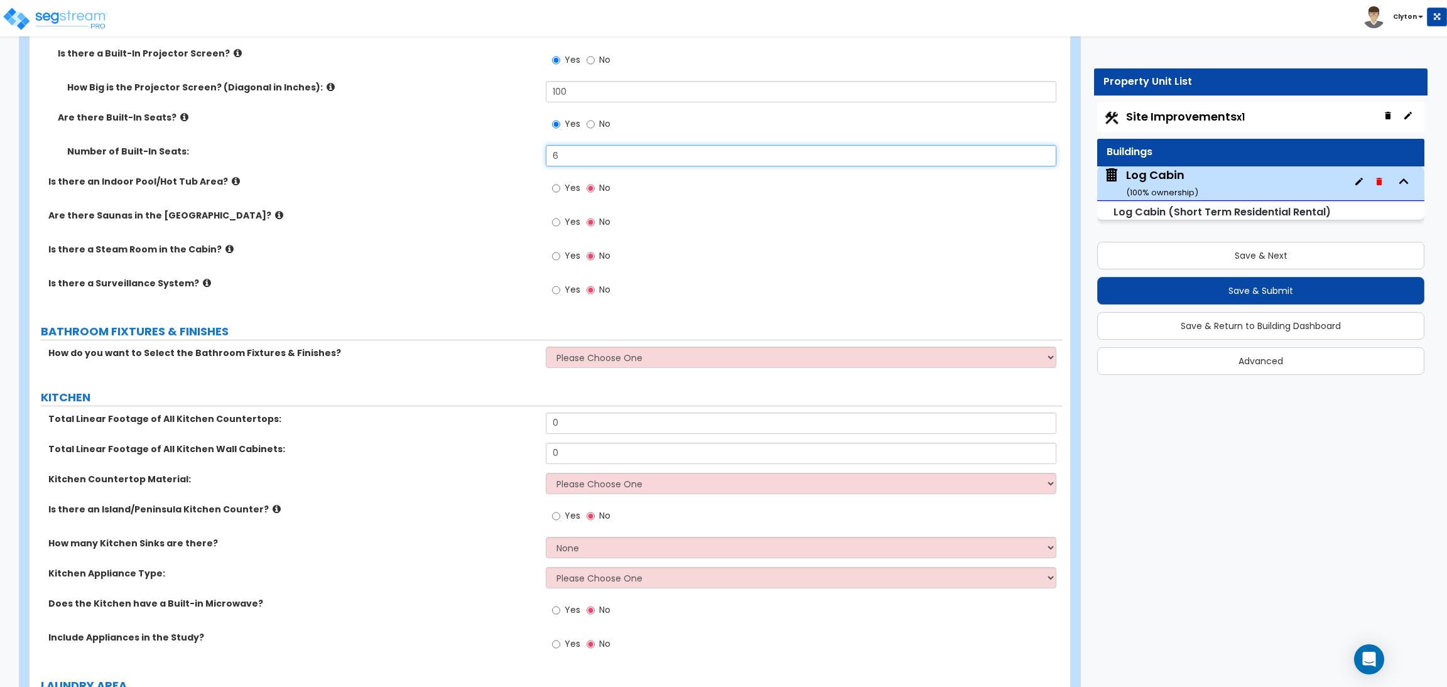
scroll to position [5280, 0]
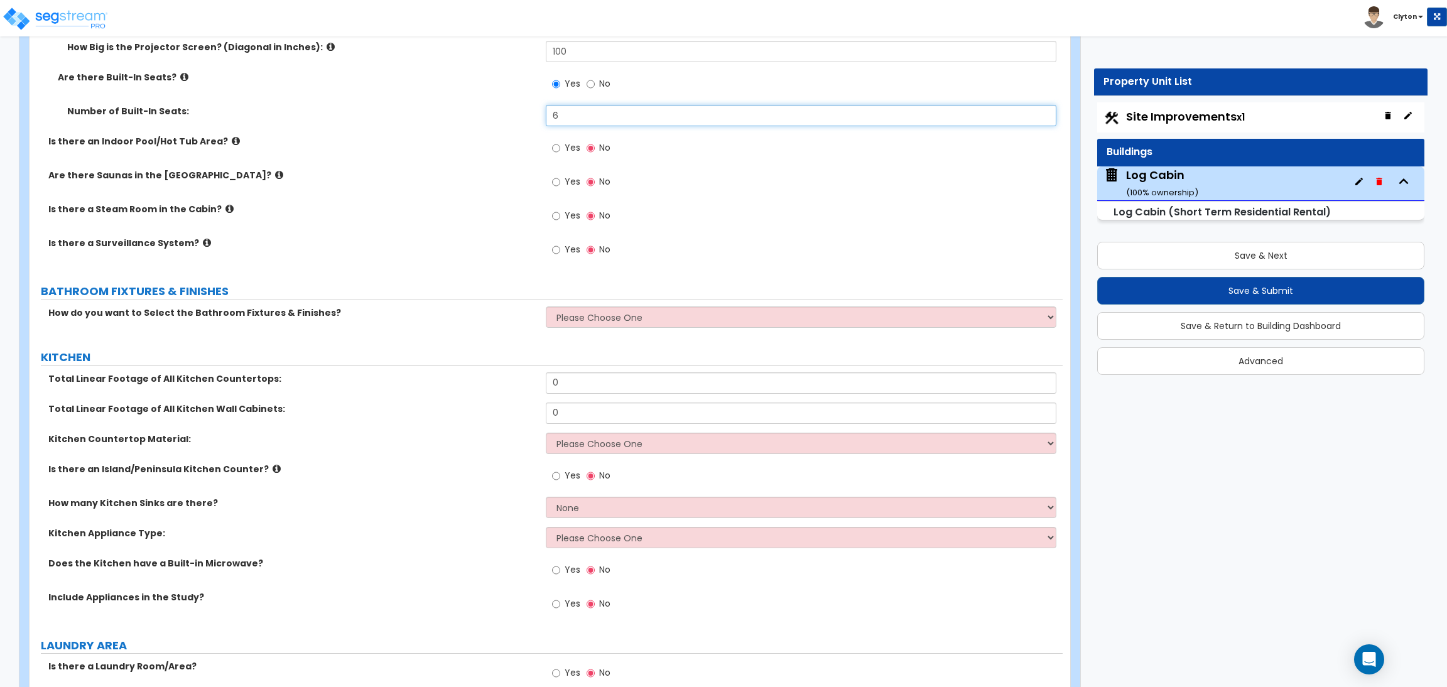
type input "6"
click at [610, 292] on div "BATHROOM FIXTURES & FINISHES" at bounding box center [552, 291] width 1022 height 17
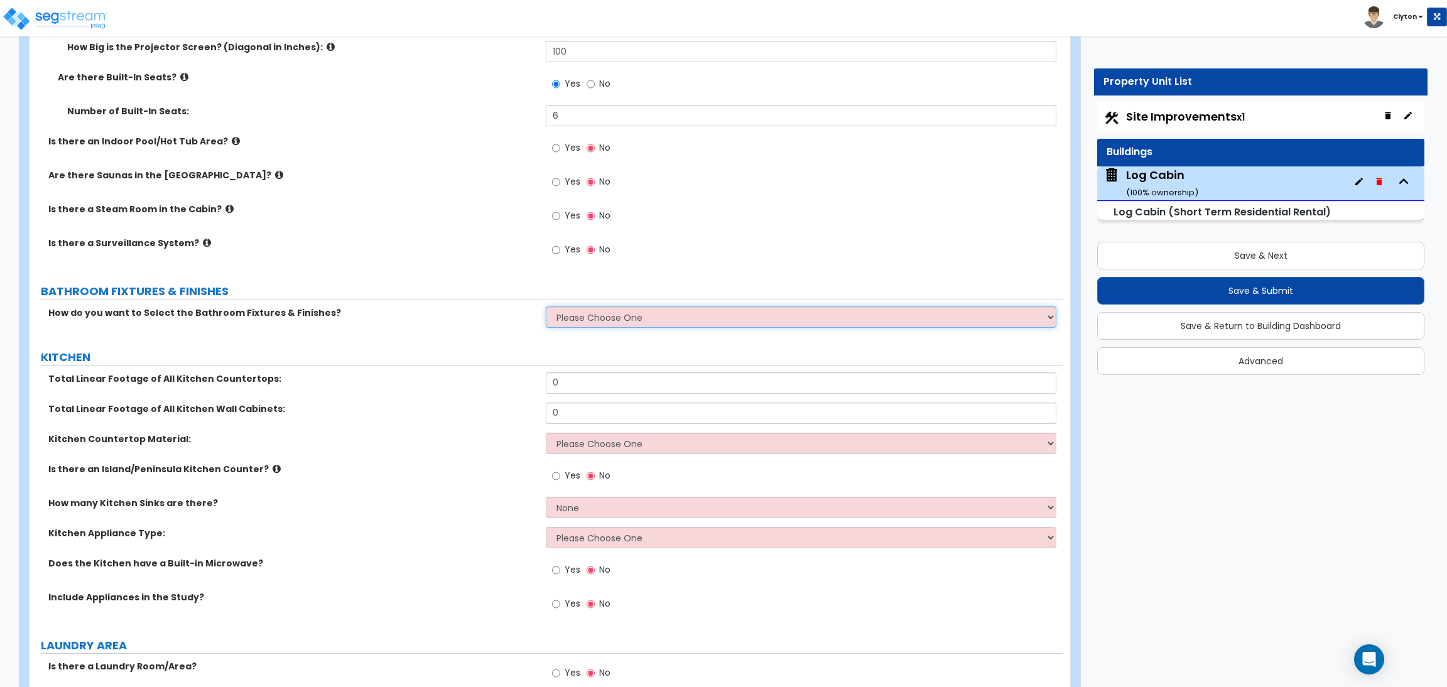
click at [602, 307] on select "Please Choose One I want to Select Fixtures and Finishes only for one Bath and …" at bounding box center [801, 317] width 510 height 21
click at [546, 307] on select "Please Choose One I want to Select Fixtures and Finishes only for one Bath and …" at bounding box center [801, 317] width 510 height 21
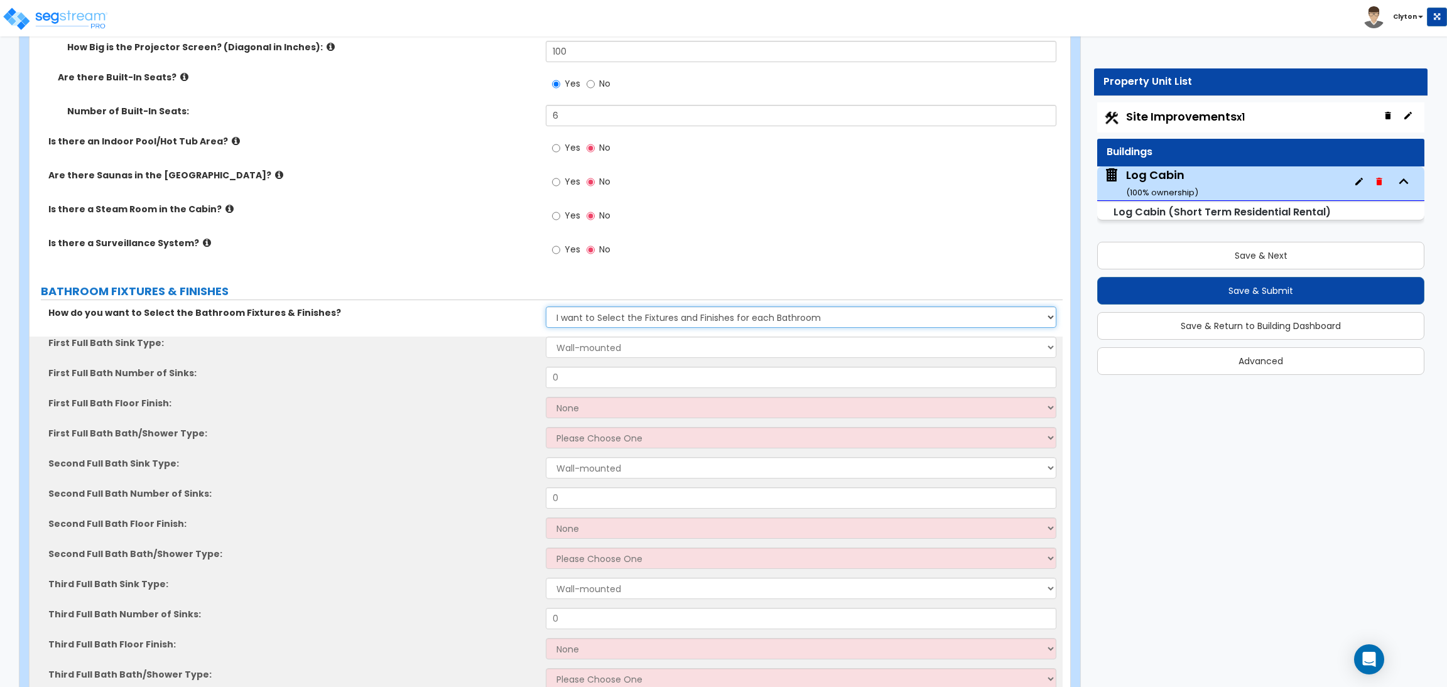
click at [599, 311] on select "Please Choose One I want to Select Fixtures and Finishes only for one Bath and …" at bounding box center [801, 317] width 510 height 21
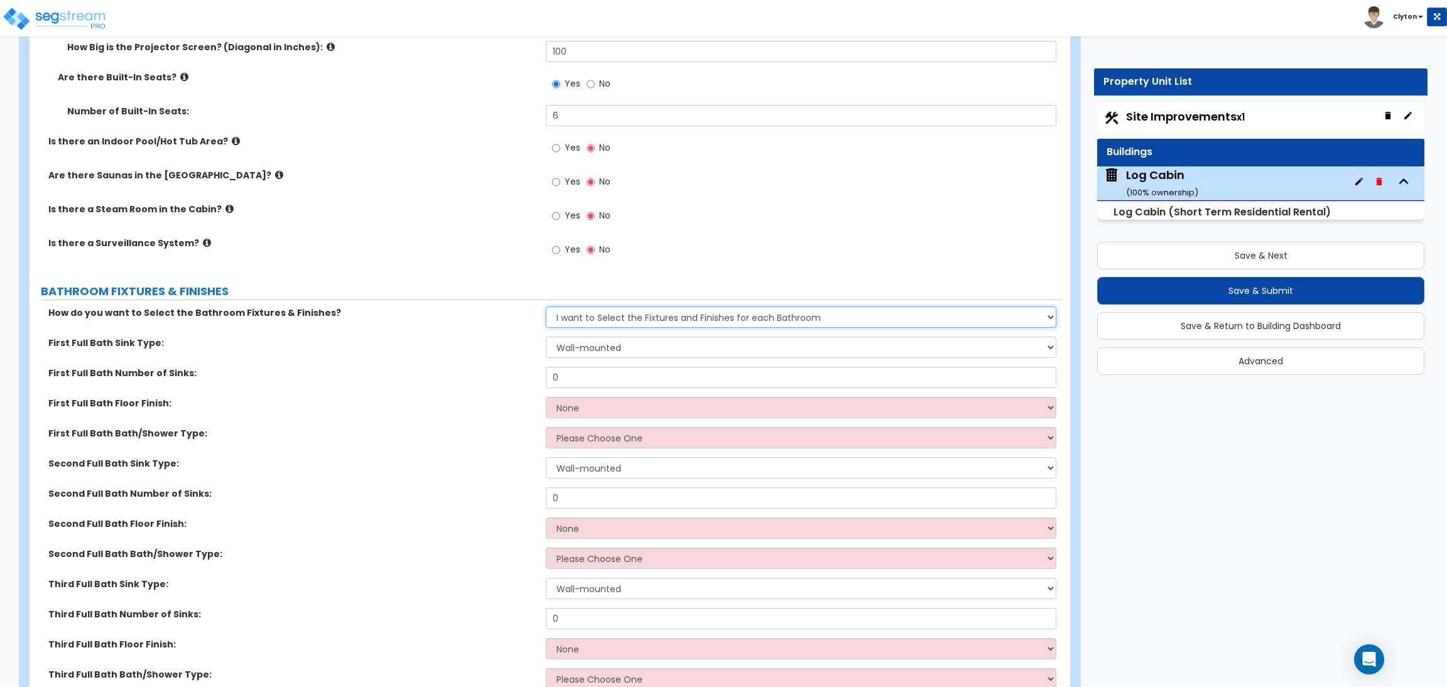
select select "1"
click at [546, 307] on select "Please Choose One I want to Select Fixtures and Finishes only for one Bath and …" at bounding box center [801, 317] width 510 height 21
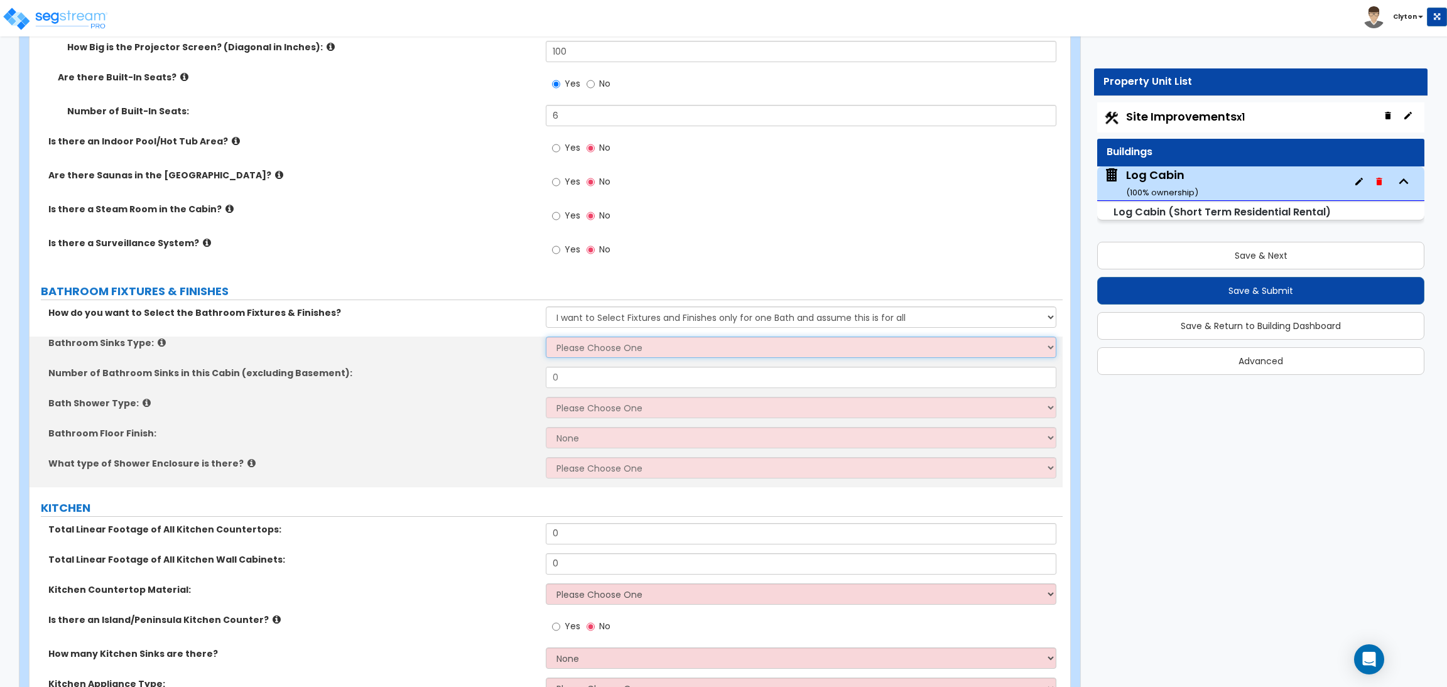
click at [589, 337] on select "Please Choose One Wall-mounted Pedestal-mounted Vanity-mounted" at bounding box center [801, 347] width 510 height 21
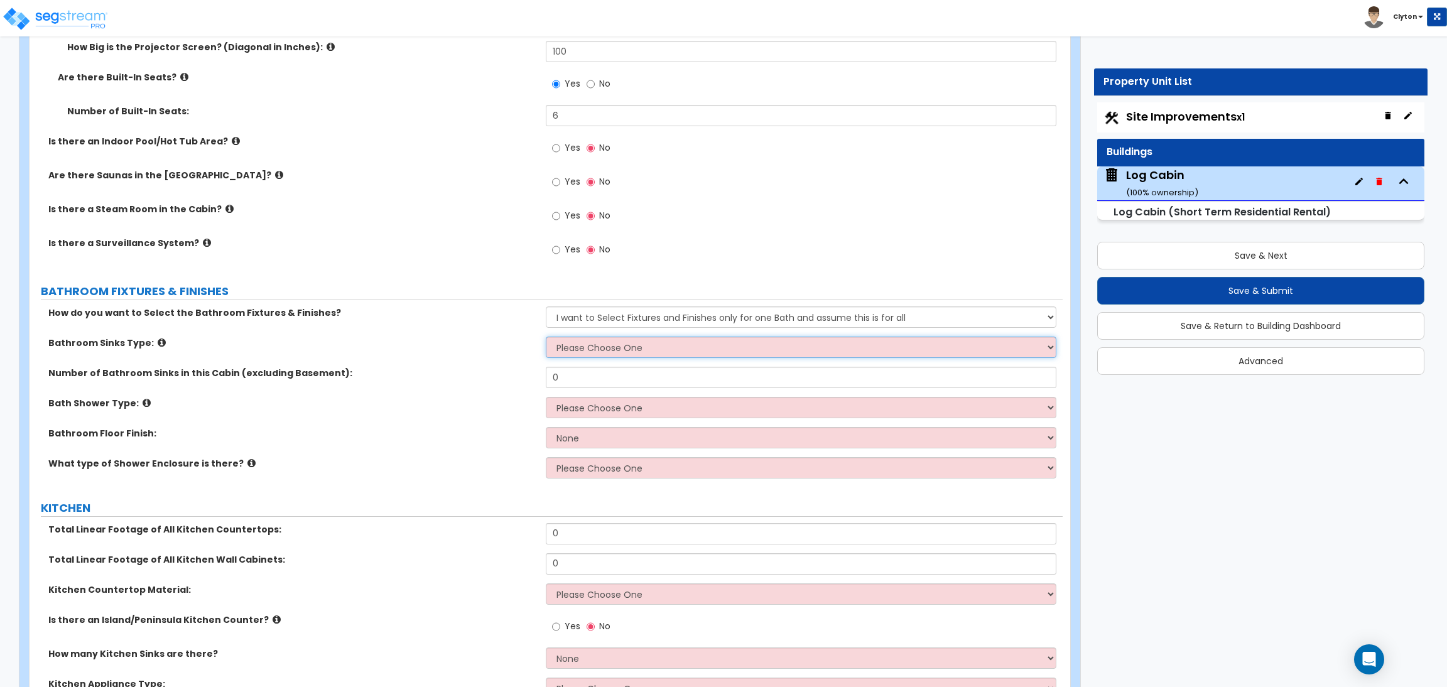
select select "1"
click at [546, 337] on select "Please Choose One Wall-mounted Pedestal-mounted Vanity-mounted" at bounding box center [801, 347] width 510 height 21
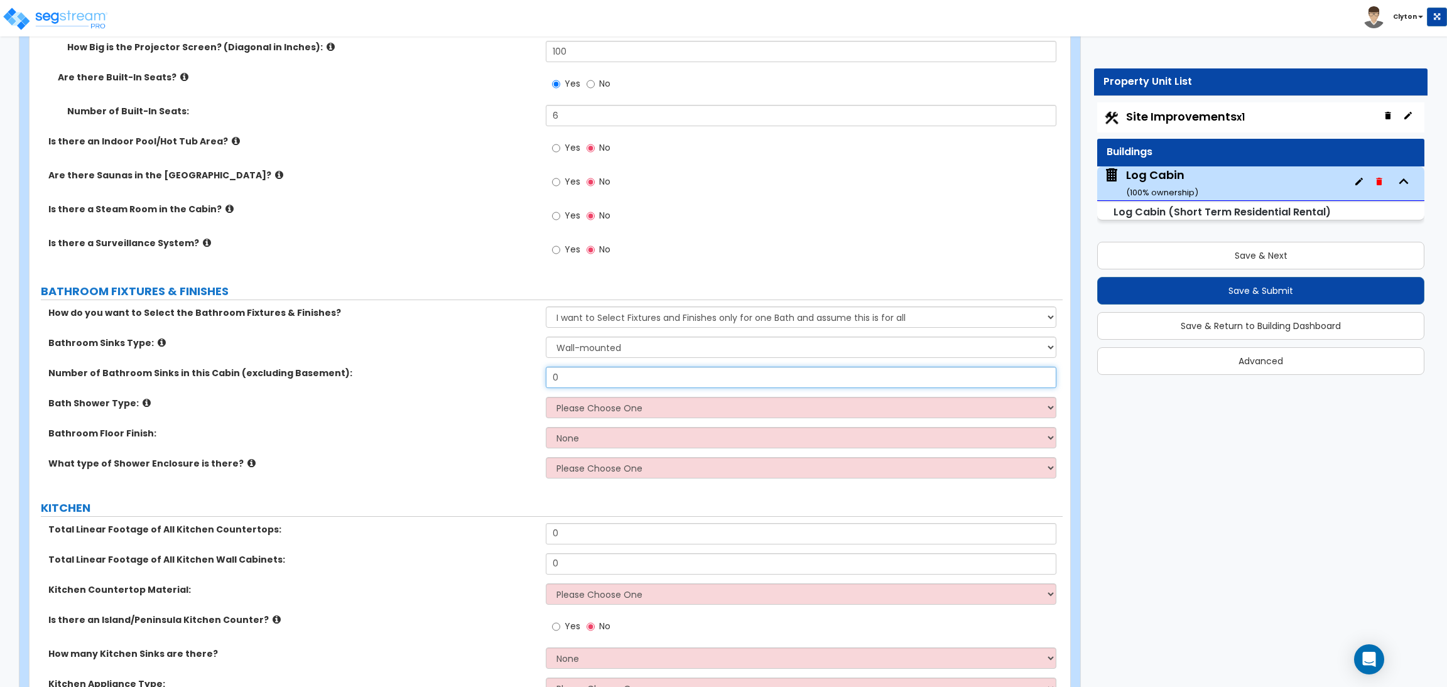
drag, startPoint x: 591, startPoint y: 361, endPoint x: 503, endPoint y: 360, distance: 88.6
click at [503, 367] on div "Number of Bathroom Sinks in this Cabin (excluding Basement): 0" at bounding box center [546, 382] width 1033 height 30
click at [556, 397] on select "Please Choose One Standalone Shower Bathtub - Shower Combination" at bounding box center [801, 407] width 510 height 21
drag, startPoint x: 572, startPoint y: 371, endPoint x: 526, endPoint y: 358, distance: 47.6
click at [526, 367] on div "Number of Bathroom Sinks in this Cabin (excluding Basement): 3" at bounding box center [546, 382] width 1033 height 30
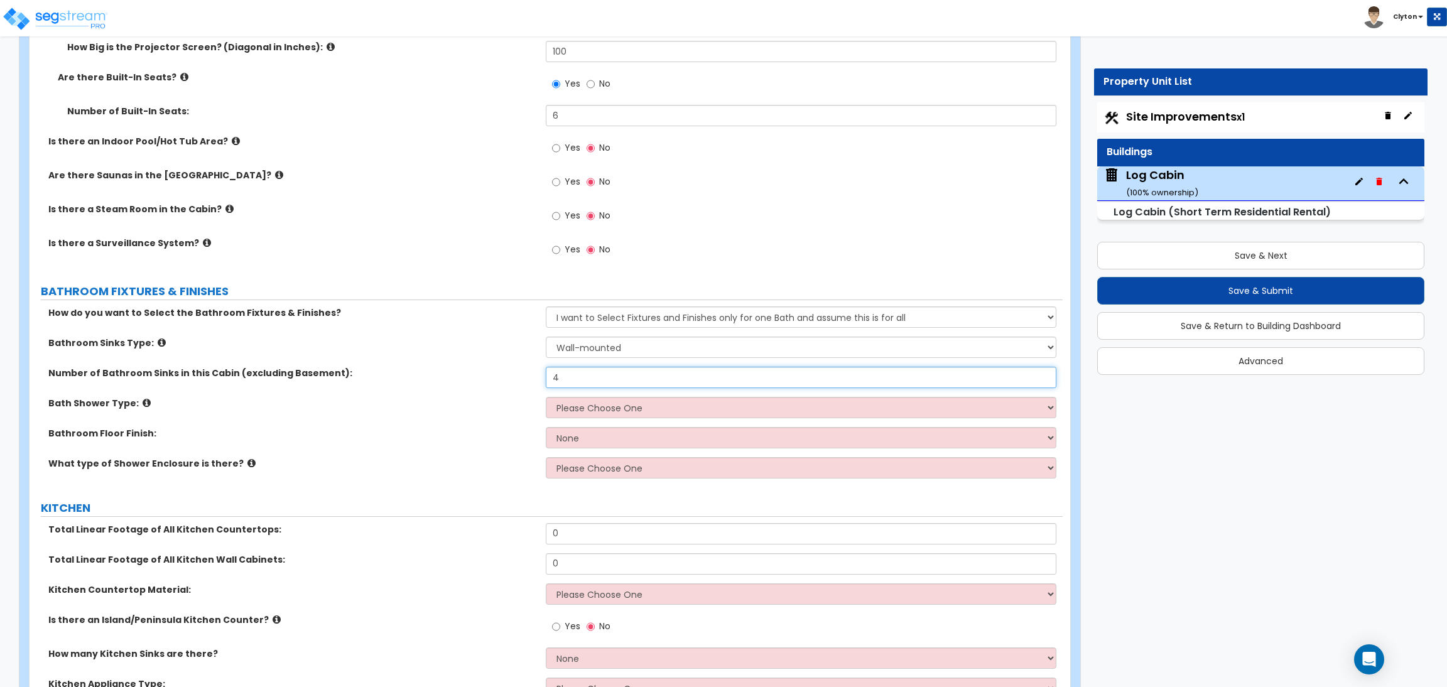
type input "4"
click at [557, 397] on select "Please Choose One Standalone Shower Bathtub - Shower Combination" at bounding box center [801, 407] width 510 height 21
select select "1"
click at [546, 397] on select "Please Choose One Standalone Shower Bathtub - Shower Combination" at bounding box center [801, 407] width 510 height 21
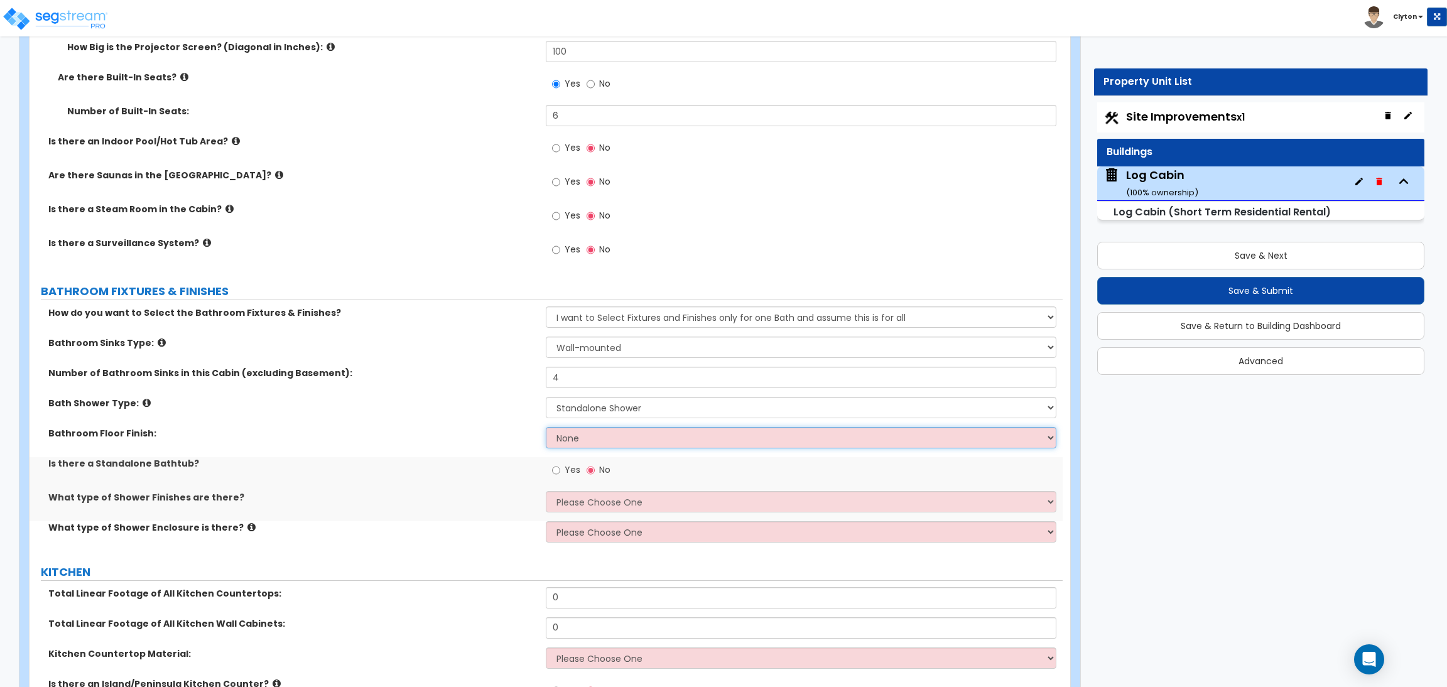
click at [594, 433] on select "None Tile Flooring Hardwood Flooring Resilient Laminate Flooring VCT Flooring S…" at bounding box center [801, 437] width 510 height 21
select select "1"
click at [546, 427] on select "None Tile Flooring Hardwood Flooring Resilient Laminate Flooring VCT Flooring S…" at bounding box center [801, 437] width 510 height 21
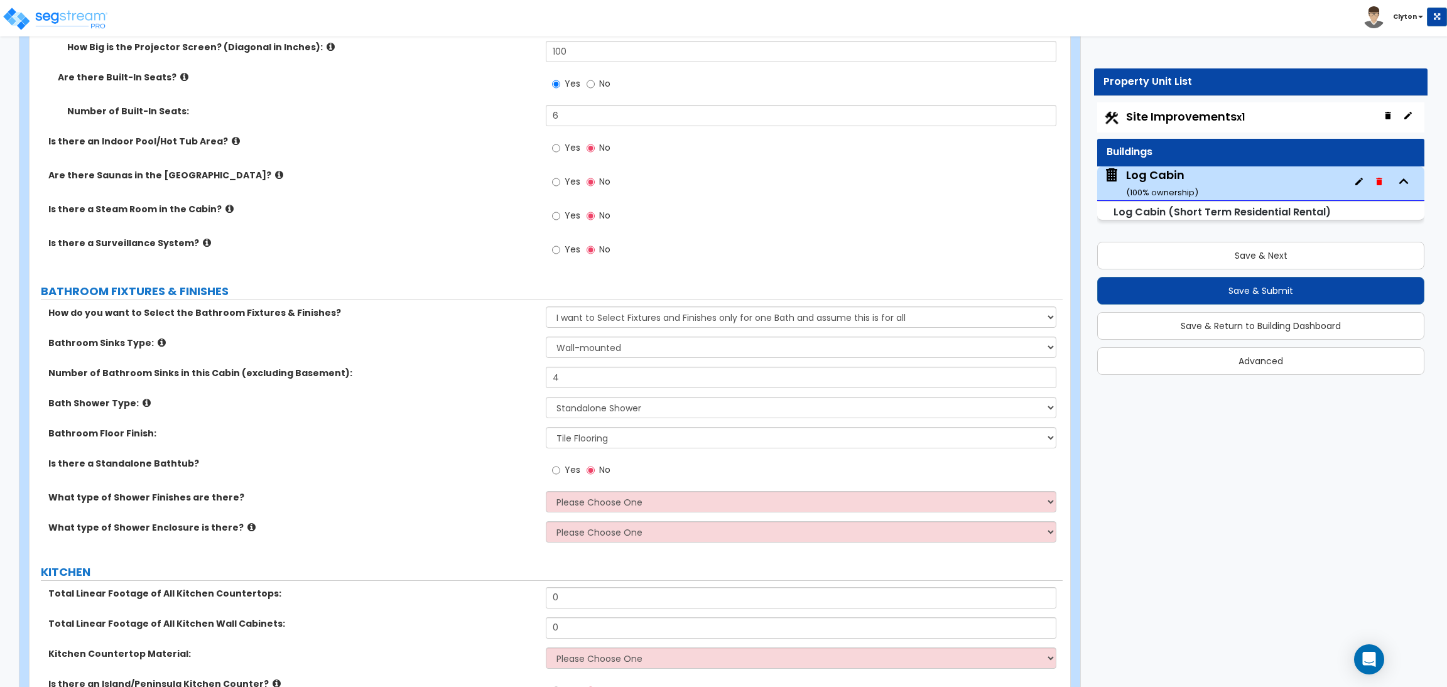
click at [562, 461] on label "Yes" at bounding box center [566, 471] width 28 height 21
click at [560, 464] on input "Yes" at bounding box center [556, 471] width 8 height 14
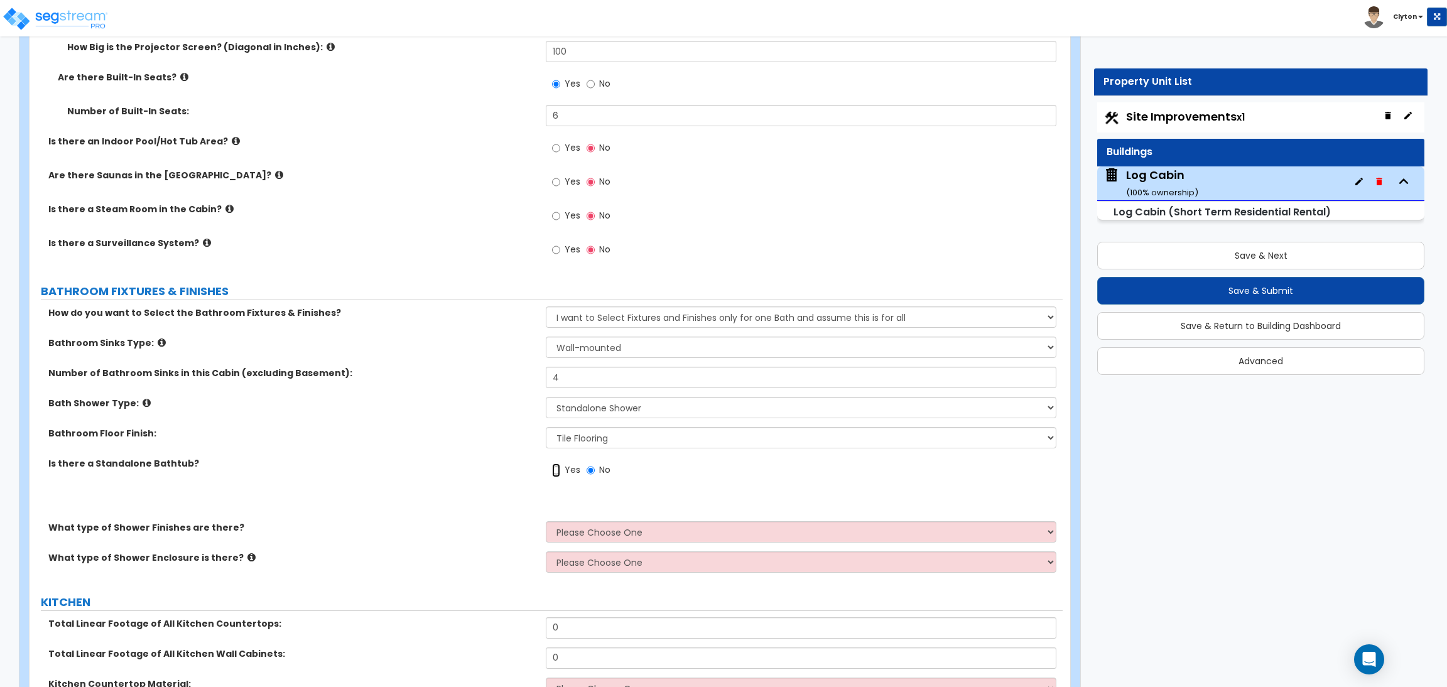
radio input "true"
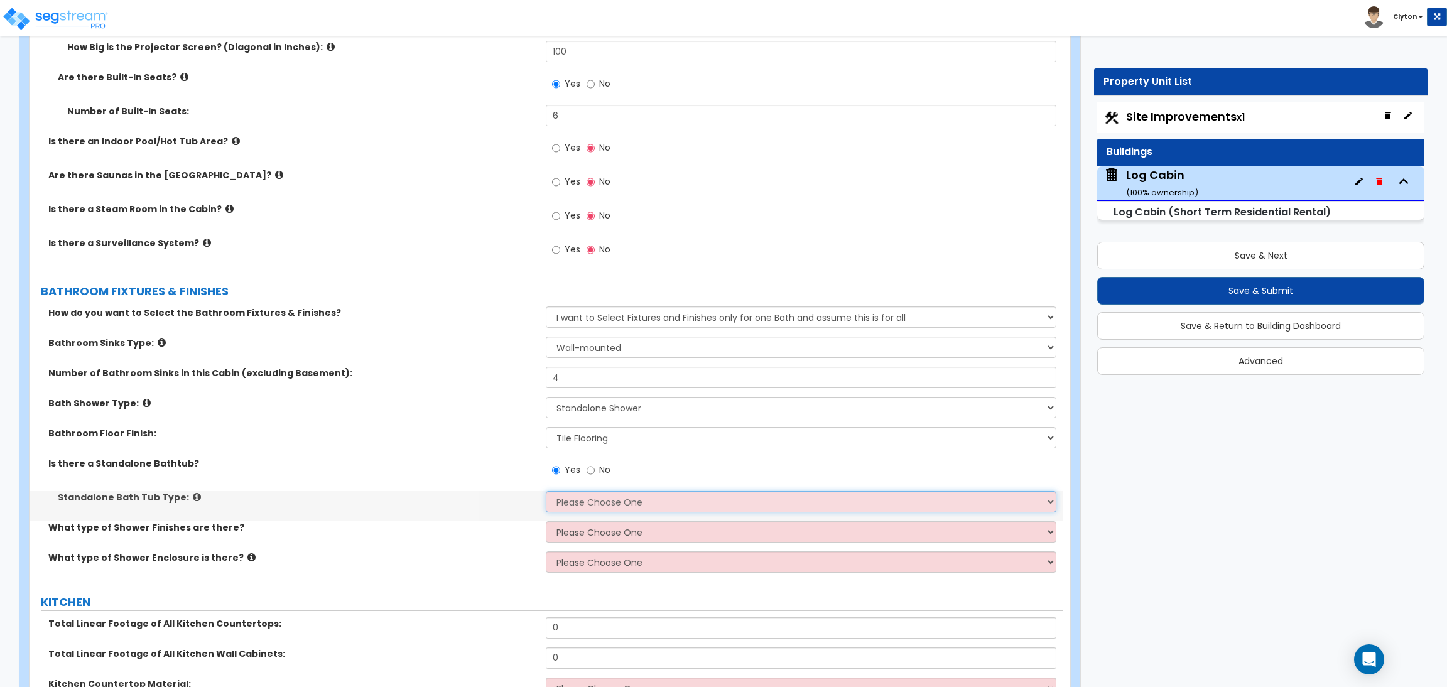
click at [572, 491] on select "Please Choose One Freestanding Bathtub Recessed Bathtub Walk-in Bathtub" at bounding box center [801, 501] width 510 height 21
select select "2"
click at [546, 491] on select "Please Choose One Freestanding Bathtub Recessed Bathtub Walk-in Bathtub" at bounding box center [801, 501] width 510 height 21
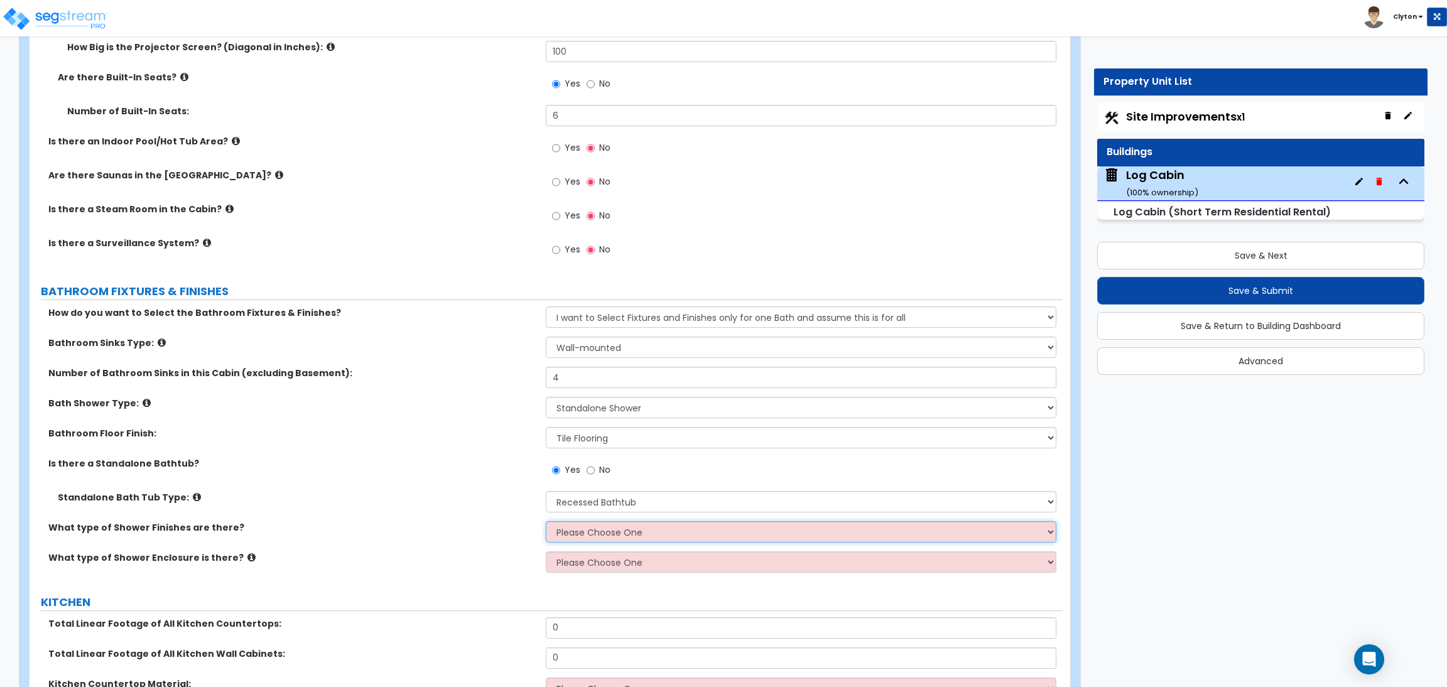
click at [587, 526] on select "Please Choose One Plastic Tile Stone" at bounding box center [801, 531] width 510 height 21
select select "1"
click at [546, 521] on select "Please Choose One Plastic Tile Stone" at bounding box center [801, 531] width 510 height 21
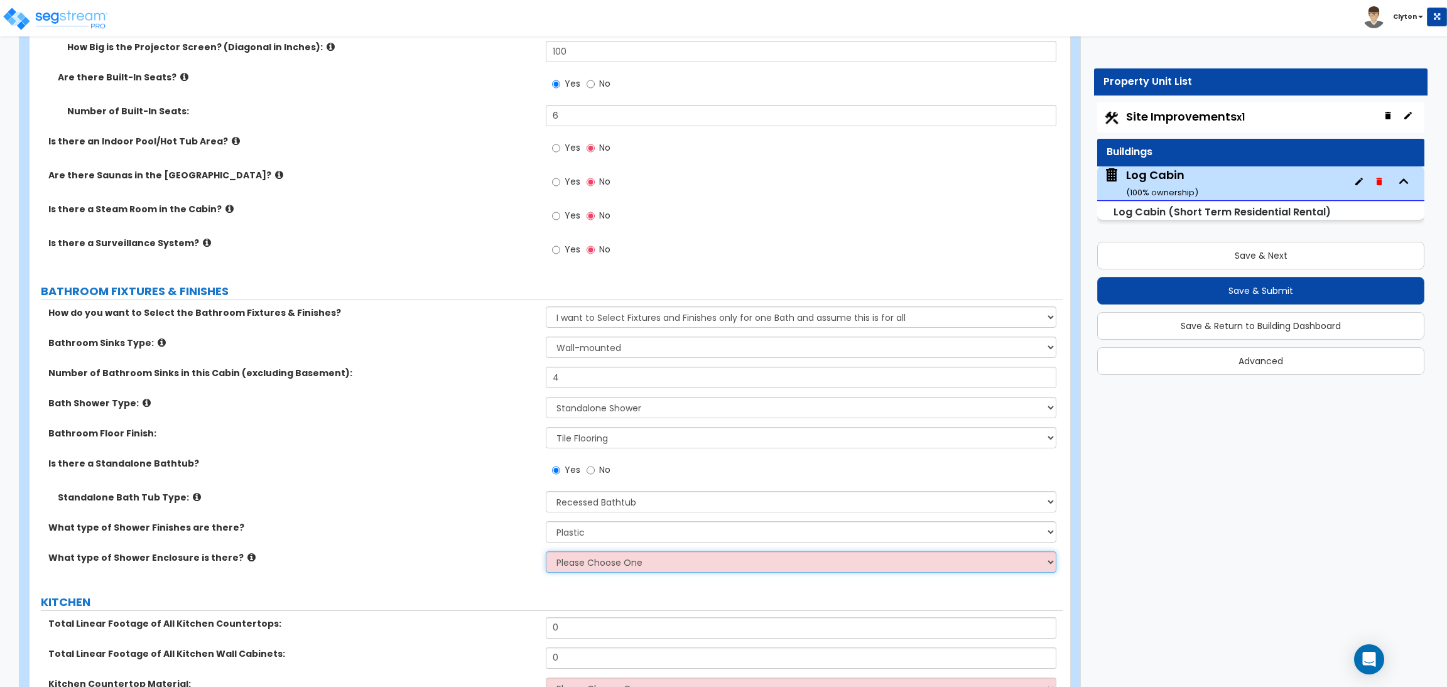
click at [585, 552] on select "Please Choose One Curtain & [PERSON_NAME] Sliding Doors Glass Hinged Doors" at bounding box center [801, 562] width 510 height 21
click at [546, 552] on select "Please Choose One Curtain & [PERSON_NAME] Sliding Doors Glass Hinged Doors" at bounding box center [801, 562] width 510 height 21
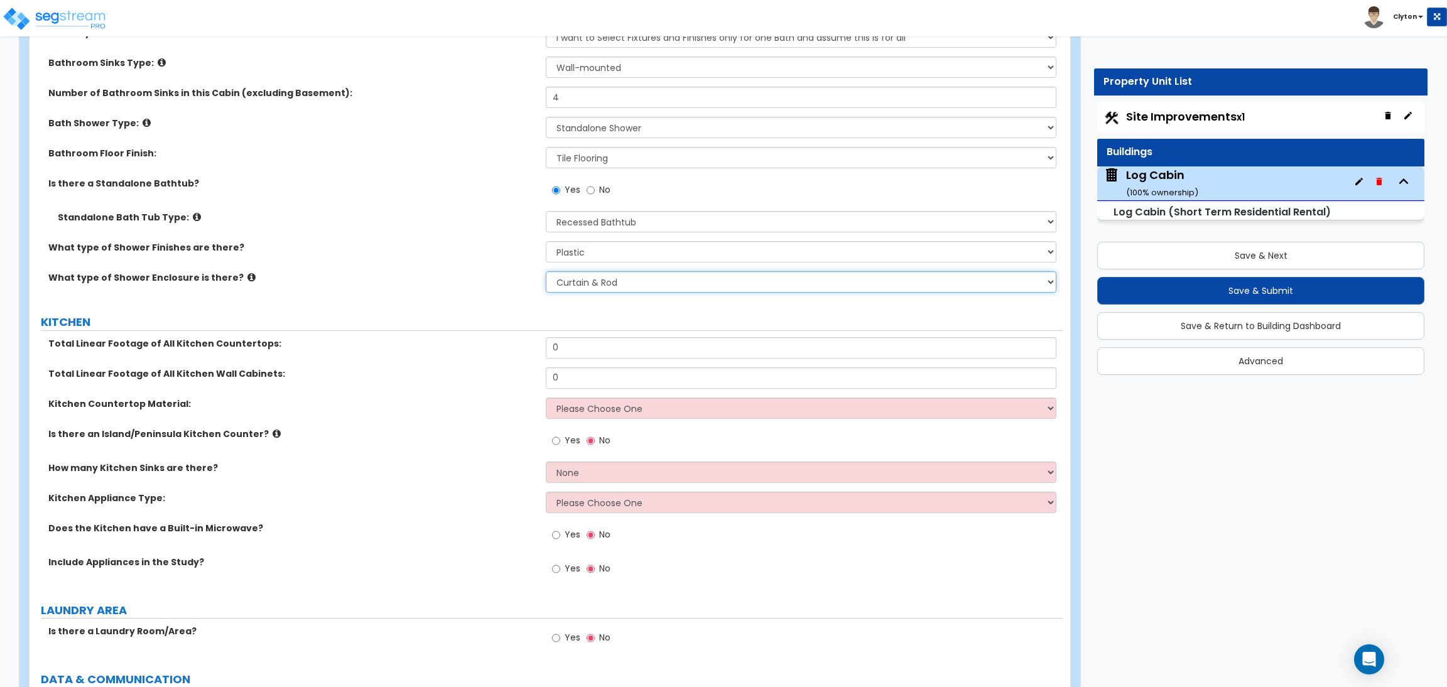
scroll to position [5562, 0]
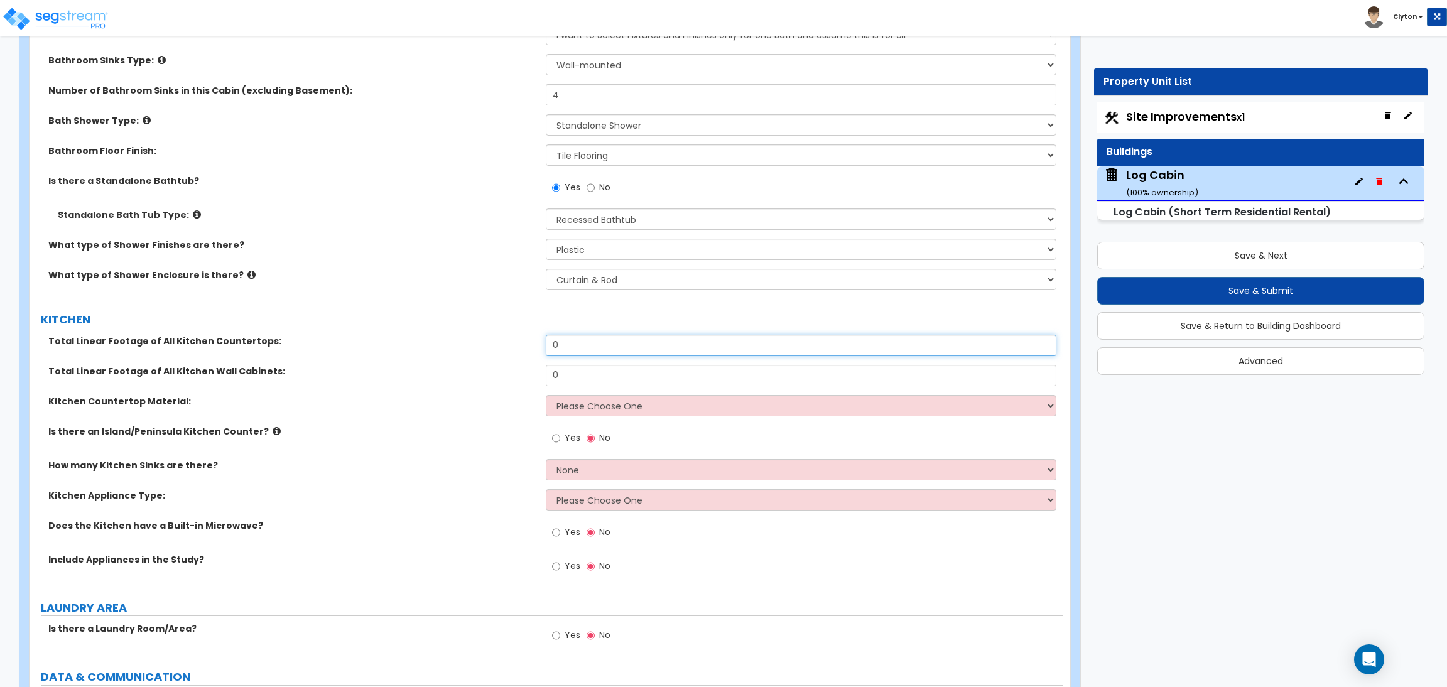
drag, startPoint x: 596, startPoint y: 333, endPoint x: 499, endPoint y: 333, distance: 96.7
click at [503, 335] on div "Total Linear Footage of All Kitchen Countertops: 0" at bounding box center [546, 350] width 1033 height 30
drag, startPoint x: 586, startPoint y: 337, endPoint x: 538, endPoint y: 336, distance: 47.1
click at [538, 336] on div "Total Linear Footage of All Kitchen Countertops: 0" at bounding box center [546, 350] width 1033 height 30
drag, startPoint x: 583, startPoint y: 337, endPoint x: 530, endPoint y: 333, distance: 53.5
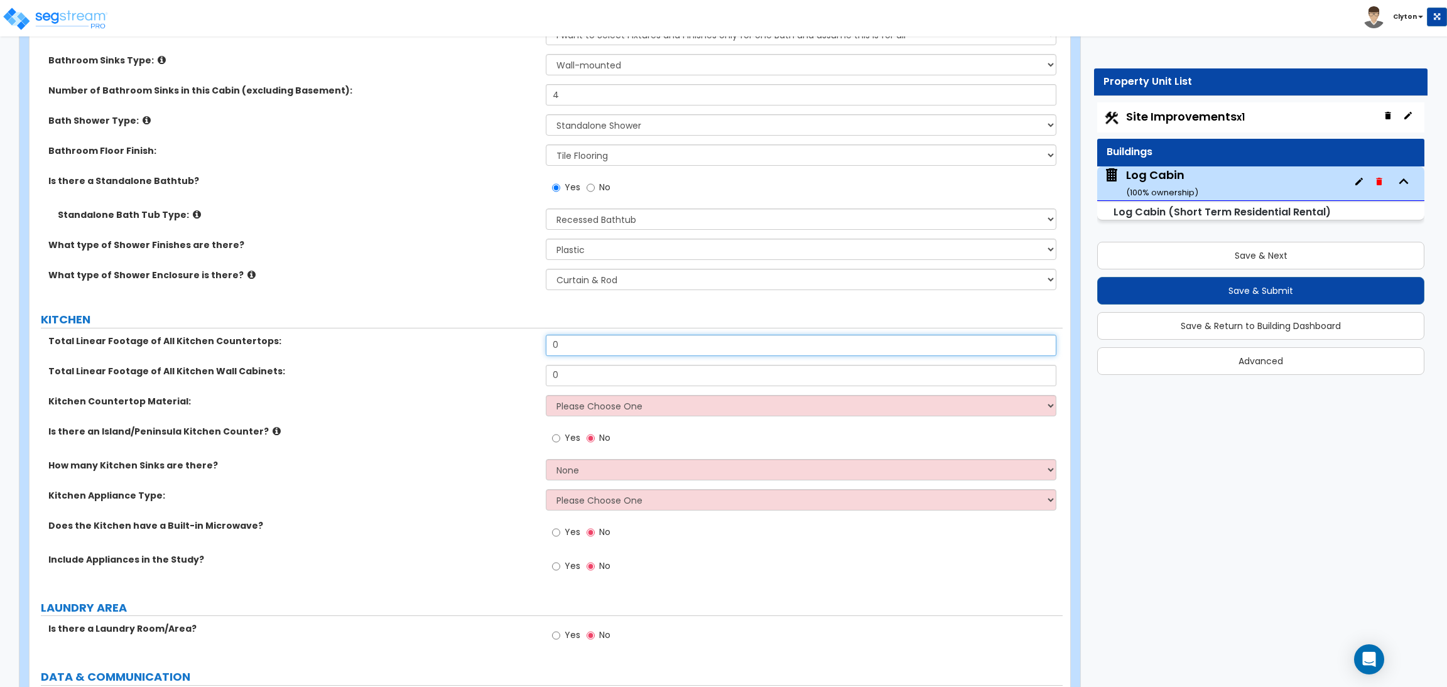
click at [530, 335] on div "Total Linear Footage of All Kitchen Countertops: 0" at bounding box center [546, 350] width 1033 height 30
drag, startPoint x: 574, startPoint y: 335, endPoint x: 528, endPoint y: 335, distance: 45.2
click at [529, 335] on div "Total Linear Footage of All Kitchen Countertops: 0" at bounding box center [546, 350] width 1033 height 30
drag, startPoint x: 550, startPoint y: 360, endPoint x: 519, endPoint y: 360, distance: 30.8
click at [532, 365] on div "Total Linear Footage of All Kitchen Wall Cabinets: 0" at bounding box center [546, 380] width 1033 height 30
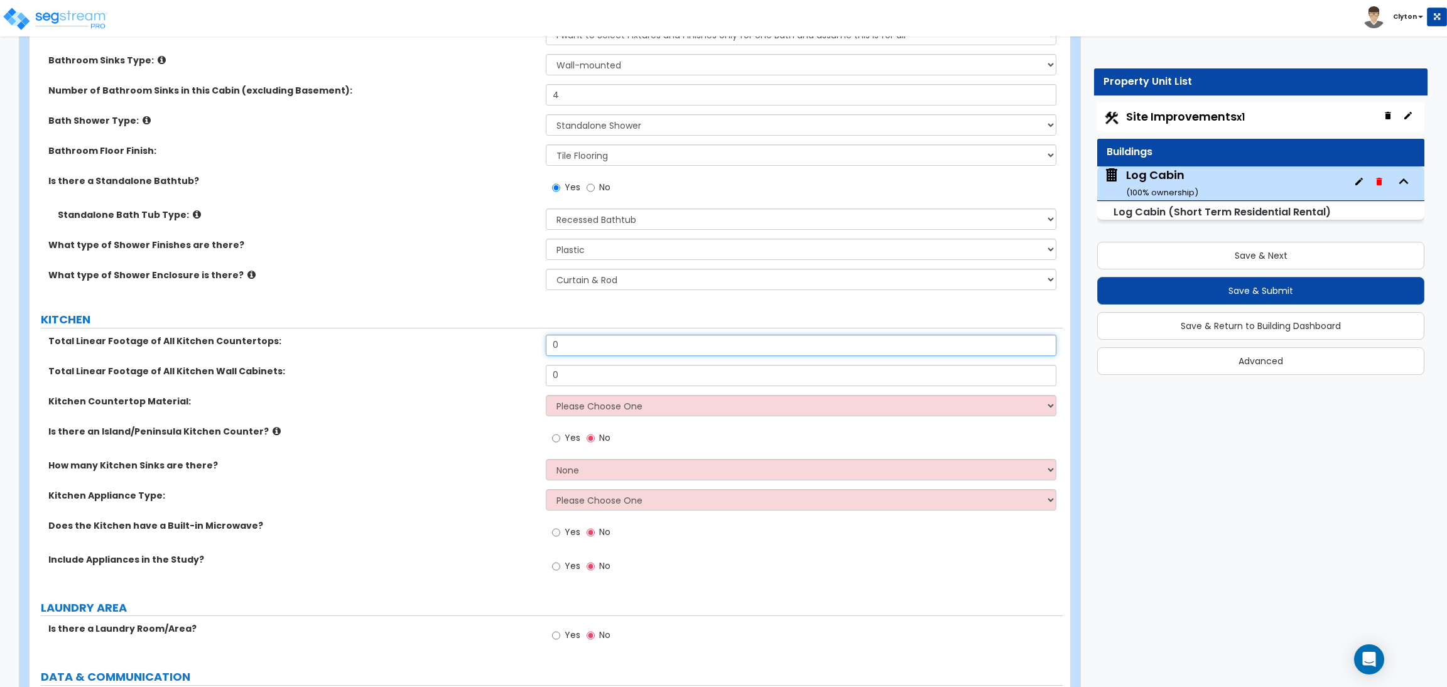
drag, startPoint x: 574, startPoint y: 332, endPoint x: 534, endPoint y: 334, distance: 39.6
click at [537, 335] on div "Total Linear Footage of All Kitchen Countertops: 0" at bounding box center [546, 350] width 1033 height 30
drag, startPoint x: 572, startPoint y: 362, endPoint x: 502, endPoint y: 361, distance: 70.4
click at [508, 365] on div "Total Linear Footage of All Kitchen Wall Cabinets: 0" at bounding box center [546, 380] width 1033 height 30
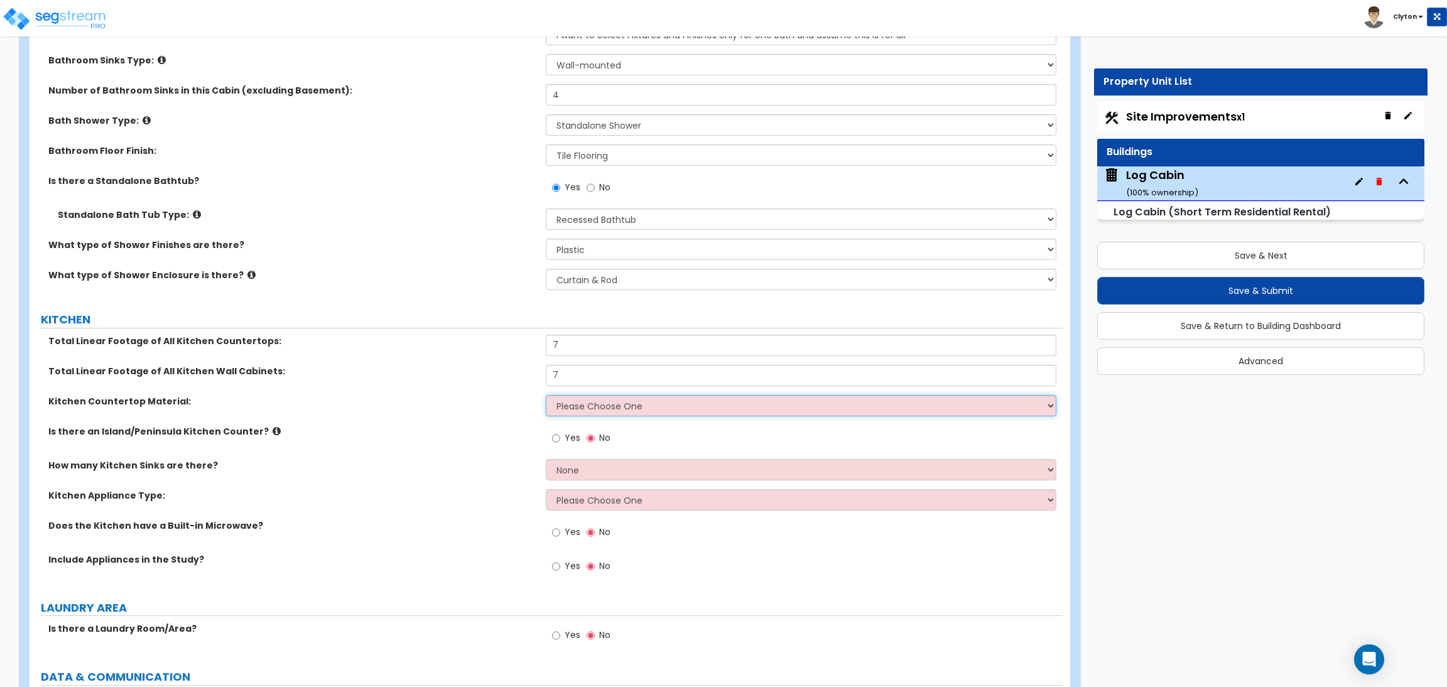
click at [587, 401] on select "Please Choose One Plastic Laminate Solid Surface Stone Quartz Marble Tile Wood …" at bounding box center [801, 405] width 510 height 21
click at [546, 395] on select "Please Choose One Plastic Laminate Solid Surface Stone Quartz Marble Tile Wood …" at bounding box center [801, 405] width 510 height 21
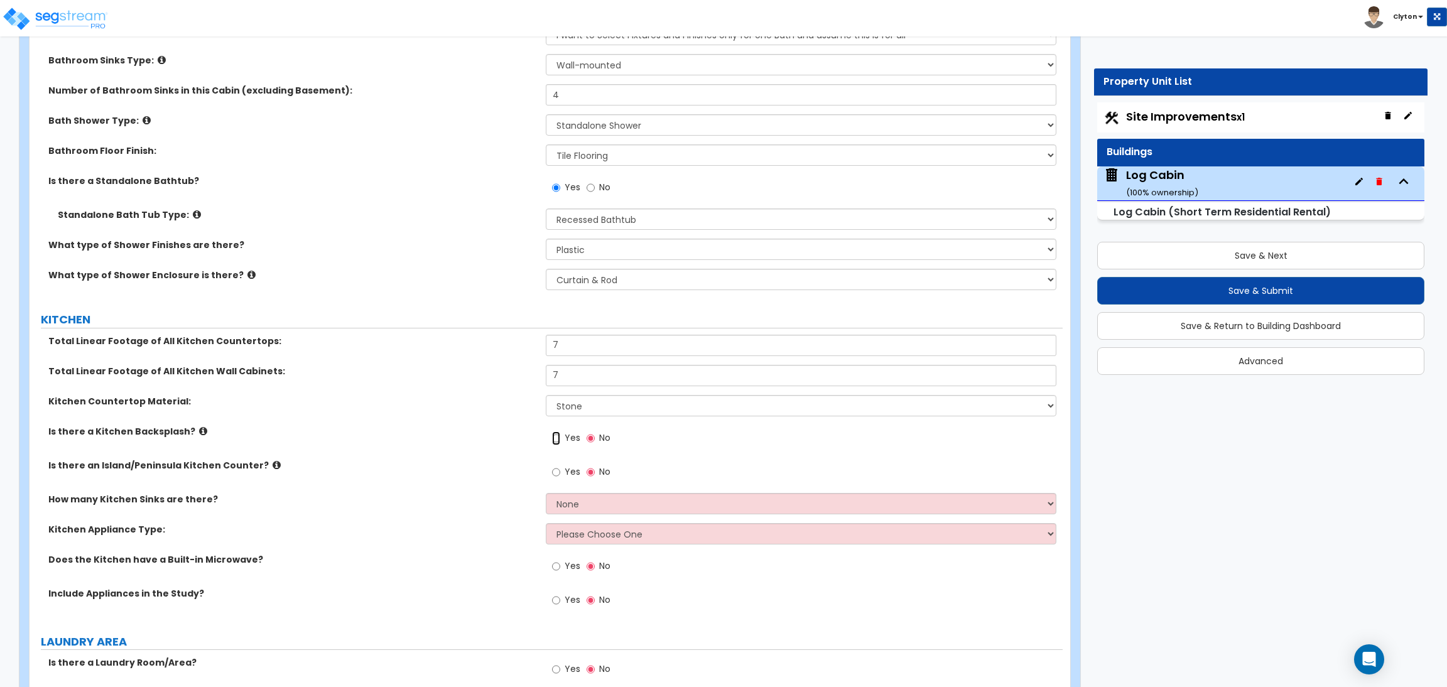
click at [559, 432] on input "Yes" at bounding box center [556, 439] width 8 height 14
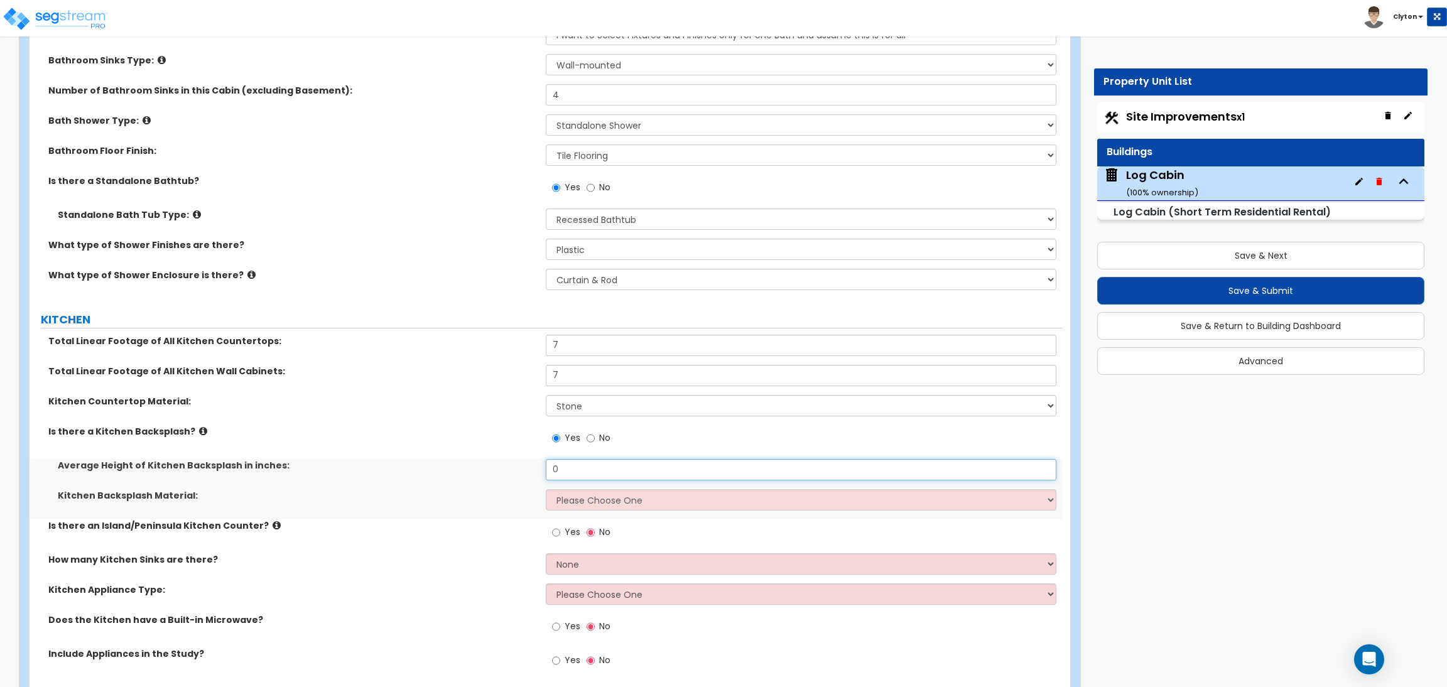
drag, startPoint x: 580, startPoint y: 460, endPoint x: 499, endPoint y: 456, distance: 80.5
click at [499, 459] on div "Average Height of Kitchen Backsplash in inches: 0" at bounding box center [546, 474] width 1033 height 30
click at [574, 489] on select "Please Choose One Plastic Laminate Solid Surface Stone Quartz Tile Stainless St…" at bounding box center [801, 499] width 510 height 21
click at [546, 489] on select "Please Choose One Plastic Laminate Solid Surface Stone Quartz Tile Stainless St…" at bounding box center [801, 499] width 510 height 21
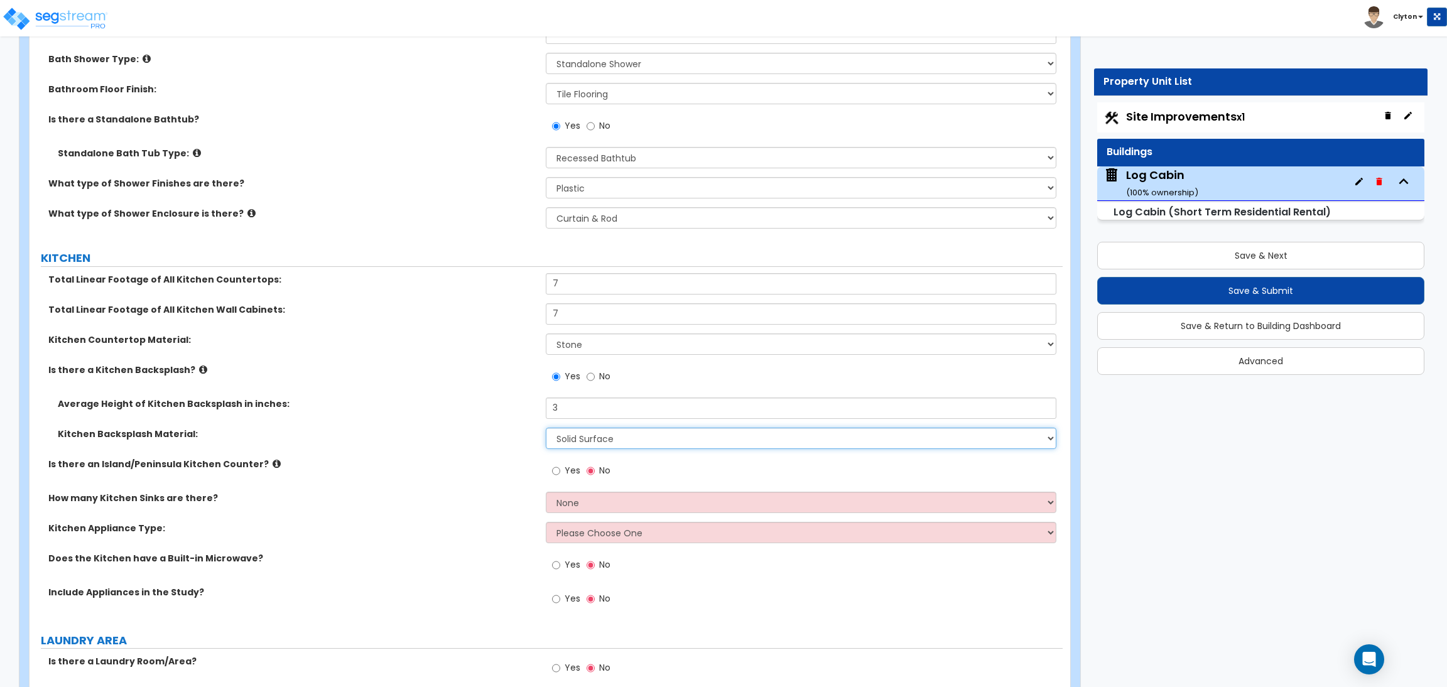
scroll to position [5657, 0]
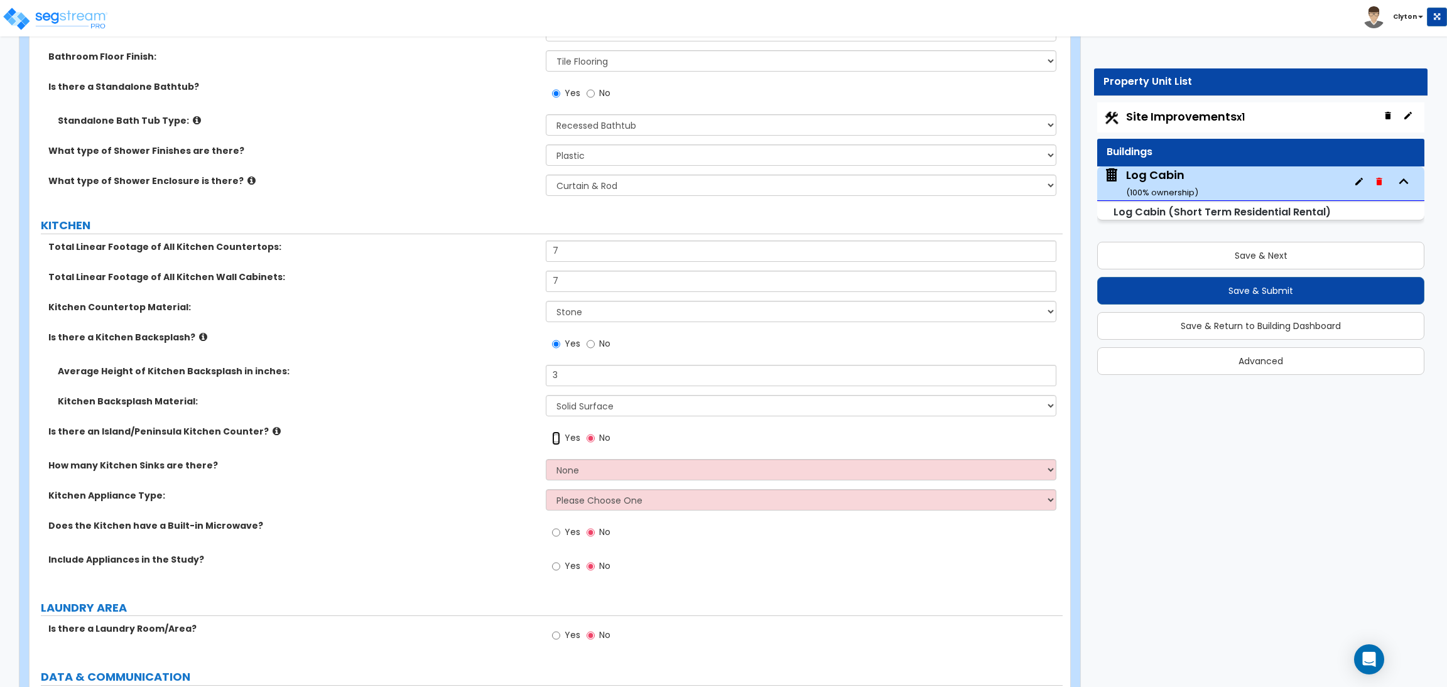
click at [556, 432] on input "Yes" at bounding box center [556, 439] width 8 height 14
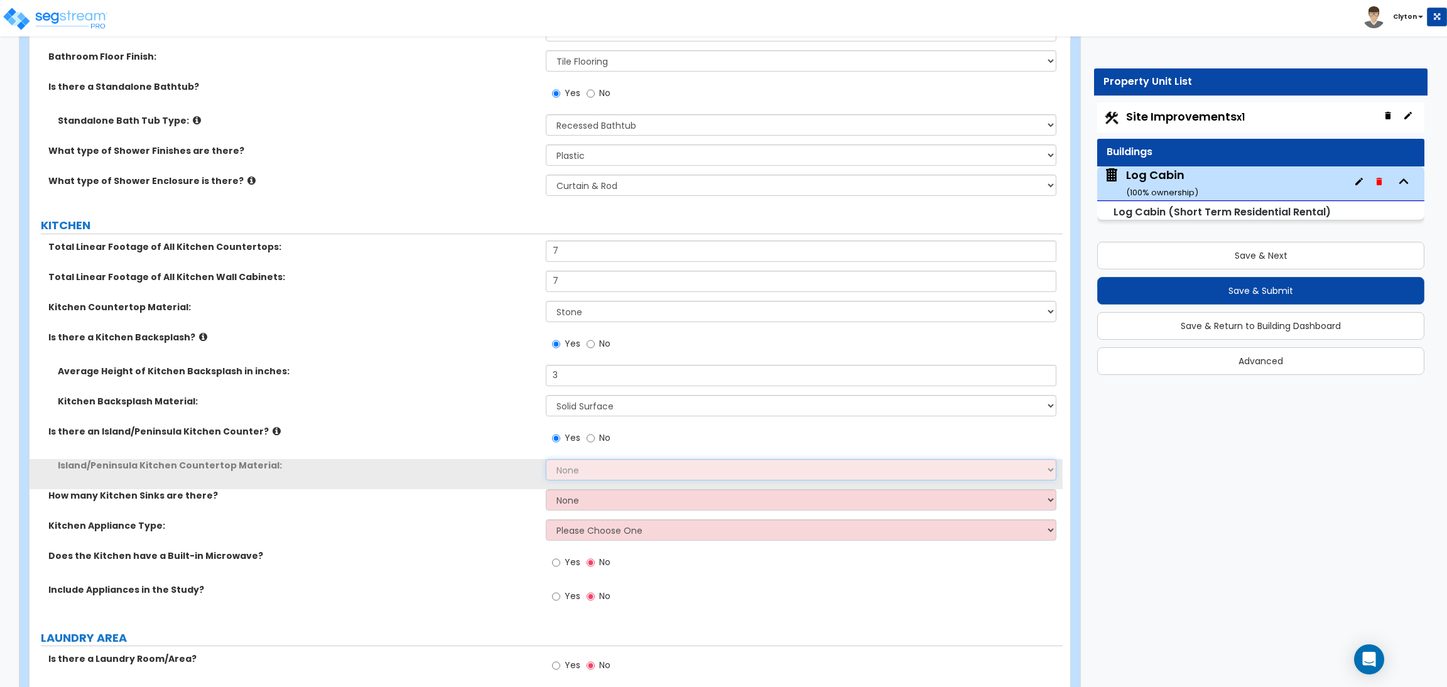
click at [577, 467] on select "None Plastic Laminate Solid Surface Stone Quartz Marble Tile Wood Stainless Ste…" at bounding box center [801, 469] width 510 height 21
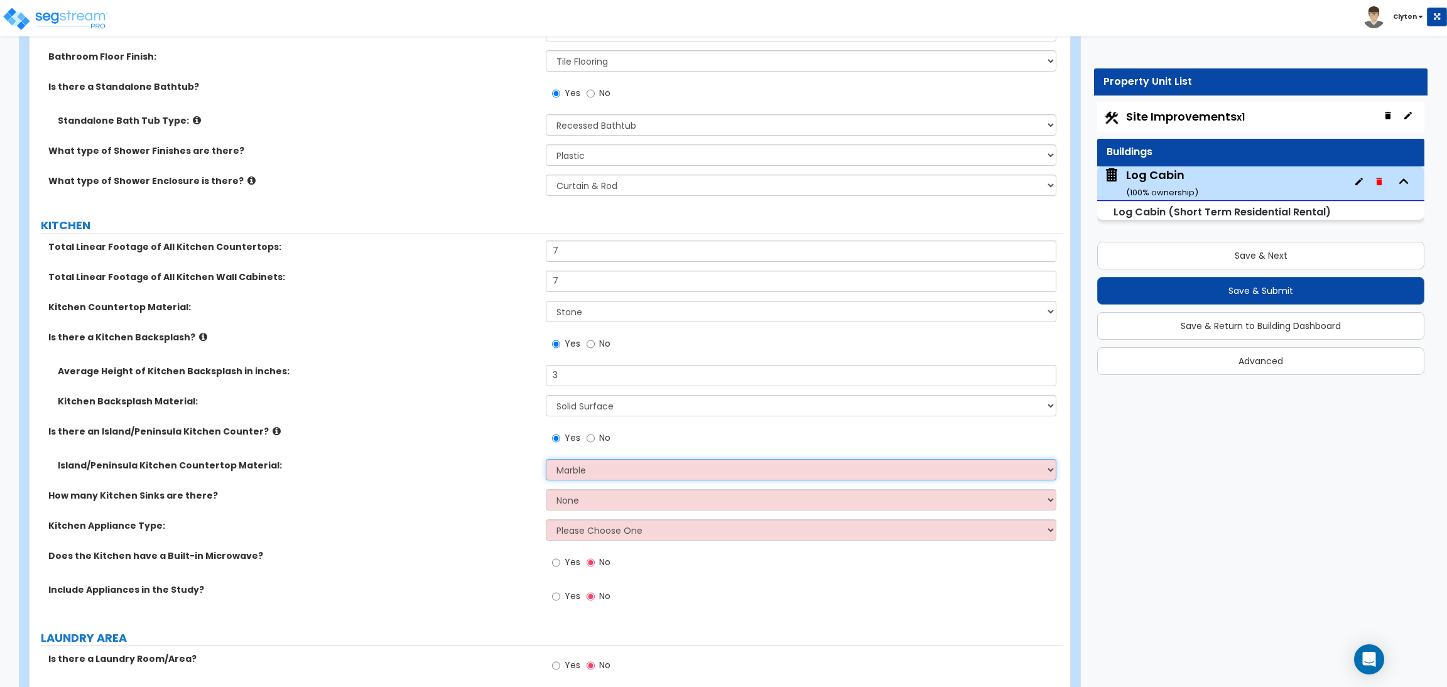
click at [546, 459] on select "None Plastic Laminate Solid Surface Stone Quartz Marble Tile Wood Stainless Ste…" at bounding box center [801, 469] width 510 height 21
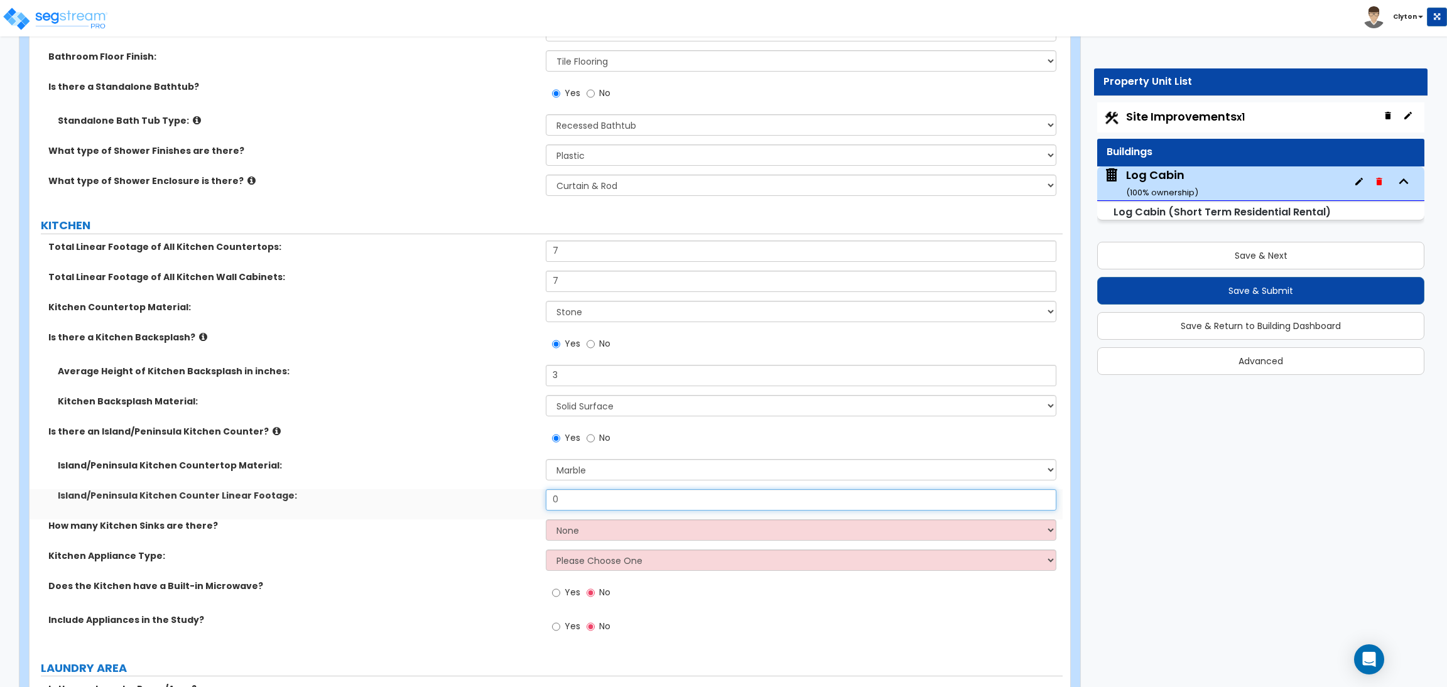
drag, startPoint x: 585, startPoint y: 494, endPoint x: 483, endPoint y: 482, distance: 102.5
click at [484, 489] on div "Island/Peninsula Kitchen Counter Linear Footage: 0" at bounding box center [546, 504] width 1033 height 30
click at [604, 527] on select "None 1 2 3" at bounding box center [801, 530] width 510 height 21
click at [546, 520] on select "None 1 2 3" at bounding box center [801, 530] width 510 height 21
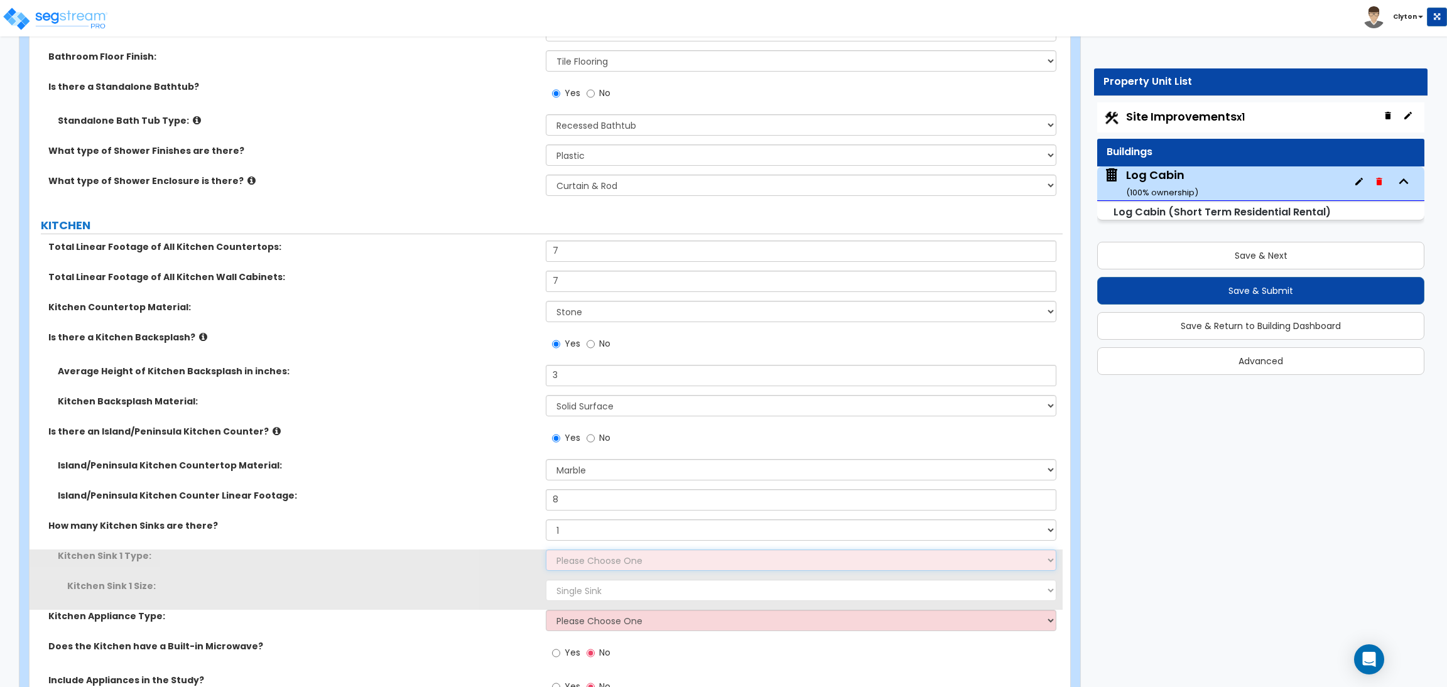
click at [579, 550] on select "Please Choose One Stainless Steel Porcelain Enamel Cast Iron" at bounding box center [801, 560] width 510 height 21
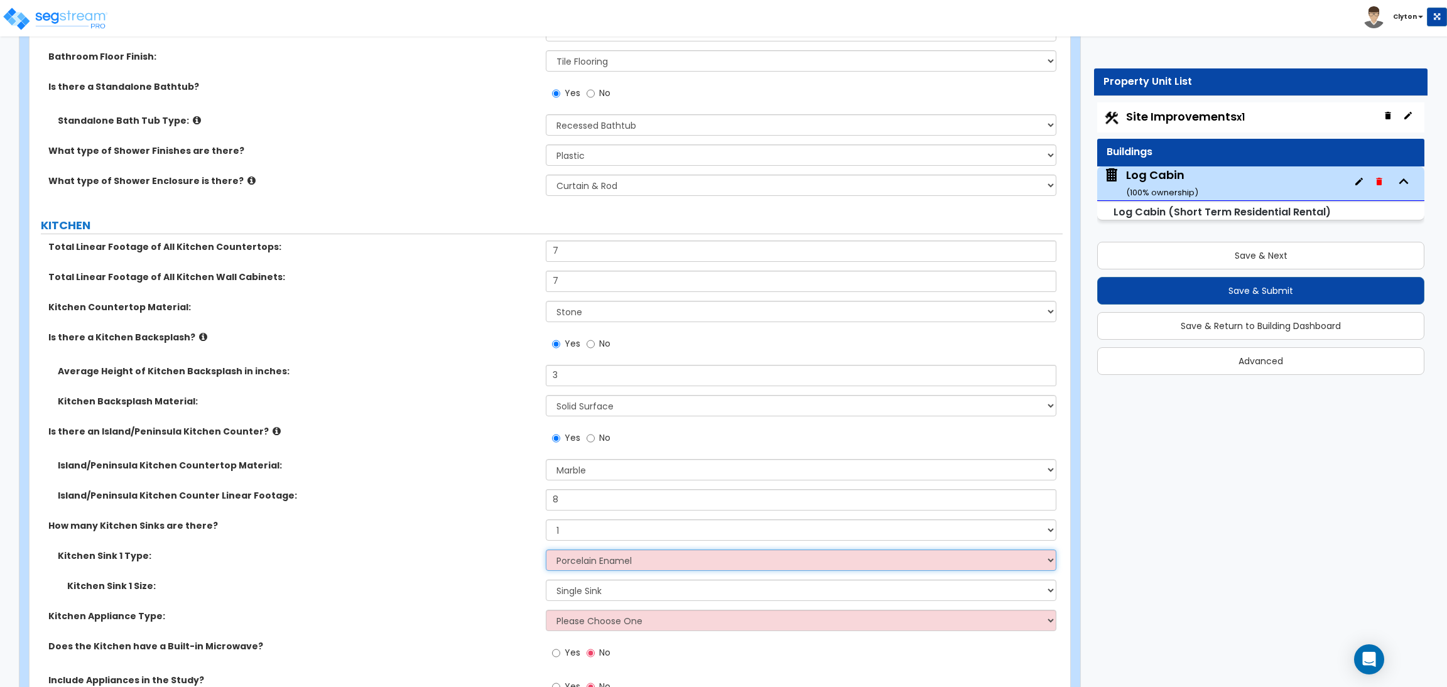
click at [546, 550] on select "Please Choose One Stainless Steel Porcelain Enamel Cast Iron" at bounding box center [801, 560] width 510 height 21
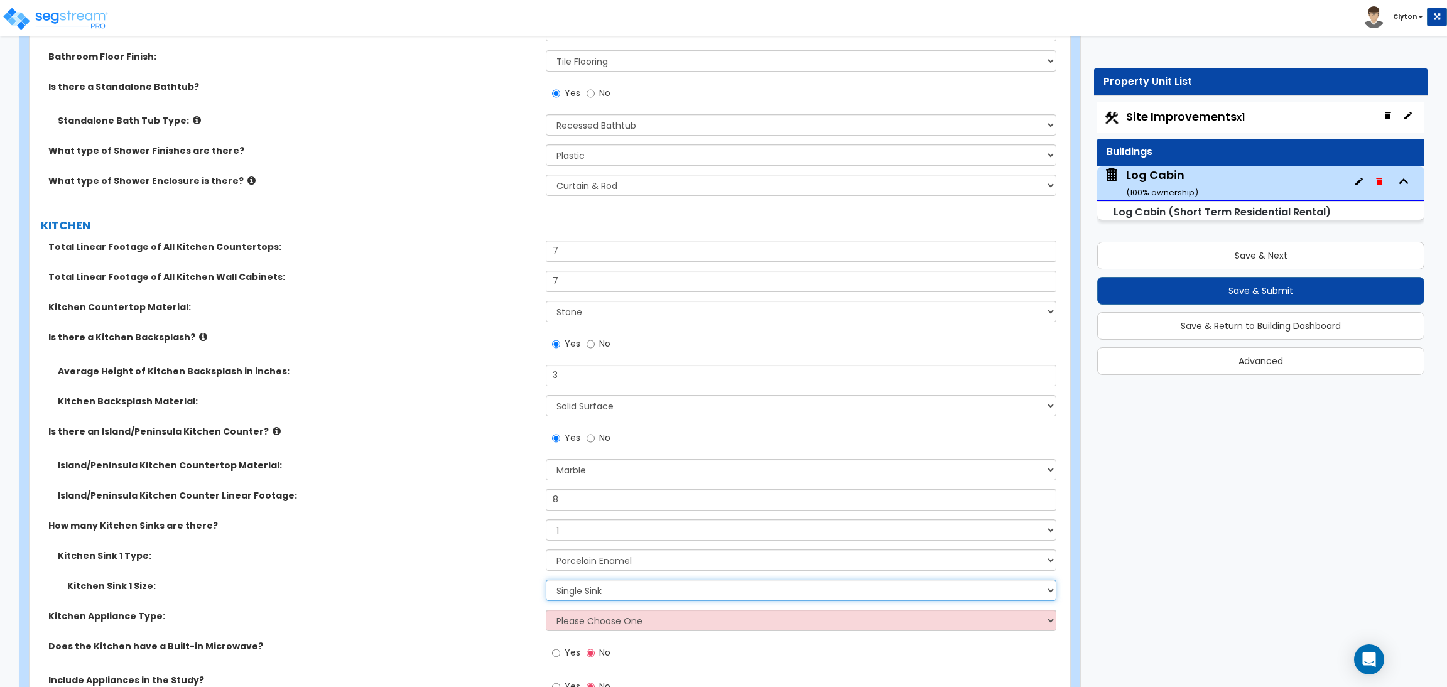
click at [574, 582] on select "Please Choose One Single Sink Double Sink" at bounding box center [801, 590] width 510 height 21
click at [546, 580] on select "Please Choose One Single Sink Double Sink" at bounding box center [801, 590] width 510 height 21
click at [457, 587] on div "Kitchen Sink 1 Size: Please Choose One Single Sink Double Sink" at bounding box center [546, 595] width 1033 height 30
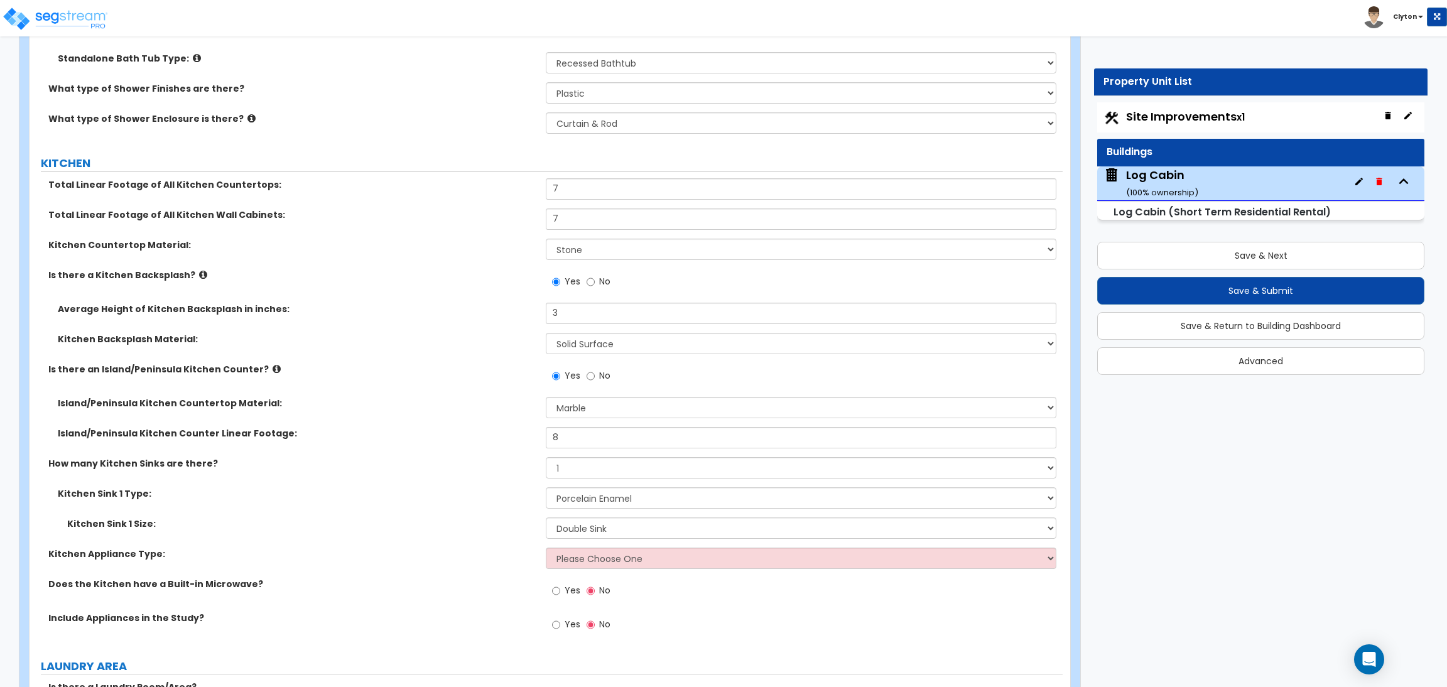
scroll to position [5751, 0]
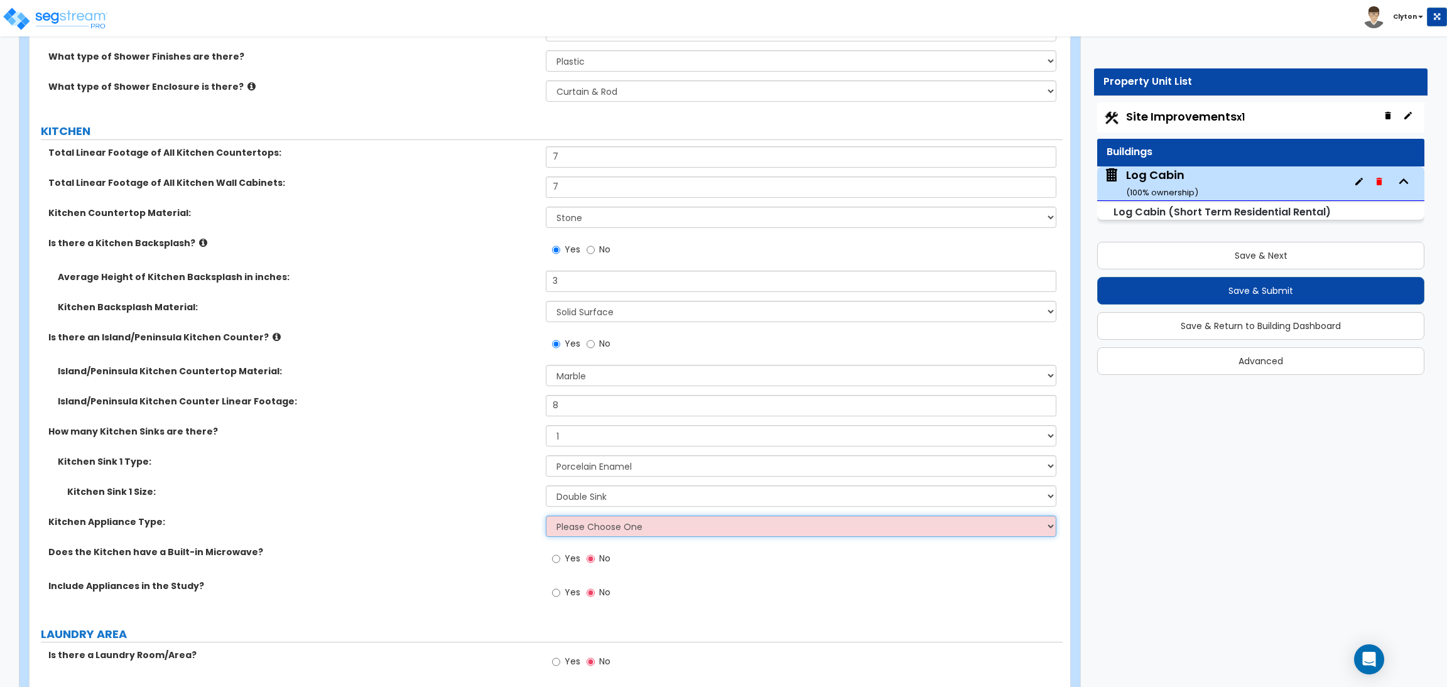
click at [616, 518] on select "Please Choose One Gas Electric" at bounding box center [801, 526] width 510 height 21
click at [546, 516] on select "Please Choose One Gas Electric" at bounding box center [801, 526] width 510 height 21
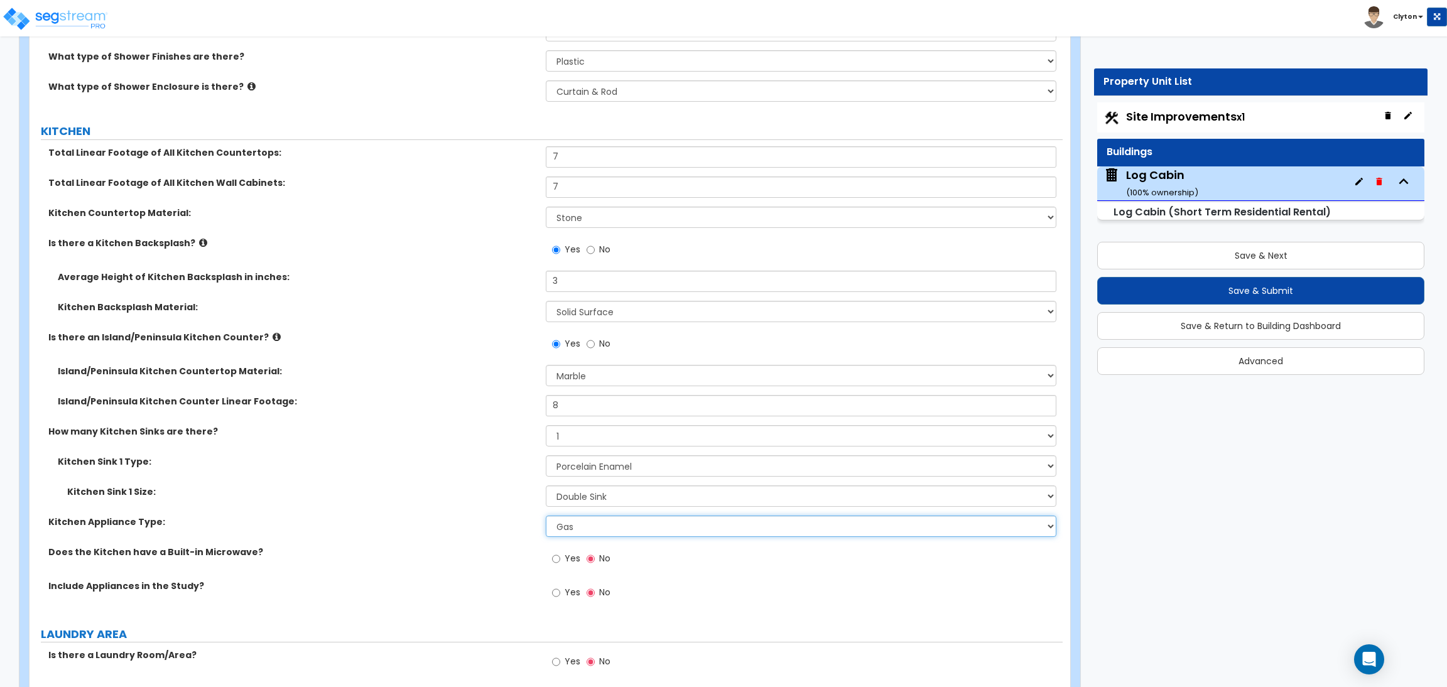
scroll to position [5845, 0]
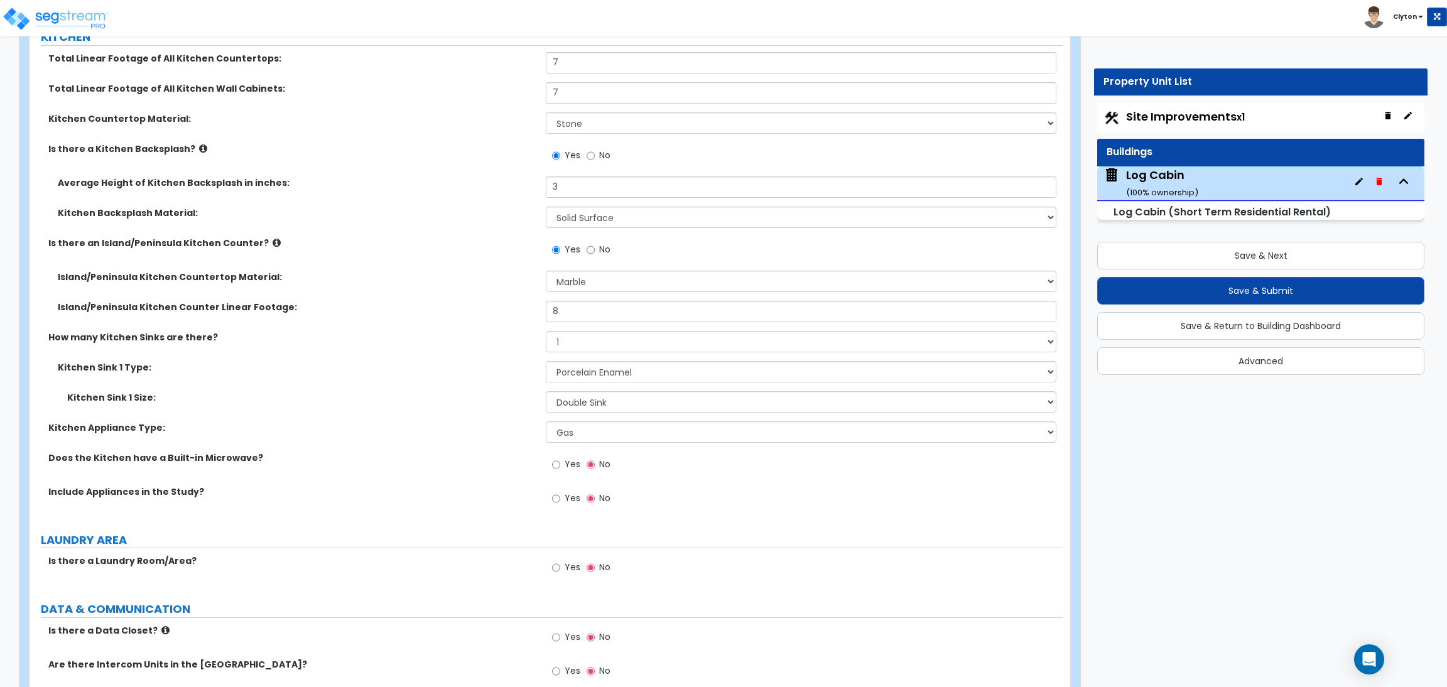
click at [562, 457] on label "Yes" at bounding box center [566, 465] width 28 height 21
click at [560, 458] on input "Yes" at bounding box center [556, 465] width 8 height 14
click at [563, 491] on label "Yes" at bounding box center [566, 499] width 28 height 21
click at [560, 492] on input "Yes" at bounding box center [556, 499] width 8 height 14
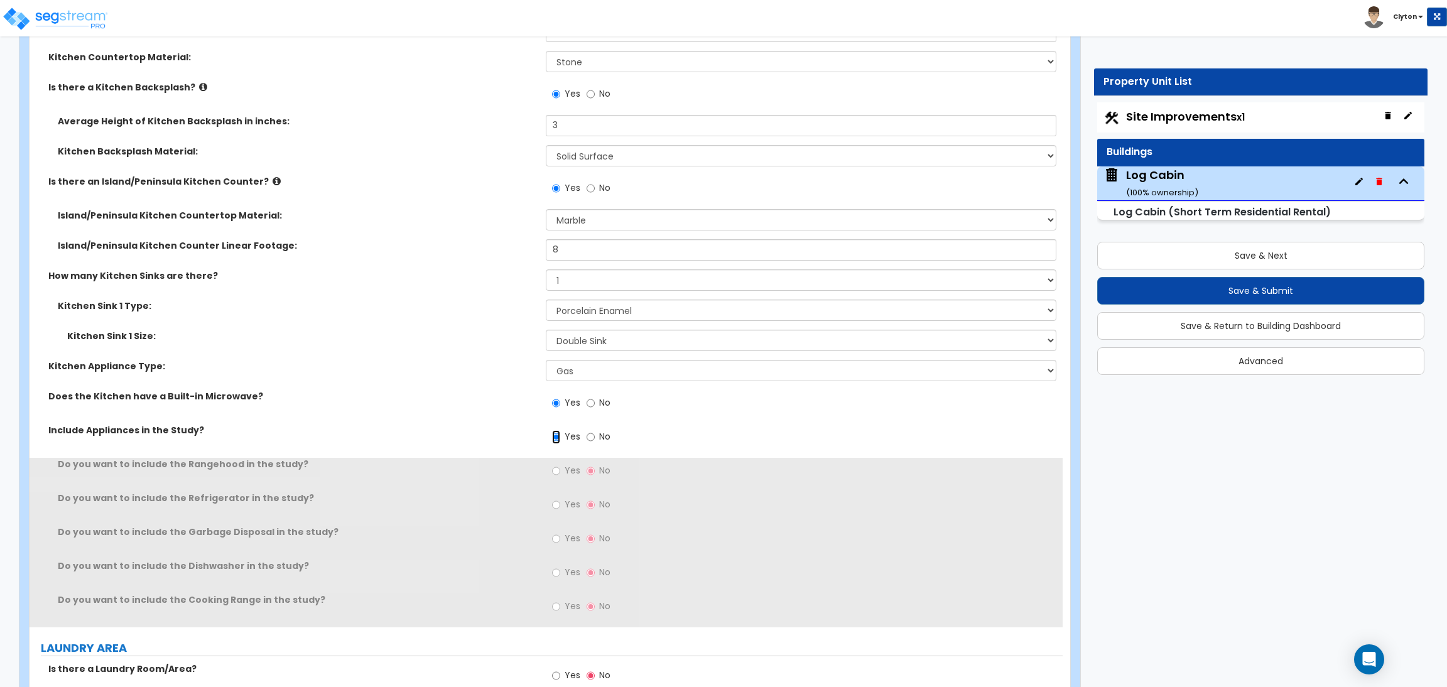
scroll to position [5939, 0]
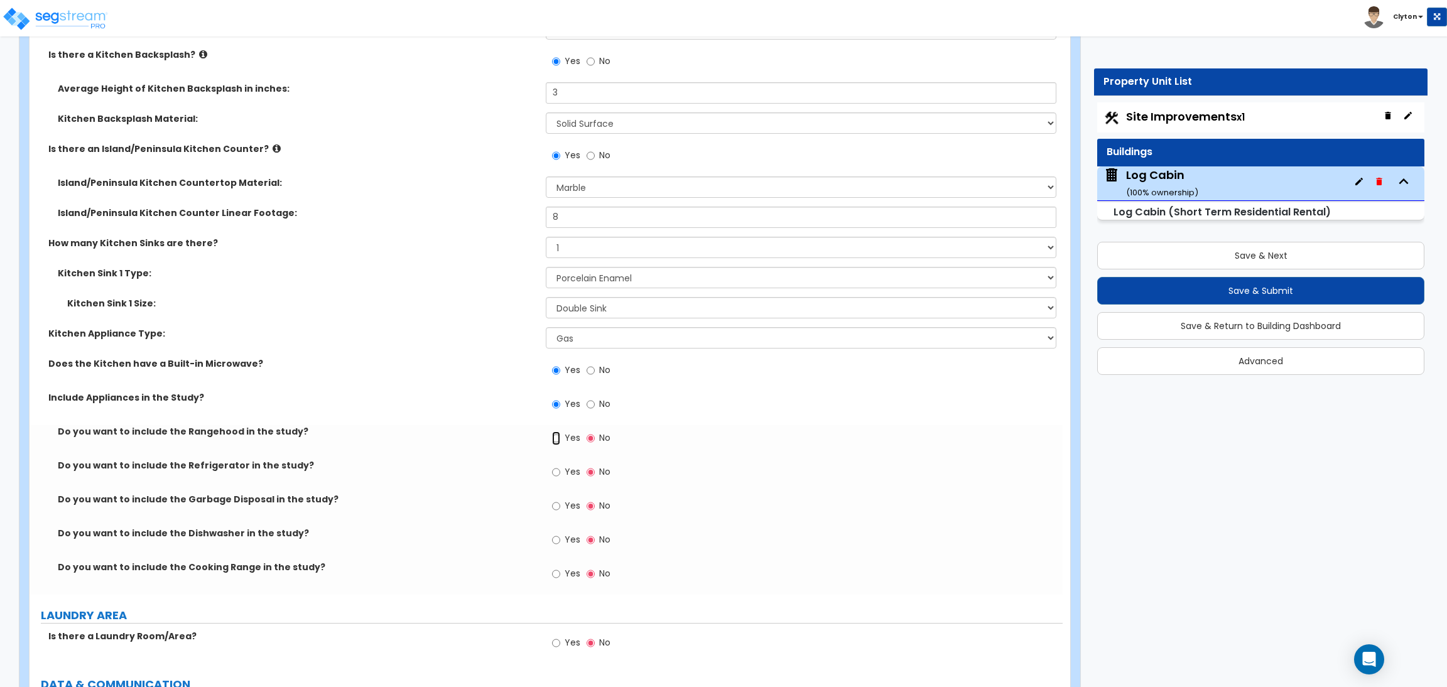
click at [559, 432] on input "Yes" at bounding box center [556, 439] width 8 height 14
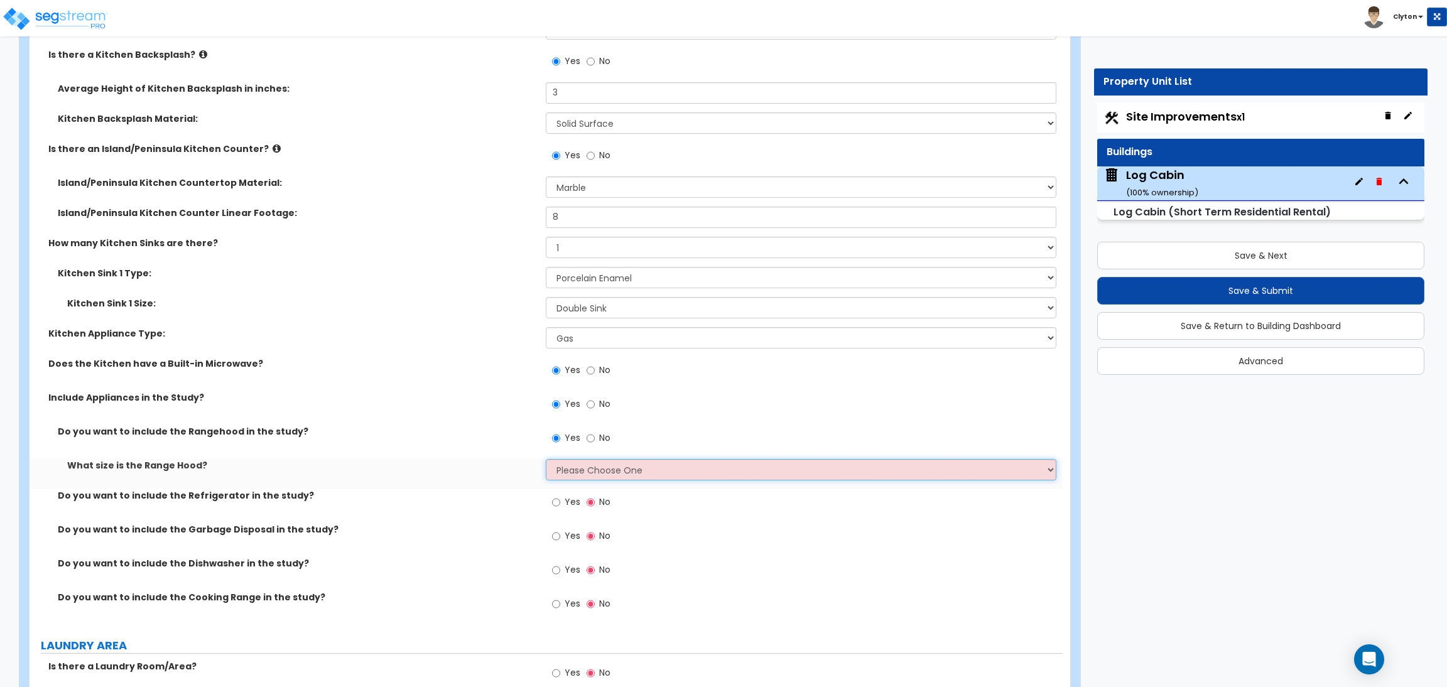
click at [564, 460] on select "Please Choose One Normal - 30" Wide - 42"" at bounding box center [801, 469] width 510 height 21
click at [546, 459] on select "Please Choose One Normal - 30" Wide - 42"" at bounding box center [801, 469] width 510 height 21
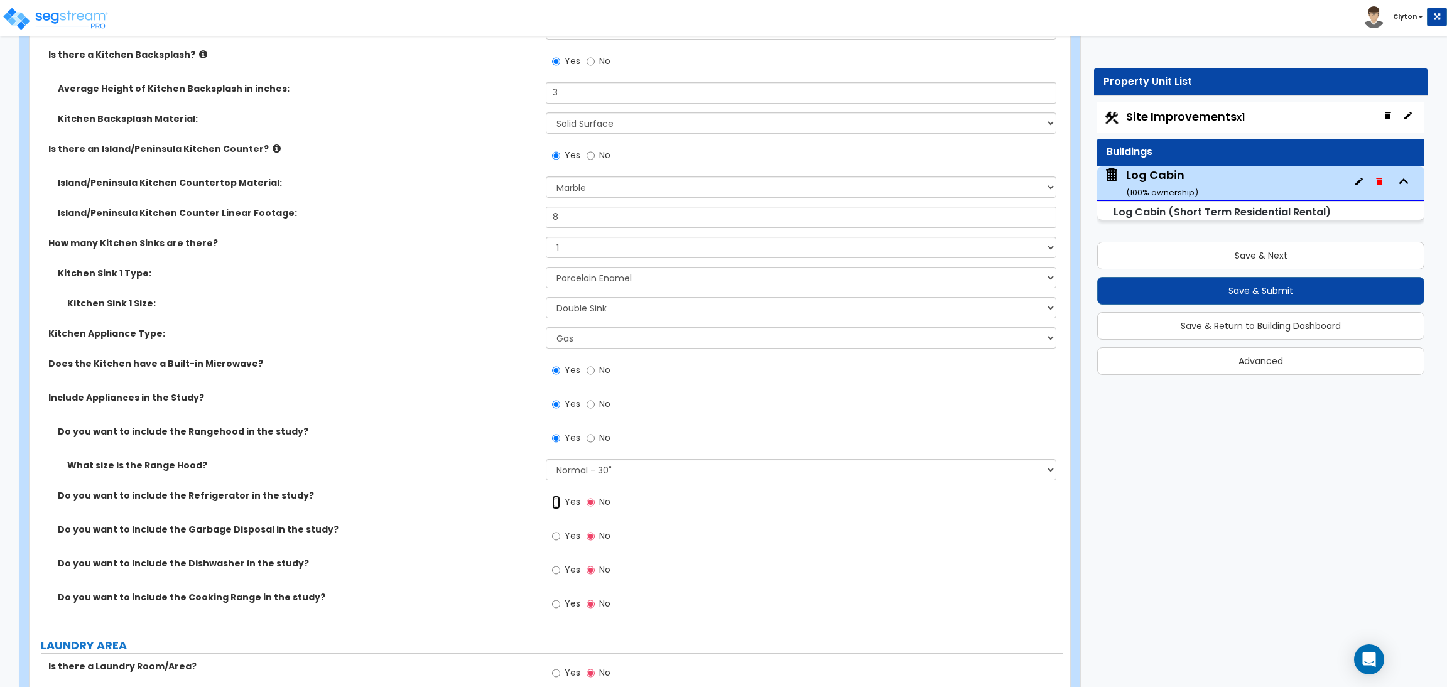
click at [555, 496] on input "Yes" at bounding box center [556, 503] width 8 height 14
click at [563, 530] on label "Yes" at bounding box center [566, 537] width 28 height 21
click at [560, 530] on input "Yes" at bounding box center [556, 537] width 8 height 14
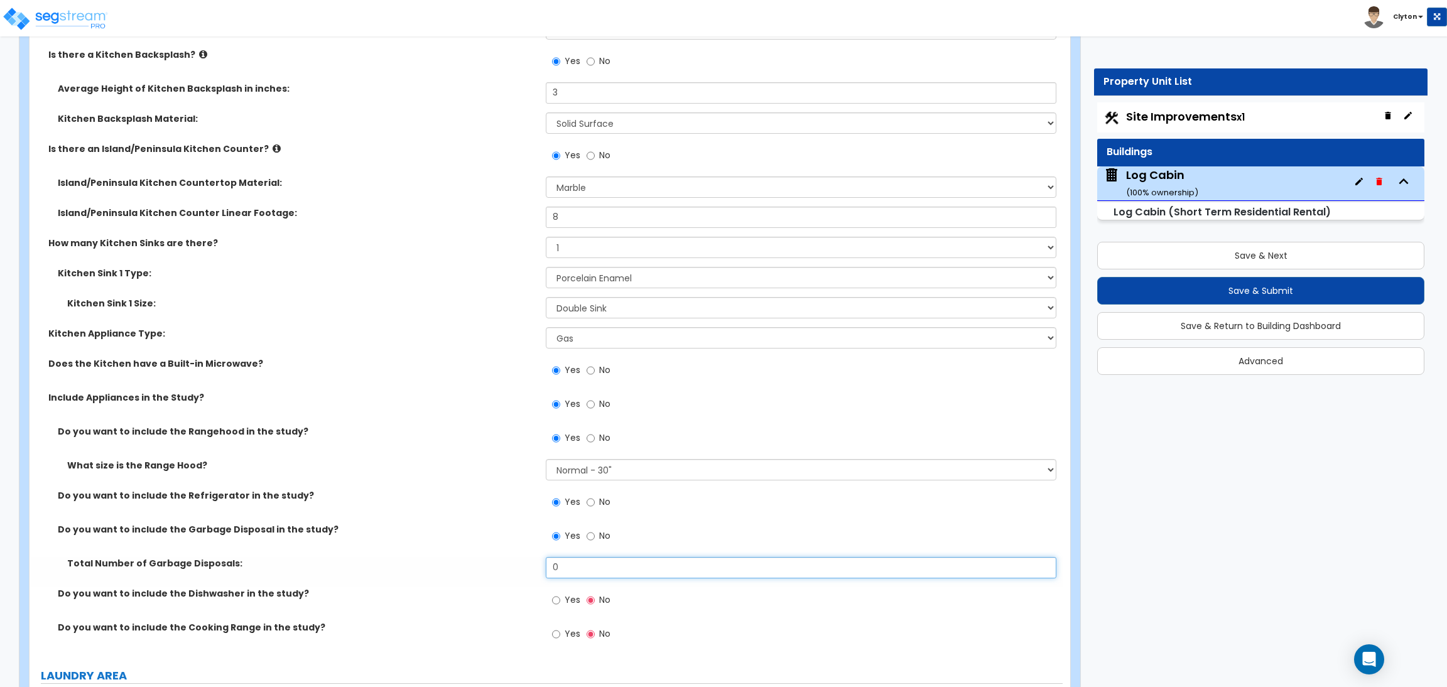
drag, startPoint x: 578, startPoint y: 563, endPoint x: 477, endPoint y: 557, distance: 101.3
click at [477, 557] on div "Total Number of Garbage Disposals: 0" at bounding box center [546, 572] width 1033 height 30
click at [560, 594] on input "Yes" at bounding box center [556, 601] width 8 height 14
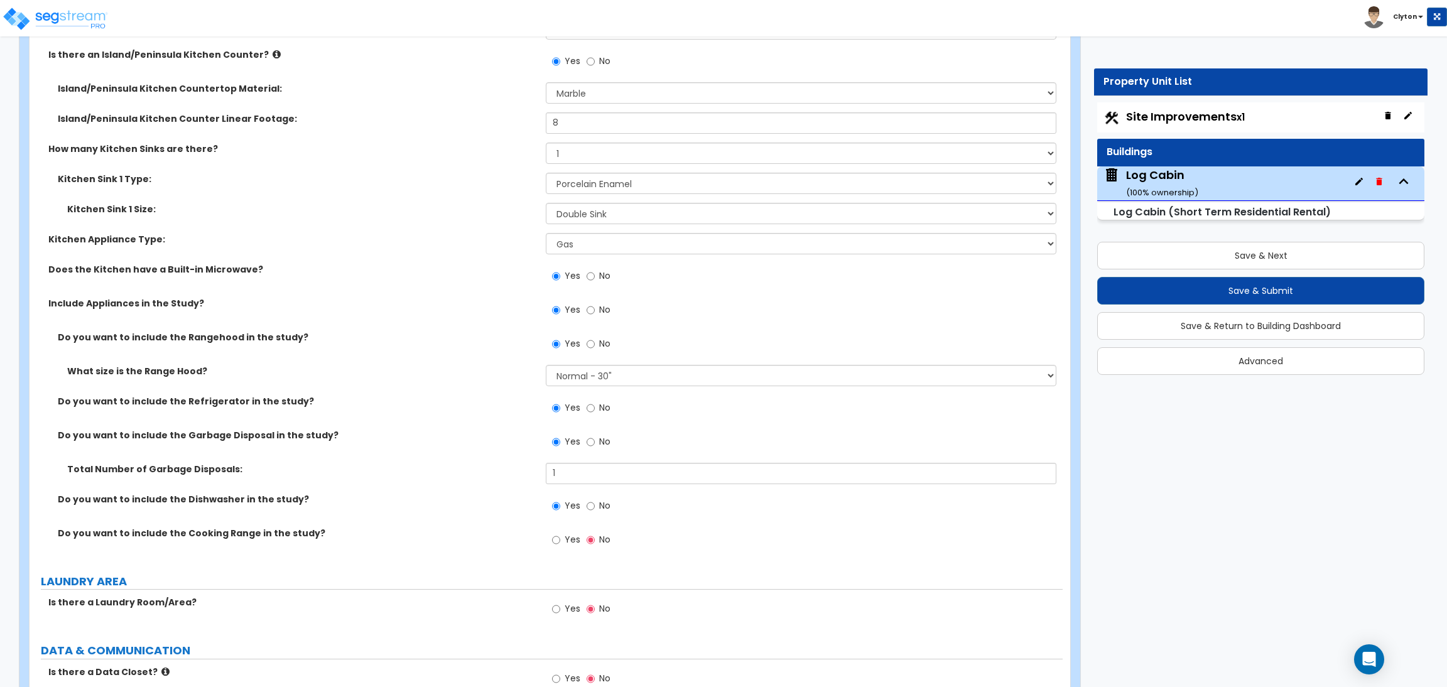
click at [563, 535] on label "Yes" at bounding box center [566, 541] width 28 height 21
click at [560, 535] on input "Yes" at bounding box center [556, 540] width 8 height 14
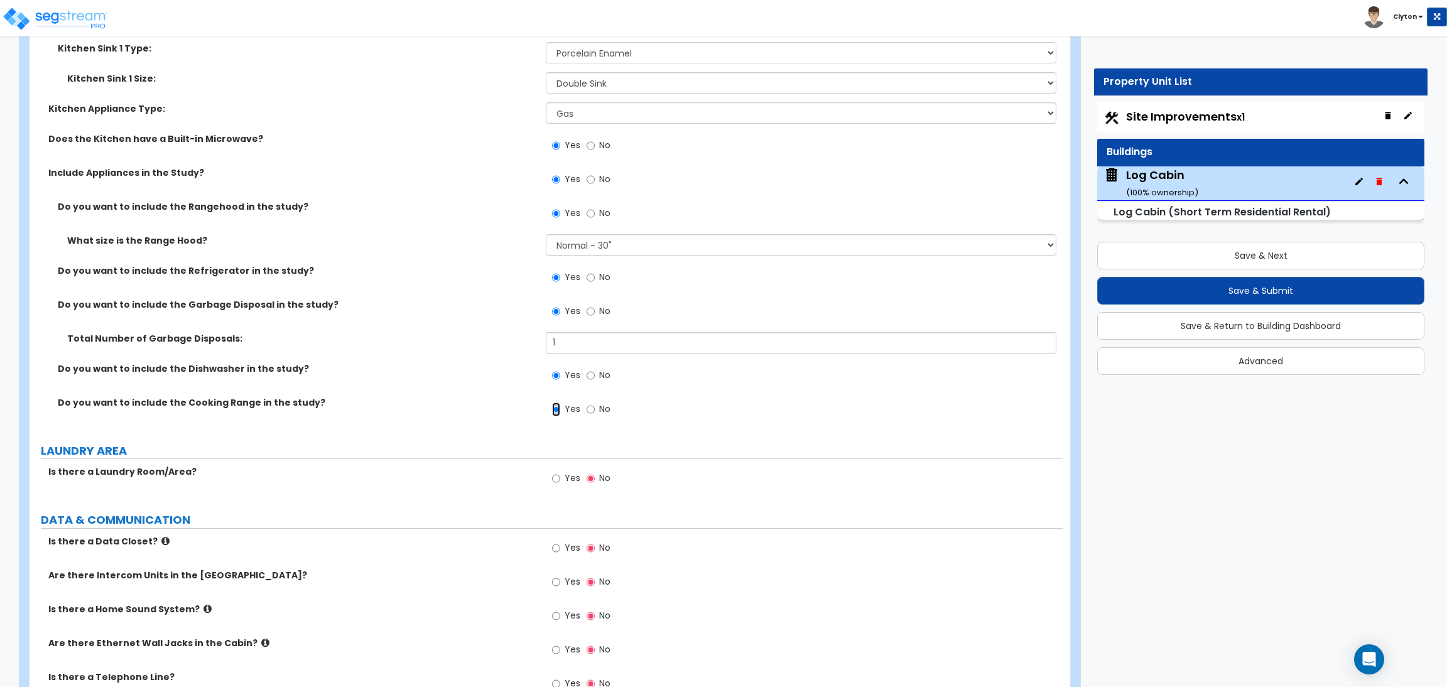
scroll to position [6222, 0]
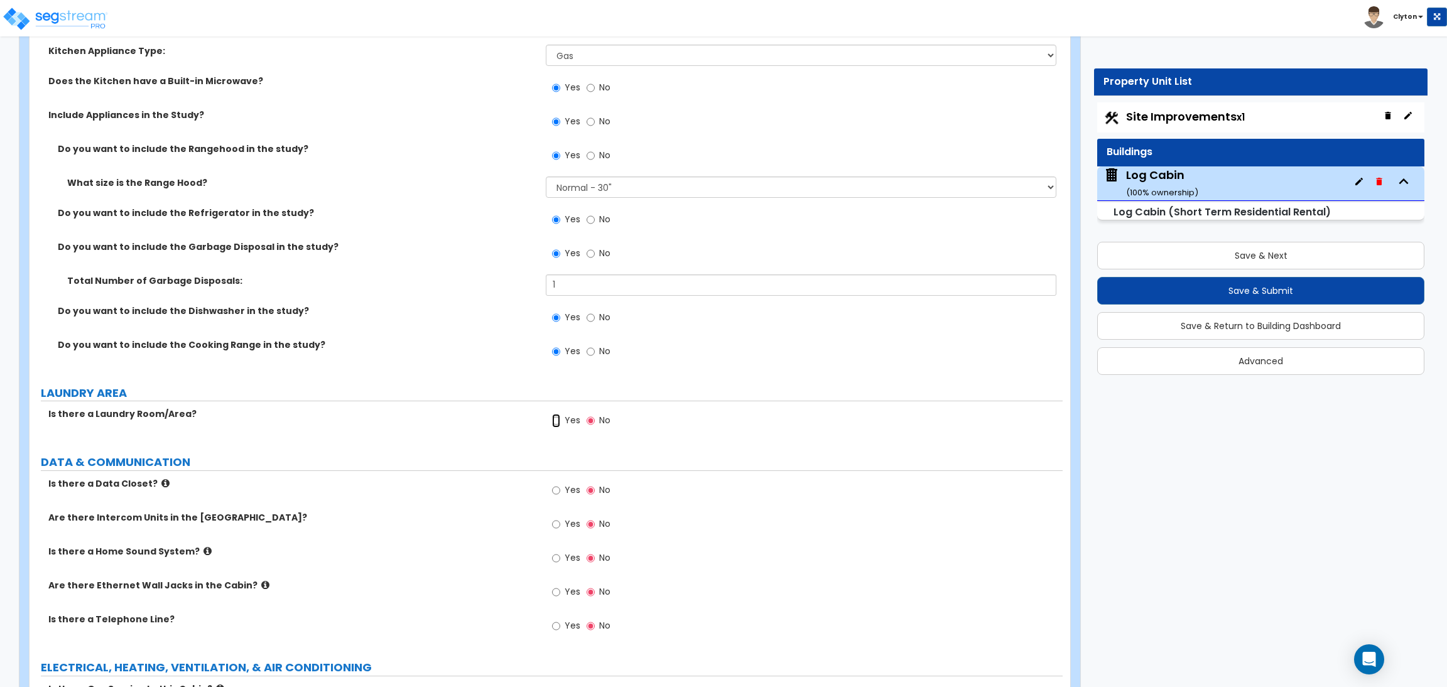
click at [559, 418] on input "Yes" at bounding box center [556, 421] width 8 height 14
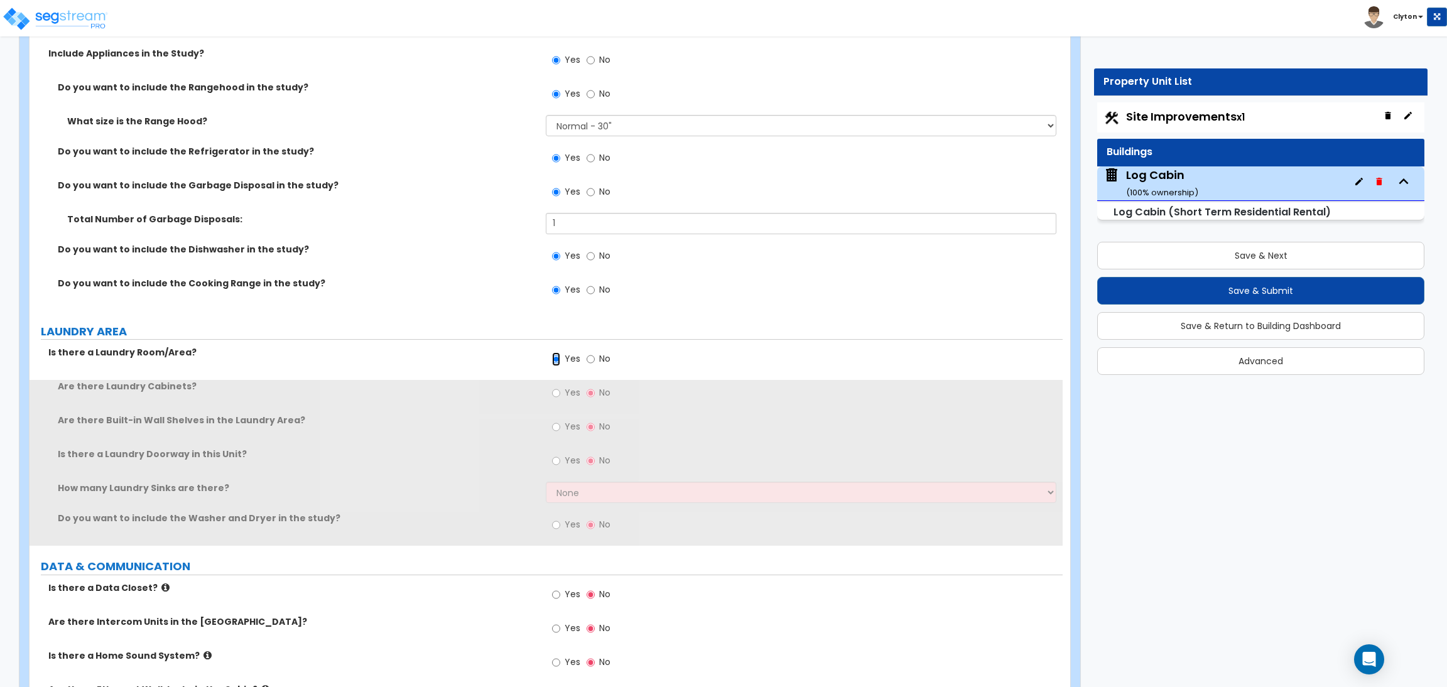
scroll to position [6316, 0]
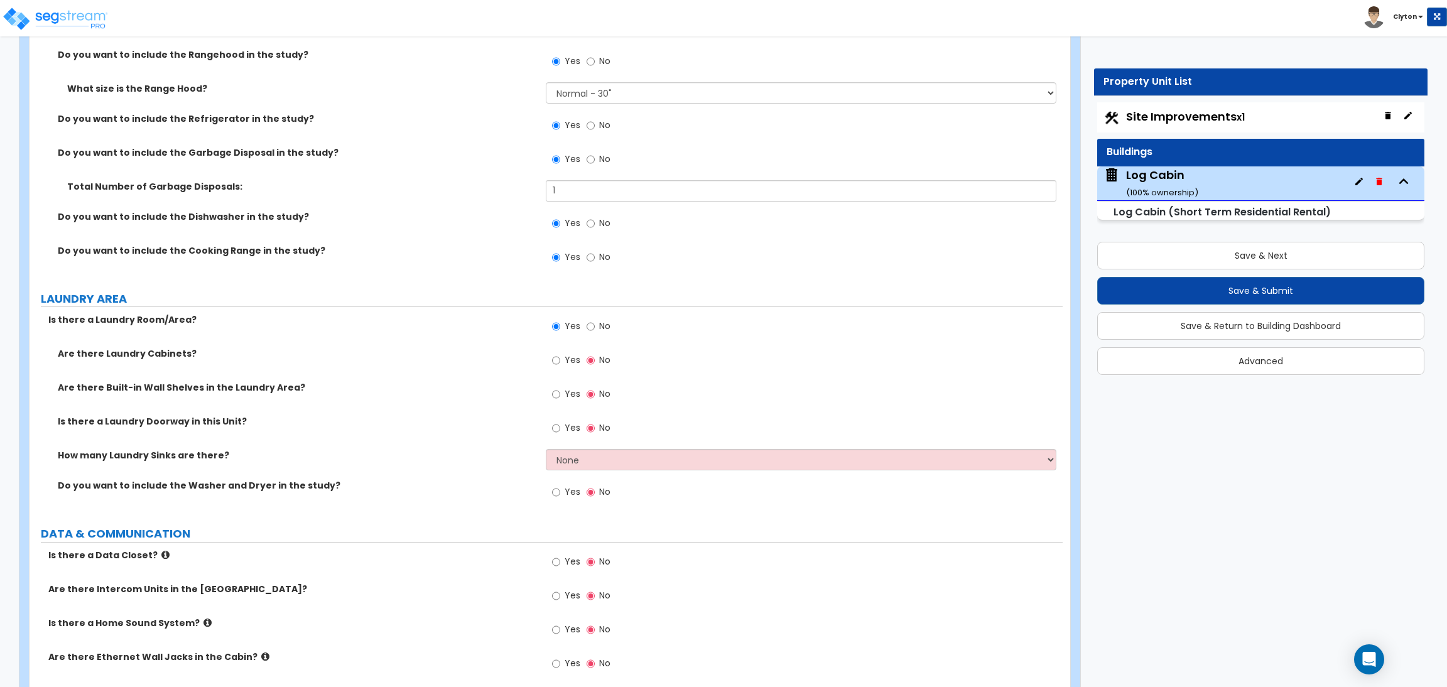
click at [566, 356] on span "Yes" at bounding box center [573, 360] width 16 height 13
click at [560, 356] on input "Yes" at bounding box center [556, 361] width 8 height 14
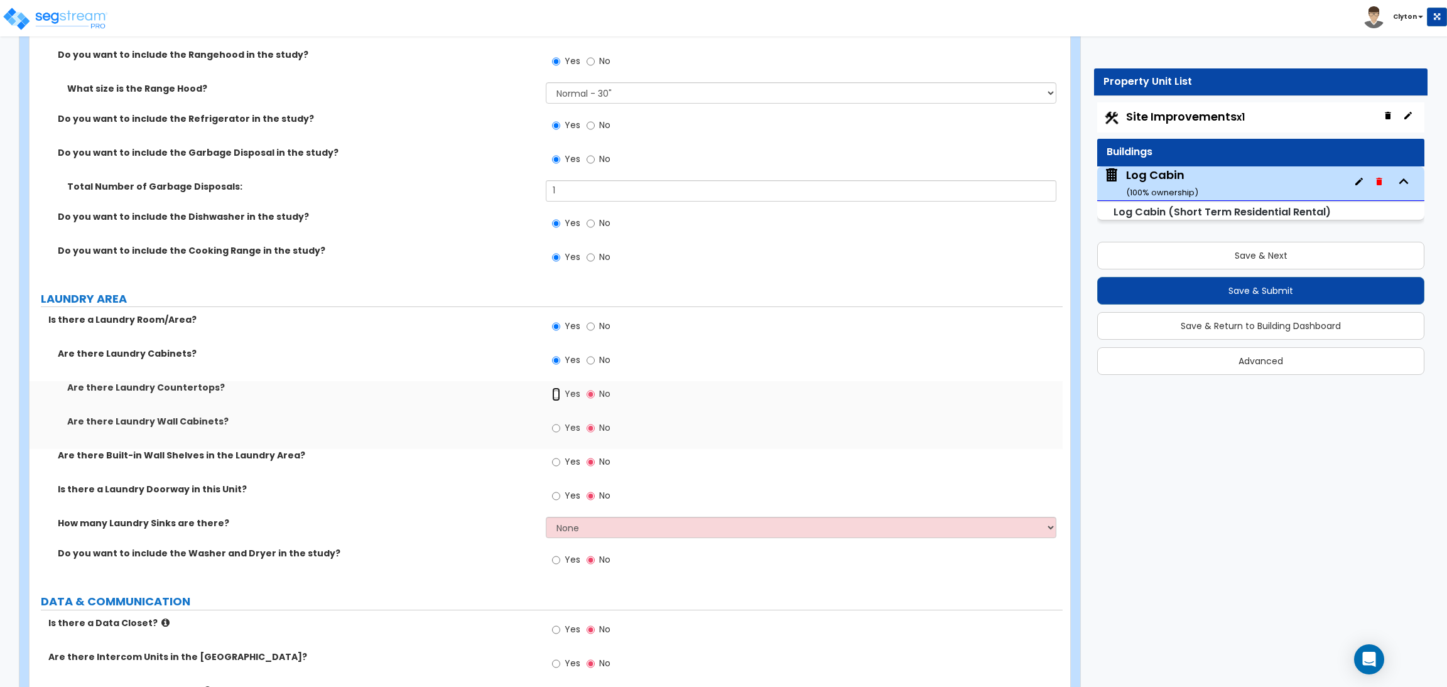
click at [557, 388] on input "Yes" at bounding box center [556, 395] width 8 height 14
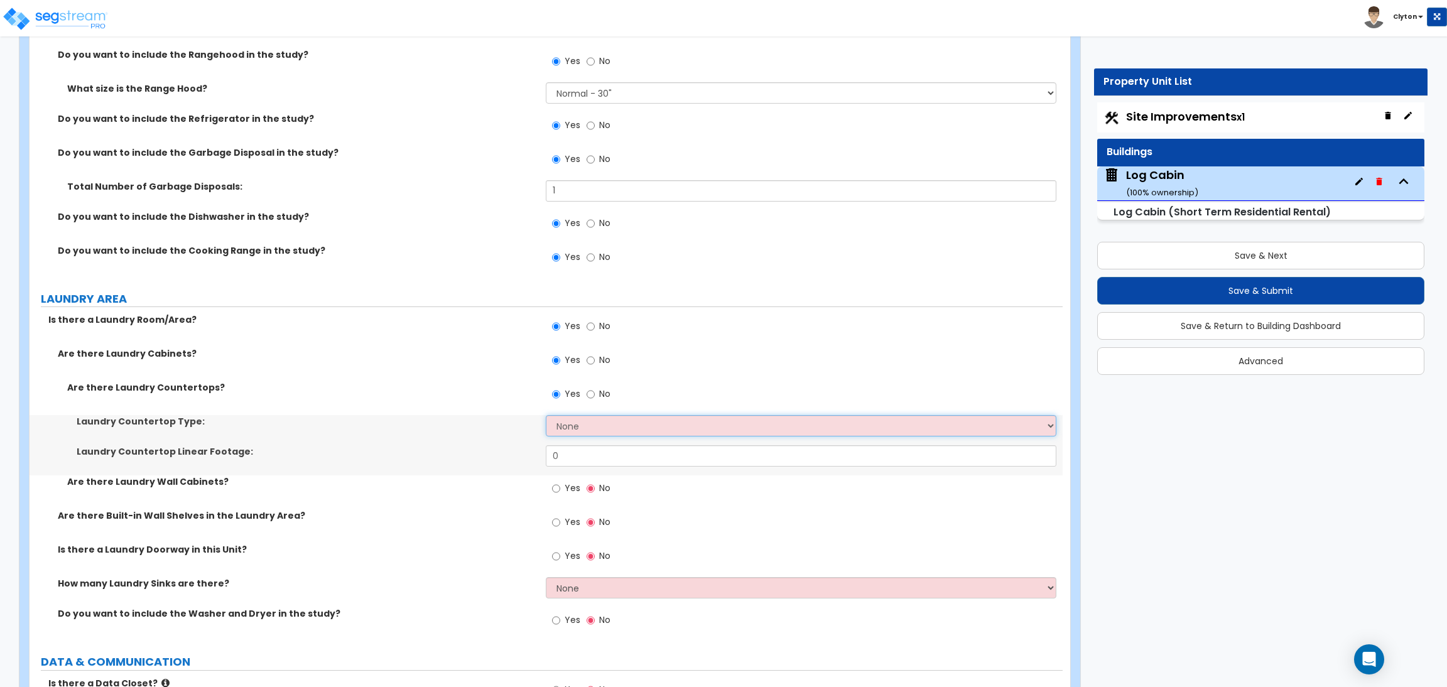
click at [600, 422] on select "None Plastic Laminate Solid Surface Stone Quartz Marble Tile Wood Stainless Ste…" at bounding box center [801, 425] width 510 height 21
click at [546, 415] on select "None Plastic Laminate Solid Surface Stone Quartz Marble Tile Wood Stainless Ste…" at bounding box center [801, 425] width 510 height 21
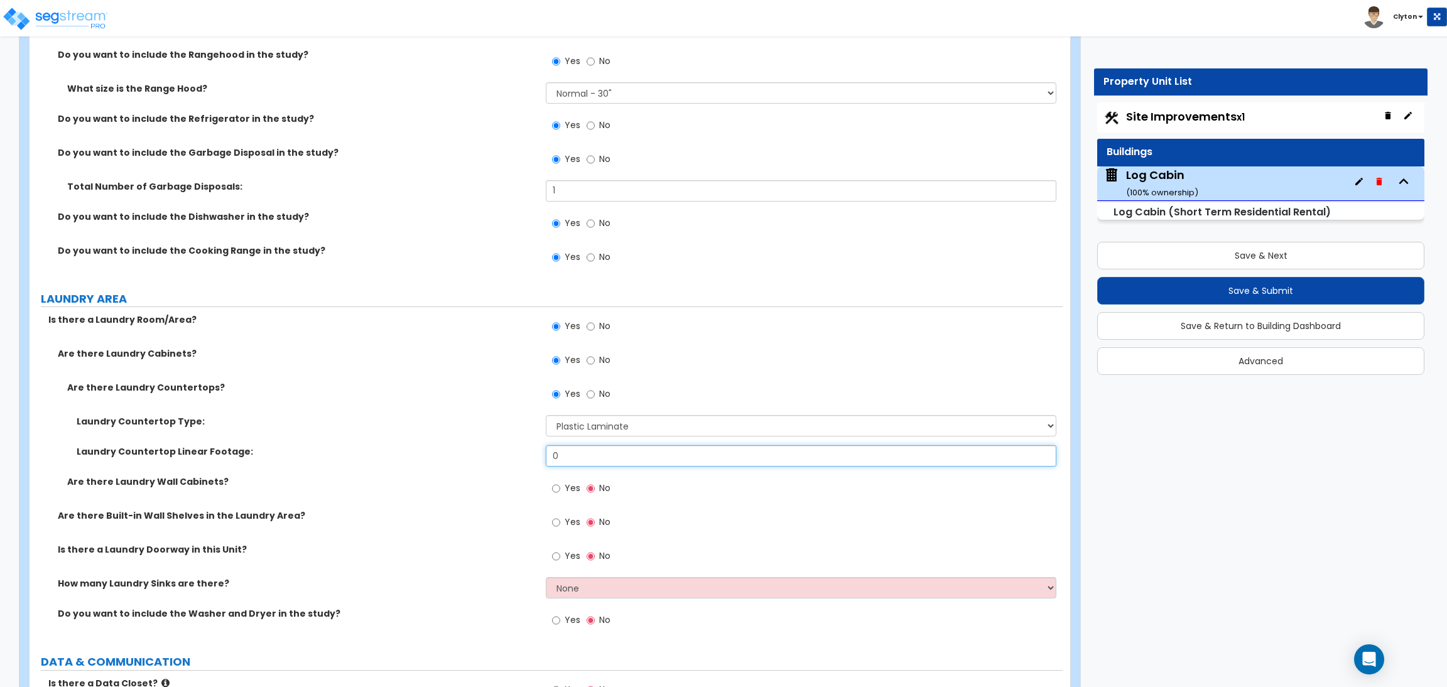
drag, startPoint x: 582, startPoint y: 450, endPoint x: 502, endPoint y: 445, distance: 80.0
click at [503, 445] on div "Laundry Countertop Linear Footage: 0" at bounding box center [546, 460] width 1033 height 30
click at [567, 482] on span "Yes" at bounding box center [573, 488] width 16 height 13
click at [560, 482] on input "Yes" at bounding box center [556, 489] width 8 height 14
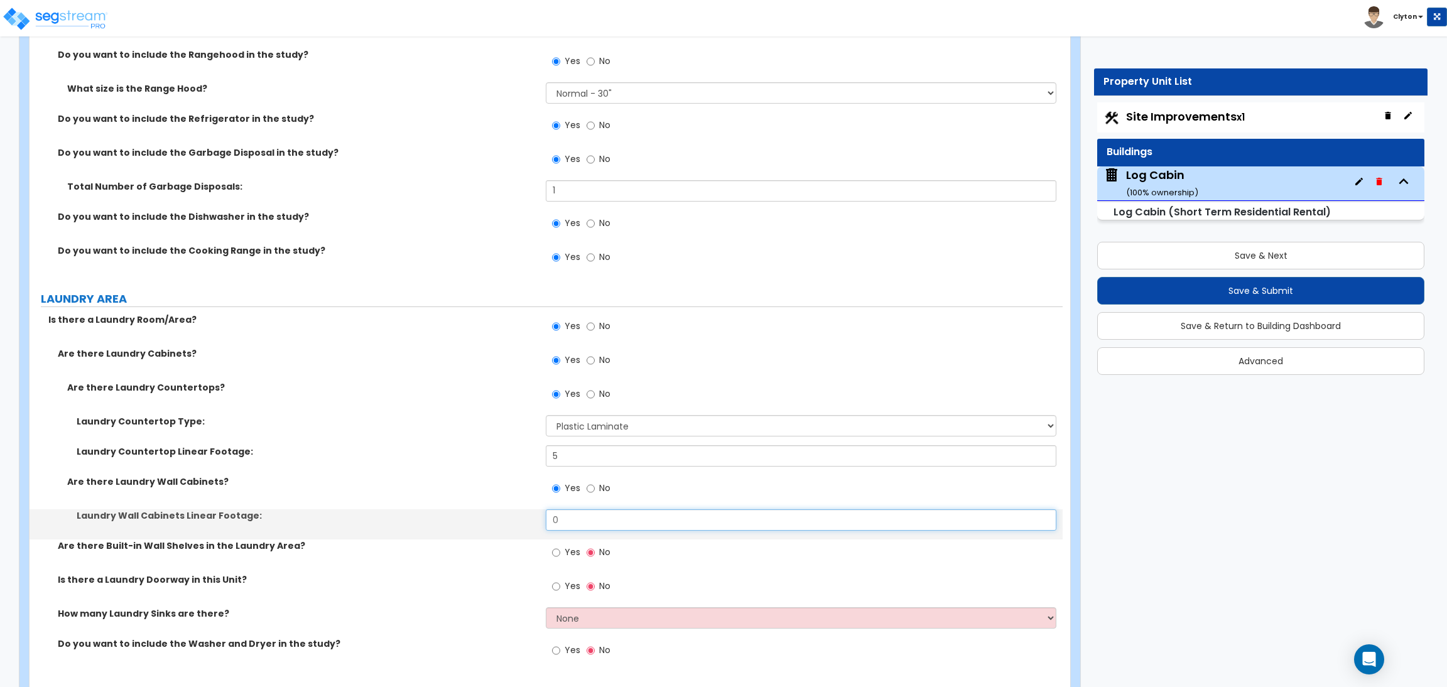
drag, startPoint x: 599, startPoint y: 507, endPoint x: 477, endPoint y: 495, distance: 121.8
click at [479, 495] on div "Are there Laundry Countertops? Yes No Laundry Countertop Type: None Plastic Lam…" at bounding box center [546, 460] width 1015 height 158
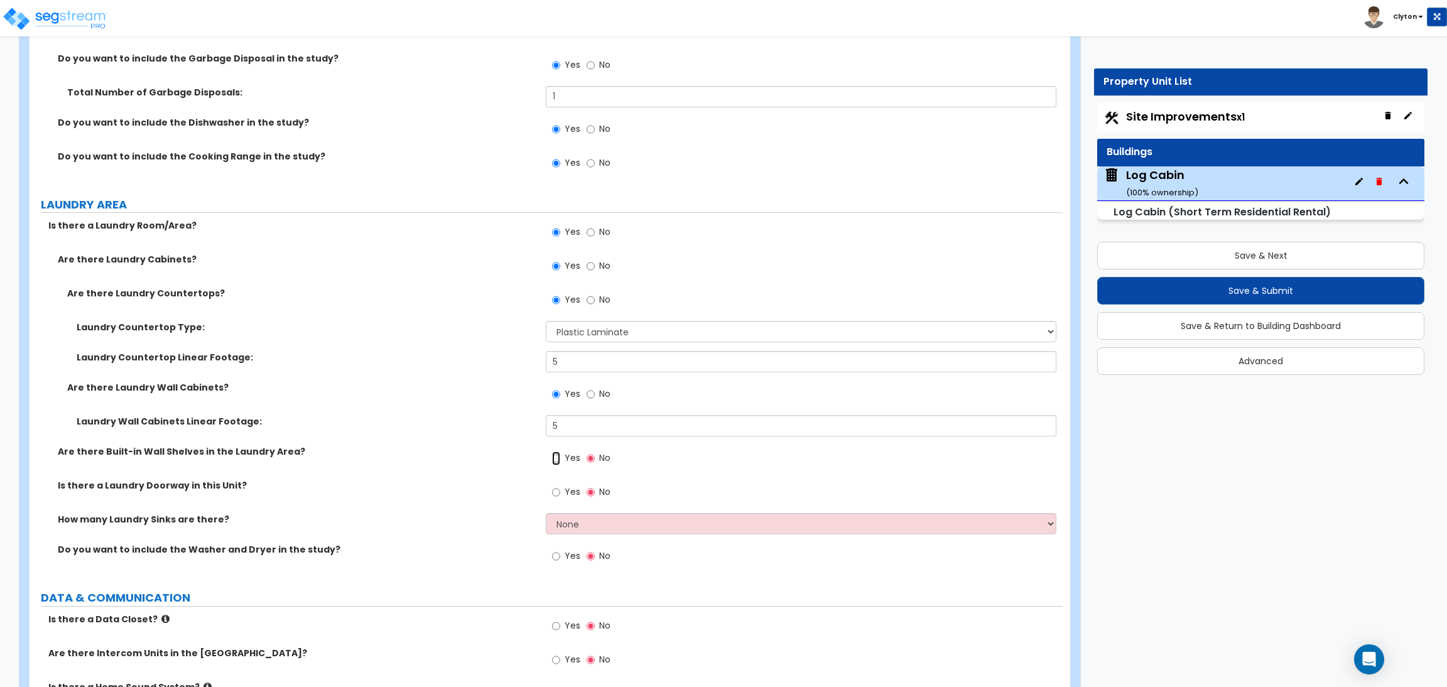
click at [555, 452] on input "Yes" at bounding box center [556, 459] width 8 height 14
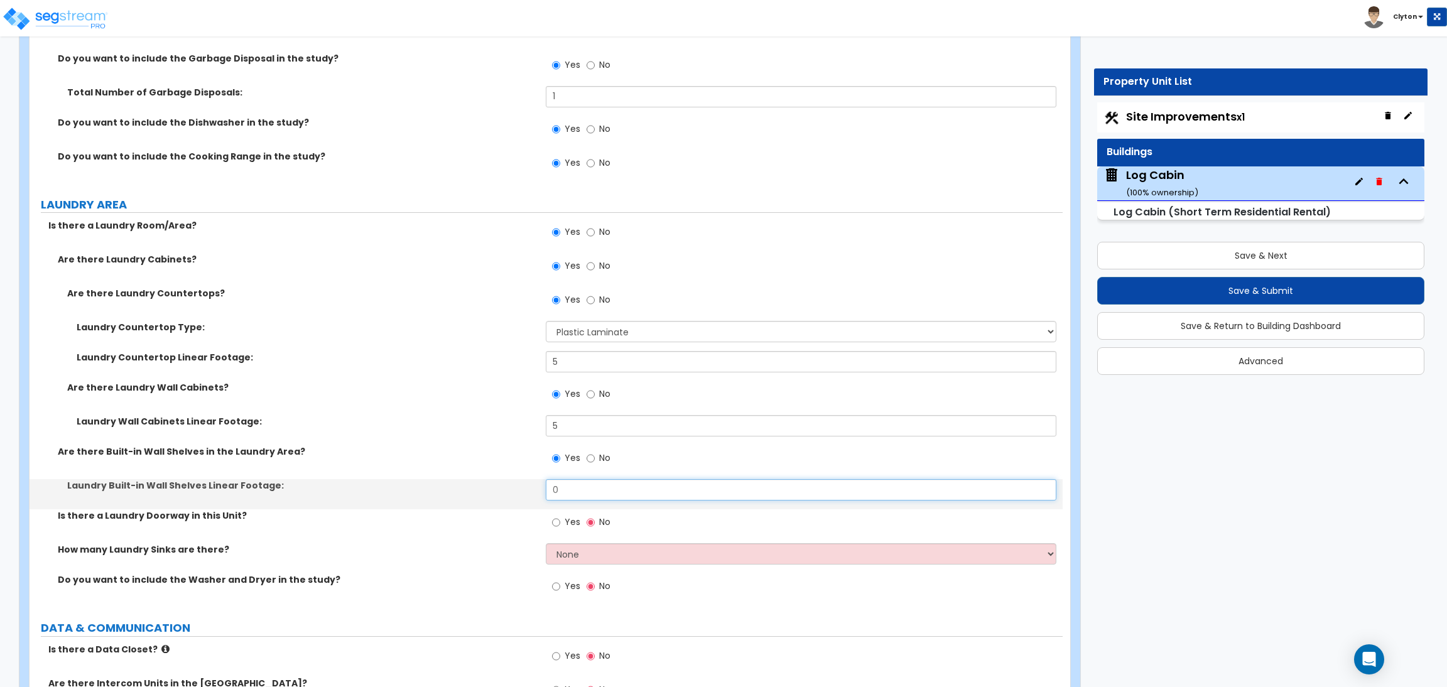
drag, startPoint x: 571, startPoint y: 481, endPoint x: 518, endPoint y: 479, distance: 53.4
click at [521, 479] on div "Laundry Built-in Wall Shelves Linear Footage: 0" at bounding box center [546, 494] width 1033 height 30
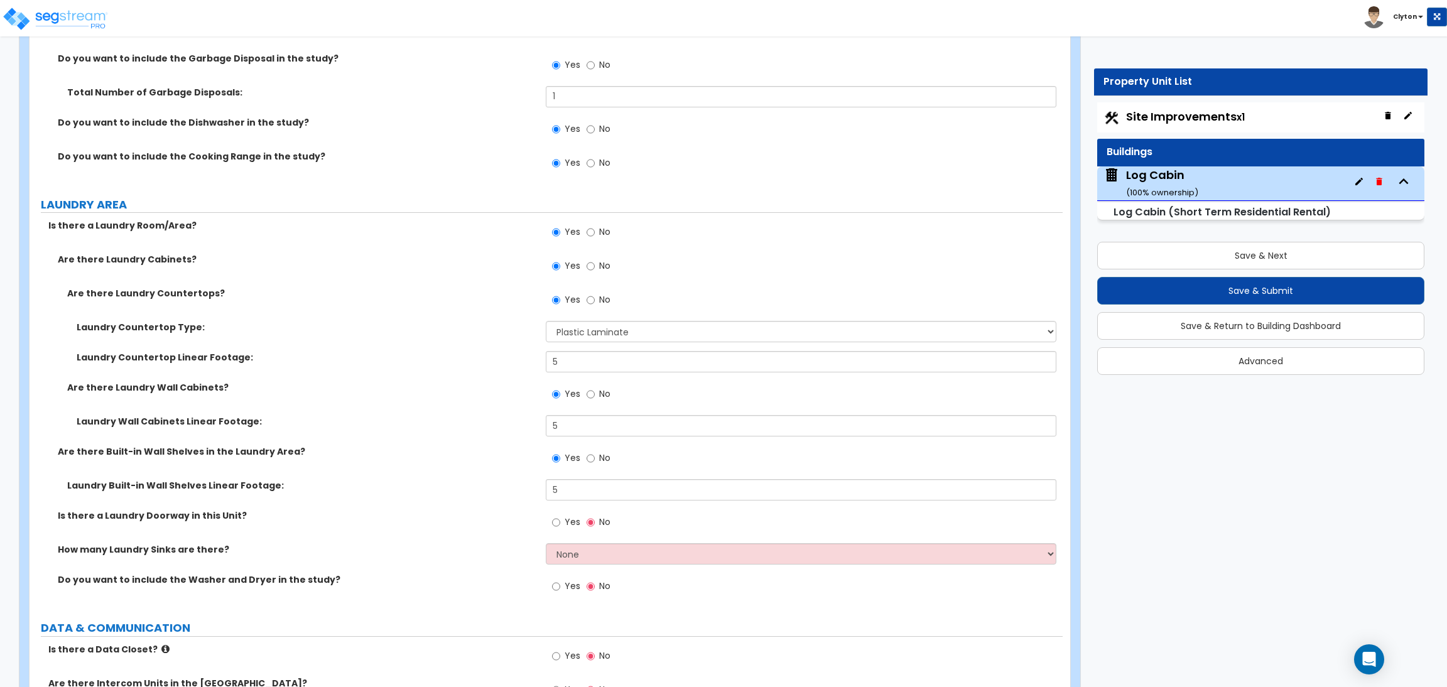
click at [483, 309] on div "Are there Laundry Countertops? Yes No" at bounding box center [546, 304] width 1033 height 34
click at [582, 548] on select "None 1 2 3" at bounding box center [801, 553] width 510 height 21
click at [546, 543] on select "None 1 2 3" at bounding box center [801, 553] width 510 height 21
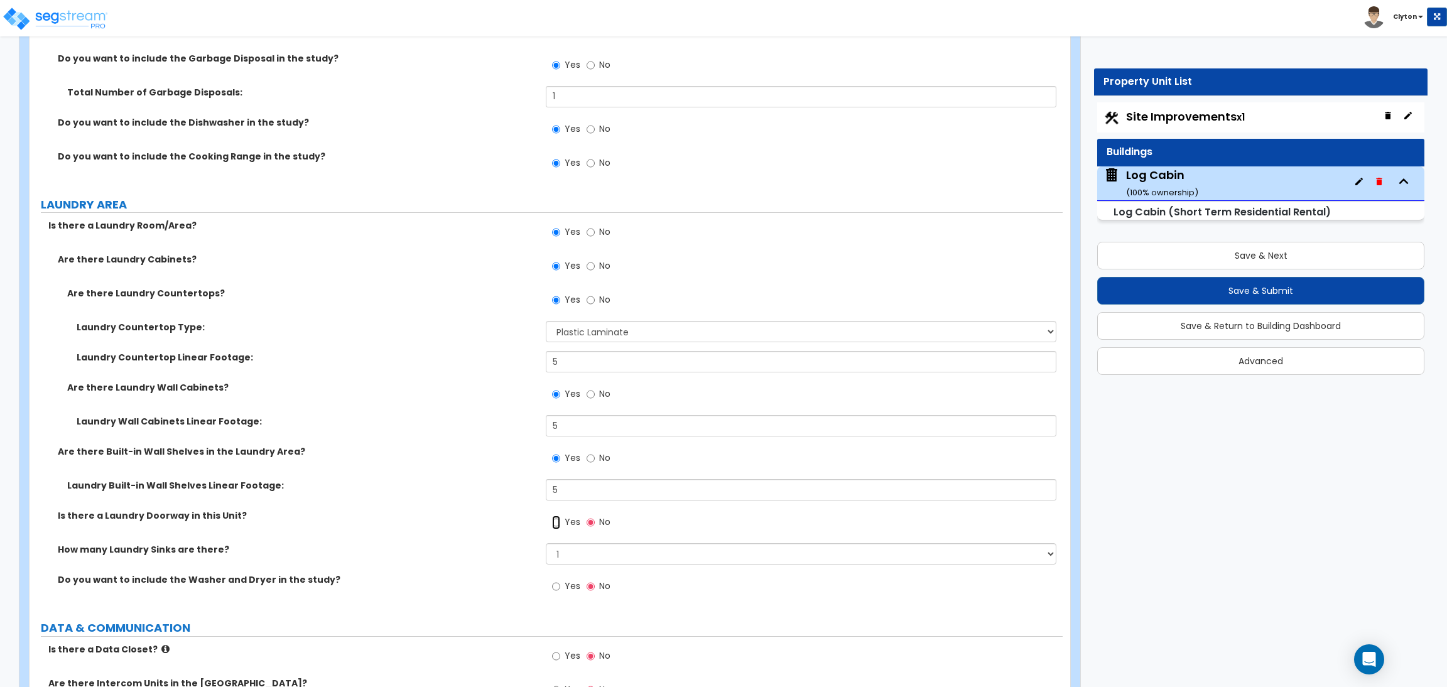
click at [557, 516] on input "Yes" at bounding box center [556, 523] width 8 height 14
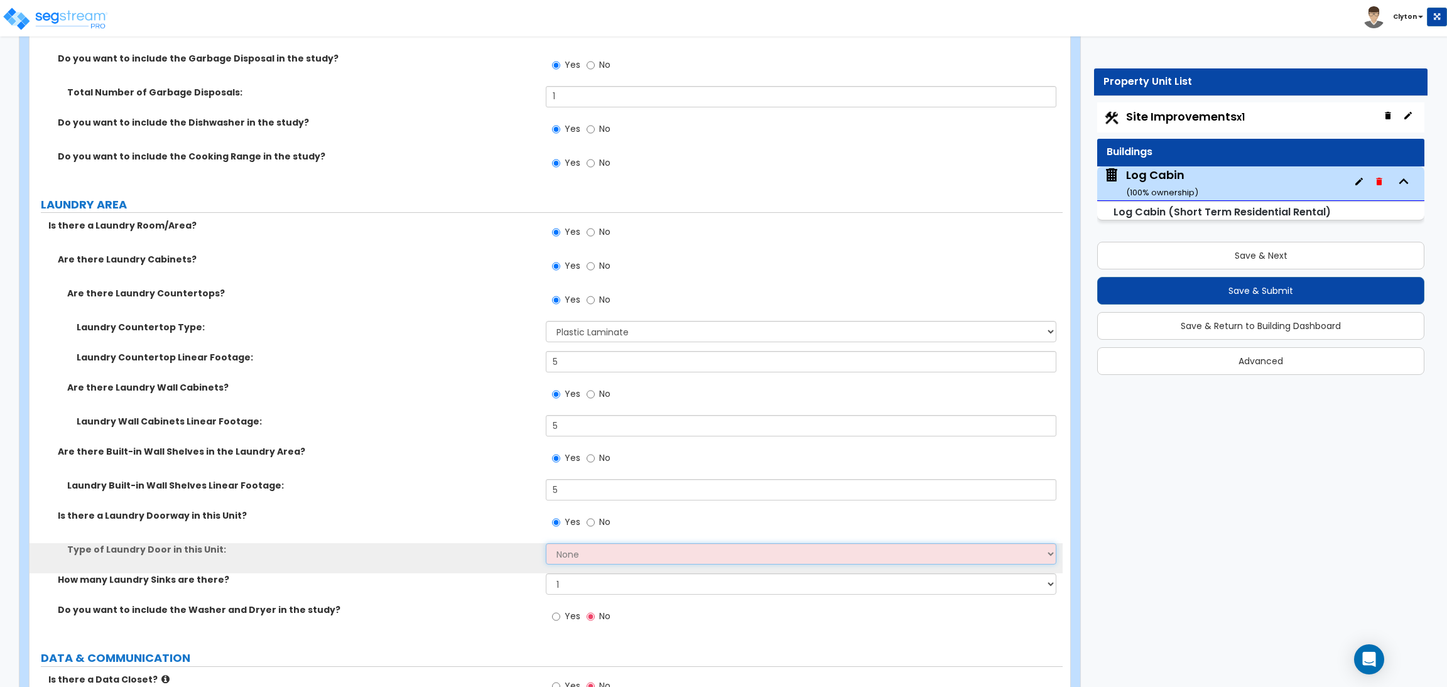
click at [564, 543] on select "None Bi-Fold Louvered Paneled Wood Passage" at bounding box center [801, 553] width 510 height 21
click at [546, 543] on select "None Bi-Fold Louvered Paneled Wood Passage" at bounding box center [801, 553] width 510 height 21
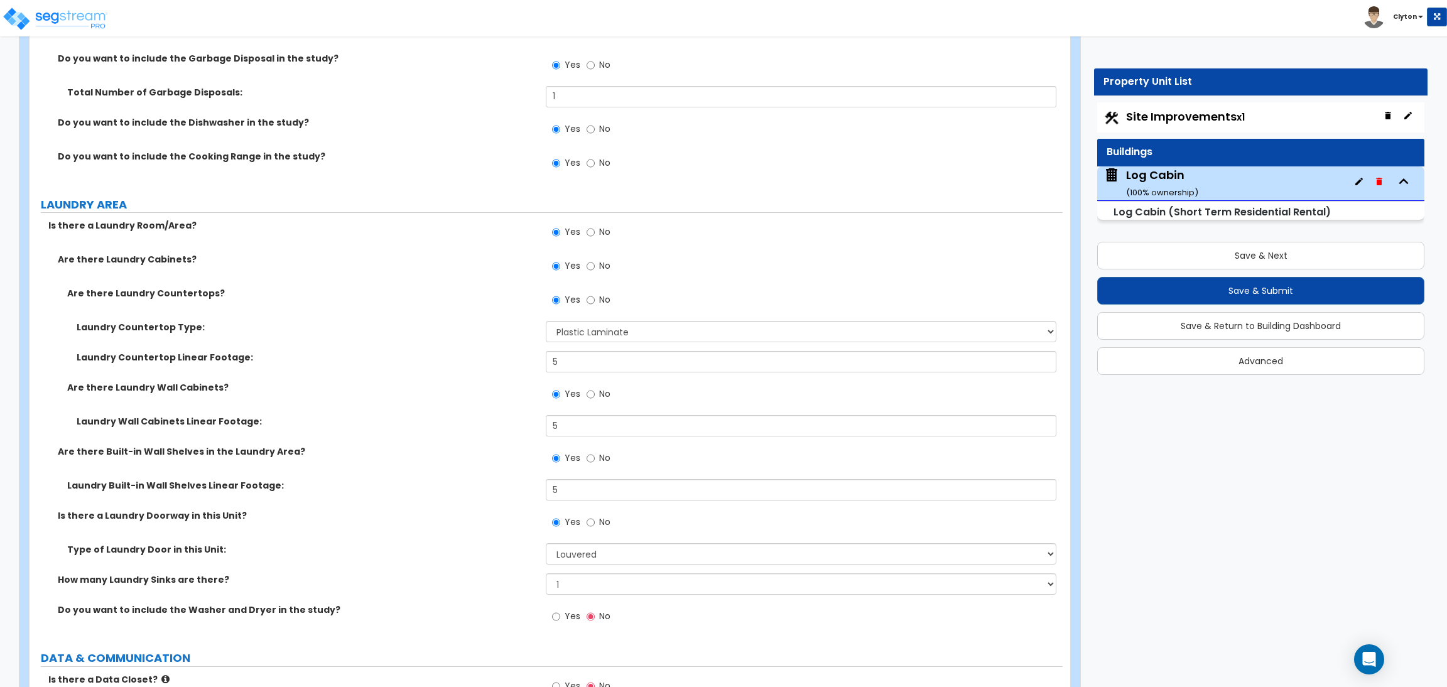
click at [503, 591] on div "How many Laundry Sinks are there? None 1 2 3" at bounding box center [546, 589] width 1033 height 30
click at [562, 608] on label "Yes" at bounding box center [566, 618] width 28 height 21
click at [560, 610] on input "Yes" at bounding box center [556, 617] width 8 height 14
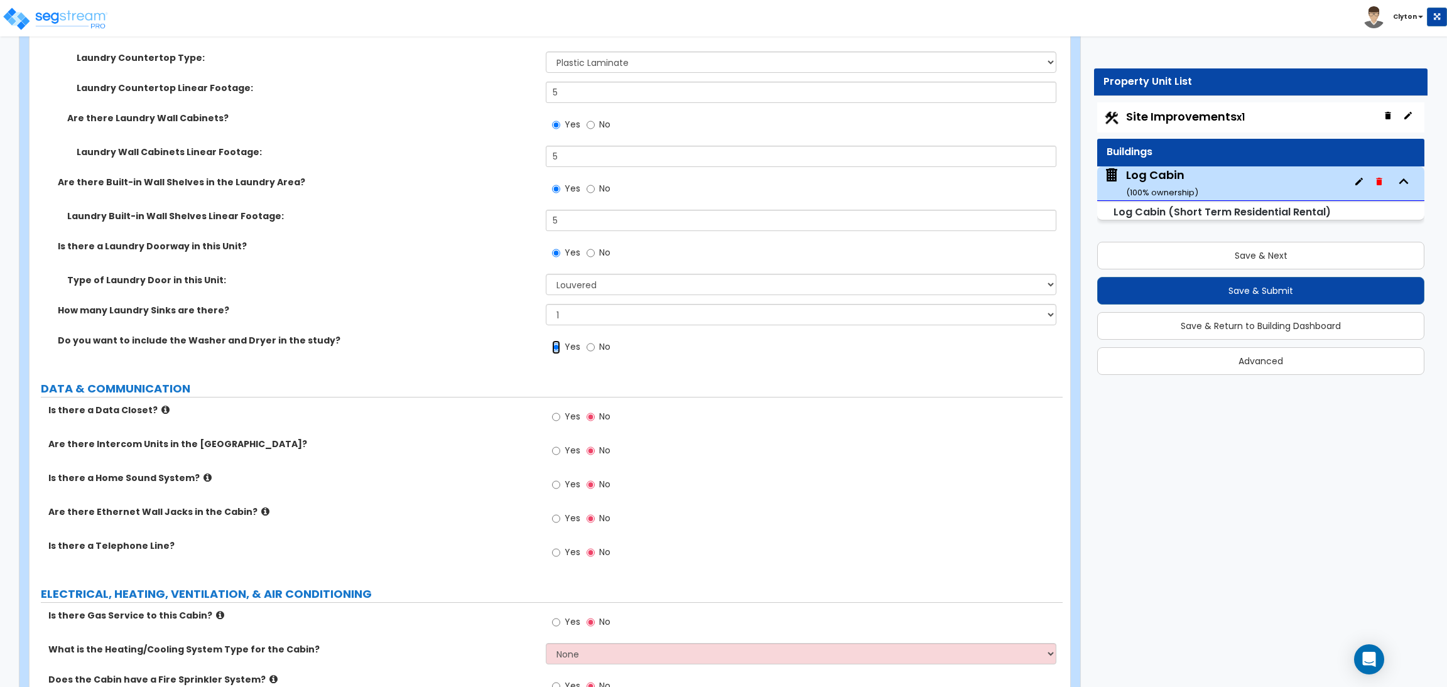
scroll to position [6787, 0]
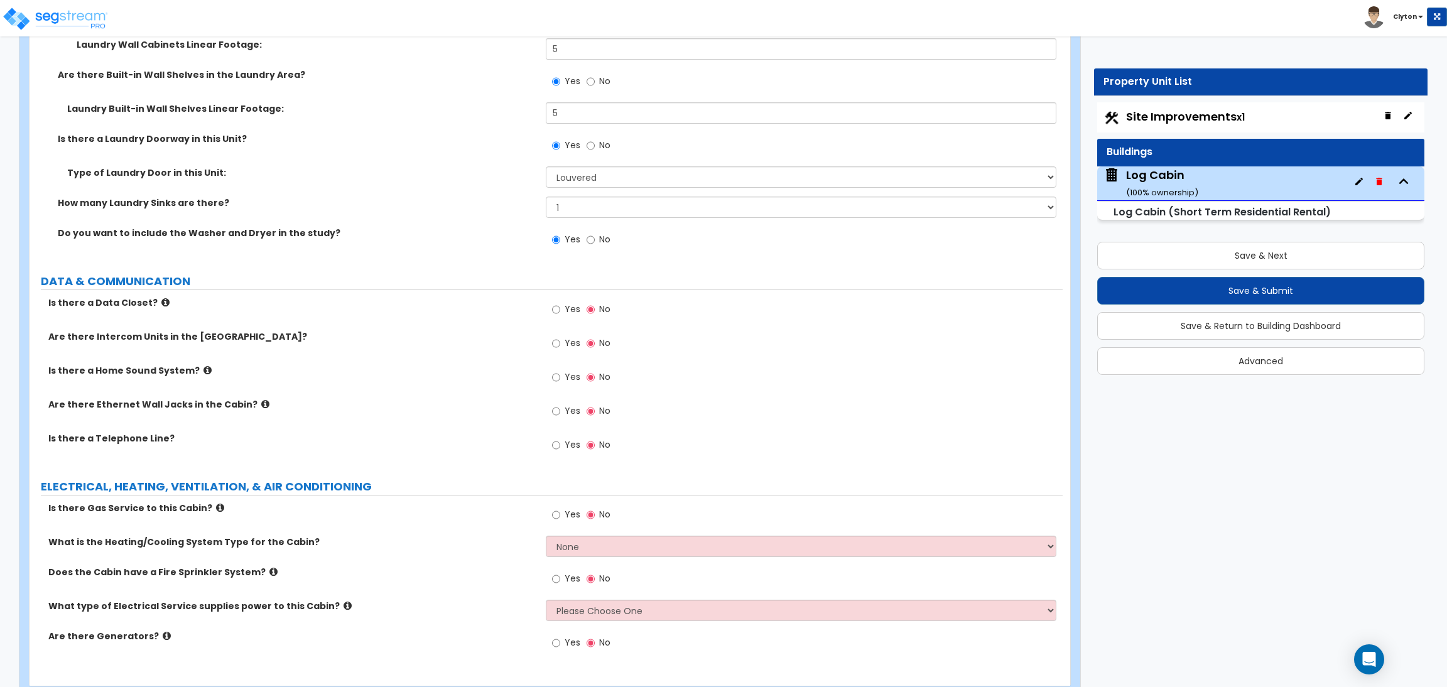
click at [559, 300] on label "Yes" at bounding box center [566, 310] width 28 height 21
click at [552, 303] on input "Yes" at bounding box center [556, 310] width 8 height 14
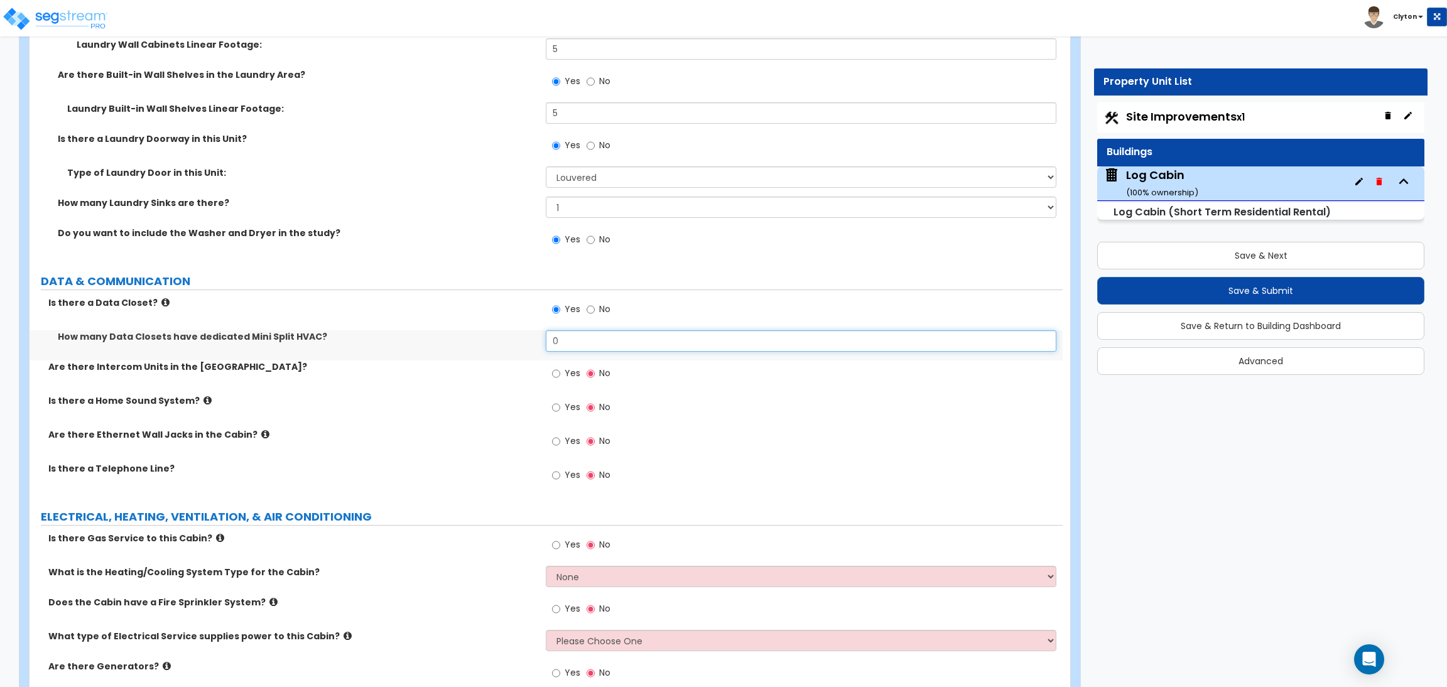
drag, startPoint x: 561, startPoint y: 330, endPoint x: 508, endPoint y: 332, distance: 53.5
click at [508, 332] on div "How many Data Closets have dedicated Mini Split HVAC? 0" at bounding box center [546, 345] width 1033 height 30
click at [564, 366] on label "Yes" at bounding box center [566, 374] width 28 height 21
click at [560, 367] on input "Yes" at bounding box center [556, 374] width 8 height 14
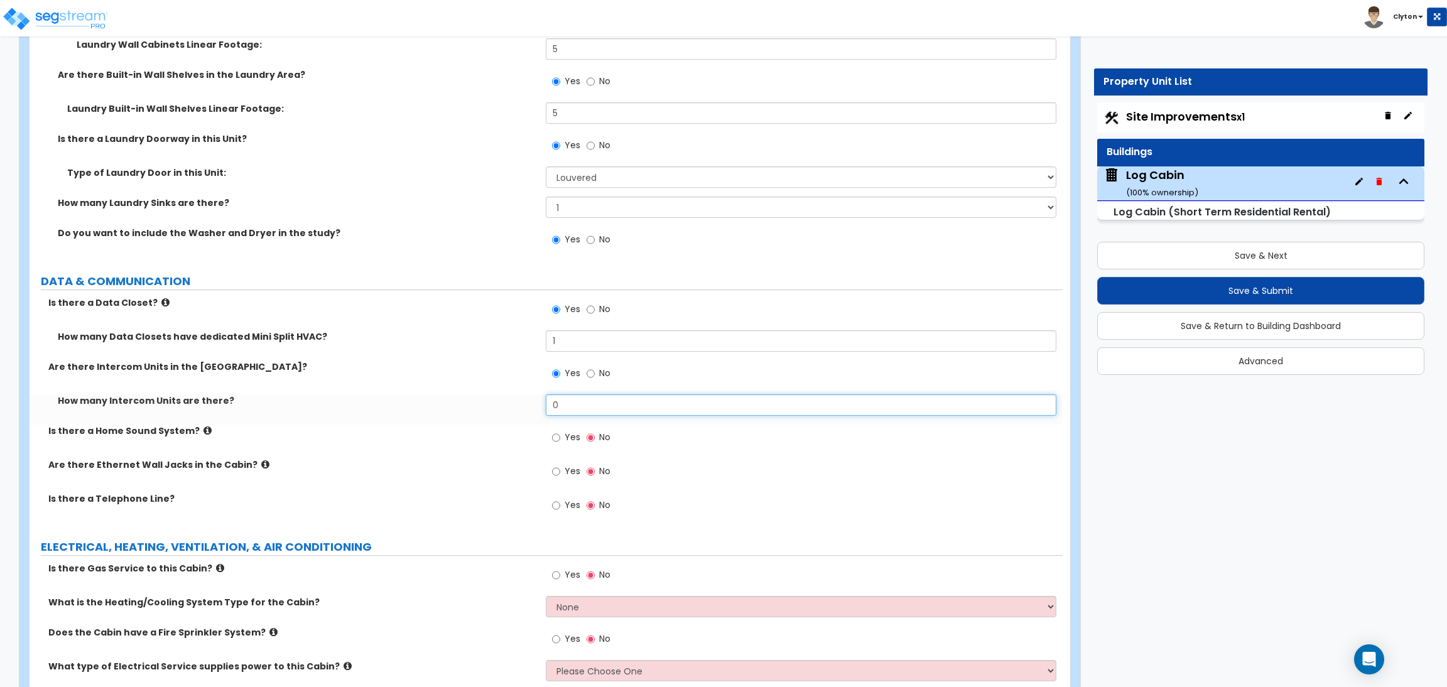
drag, startPoint x: 579, startPoint y: 403, endPoint x: 484, endPoint y: 397, distance: 95.1
click at [484, 397] on div "How many Intercom Units are there? 0" at bounding box center [546, 410] width 1033 height 30
click at [551, 425] on div "Yes No" at bounding box center [581, 439] width 71 height 29
click at [552, 432] on input "Yes" at bounding box center [556, 438] width 8 height 14
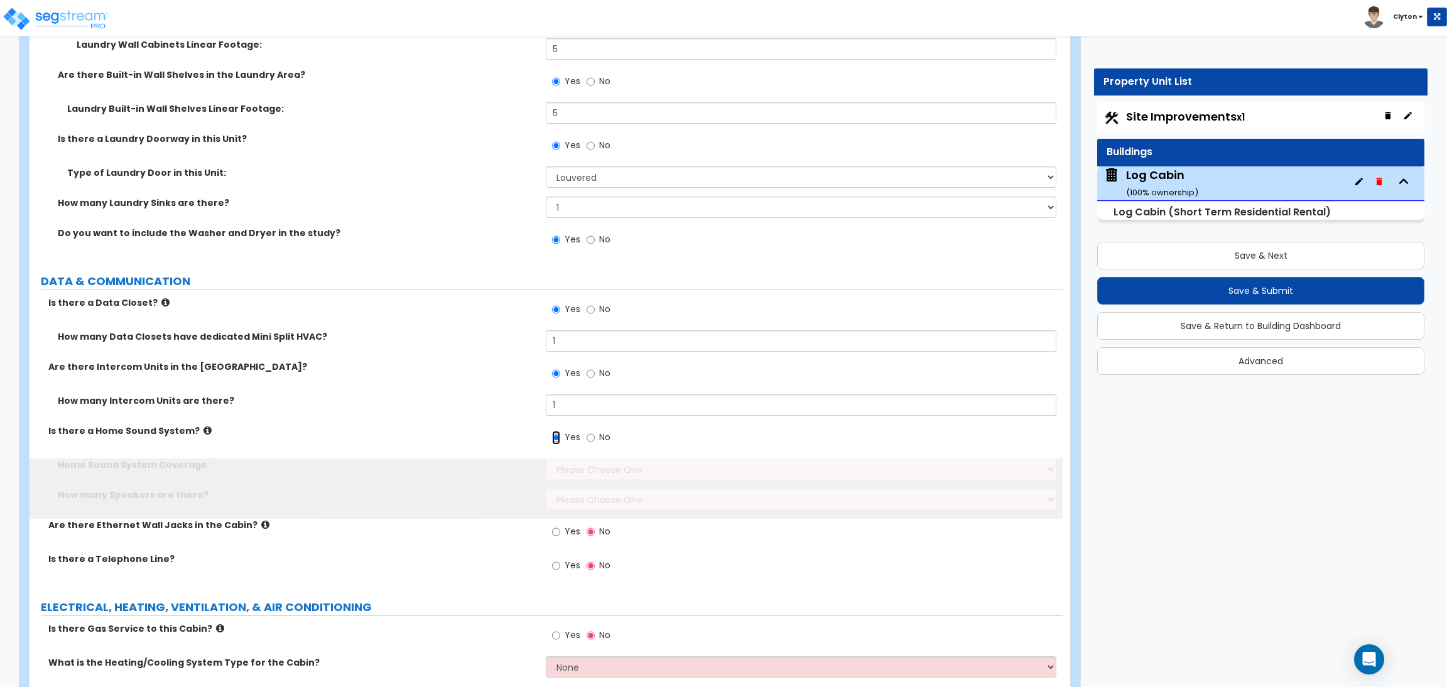
click at [559, 431] on input "Yes" at bounding box center [556, 438] width 8 height 14
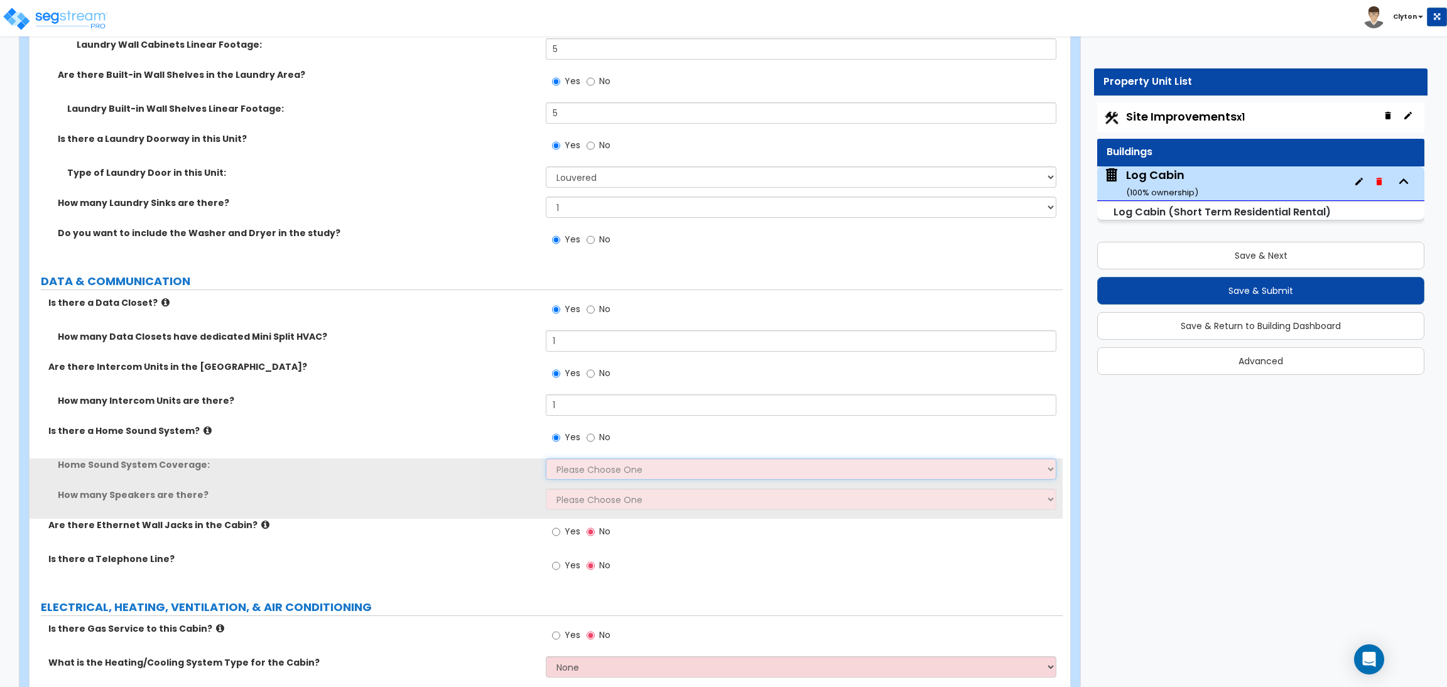
click at [567, 459] on select "Please Choose One All Areas Enter Percent Coverage" at bounding box center [801, 469] width 510 height 21
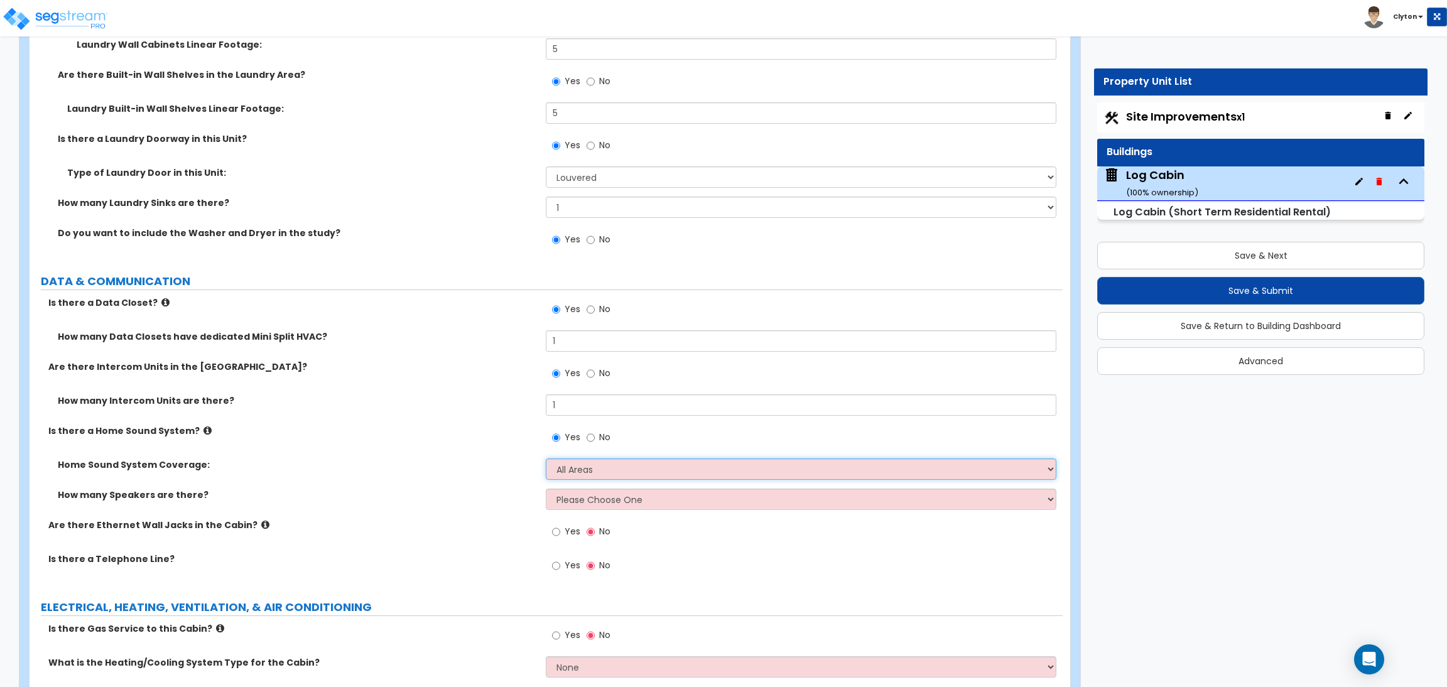
click at [546, 459] on select "Please Choose One All Areas Enter Percent Coverage" at bounding box center [801, 469] width 510 height 21
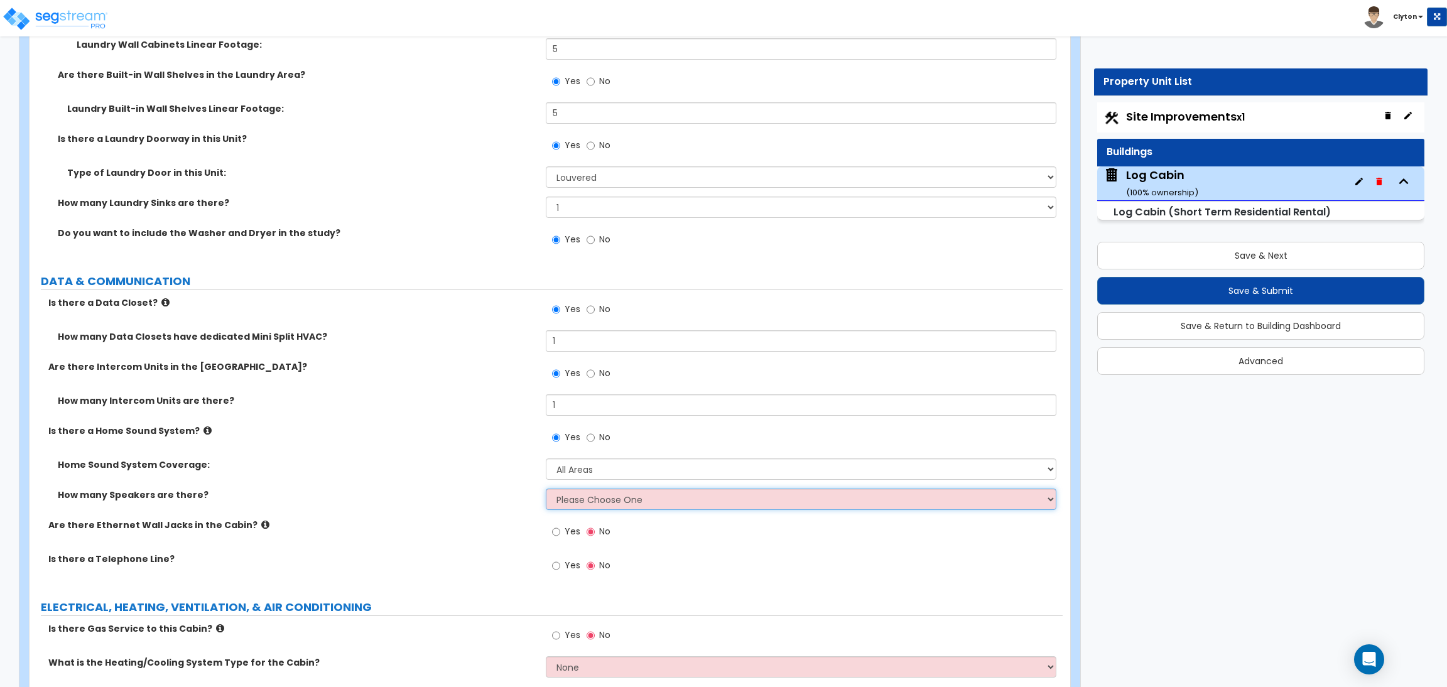
click at [579, 489] on select "Please Choose One Enter Number of Speakers Please Estimate for me" at bounding box center [801, 499] width 510 height 21
click at [546, 489] on select "Please Choose One Enter Number of Speakers Please Estimate for me" at bounding box center [801, 499] width 510 height 21
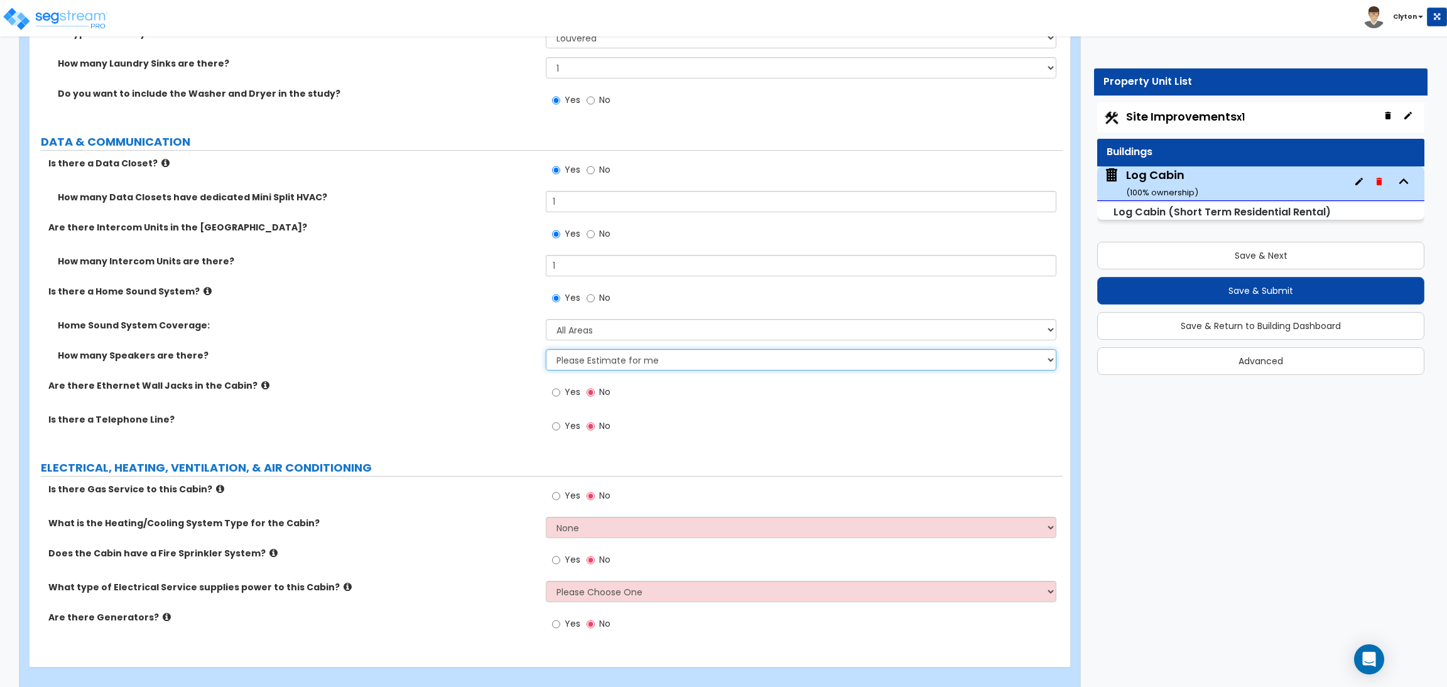
scroll to position [6934, 0]
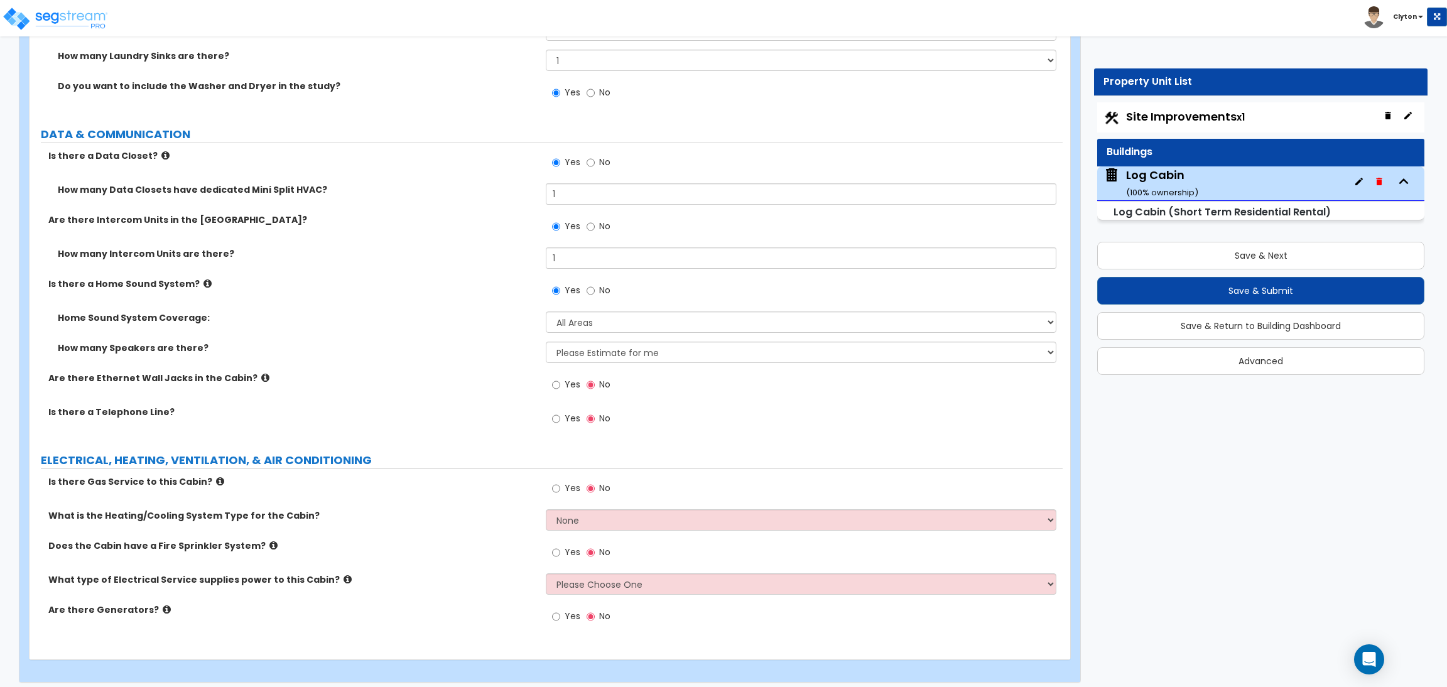
click at [560, 376] on label "Yes" at bounding box center [566, 386] width 28 height 21
click at [560, 378] on input "Yes" at bounding box center [556, 385] width 8 height 14
click at [559, 412] on input "Yes" at bounding box center [556, 419] width 8 height 14
click at [560, 479] on label "Yes" at bounding box center [566, 489] width 28 height 21
click at [560, 482] on input "Yes" at bounding box center [556, 489] width 8 height 14
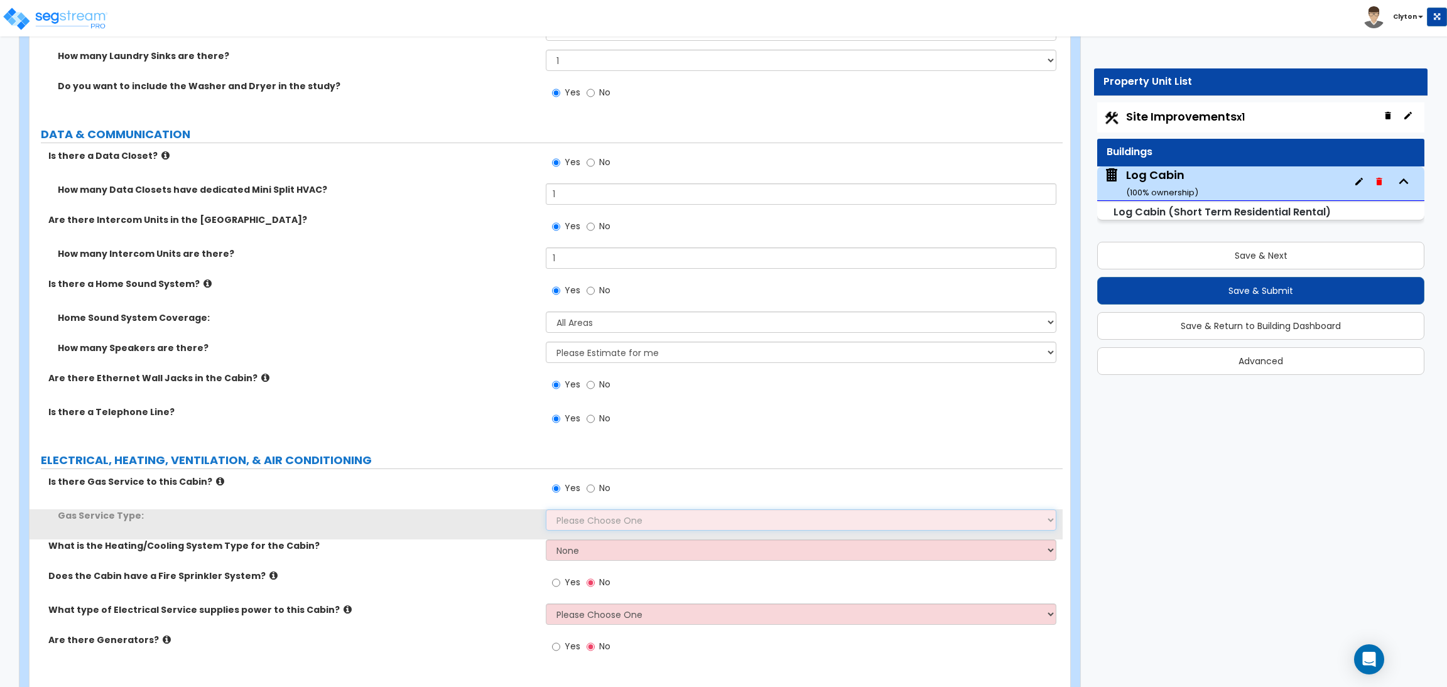
click at [572, 515] on select "Please Choose One Natural Gas Service Propane Tank On-site" at bounding box center [801, 520] width 510 height 21
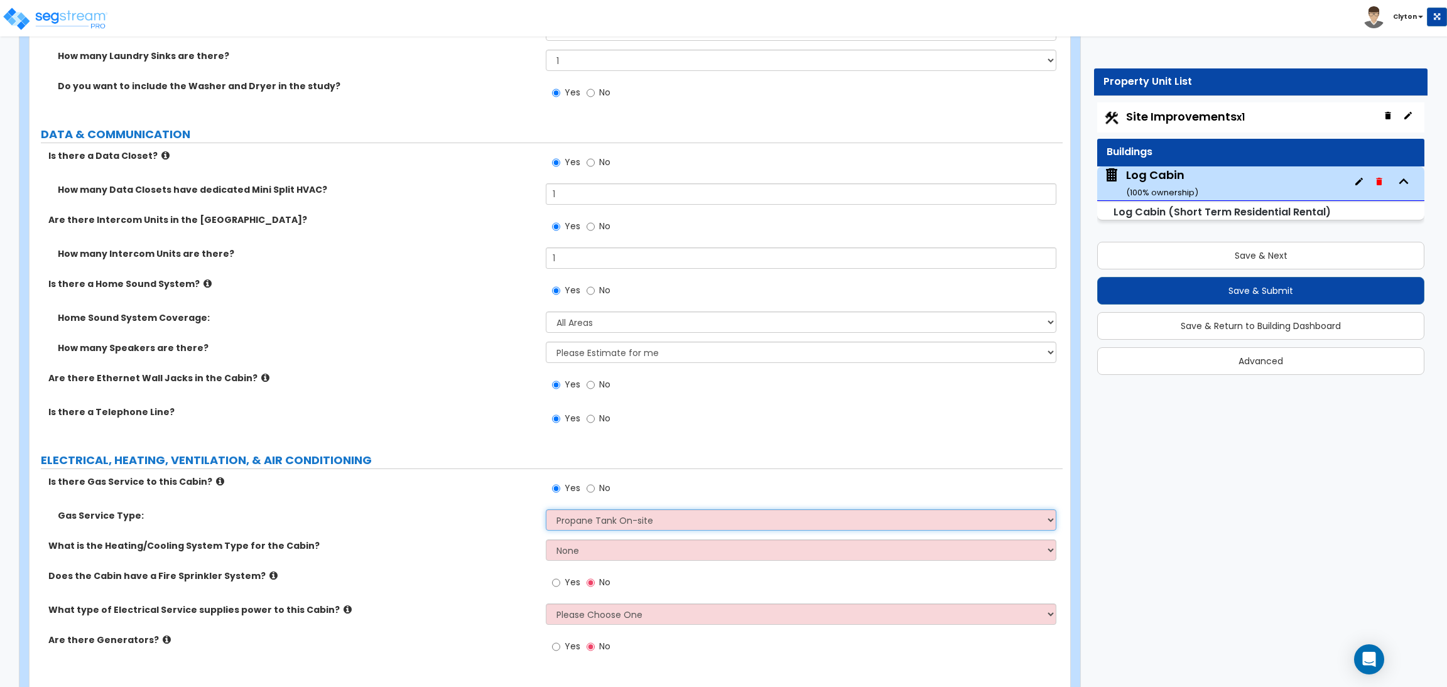
click at [546, 510] on select "Please Choose One Natural Gas Service Propane Tank On-site" at bounding box center [801, 520] width 510 height 21
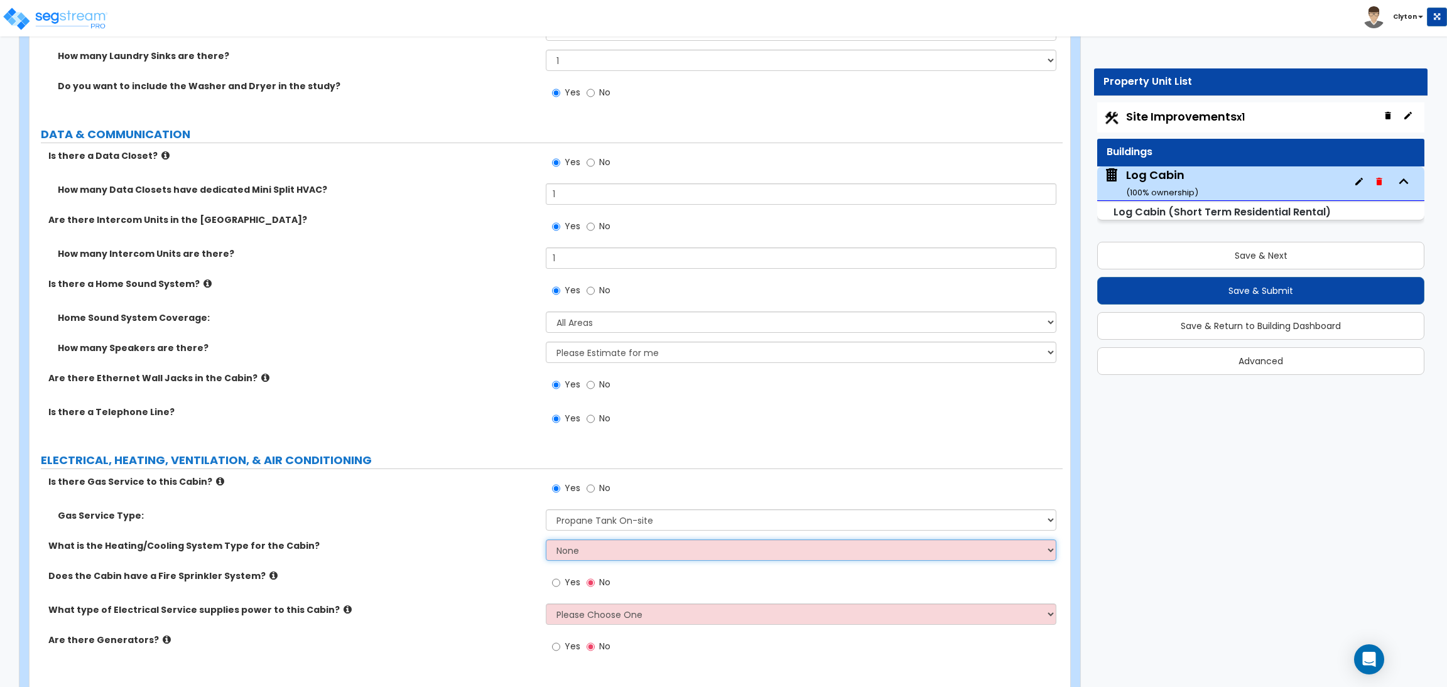
click at [595, 544] on select "None Heat Only Centralized Heating & Cooling Thru Wall Air Conditioners Mini Sp…" at bounding box center [801, 550] width 510 height 21
click at [546, 540] on select "None Heat Only Centralized Heating & Cooling Thru Wall Air Conditioners Mini Sp…" at bounding box center [801, 550] width 510 height 21
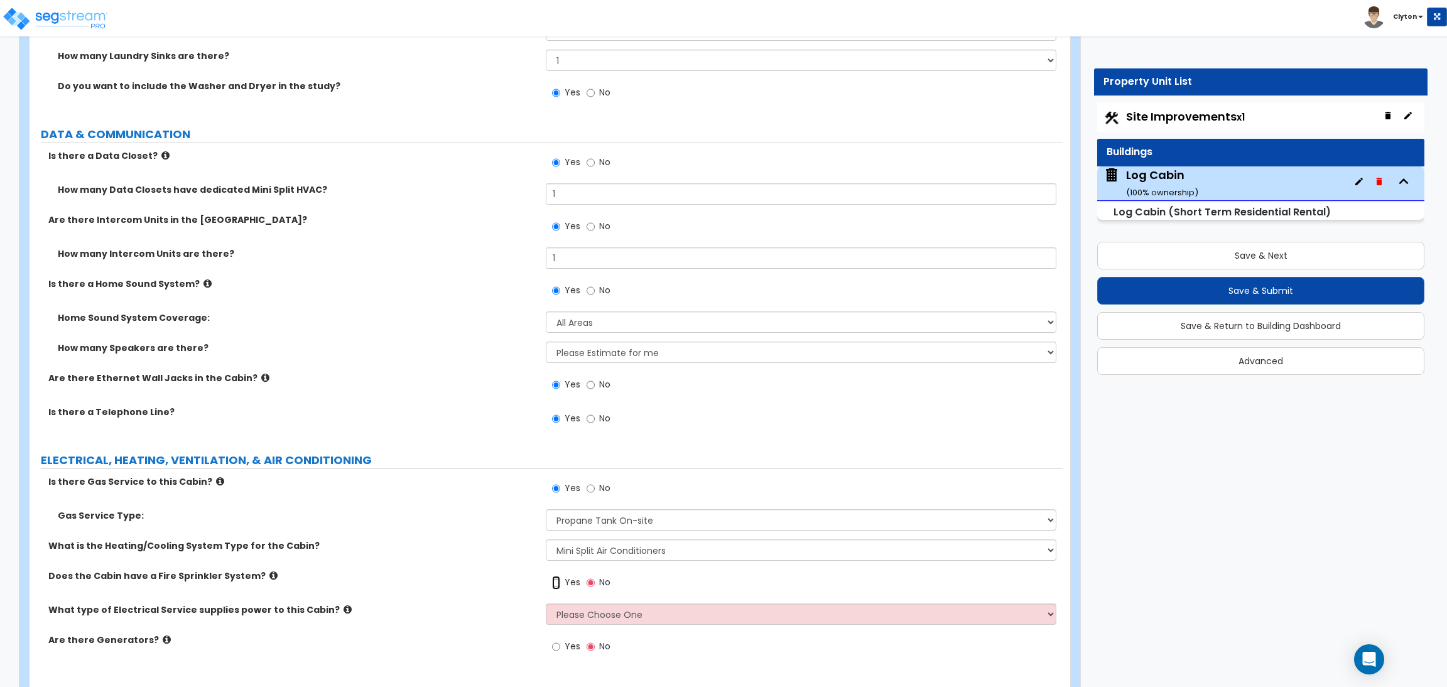
click at [559, 576] on input "Yes" at bounding box center [556, 583] width 8 height 14
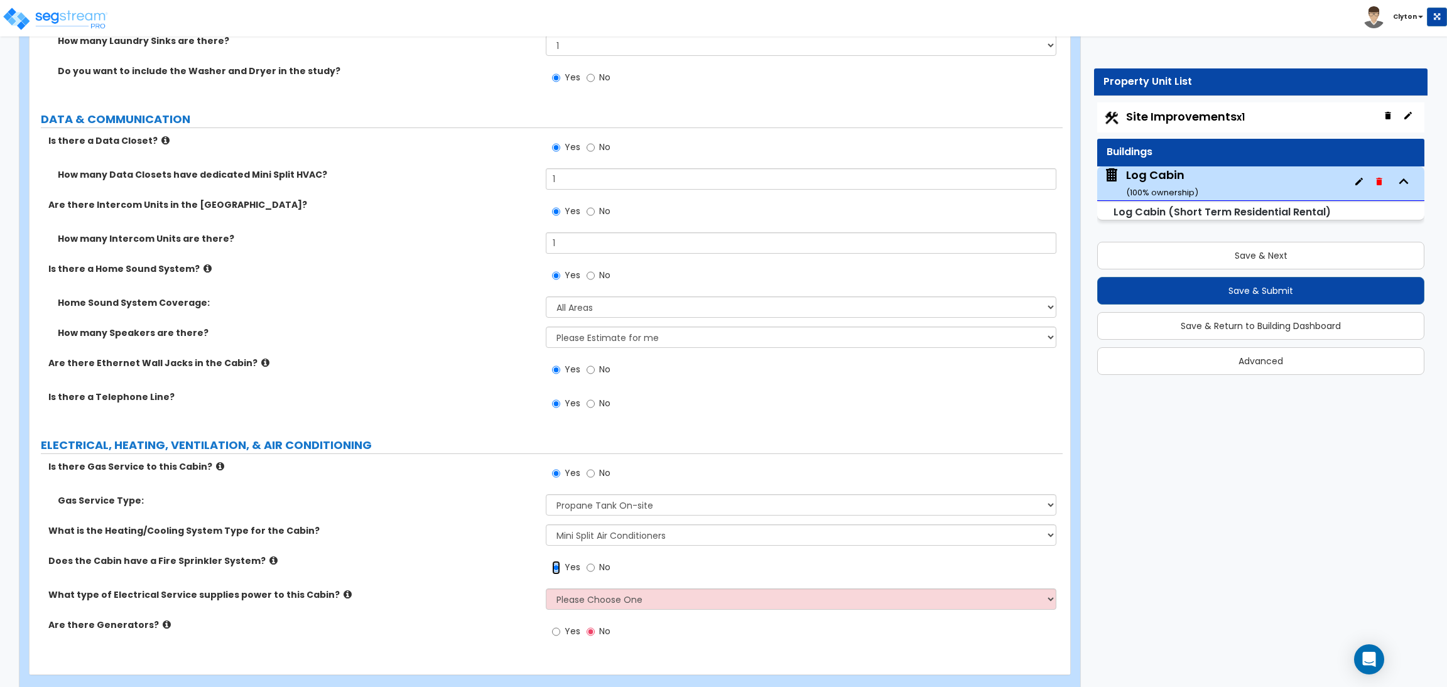
scroll to position [6965, 0]
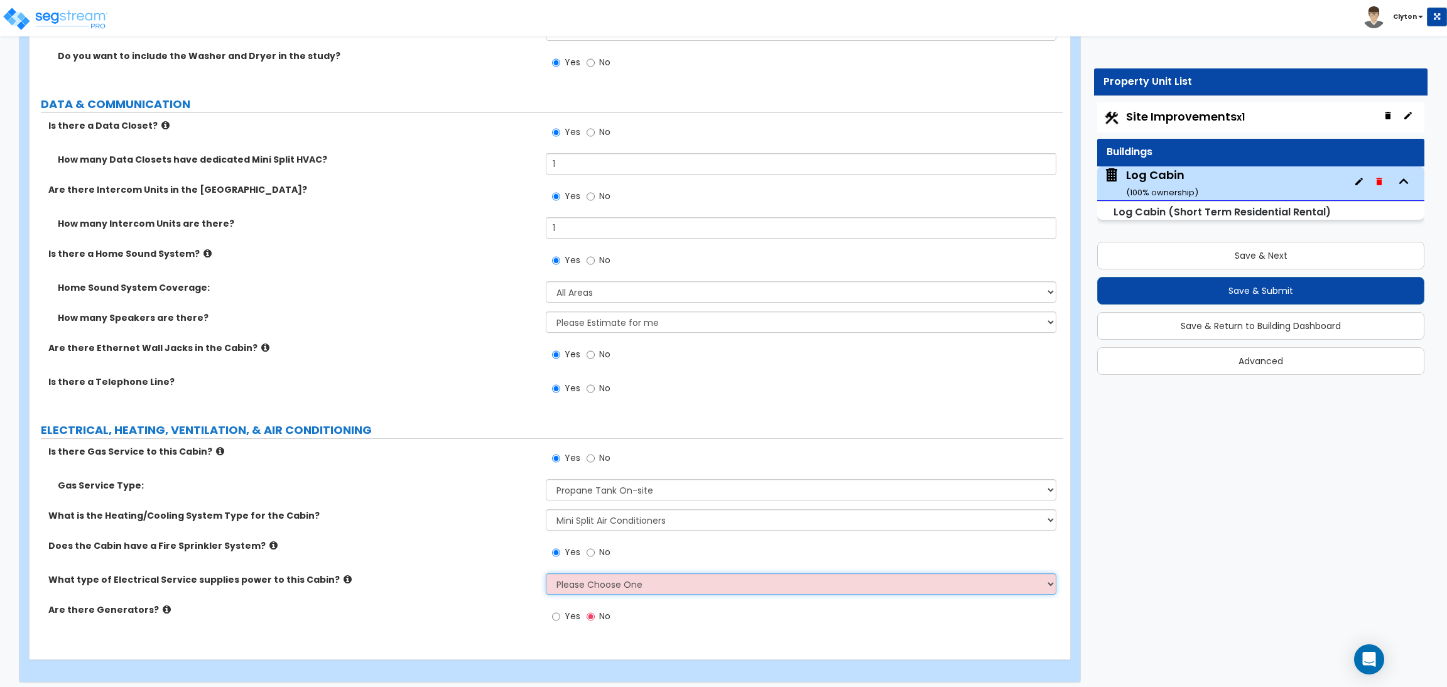
click at [591, 577] on select "Please Choose One Overhead Underground" at bounding box center [801, 584] width 510 height 21
click at [546, 574] on select "Please Choose One Overhead Underground" at bounding box center [801, 584] width 510 height 21
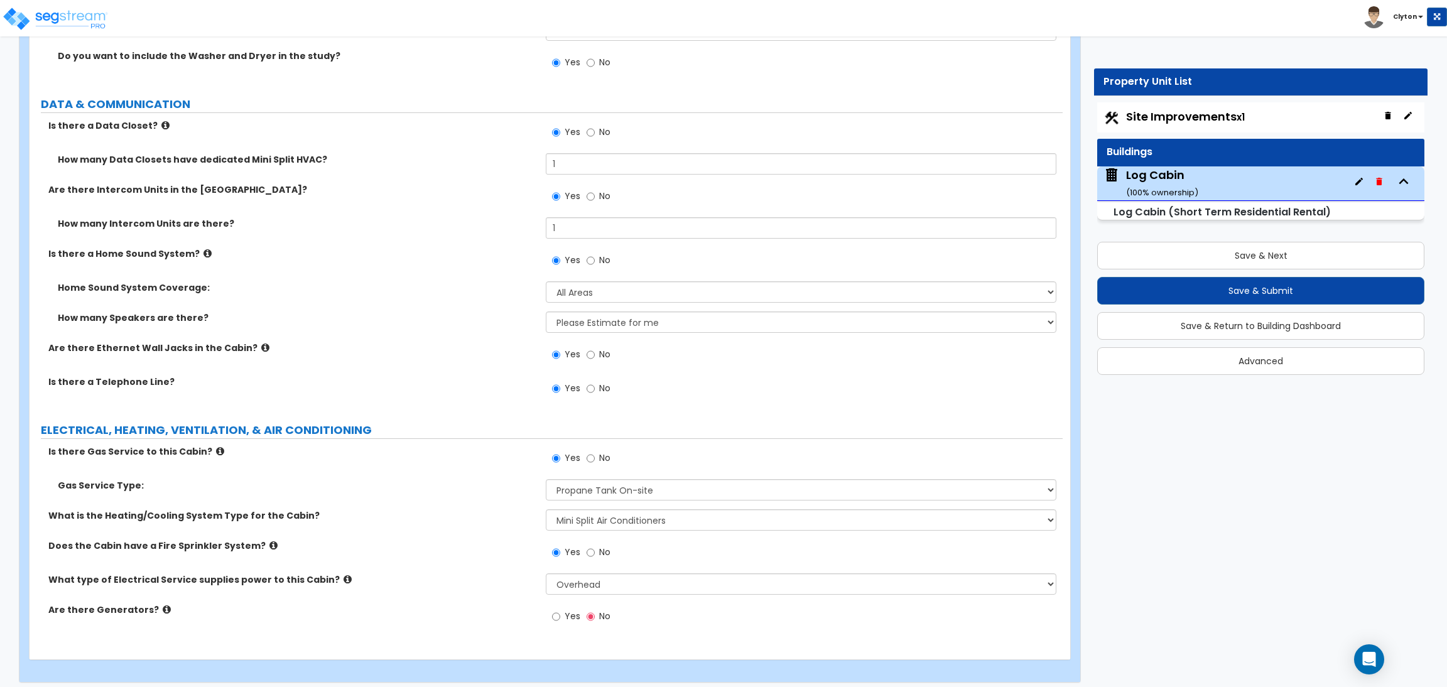
click at [567, 610] on span "Yes" at bounding box center [573, 616] width 16 height 13
click at [560, 610] on input "Yes" at bounding box center [556, 617] width 8 height 14
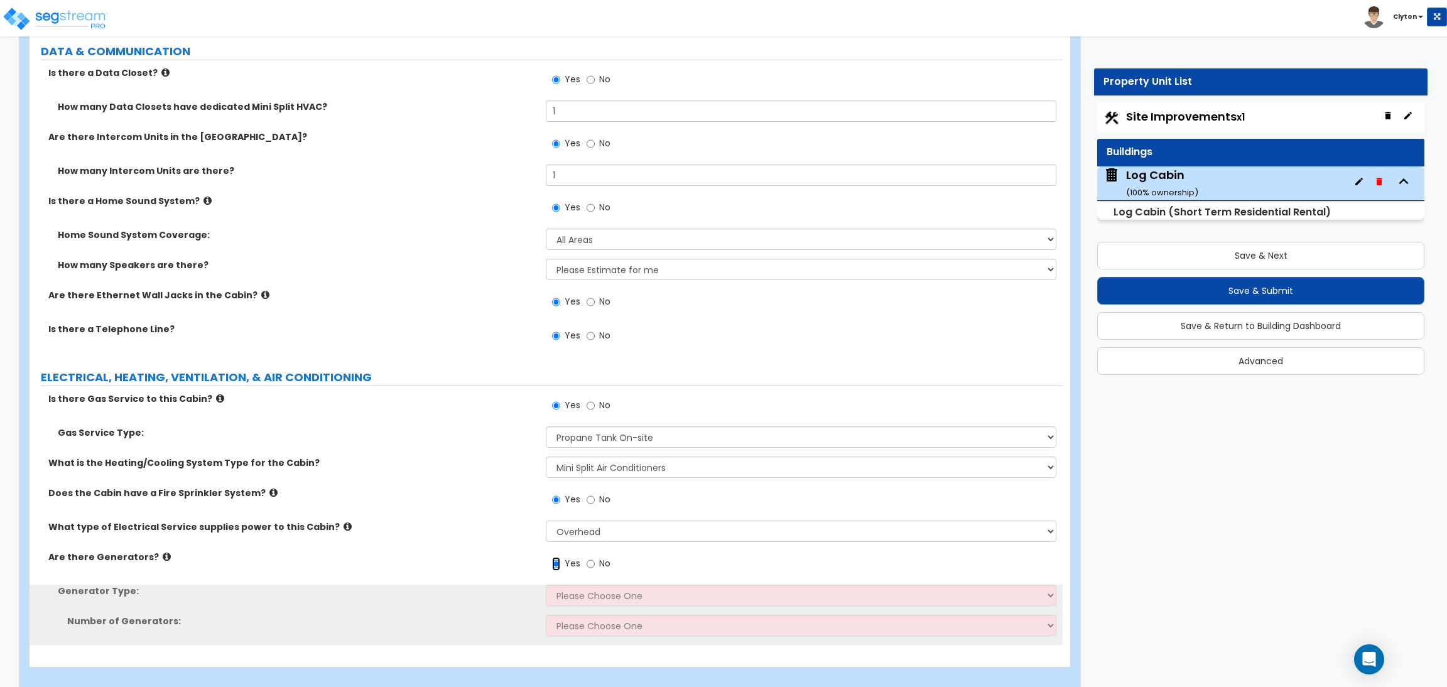
scroll to position [7025, 0]
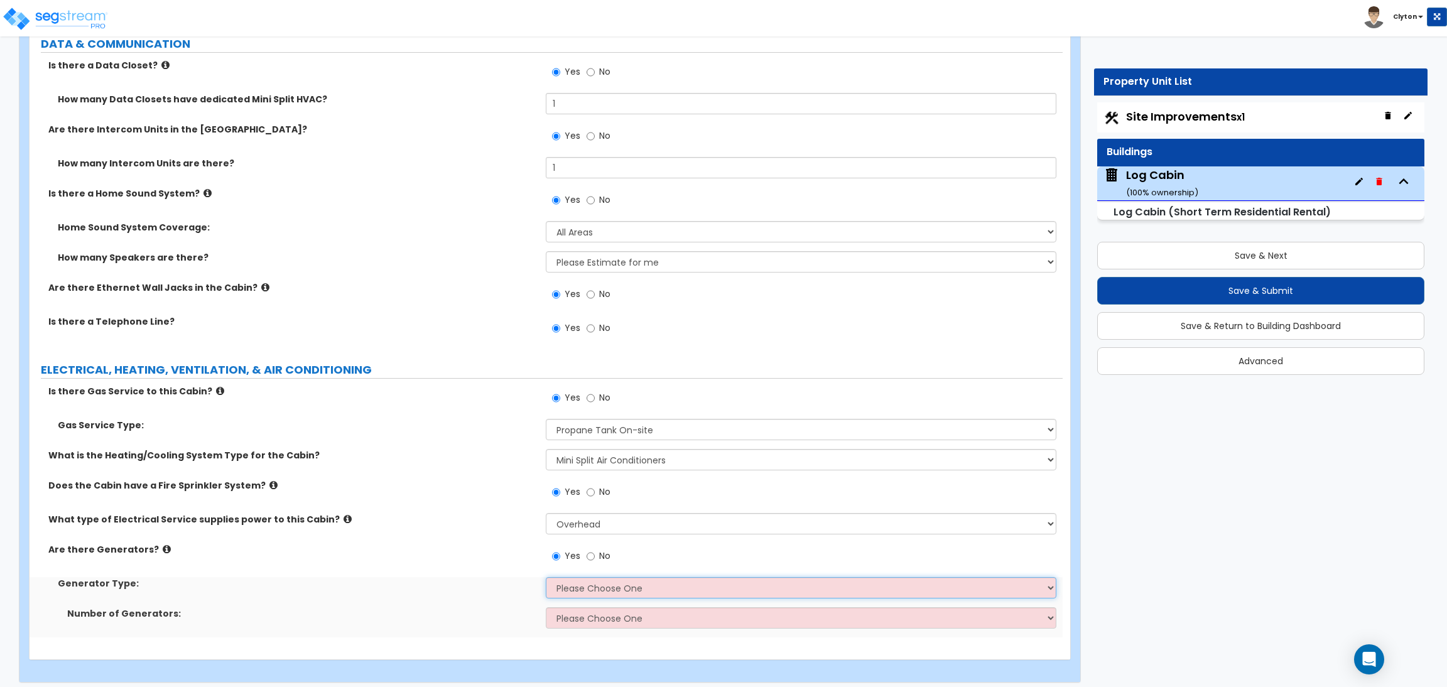
click at [582, 582] on select "Please Choose One Gas Diesel I Don’t Know - Please Choose for me" at bounding box center [801, 587] width 510 height 21
click at [546, 577] on select "Please Choose One Gas Diesel I Don’t Know - Please Choose for me" at bounding box center [801, 587] width 510 height 21
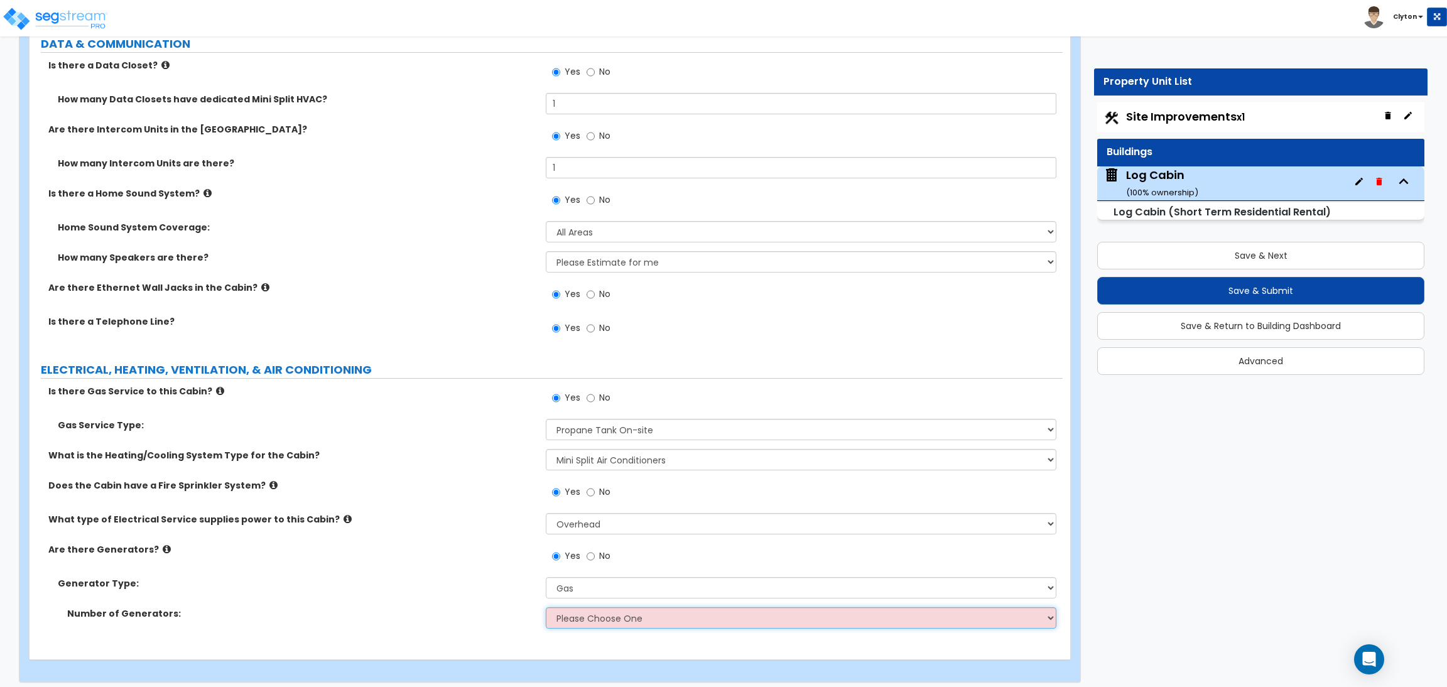
click at [584, 608] on select "Please Choose One 1 2 3" at bounding box center [801, 618] width 510 height 21
click at [546, 608] on select "Please Choose One 1 2 3" at bounding box center [801, 618] width 510 height 21
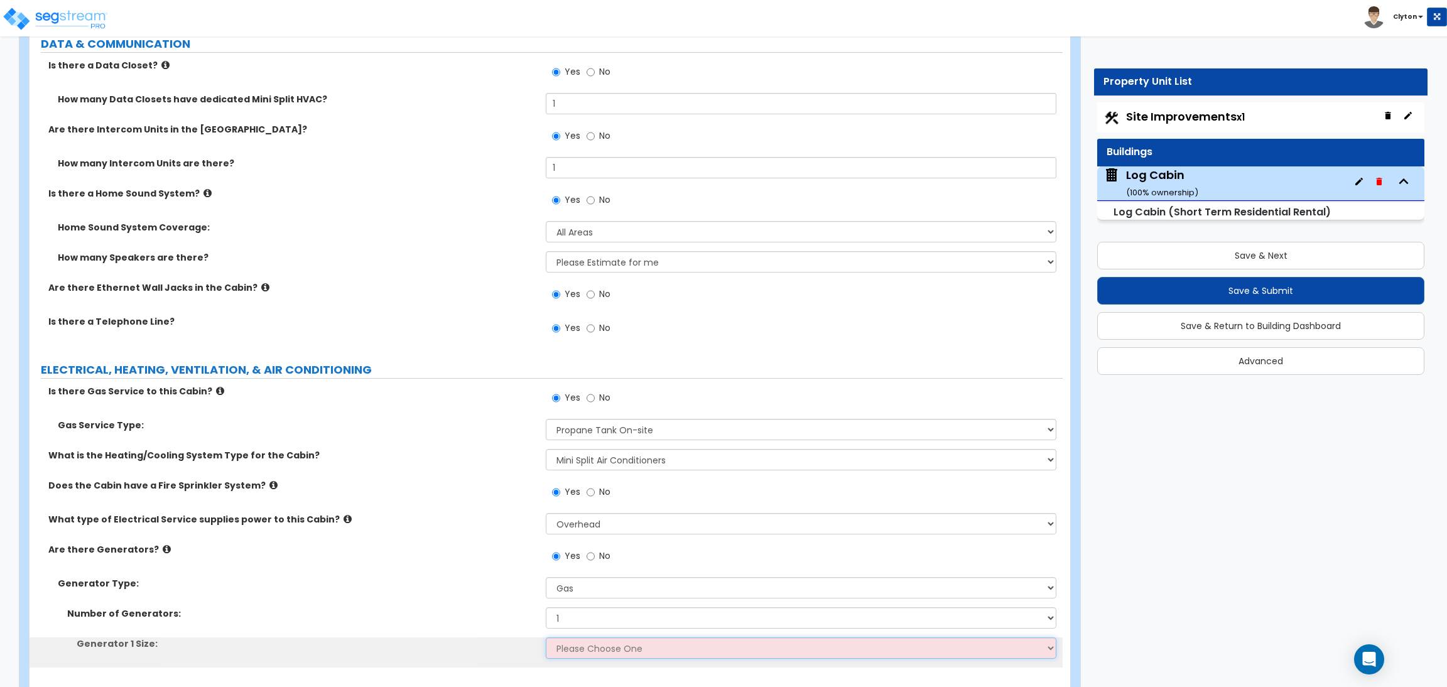
click at [575, 639] on select "Please Choose One 20kW 35kW 80kW 100kW 125kW 185kW" at bounding box center [801, 648] width 510 height 21
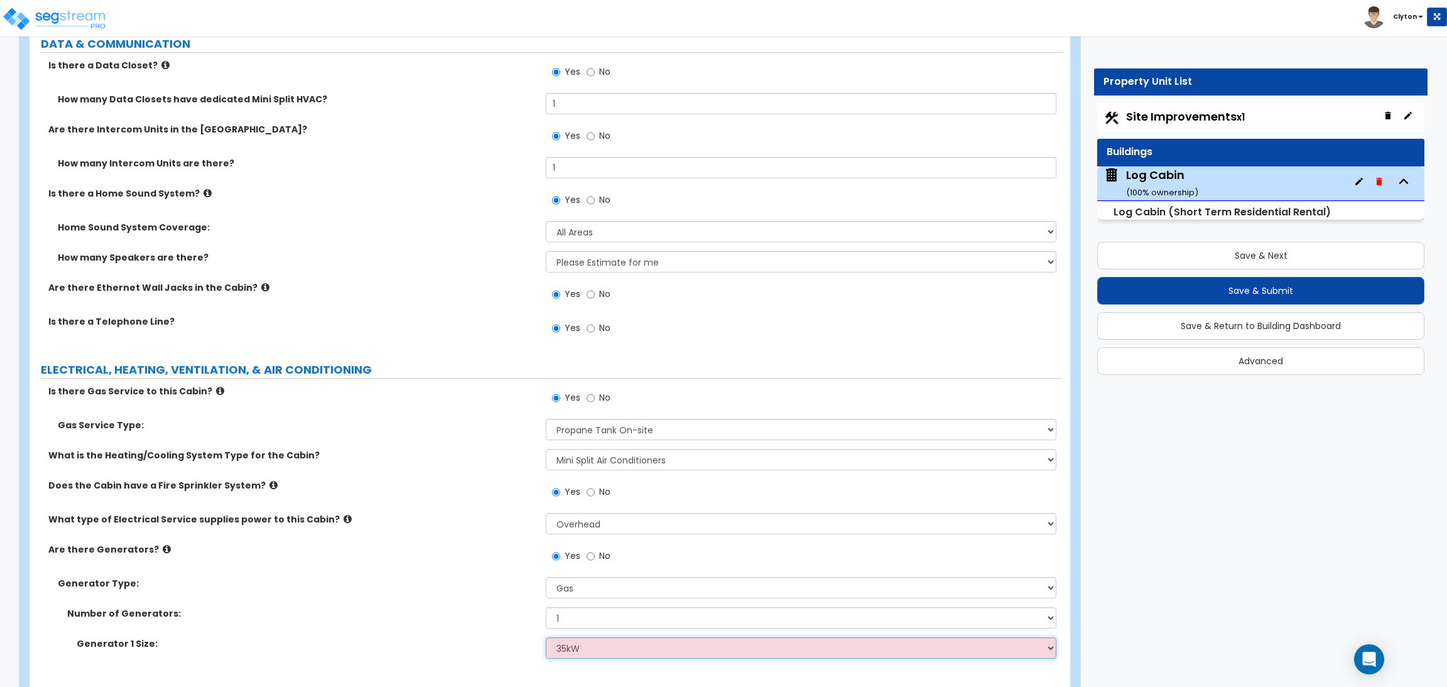
click at [546, 638] on select "Please Choose One 20kW 35kW 80kW 100kW 125kW 185kW" at bounding box center [801, 648] width 510 height 21
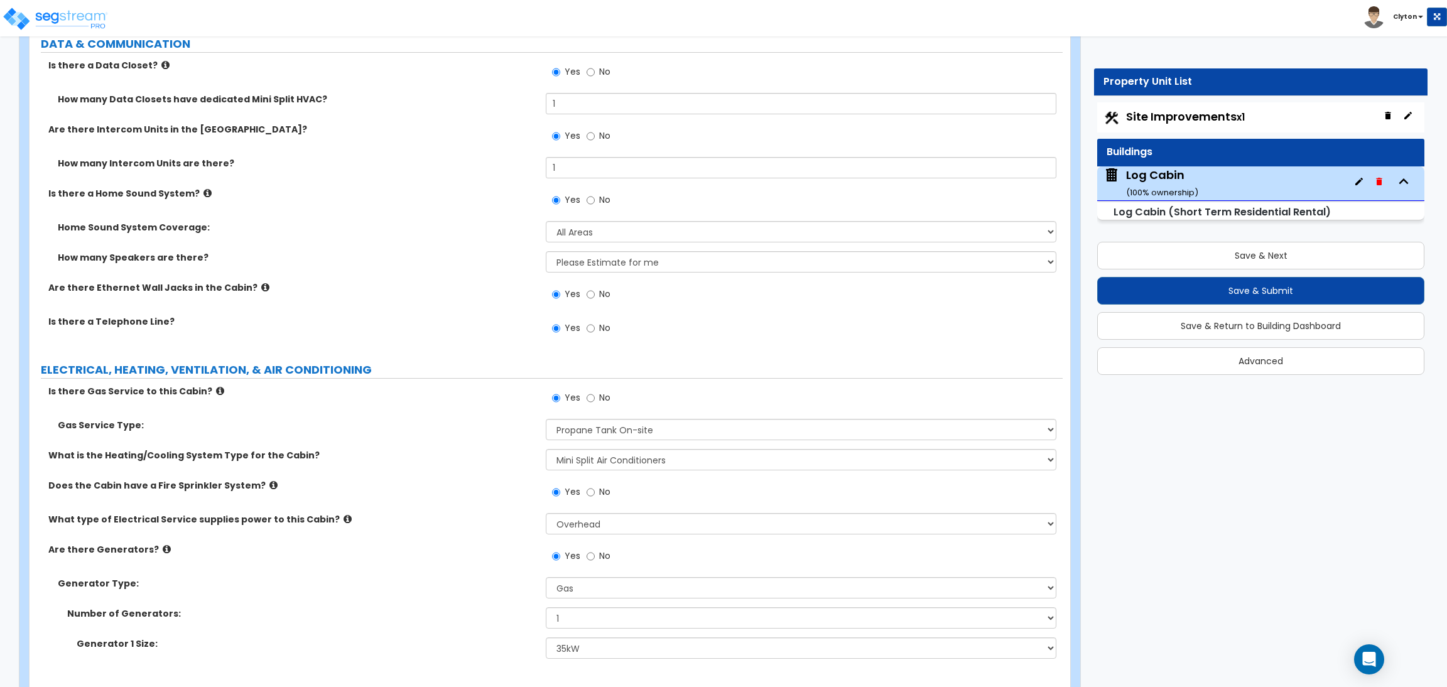
click at [445, 616] on div "Number of Generators: Please Choose One 1 2 3" at bounding box center [546, 623] width 1033 height 30
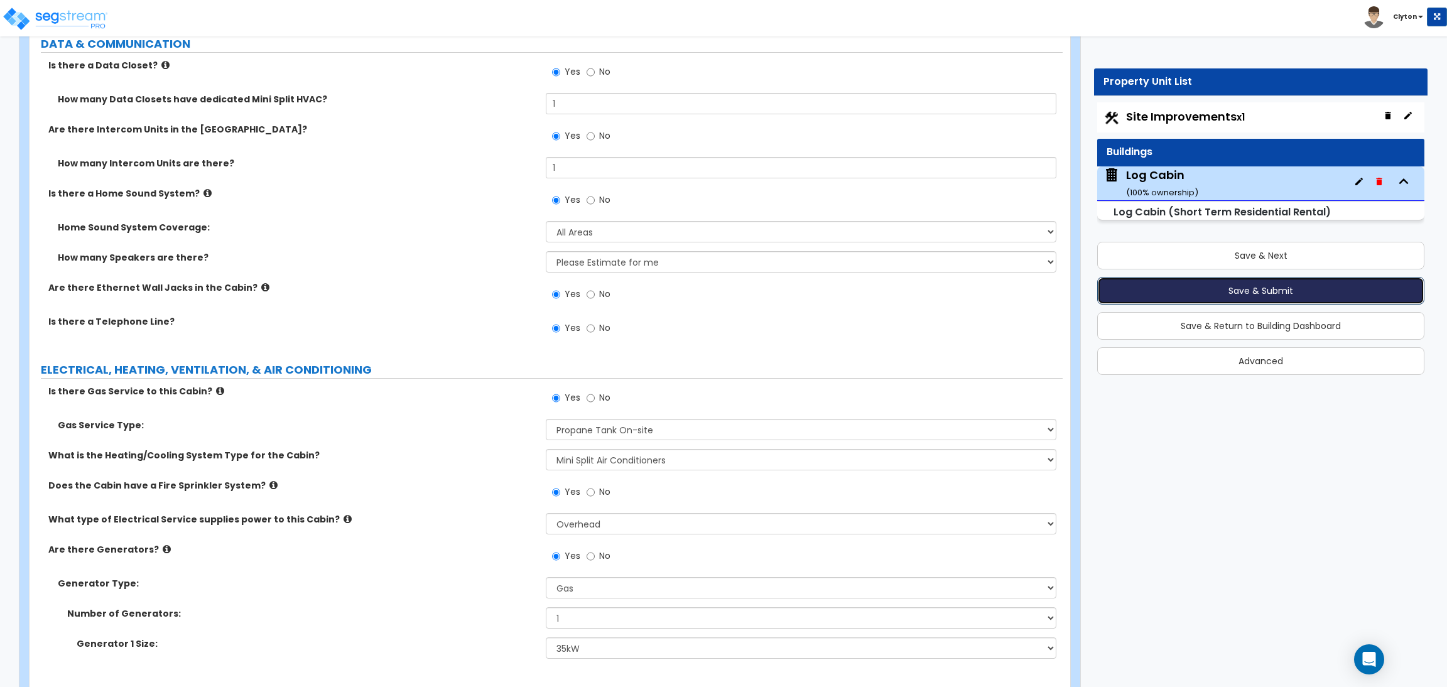
click at [1243, 290] on button "Save & Submit" at bounding box center [1261, 291] width 327 height 28
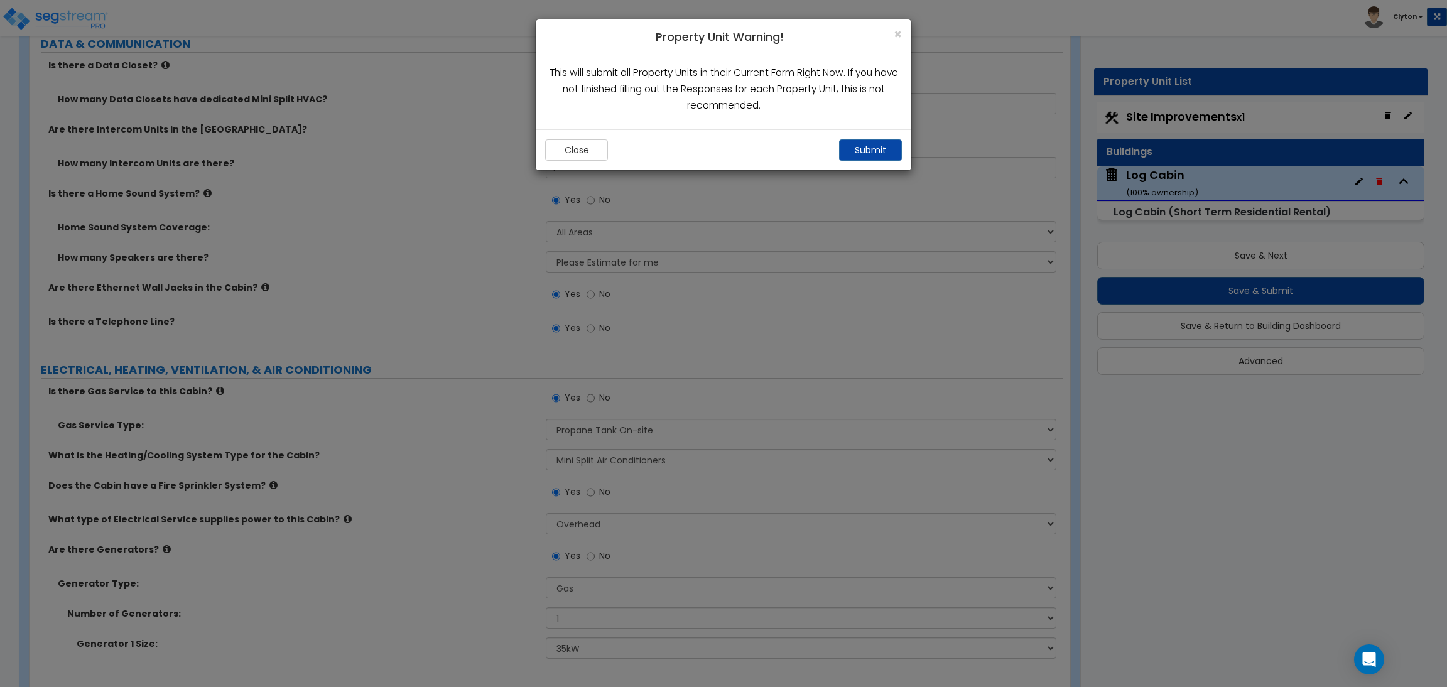
click at [865, 138] on div "Close Submit" at bounding box center [724, 149] width 376 height 41
click at [868, 151] on button "Submit" at bounding box center [870, 149] width 63 height 21
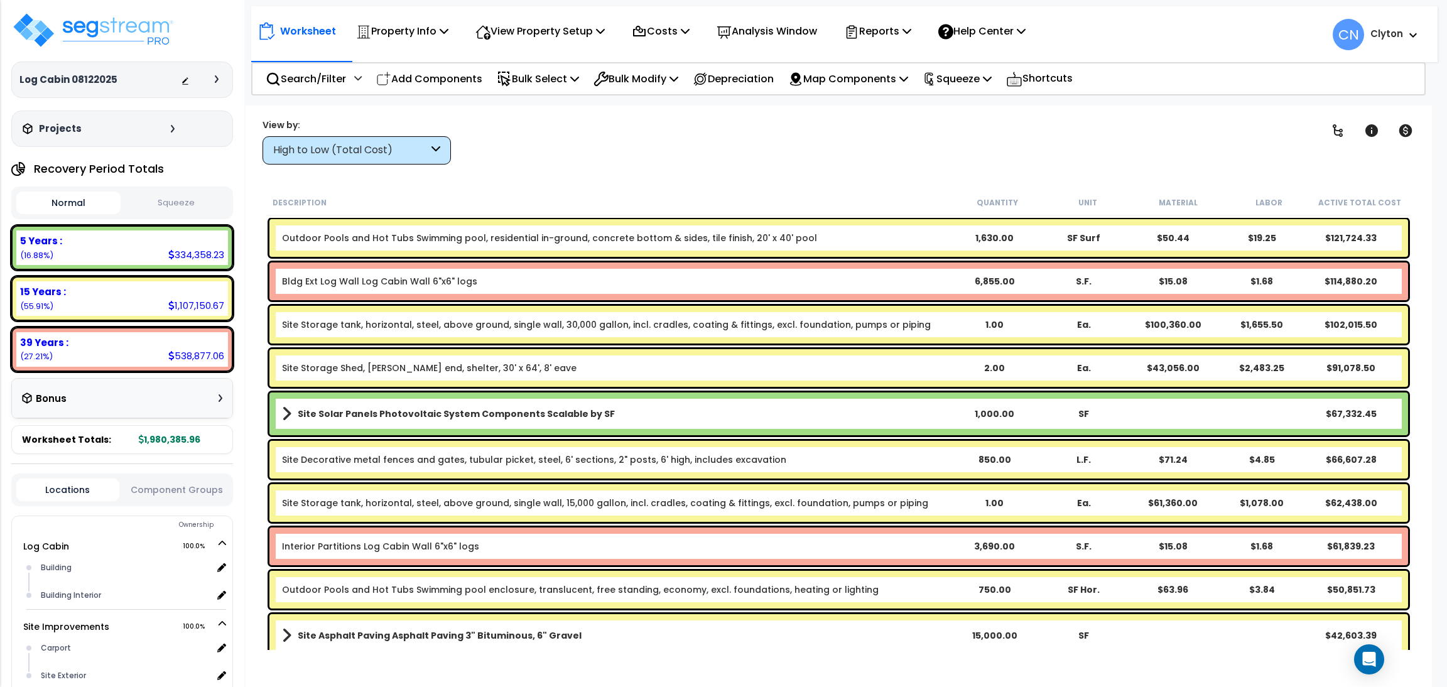
click at [984, 119] on div "Clear Filters" at bounding box center [883, 141] width 832 height 46
click at [376, 143] on div "High to Low (Total Cost)" at bounding box center [350, 150] width 155 height 14
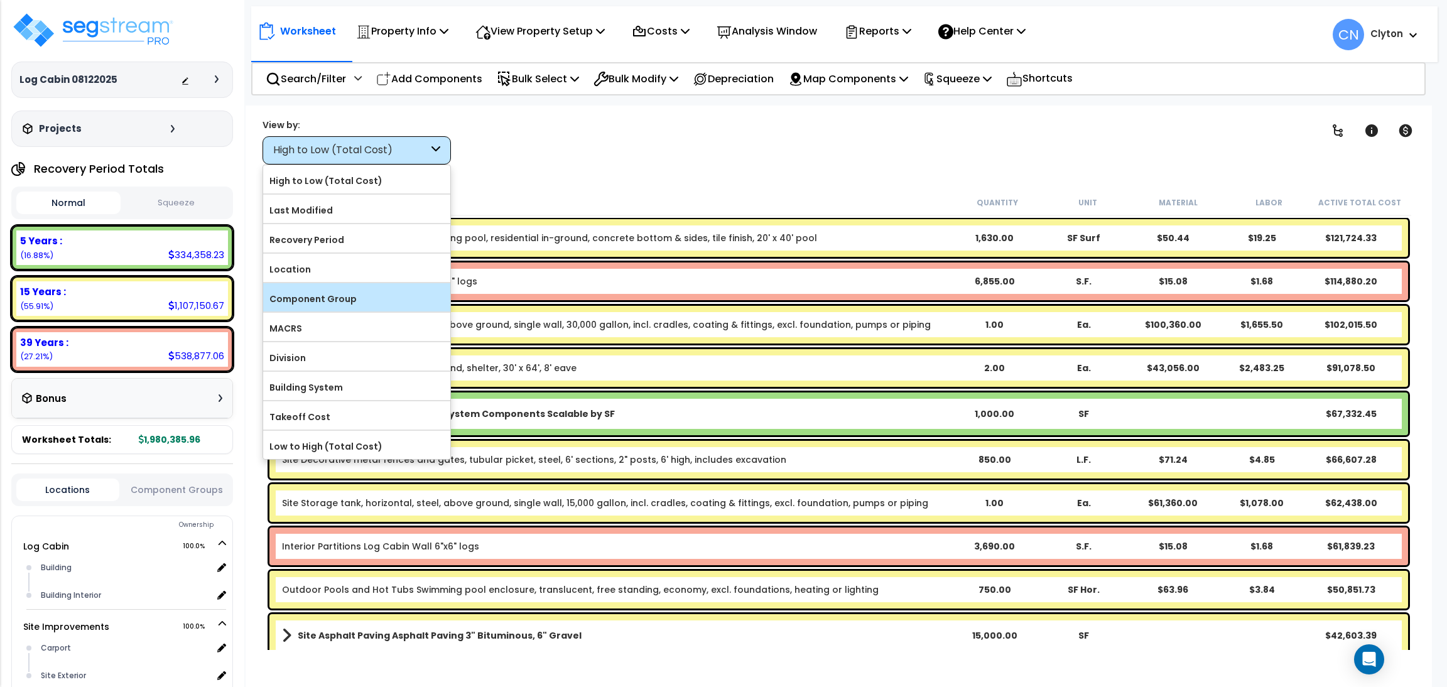
click at [349, 307] on label "Component Group" at bounding box center [356, 299] width 187 height 19
click at [0, 0] on input "Component Group" at bounding box center [0, 0] width 0 height 0
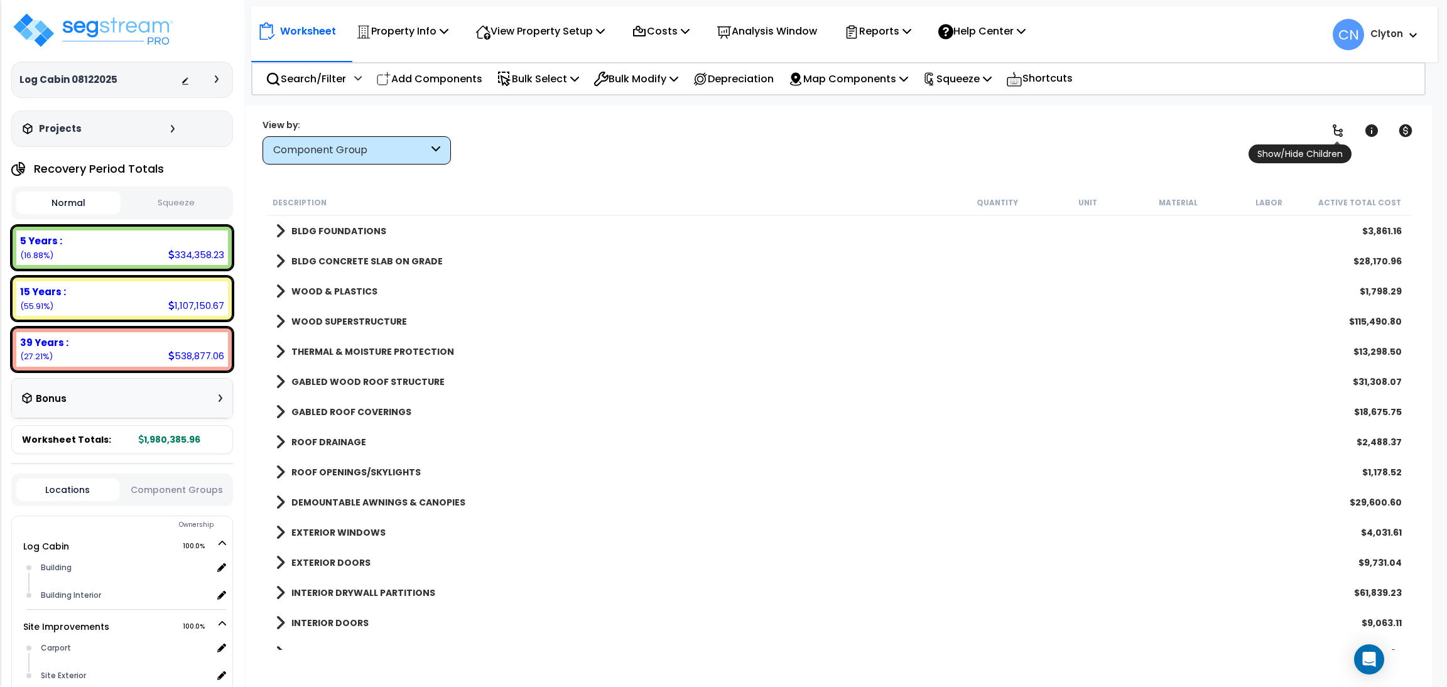
click at [1336, 132] on icon at bounding box center [1338, 130] width 15 height 15
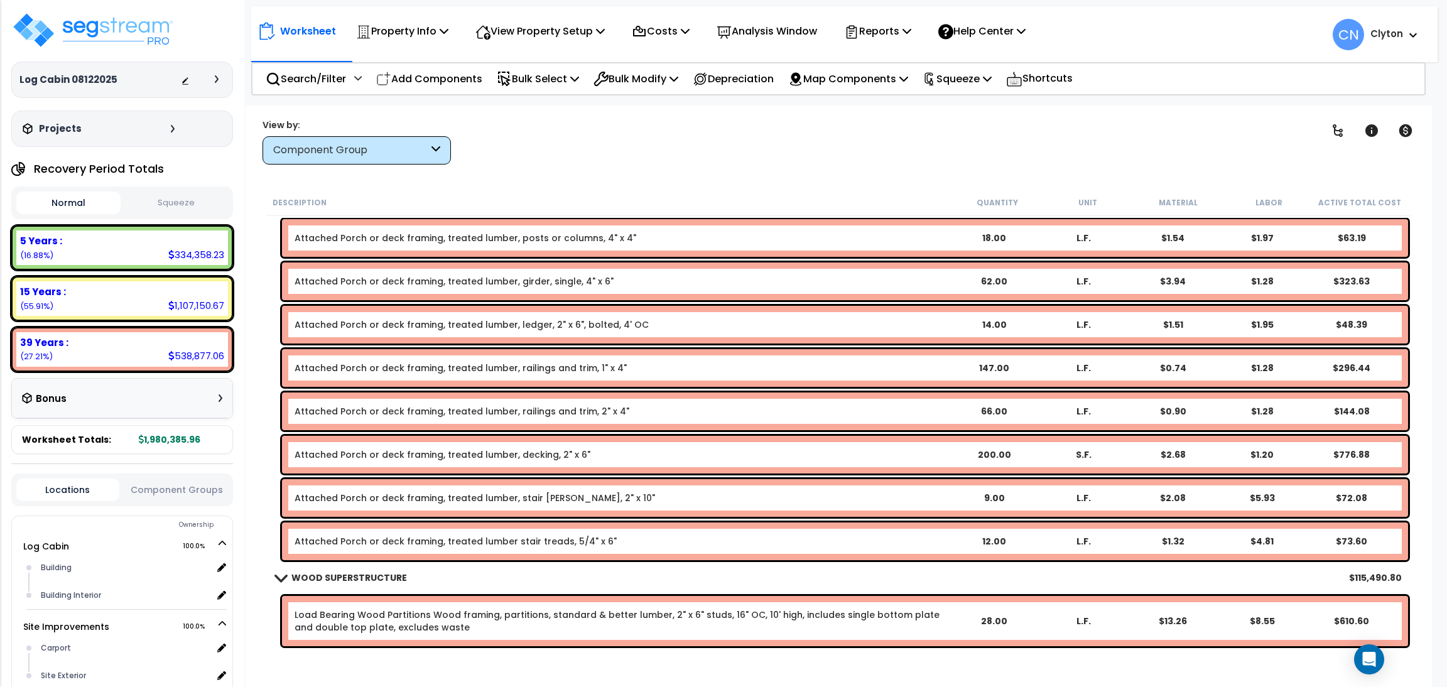
scroll to position [188, 0]
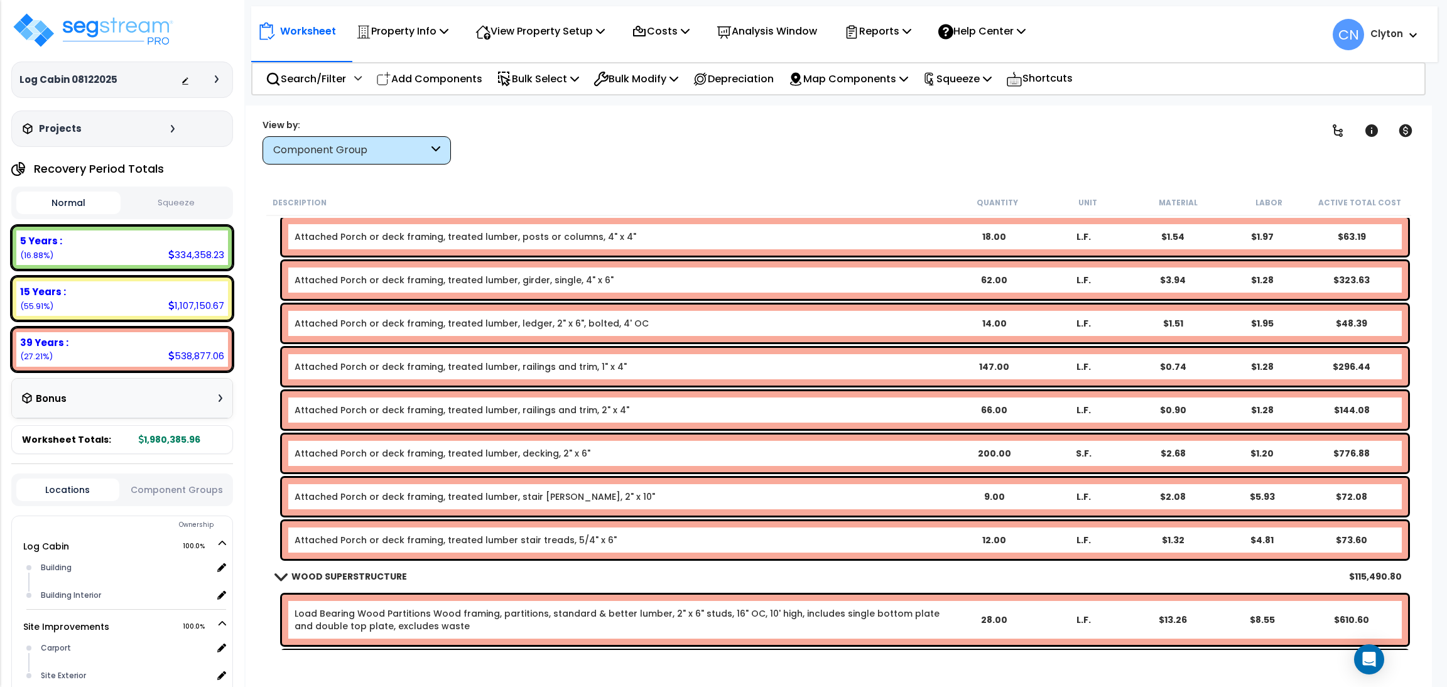
click at [731, 143] on div "Clear Filters" at bounding box center [883, 141] width 832 height 46
